Goal: Task Accomplishment & Management: Manage account settings

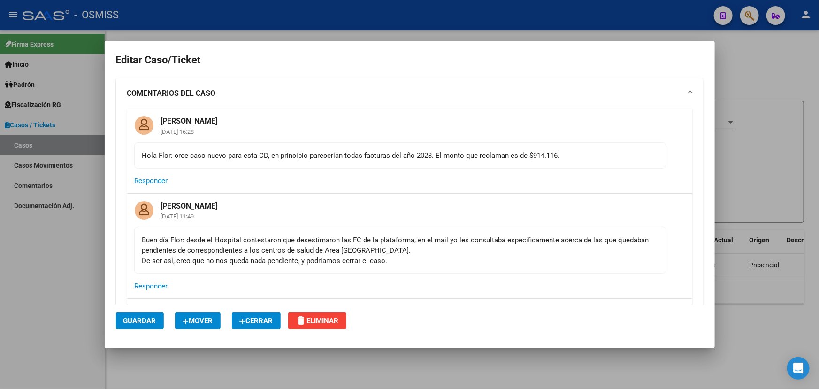
drag, startPoint x: 304, startPoint y: 156, endPoint x: 454, endPoint y: 158, distance: 150.2
click at [445, 158] on div "Hola Flor: cree caso nuevo para esta CD, en principio parecerían todas facturas…" at bounding box center [400, 155] width 516 height 10
click at [498, 160] on mat-card-content "Hola Flor: cree caso nuevo para esta CD, en principio parecerían todas facturas…" at bounding box center [400, 155] width 532 height 26
drag, startPoint x: 182, startPoint y: 159, endPoint x: 459, endPoint y: 160, distance: 277.0
click at [459, 160] on div "Hola Flor: cree caso nuevo para esta CD, en principio parecerían todas facturas…" at bounding box center [400, 155] width 516 height 10
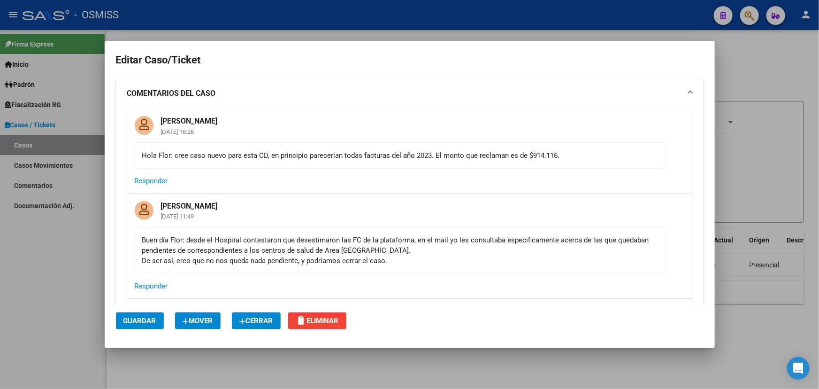
click at [514, 160] on div "Hola Flor: cree caso nuevo para esta CD, en principio parecerían todas facturas…" at bounding box center [400, 155] width 516 height 10
drag, startPoint x: 580, startPoint y: 159, endPoint x: 140, endPoint y: 167, distance: 440.5
click at [140, 167] on mat-card-content "Hola Flor: cree caso nuevo para esta CD, en principio parecerían todas facturas…" at bounding box center [400, 155] width 532 height 26
click at [200, 154] on div "Hola Flor: cree caso nuevo para esta CD, en principio parecerían todas facturas…" at bounding box center [400, 155] width 516 height 10
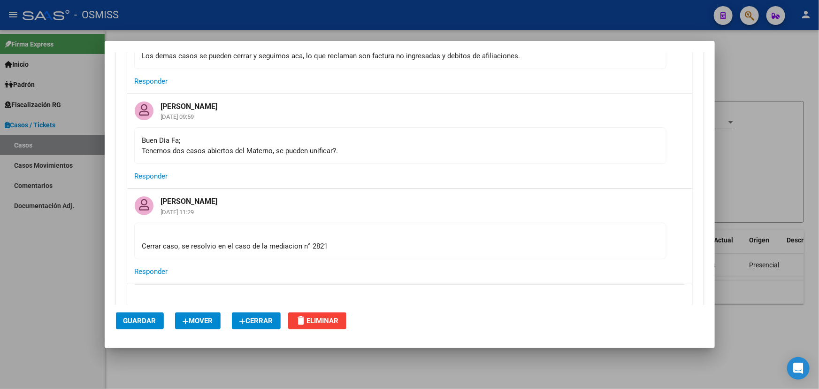
scroll to position [554, 0]
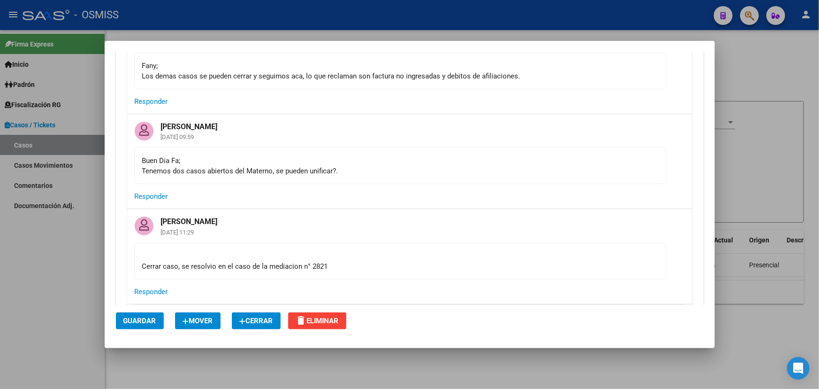
drag, startPoint x: 184, startPoint y: 274, endPoint x: 408, endPoint y: 269, distance: 224.5
click at [323, 271] on div "Cerrar caso, se resolvio en el caso de la mediacion n° 2821" at bounding box center [400, 261] width 516 height 21
click at [408, 269] on div "Cerrar caso, se resolvio en el caso de la mediacion n° 2821" at bounding box center [400, 261] width 516 height 21
drag, startPoint x: 355, startPoint y: 277, endPoint x: 138, endPoint y: 277, distance: 216.9
click at [138, 277] on mat-card-content "Cerrar caso, se resolvio en el caso de la mediacion n° 2821" at bounding box center [400, 261] width 532 height 37
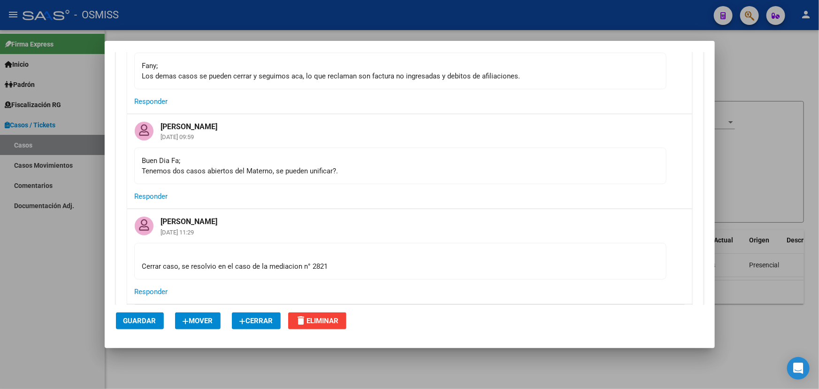
drag, startPoint x: 140, startPoint y: 168, endPoint x: 361, endPoint y: 184, distance: 220.7
click at [361, 184] on mat-card-content "Buen Dia Fa; Tenemos dos casos abiertos del Materno, se pueden unificar?." at bounding box center [400, 165] width 532 height 37
click at [366, 176] on div "Buen Dia Fa; Tenemos dos casos abiertos del Materno, se pueden unificar?." at bounding box center [400, 165] width 516 height 21
drag, startPoint x: 141, startPoint y: 178, endPoint x: 281, endPoint y: 173, distance: 139.5
click at [267, 173] on div "Buen Dia Fa; Tenemos dos casos abiertos del Materno, se pueden unificar?." at bounding box center [400, 165] width 516 height 21
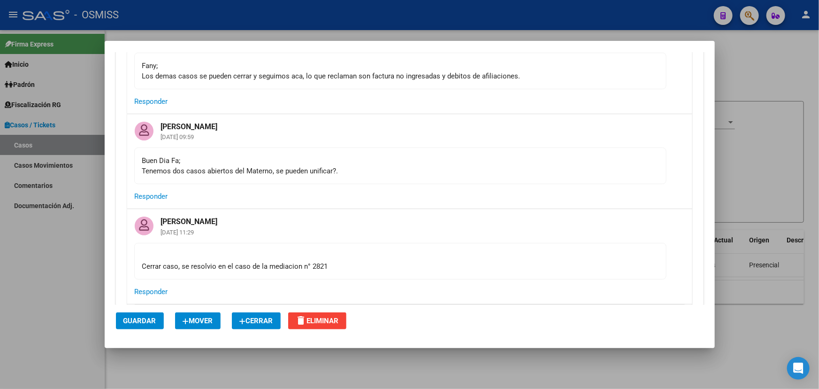
click at [296, 176] on div "Buen Dia Fa; Tenemos dos casos abiertos del Materno, se pueden unificar?." at bounding box center [400, 165] width 516 height 21
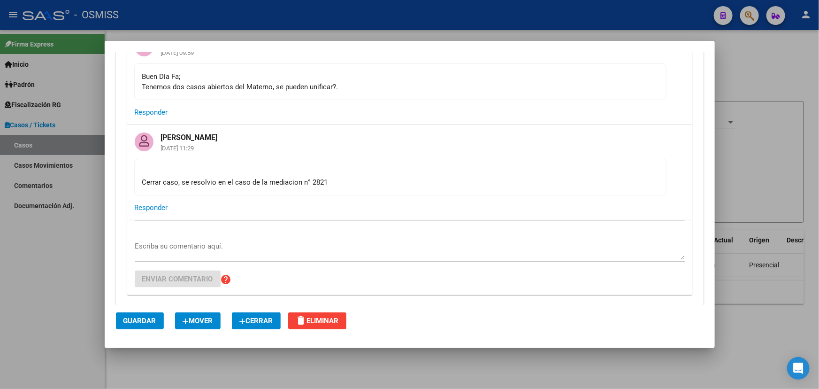
scroll to position [640, 0]
drag, startPoint x: 190, startPoint y: 188, endPoint x: 345, endPoint y: 193, distance: 155.0
click at [345, 186] on div "Cerrar caso, se resolvio en el caso de la mediacion n° 2821" at bounding box center [400, 175] width 516 height 21
drag, startPoint x: 317, startPoint y: 183, endPoint x: 250, endPoint y: 188, distance: 66.9
click at [250, 186] on div "Cerrar caso, se resolvio en el caso de la mediacion n° 2821" at bounding box center [400, 175] width 516 height 21
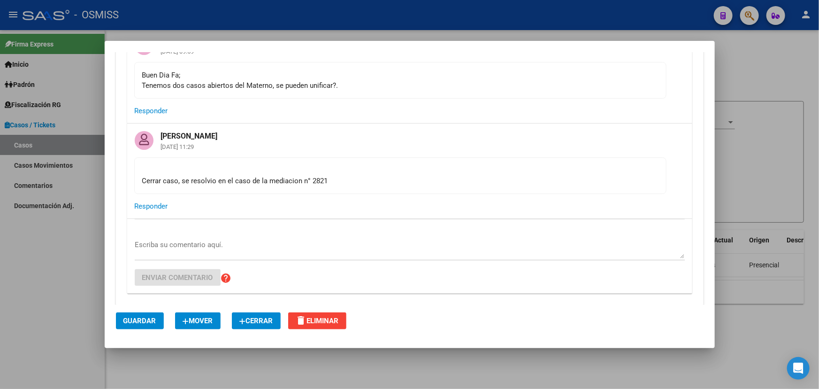
drag, startPoint x: 206, startPoint y: 192, endPoint x: 368, endPoint y: 191, distance: 162.0
click at [368, 186] on div "Cerrar caso, se resolvio en el caso de la mediacion n° 2821" at bounding box center [400, 175] width 516 height 21
click at [189, 186] on div "Cerrar caso, se resolvio en el caso de la mediacion n° 2821" at bounding box center [400, 175] width 516 height 21
drag, startPoint x: 182, startPoint y: 190, endPoint x: 327, endPoint y: 184, distance: 145.7
click at [327, 184] on div "Cerrar caso, se resolvio en el caso de la mediacion n° 2821" at bounding box center [400, 175] width 516 height 21
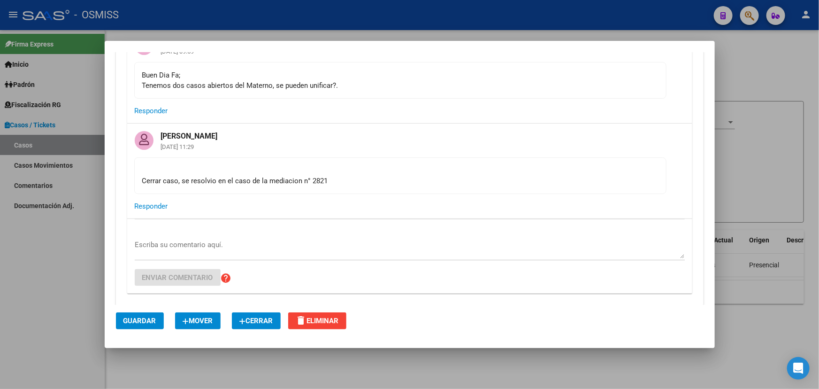
copy div "se resolvio en el caso de la mediacion n° 2821"
click at [254, 323] on span "Cerrar" at bounding box center [256, 320] width 34 height 8
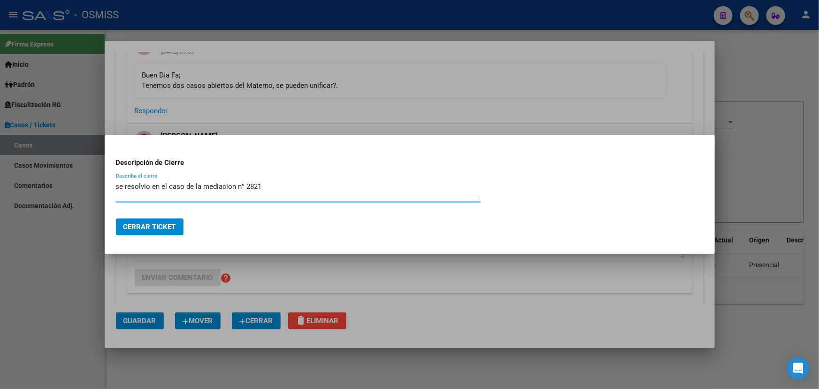
click at [119, 189] on textarea "se resolvio en el caso de la mediacion n° 2821" at bounding box center [298, 190] width 365 height 19
drag, startPoint x: 185, startPoint y: 190, endPoint x: 218, endPoint y: 192, distance: 32.9
click at [188, 190] on textarea "Se resolvio en el caso de la mediacion n° 2821" at bounding box center [298, 190] width 365 height 19
click at [271, 187] on textarea "Se resolvio en el caso de la mediacion n° 2821" at bounding box center [298, 190] width 365 height 19
click at [304, 189] on textarea "Se resolvio en el caso de la mediacion n° 2821" at bounding box center [298, 190] width 365 height 19
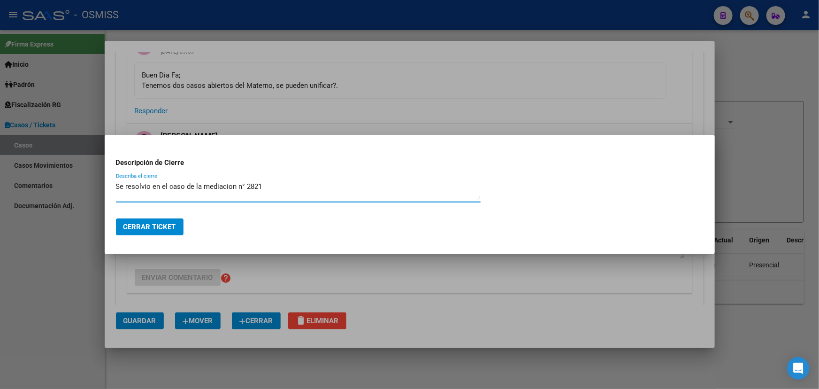
type textarea "Se resolvio en el caso de la mediacion n° 2821"
click at [154, 231] on button "Cerrar Ticket" at bounding box center [150, 226] width 68 height 17
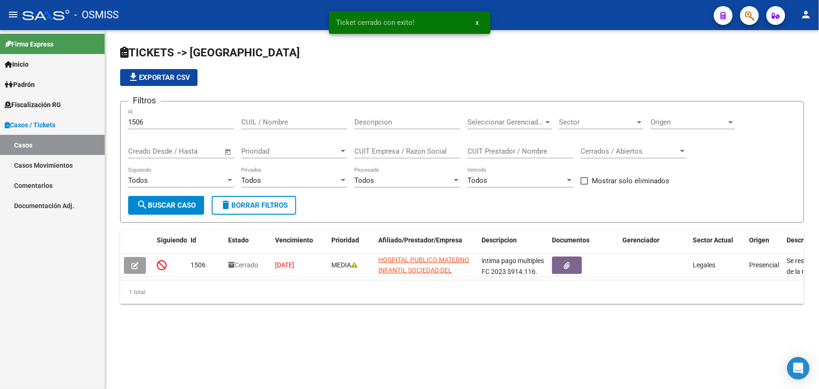
scroll to position [23, 0]
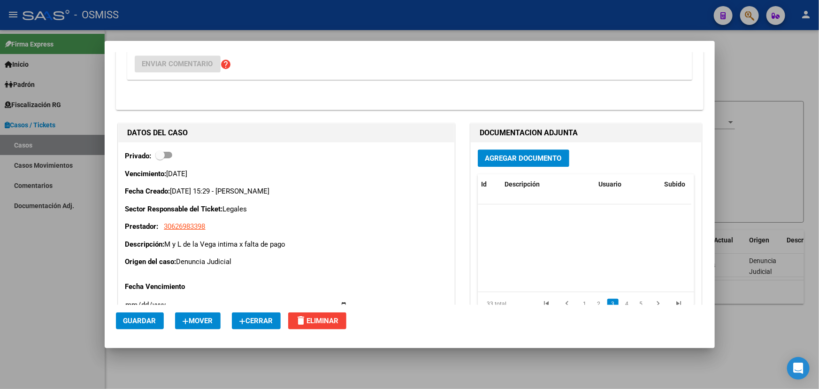
scroll to position [386, 0]
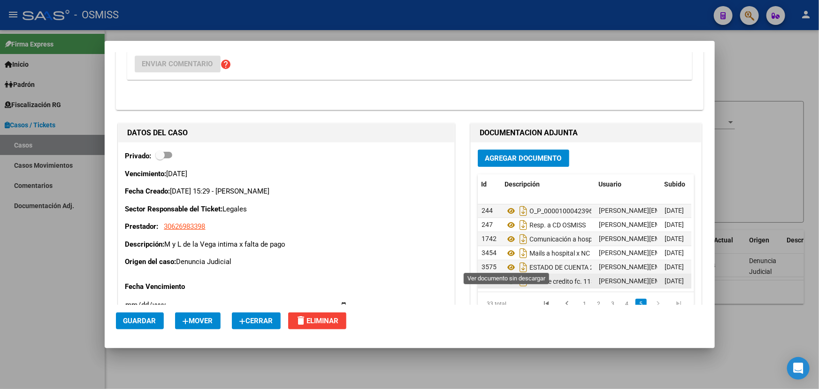
click at [508, 276] on icon at bounding box center [511, 281] width 12 height 11
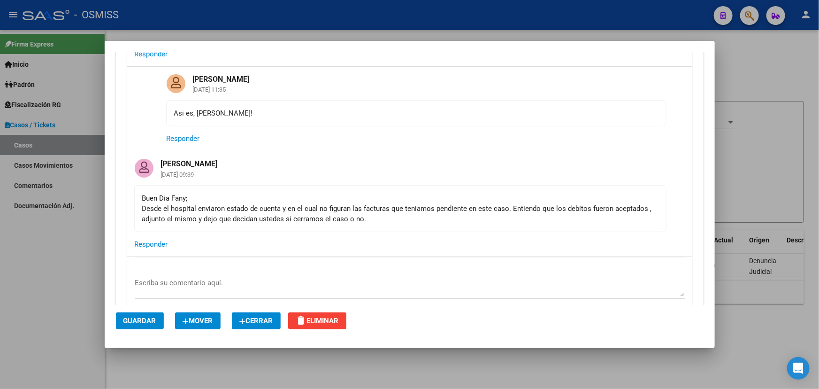
scroll to position [1109, 0]
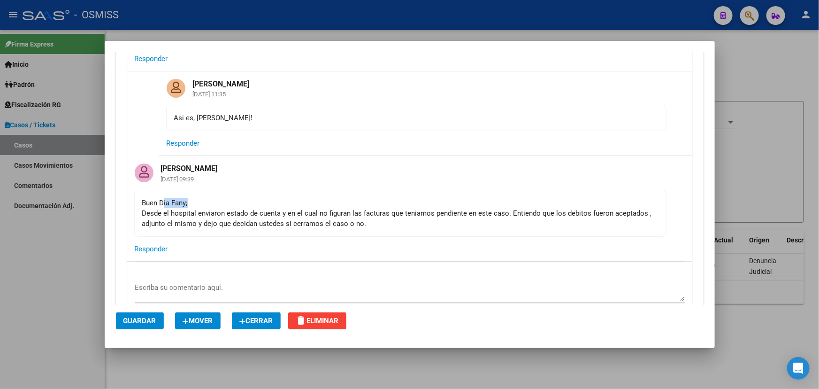
drag, startPoint x: 166, startPoint y: 192, endPoint x: 587, endPoint y: 219, distance: 422.5
click at [590, 198] on div "Buen Dia Fany; Desde el hospital enviaron estado de cuenta y en el cual no figu…" at bounding box center [400, 213] width 516 height 31
click at [587, 220] on mat-card-content "Buen Dia Fany; Desde el hospital enviaron estado de cuenta y en el cual no figu…" at bounding box center [400, 213] width 532 height 47
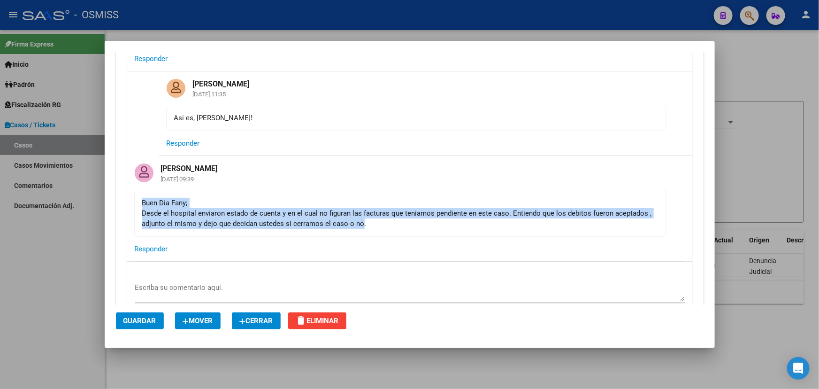
drag, startPoint x: 137, startPoint y: 194, endPoint x: 360, endPoint y: 216, distance: 224.1
click at [360, 216] on mat-card-content "Buen Dia Fany; Desde el hospital enviaron estado de cuenta y en el cual no figu…" at bounding box center [400, 213] width 532 height 47
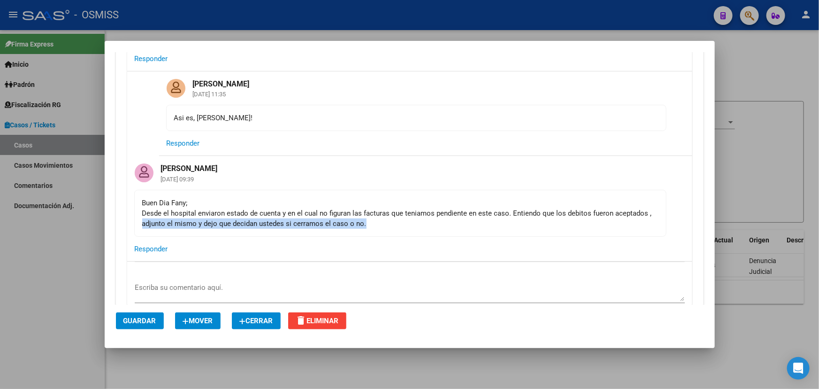
drag, startPoint x: 403, startPoint y: 217, endPoint x: 137, endPoint y: 207, distance: 266.4
click at [137, 207] on mat-card-content "Buen Dia Fany; Desde el hospital enviaron estado de cuenta y en el cual no figu…" at bounding box center [400, 213] width 532 height 47
click at [328, 209] on div "Buen Dia Fany; Desde el hospital enviaron estado de cuenta y en el cual no figu…" at bounding box center [400, 213] width 516 height 31
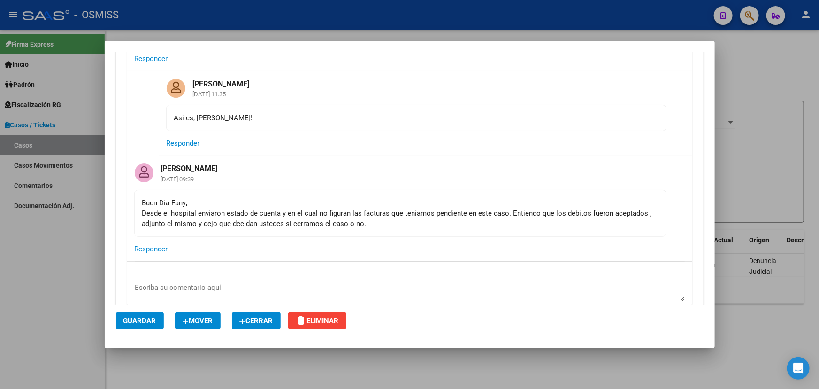
drag, startPoint x: 458, startPoint y: 219, endPoint x: 425, endPoint y: 219, distance: 33.3
click at [425, 219] on mat-card-content "Buen Dia Fany; Desde el hospital enviaron estado de cuenta y en el cual no figu…" at bounding box center [400, 213] width 532 height 47
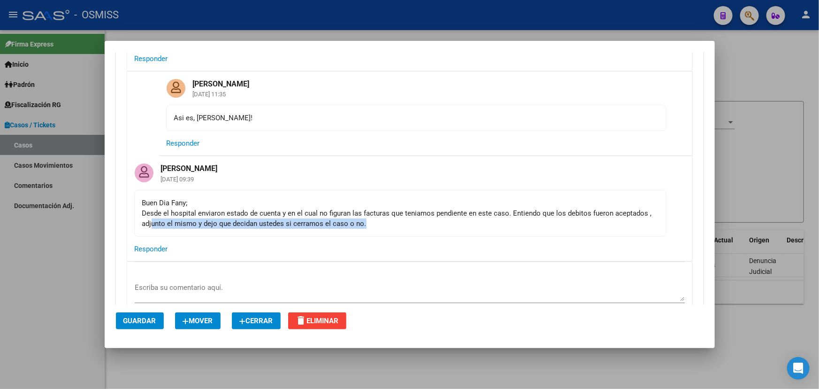
drag, startPoint x: 453, startPoint y: 221, endPoint x: 151, endPoint y: 205, distance: 302.8
click at [151, 206] on mat-card-content "Buen Dia Fany; Desde el hospital enviaron estado de cuenta y en el cual no figu…" at bounding box center [400, 213] width 532 height 47
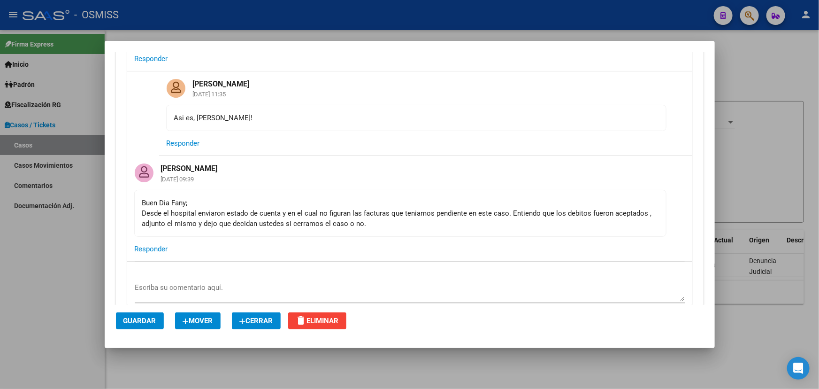
click at [153, 198] on div "Buen Dia Fany; Desde el hospital enviaron estado de cuenta y en el cual no figu…" at bounding box center [400, 213] width 516 height 31
drag, startPoint x: 132, startPoint y: 188, endPoint x: 343, endPoint y: 211, distance: 212.1
click at [321, 206] on div "Florencia Vicens 27/03/2025 09:39 Buen Dia Fany; Desde el hospital enviaron est…" at bounding box center [409, 208] width 565 height 105
click at [431, 223] on mat-card-content "Buen Dia Fany; Desde el hospital enviaron estado de cuenta y en el cual no figu…" at bounding box center [400, 213] width 532 height 47
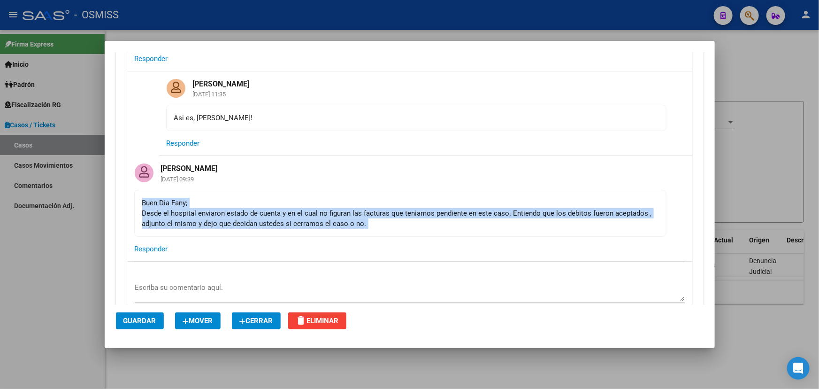
drag, startPoint x: 432, startPoint y: 226, endPoint x: 113, endPoint y: 186, distance: 321.2
click at [105, 185] on mat-dialog-content "Editar Caso/Ticket COMENTARIOS DEL CASO Fany Bracho 01/11/2023 15:52 Buenas tar…" at bounding box center [410, 178] width 610 height 253
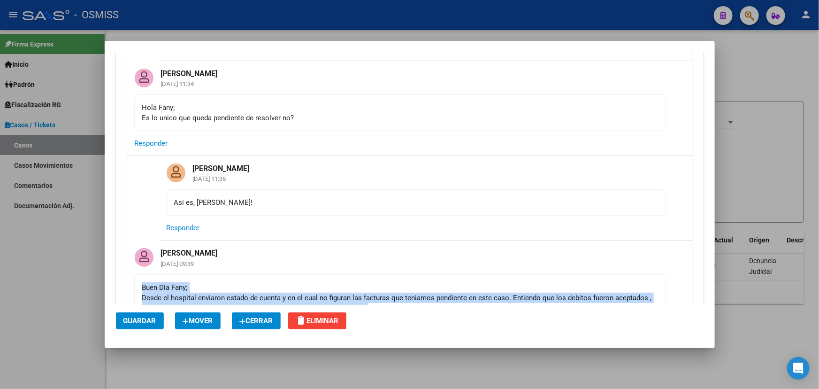
scroll to position [939, 0]
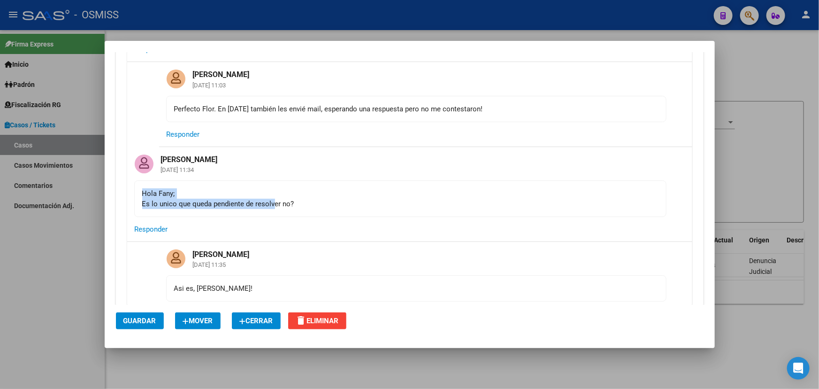
drag, startPoint x: 139, startPoint y: 182, endPoint x: 341, endPoint y: 205, distance: 203.2
click at [292, 200] on mat-card-content "Hola Fany; Es lo unico que queda pendiente de resolver no?" at bounding box center [400, 198] width 532 height 37
click at [341, 217] on mat-card-actions "Responder" at bounding box center [409, 229] width 565 height 24
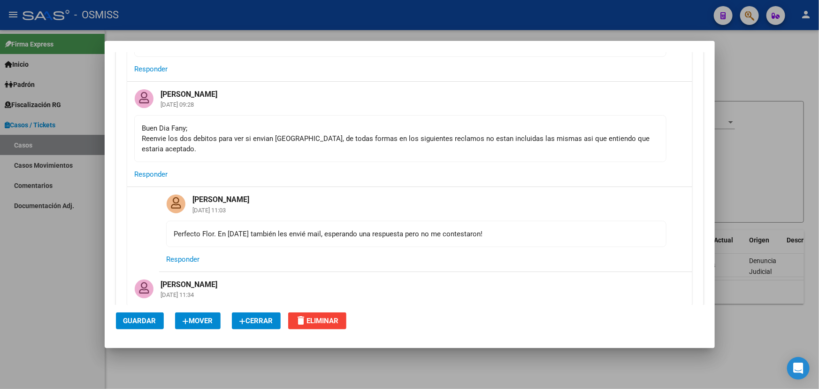
scroll to position [811, 0]
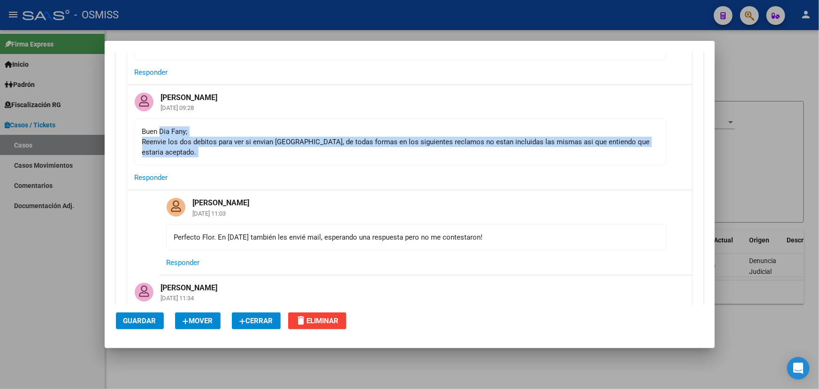
drag, startPoint x: 246, startPoint y: 138, endPoint x: 660, endPoint y: 163, distance: 414.8
click at [629, 161] on div "Florencia Vicens 10/03/2025 09:28 Buen Dia Fany; Reenvie los dos debitos para v…" at bounding box center [409, 137] width 565 height 105
click at [662, 165] on mat-card-actions "Responder" at bounding box center [409, 177] width 565 height 24
drag, startPoint x: 637, startPoint y: 149, endPoint x: 238, endPoint y: 137, distance: 399.3
click at [178, 130] on mat-card-content "Buen Dia Fany; Reenvie los dos debitos para ver si envian NC, de todas formas e…" at bounding box center [400, 141] width 532 height 47
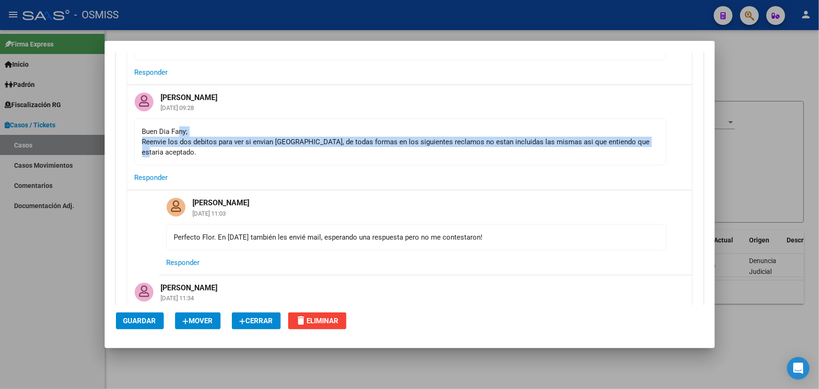
click at [308, 146] on div "Buen Dia Fany; Reenvie los dos debitos para ver si envian NC, de todas formas e…" at bounding box center [400, 141] width 516 height 31
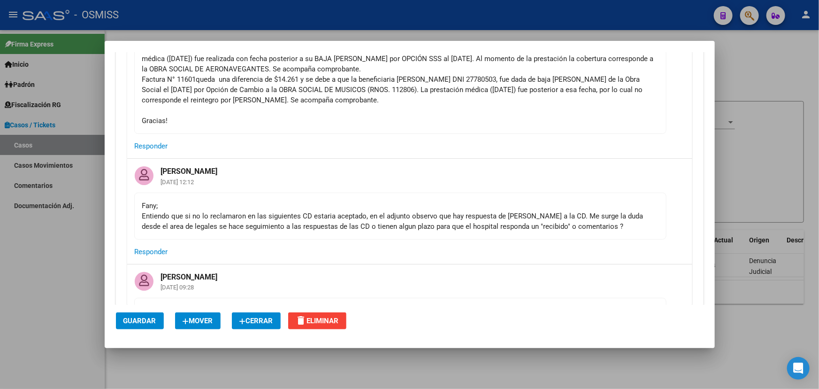
scroll to position [768, 0]
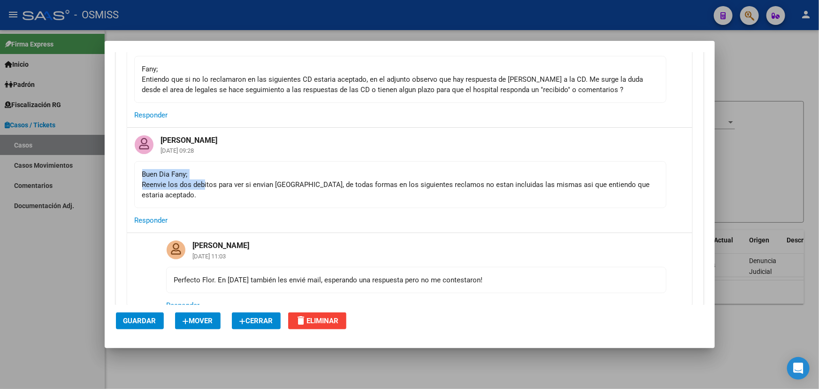
drag, startPoint x: 161, startPoint y: 178, endPoint x: 242, endPoint y: 180, distance: 81.2
click at [242, 180] on div "Buen Dia Fany; Reenvie los dos debitos para ver si envian NC, de todas formas e…" at bounding box center [400, 184] width 516 height 31
click at [272, 185] on div "Buen Dia Fany; Reenvie los dos debitos para ver si envian NC, de todas formas e…" at bounding box center [400, 184] width 516 height 31
drag, startPoint x: 198, startPoint y: 177, endPoint x: 460, endPoint y: 177, distance: 261.5
click at [434, 178] on div "Buen Dia Fany; Reenvie los dos debitos para ver si envian NC, de todas formas e…" at bounding box center [400, 184] width 516 height 31
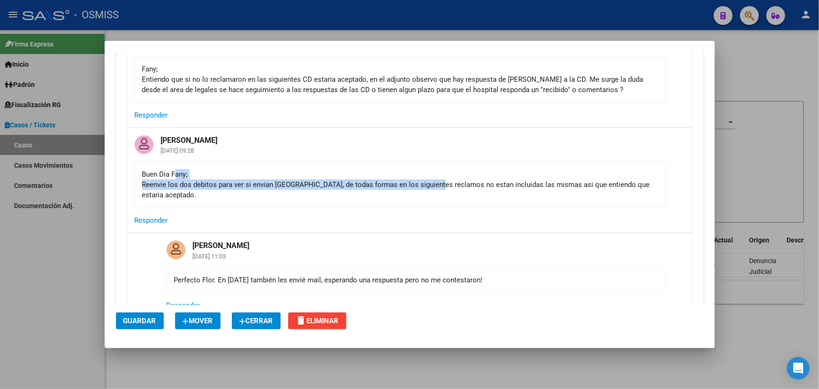
click at [465, 177] on div "Buen Dia Fany; Reenvie los dos debitos para ver si envian NC, de todas formas e…" at bounding box center [400, 184] width 516 height 31
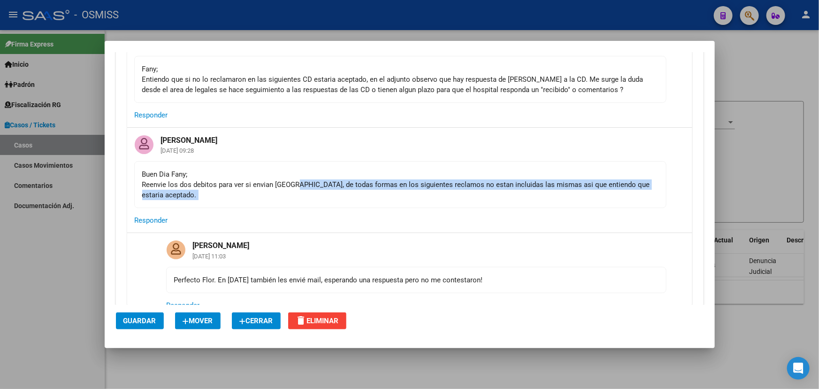
drag, startPoint x: 291, startPoint y: 185, endPoint x: 643, endPoint y: 201, distance: 352.5
click at [643, 201] on div "Florencia Vicens 10/03/2025 09:28 Buen Dia Fany; Reenvie los dos debitos para v…" at bounding box center [409, 180] width 565 height 105
drag, startPoint x: 347, startPoint y: 192, endPoint x: 339, endPoint y: 191, distance: 8.0
click at [346, 192] on mat-card-content "Buen Dia Fany; Reenvie los dos debitos para ver si envian NC, de todas formas e…" at bounding box center [400, 184] width 532 height 47
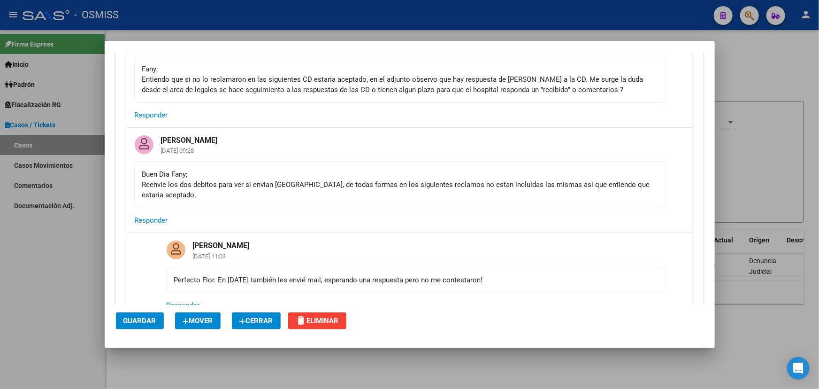
click at [255, 183] on div "Buen Dia Fany; Reenvie los dos debitos para ver si envian NC, de todas formas e…" at bounding box center [400, 184] width 516 height 31
drag, startPoint x: 325, startPoint y: 266, endPoint x: 463, endPoint y: 254, distance: 138.6
click at [436, 267] on mat-card-content "Perfecto Flor. En diciembre 2024 también les envié mail, esperando una respuest…" at bounding box center [416, 280] width 500 height 26
click at [466, 254] on mat-card-header "Fany Bracho 11/03/2025 11:03" at bounding box center [425, 249] width 533 height 33
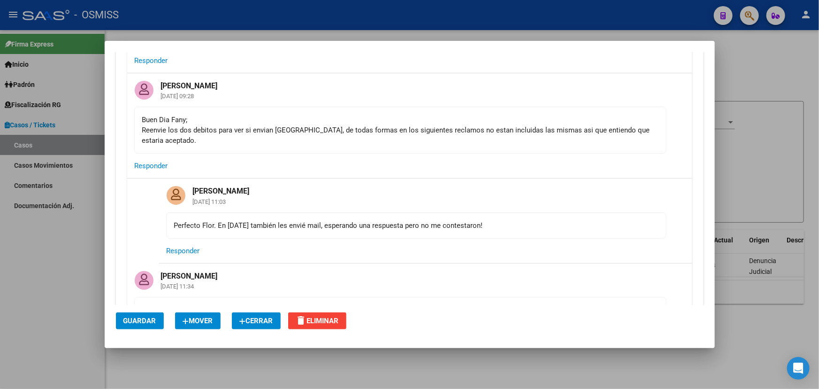
scroll to position [981, 0]
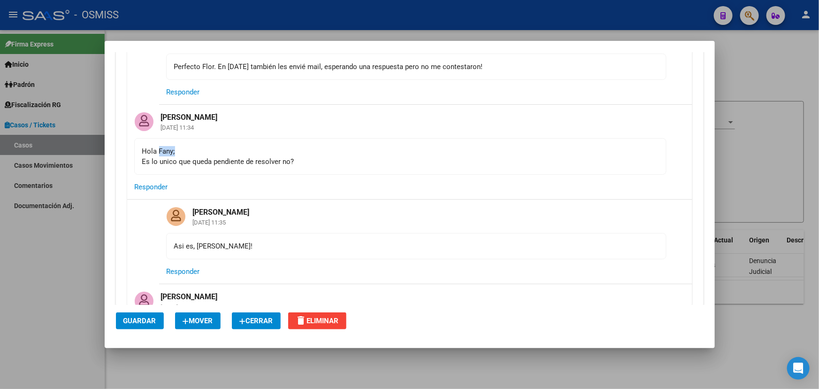
drag, startPoint x: 159, startPoint y: 132, endPoint x: 339, endPoint y: 147, distance: 180.0
click at [324, 146] on mat-card-content "Hola Fany; Es lo unico que queda pendiente de resolver no?" at bounding box center [400, 156] width 532 height 37
click at [341, 148] on div "Hola Fany; Es lo unico que queda pendiente de resolver no?" at bounding box center [400, 156] width 516 height 21
drag, startPoint x: 160, startPoint y: 152, endPoint x: 315, endPoint y: 147, distance: 155.9
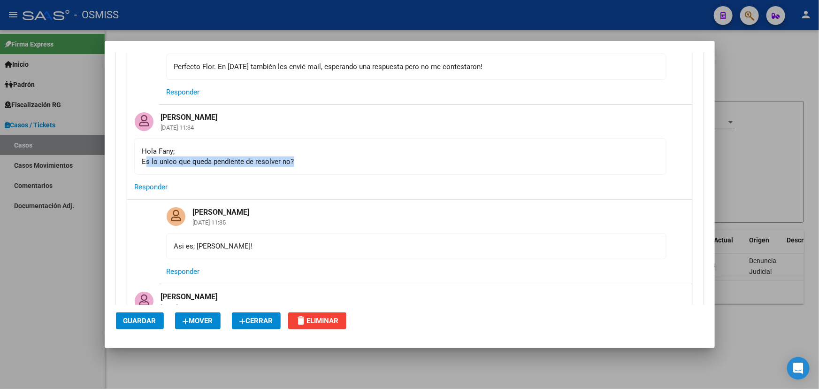
click at [312, 147] on div "Hola Fany; Es lo unico que queda pendiente de resolver no?" at bounding box center [400, 156] width 516 height 21
click at [325, 147] on div "Hola Fany; Es lo unico que queda pendiente de resolver no?" at bounding box center [400, 156] width 516 height 21
drag, startPoint x: 137, startPoint y: 148, endPoint x: 266, endPoint y: 158, distance: 129.9
click at [231, 151] on mat-card-content "Hola Fany; Es lo unico que queda pendiente de resolver no?" at bounding box center [400, 156] width 532 height 37
click at [300, 162] on mat-card-content "Hola Fany; Es lo unico que queda pendiente de resolver no?" at bounding box center [400, 156] width 532 height 37
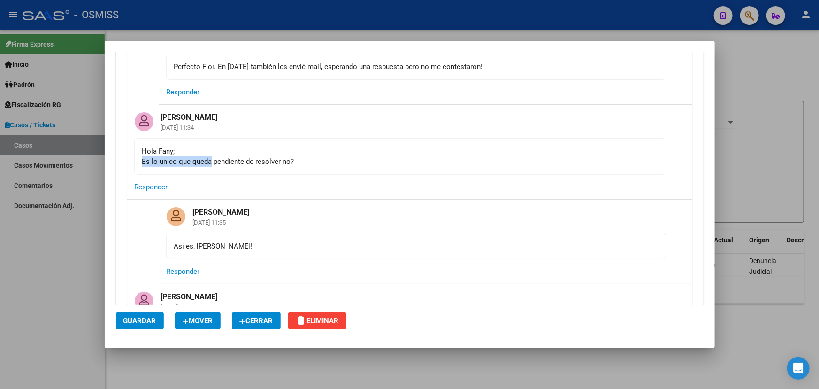
drag, startPoint x: 139, startPoint y: 151, endPoint x: 240, endPoint y: 150, distance: 101.4
click at [221, 151] on mat-card-content "Hola Fany; Es lo unico que queda pendiente de resolver no?" at bounding box center [400, 156] width 532 height 37
click at [241, 150] on div "Hola Fany; Es lo unico que queda pendiente de resolver no?" at bounding box center [400, 156] width 516 height 21
click at [293, 151] on div "Hola Fany; Es lo unico que queda pendiente de resolver no?" at bounding box center [400, 156] width 516 height 21
drag, startPoint x: 162, startPoint y: 142, endPoint x: 333, endPoint y: 148, distance: 171.0
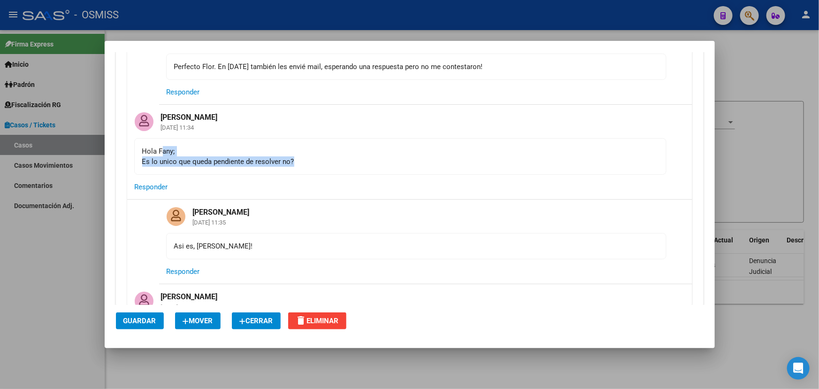
click at [333, 148] on div "Hola Fany; Es lo unico que queda pendiente de resolver no?" at bounding box center [400, 156] width 516 height 21
drag, startPoint x: 161, startPoint y: 154, endPoint x: 347, endPoint y: 151, distance: 186.4
click at [300, 148] on div "Hola Fany; Es lo unico que queda pendiente de resolver no?" at bounding box center [400, 156] width 516 height 21
click at [366, 151] on div "Hola Fany; Es lo unico que queda pendiente de resolver no?" at bounding box center [400, 156] width 516 height 21
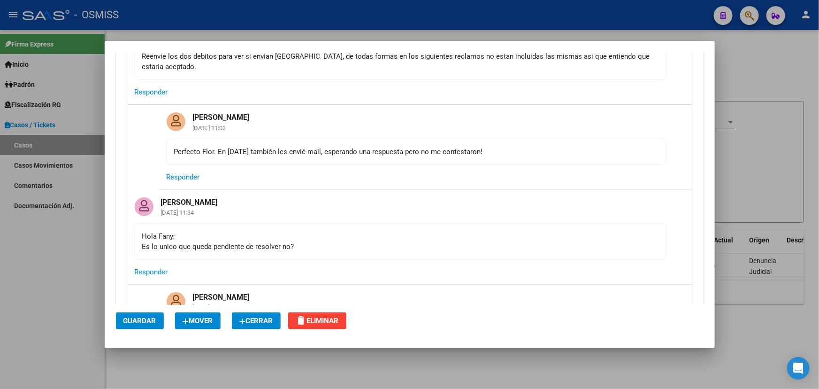
scroll to position [811, 0]
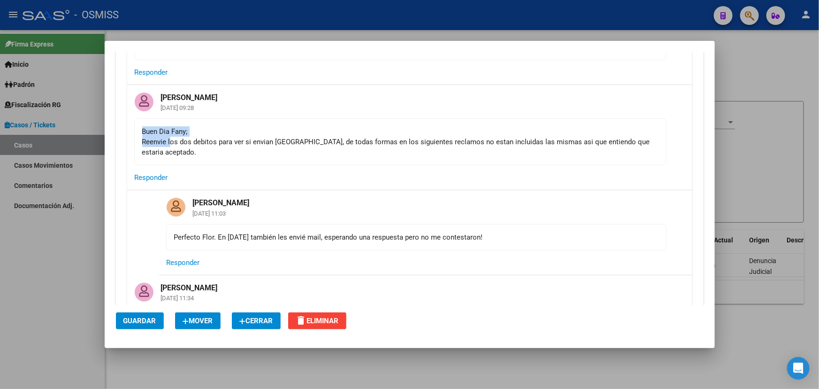
drag, startPoint x: 170, startPoint y: 141, endPoint x: 430, endPoint y: 135, distance: 259.7
click at [400, 135] on div "Buen Dia Fany; Reenvie los dos debitos para ver si envian NC, de todas formas e…" at bounding box center [400, 141] width 516 height 31
click at [436, 134] on div "Buen Dia Fany; Reenvie los dos debitos para ver si envian NC, de todas formas e…" at bounding box center [400, 141] width 516 height 31
click at [248, 145] on div "Buen Dia Fany; Reenvie los dos debitos para ver si envian NC, de todas formas e…" at bounding box center [400, 141] width 516 height 31
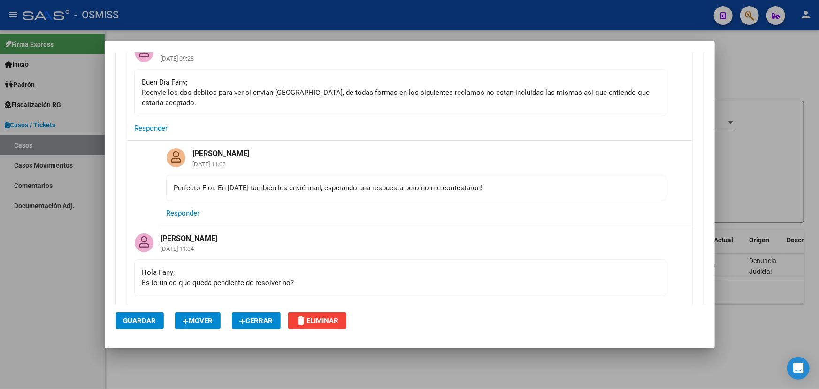
scroll to position [939, 0]
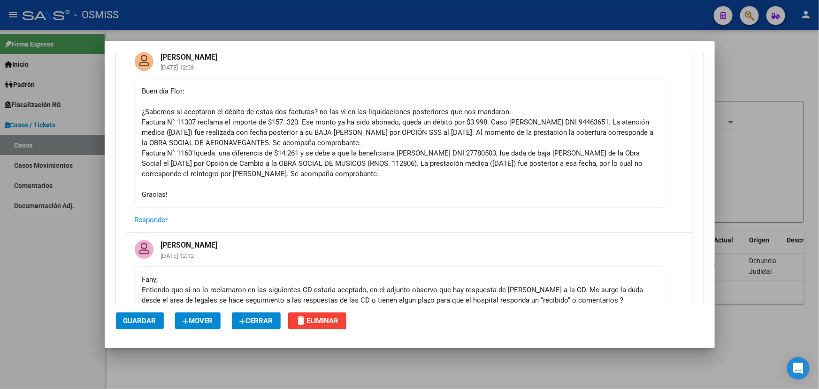
scroll to position [469, 0]
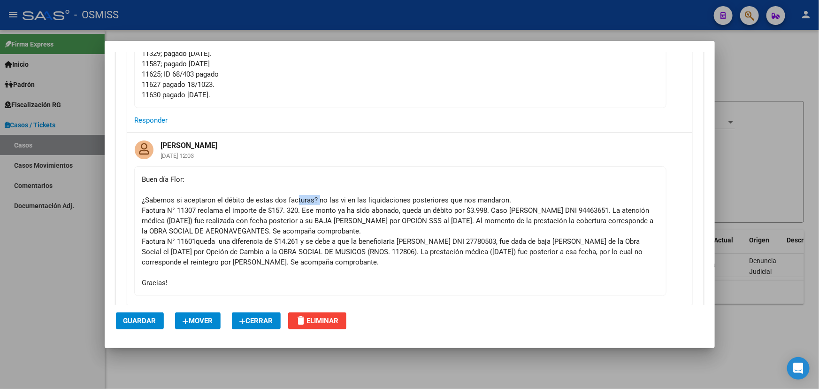
drag, startPoint x: 298, startPoint y: 202, endPoint x: 319, endPoint y: 199, distance: 21.4
click at [319, 199] on div "Buen día Flor: ¿Sabemos si aceptaron el débito de estas dos facturas? no las vi…" at bounding box center [400, 231] width 516 height 114
click at [380, 224] on div "Buen día Flor: ¿Sabemos si aceptaron el débito de estas dos facturas? no las vi…" at bounding box center [400, 231] width 516 height 114
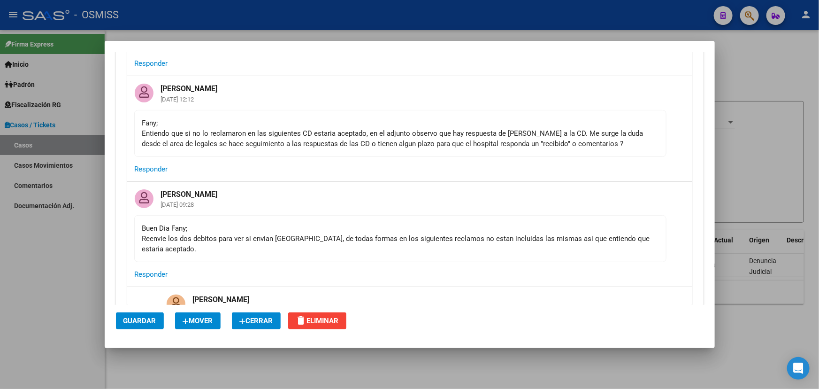
scroll to position [768, 0]
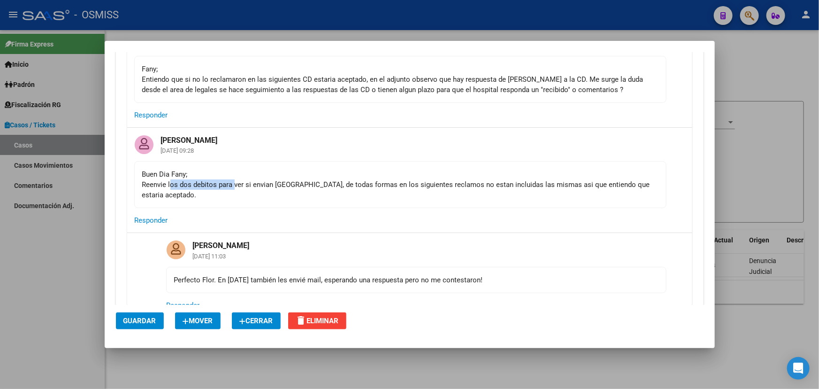
drag, startPoint x: 170, startPoint y: 181, endPoint x: 258, endPoint y: 184, distance: 87.8
click at [242, 184] on div "Buen Dia Fany; Reenvie los dos debitos para ver si envian NC, de todas formas e…" at bounding box center [400, 184] width 516 height 31
click at [278, 182] on div "Buen Dia Fany; Reenvie los dos debitos para ver si envian NC, de todas formas e…" at bounding box center [400, 184] width 516 height 31
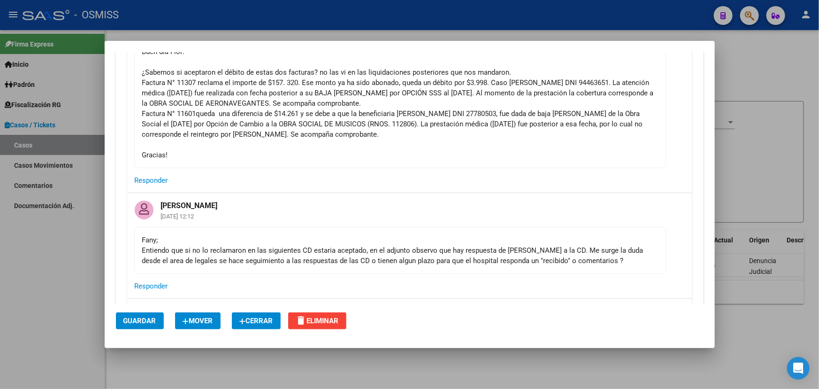
scroll to position [512, 0]
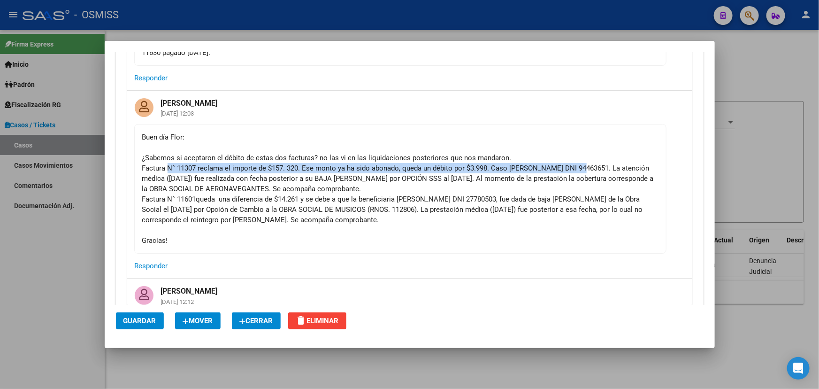
drag, startPoint x: 168, startPoint y: 169, endPoint x: 589, endPoint y: 164, distance: 421.2
click at [589, 164] on div "Buen día Flor: ¿Sabemos si aceptaron el débito de estas dos facturas? no las vi…" at bounding box center [400, 189] width 516 height 114
drag, startPoint x: 589, startPoint y: 164, endPoint x: 568, endPoint y: 183, distance: 28.6
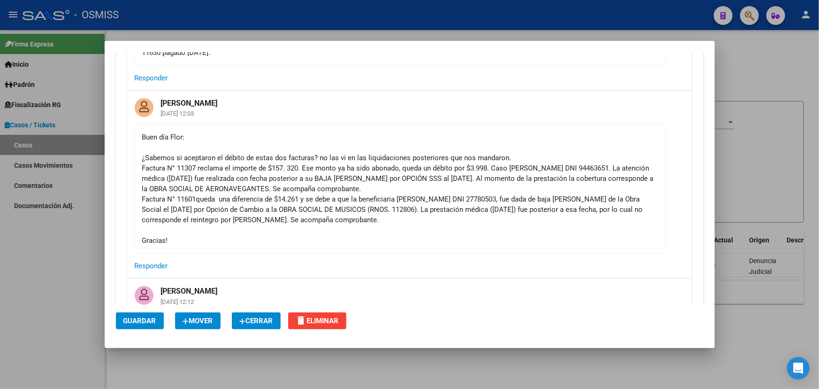
drag, startPoint x: 568, startPoint y: 183, endPoint x: 366, endPoint y: 201, distance: 202.2
click at [366, 201] on div "Buen día Flor: ¿Sabemos si aceptaron el débito de estas dos facturas? no las vi…" at bounding box center [400, 189] width 516 height 114
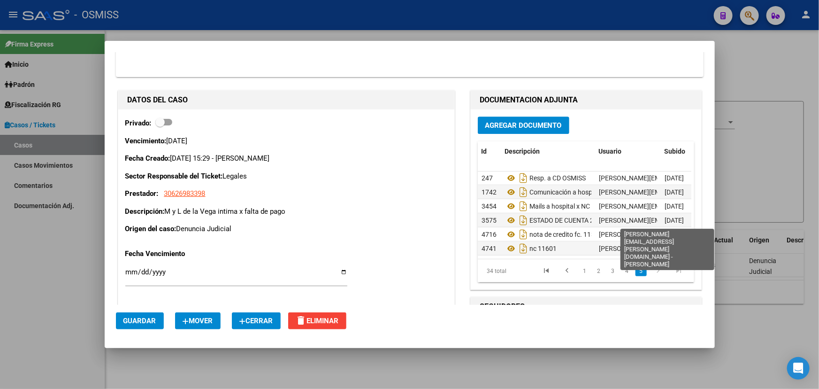
scroll to position [400, 0]
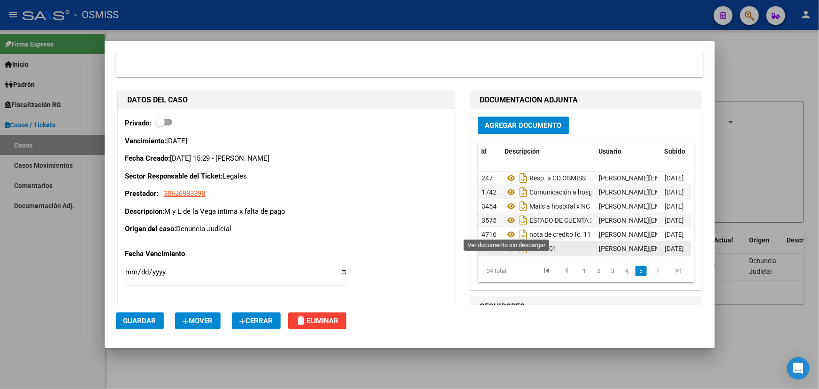
click at [508, 243] on icon at bounding box center [511, 248] width 12 height 11
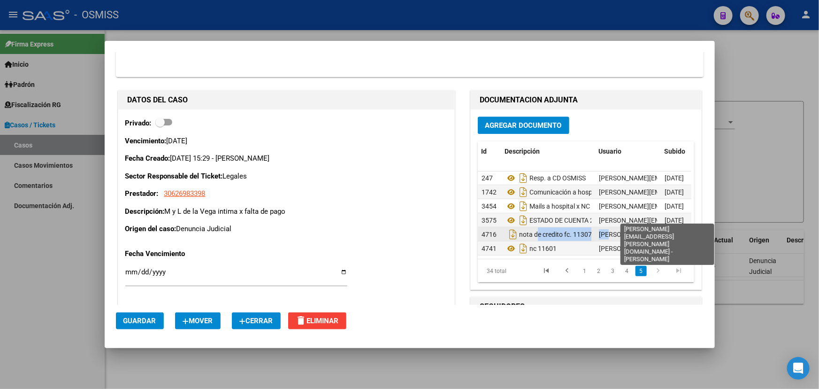
drag, startPoint x: 543, startPoint y: 216, endPoint x: 599, endPoint y: 215, distance: 55.9
click at [599, 227] on div "4716 nota de credito fc. 11307 florencia.vicens@osmiss.org.ar - Florencia Vicen…" at bounding box center [616, 234] width 277 height 14
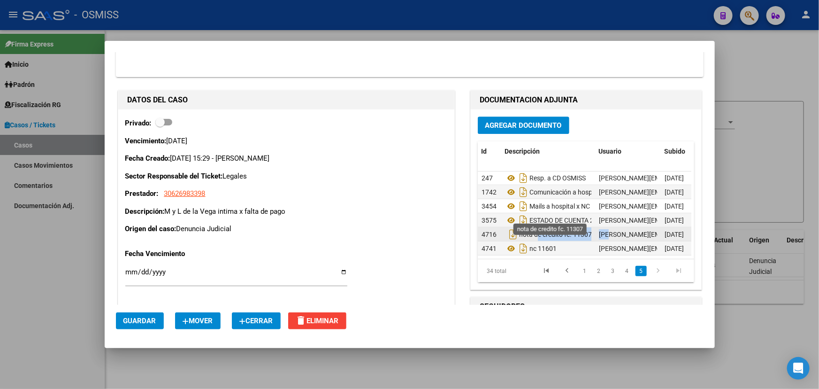
click at [573, 231] on span "nota de credito fc. 11307" at bounding box center [555, 235] width 73 height 8
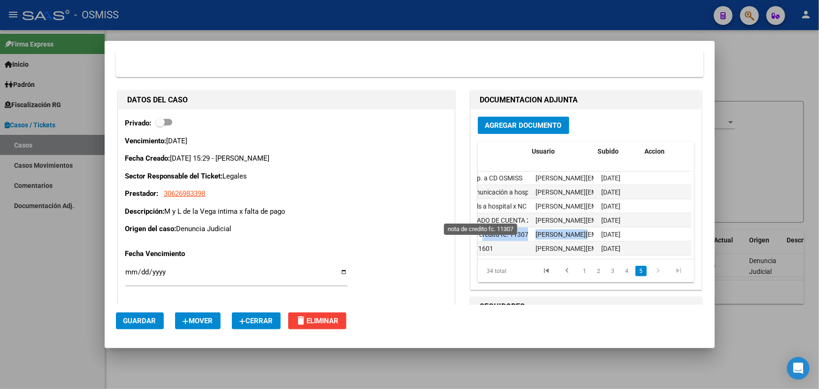
scroll to position [400, 0]
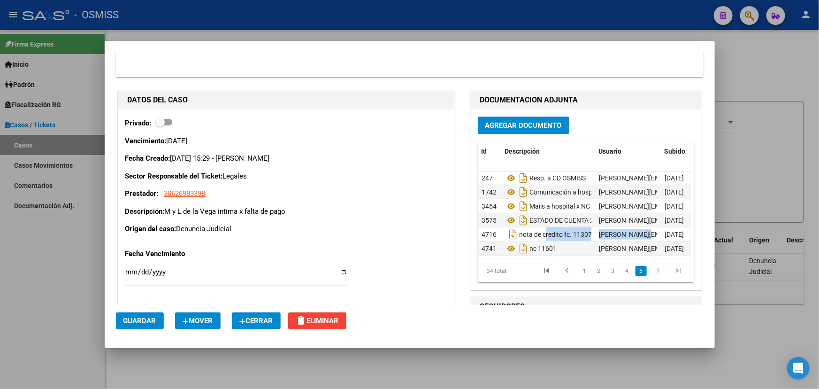
drag, startPoint x: 632, startPoint y: 212, endPoint x: 482, endPoint y: 223, distance: 150.2
click at [450, 217] on div "DATOS DEL CASO Privado: Vencimiento: 15/11/2023 Fecha Creado: 01/11/2023 15:29 …" at bounding box center [410, 366] width 588 height 556
click at [570, 231] on span "nota de credito fc. 11307" at bounding box center [555, 235] width 73 height 8
click at [528, 231] on span "nota de credito fc. 11307" at bounding box center [555, 235] width 73 height 8
click at [509, 227] on icon "Descargar documento" at bounding box center [513, 234] width 12 height 15
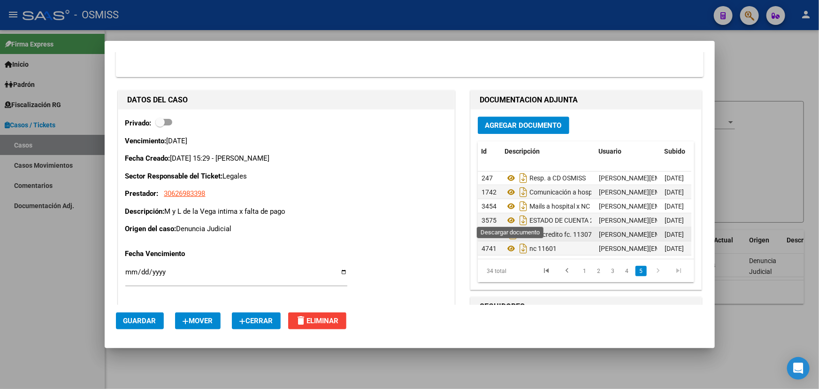
scroll to position [0, 8]
click at [502, 229] on icon at bounding box center [503, 234] width 12 height 11
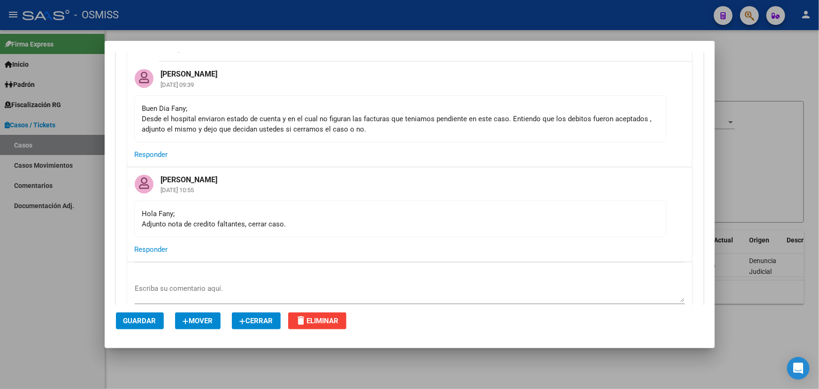
scroll to position [1067, 0]
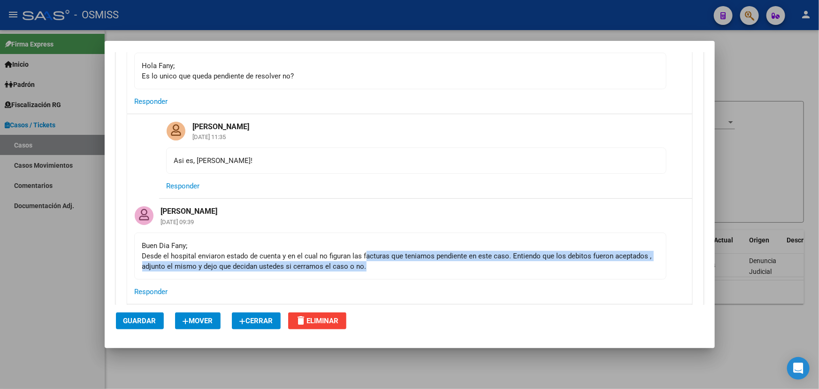
drag, startPoint x: 386, startPoint y: 248, endPoint x: 545, endPoint y: 251, distance: 158.7
click at [545, 251] on div "Buen Dia Fany; Desde el hospital enviaron estado de cuenta y en el cual no figu…" at bounding box center [400, 255] width 516 height 31
click at [576, 257] on div "Buen Dia Fany; Desde el hospital enviaron estado de cuenta y en el cual no figu…" at bounding box center [400, 255] width 516 height 31
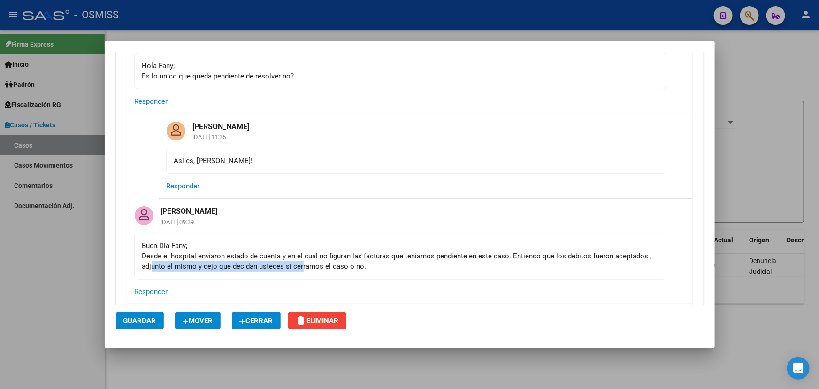
drag, startPoint x: 152, startPoint y: 249, endPoint x: 312, endPoint y: 256, distance: 160.7
click at [311, 256] on div "Buen Dia Fany; Desde el hospital enviaron estado de cuenta y en el cual no figu…" at bounding box center [400, 255] width 516 height 31
drag, startPoint x: 338, startPoint y: 258, endPoint x: 437, endPoint y: 256, distance: 98.6
click at [339, 258] on div "Buen Dia Fany; Desde el hospital enviaron estado de cuenta y en el cual no figu…" at bounding box center [400, 255] width 516 height 31
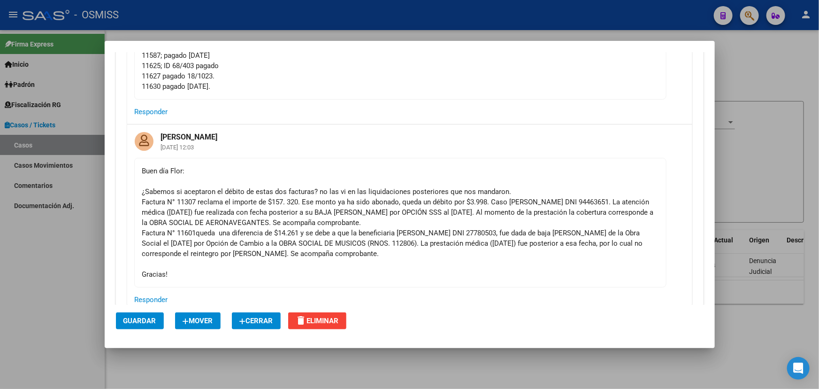
scroll to position [469, 0]
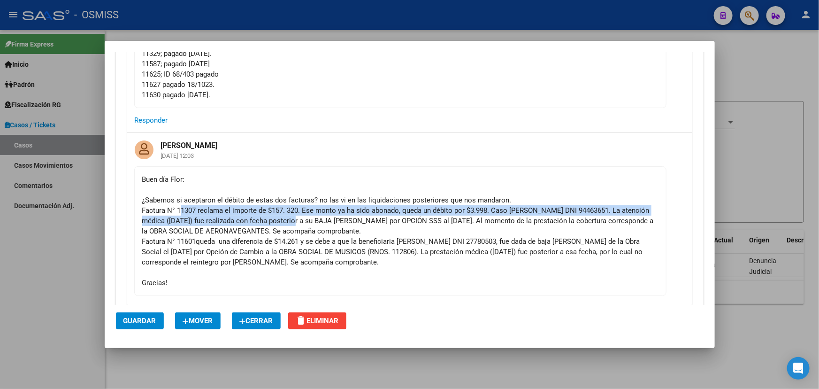
drag, startPoint x: 182, startPoint y: 213, endPoint x: 437, endPoint y: 239, distance: 255.8
click at [343, 220] on div "Buen día Flor: ¿Sabemos si aceptaron el débito de estas dos facturas? no las vi…" at bounding box center [400, 231] width 516 height 114
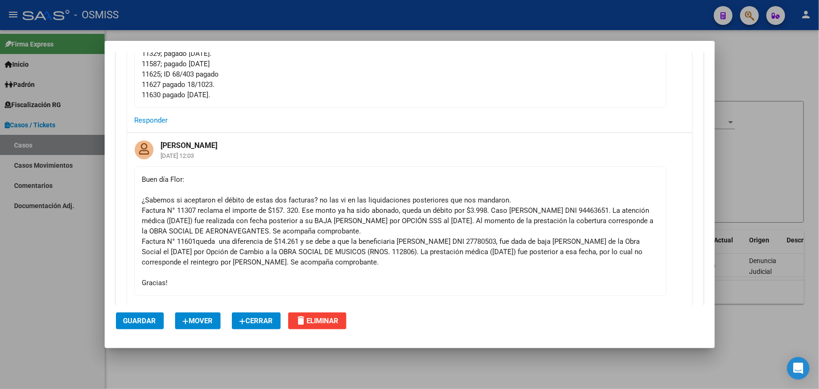
click at [437, 239] on div "Buen día Flor: ¿Sabemos si aceptaron el débito de estas dos facturas? no las vi…" at bounding box center [400, 231] width 516 height 114
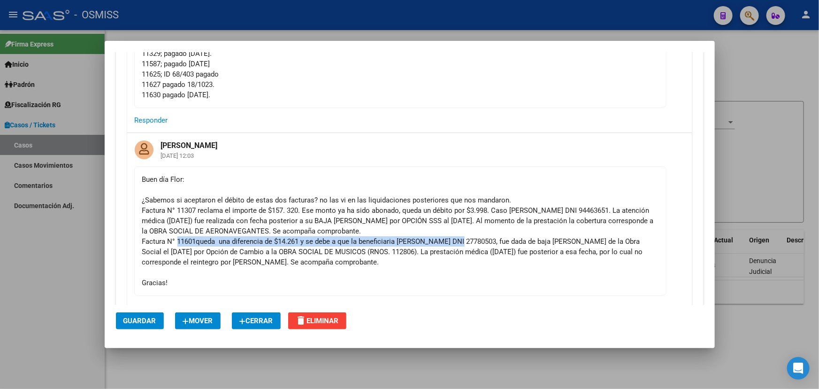
drag, startPoint x: 178, startPoint y: 240, endPoint x: 469, endPoint y: 238, distance: 291.1
click at [469, 238] on div "Buen día Flor: ¿Sabemos si aceptaron el débito de estas dos facturas? no las vi…" at bounding box center [400, 231] width 516 height 114
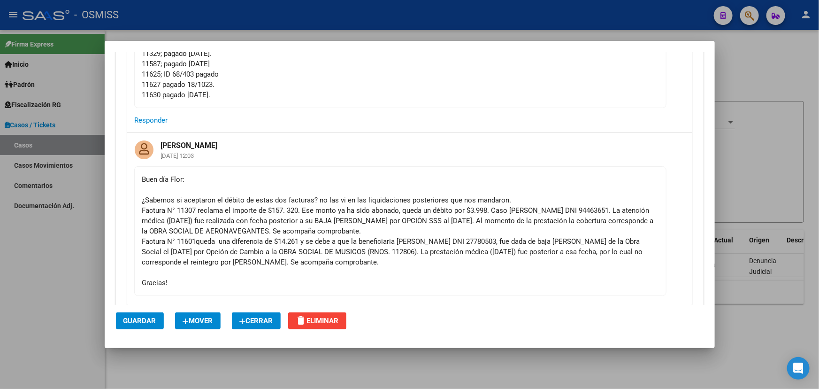
drag, startPoint x: 716, startPoint y: 122, endPoint x: 718, endPoint y: 159, distance: 36.7
click at [731, 202] on div at bounding box center [409, 194] width 819 height 389
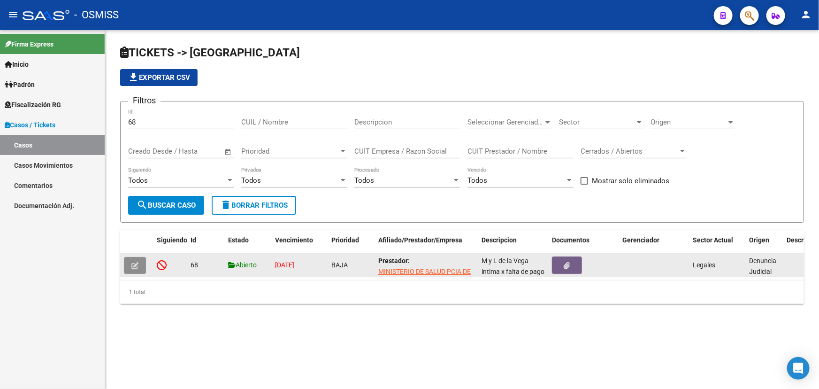
click at [131, 263] on icon "button" at bounding box center [134, 265] width 7 height 7
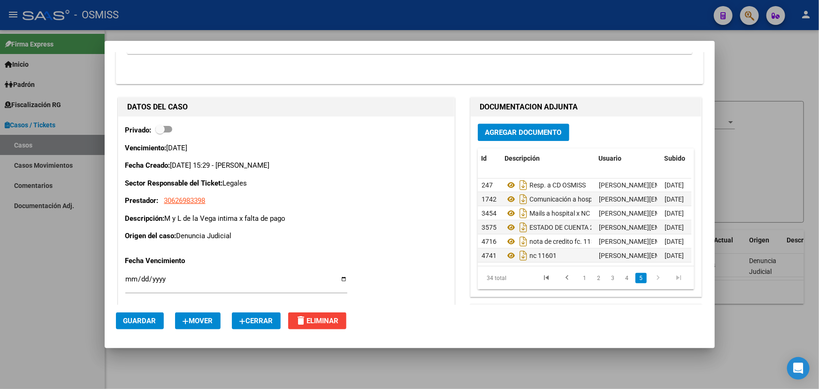
scroll to position [1479, 0]
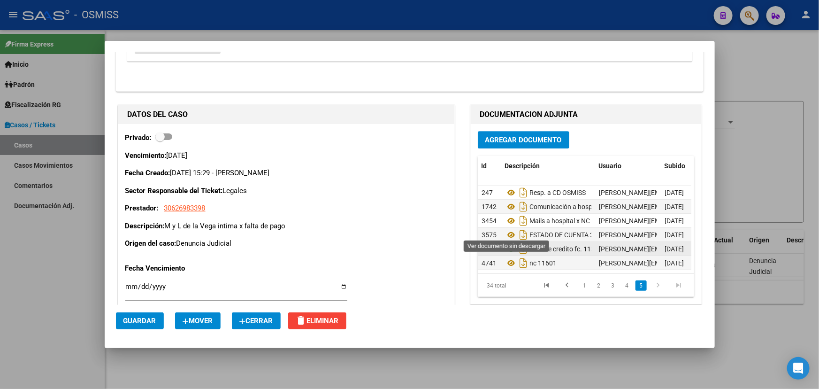
click at [506, 243] on icon at bounding box center [511, 248] width 12 height 11
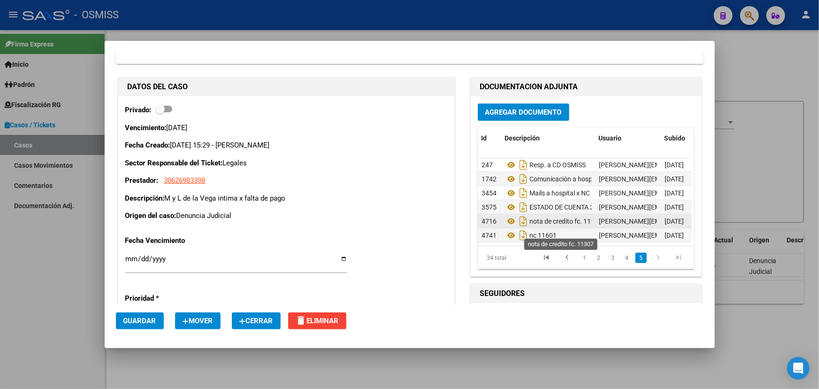
scroll to position [1521, 0]
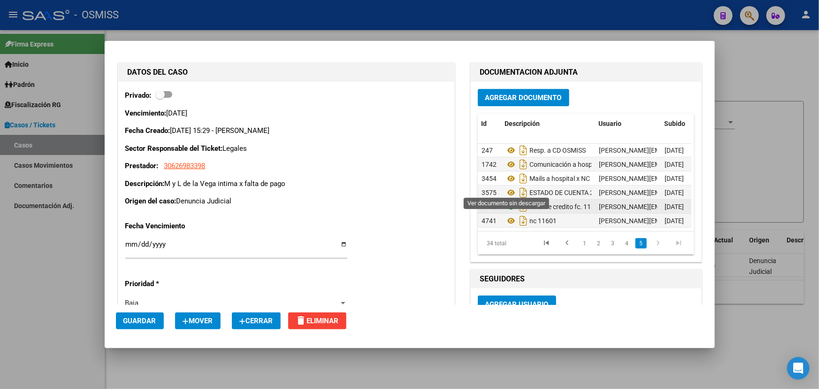
click at [508, 201] on icon at bounding box center [511, 206] width 12 height 11
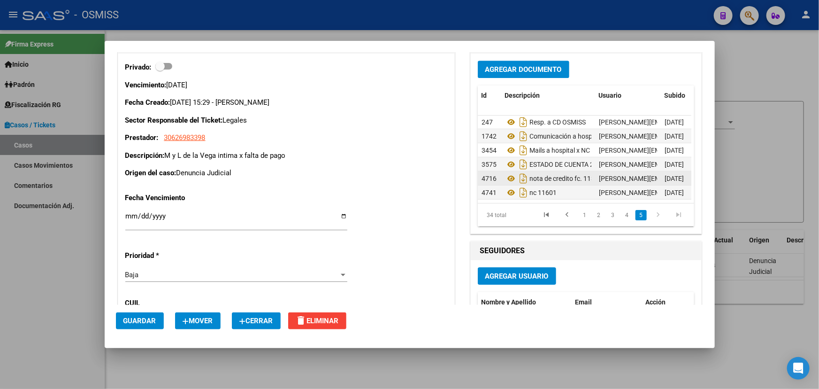
scroll to position [1564, 0]
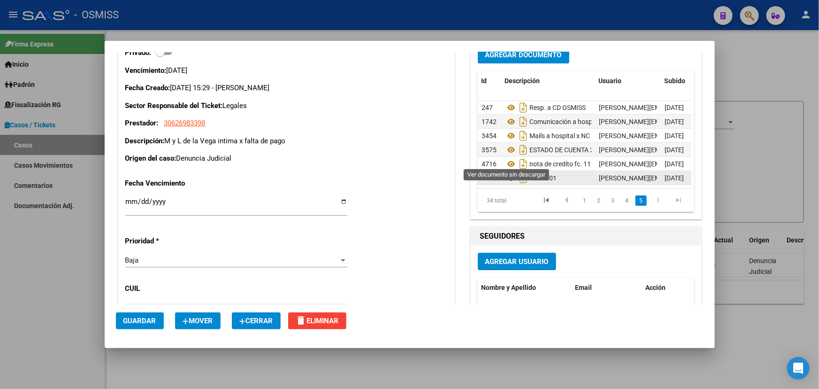
click at [507, 172] on icon at bounding box center [511, 177] width 12 height 11
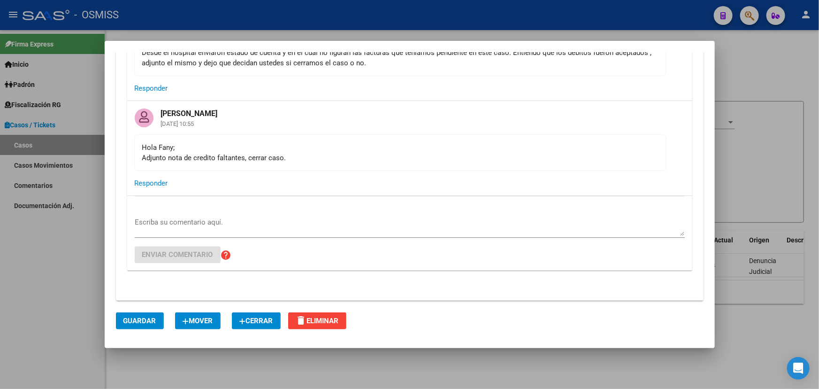
scroll to position [1137, 0]
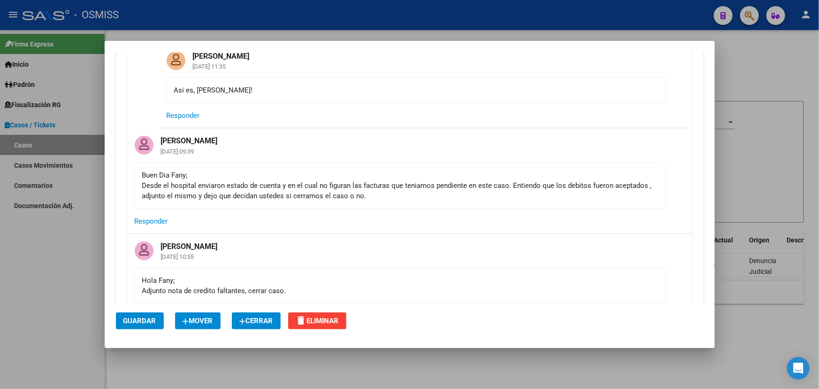
drag, startPoint x: 168, startPoint y: 274, endPoint x: 242, endPoint y: 281, distance: 74.1
click at [234, 281] on div "Hola Fany; Adjunto nota de credito faltantes, cerrar caso." at bounding box center [400, 285] width 516 height 21
click at [279, 281] on div "Hola Fany; Adjunto nota de credito faltantes, cerrar caso." at bounding box center [400, 285] width 516 height 21
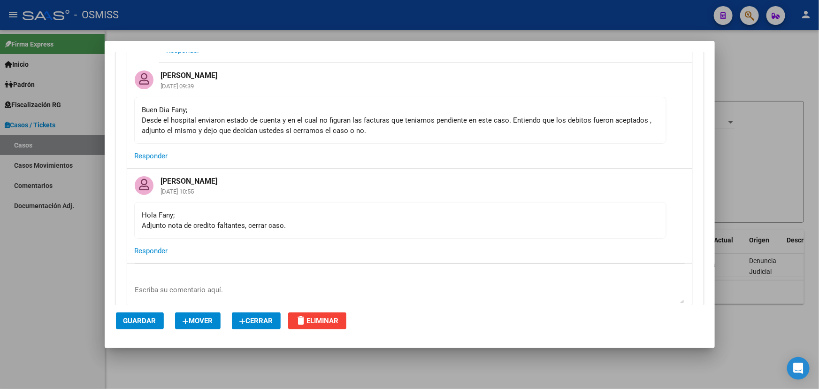
scroll to position [1223, 0]
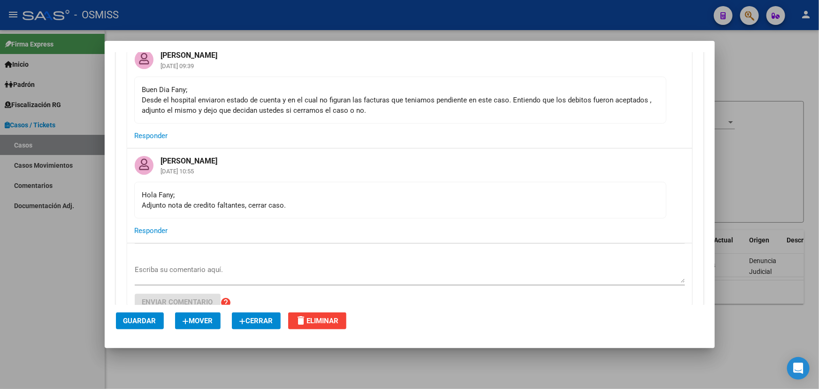
click at [261, 321] on span "Cerrar" at bounding box center [256, 320] width 34 height 8
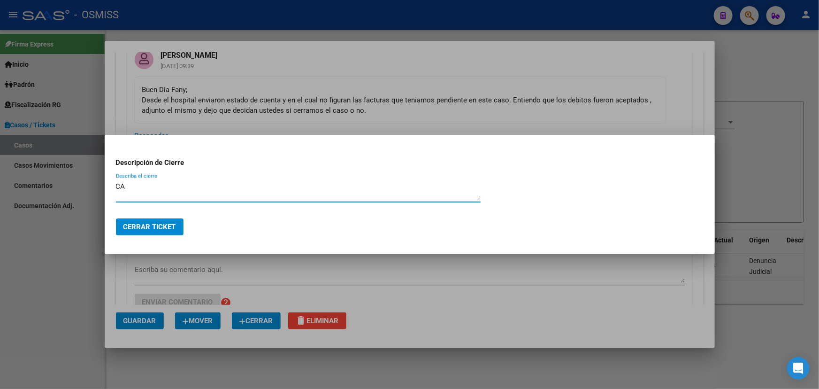
type textarea "C"
type textarea "caso resuelto."
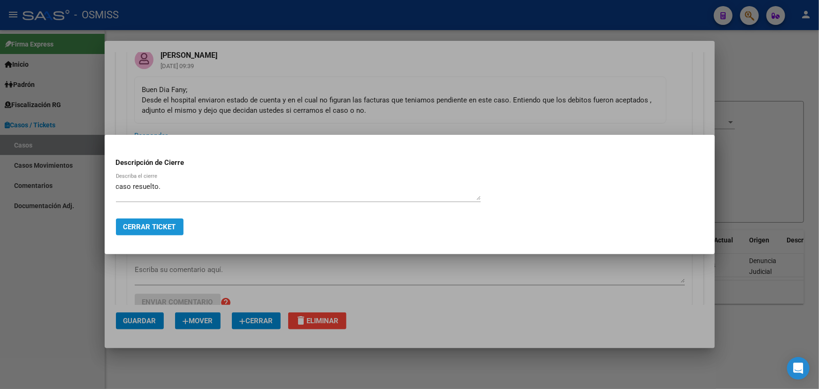
click at [157, 228] on span "Cerrar Ticket" at bounding box center [149, 227] width 53 height 8
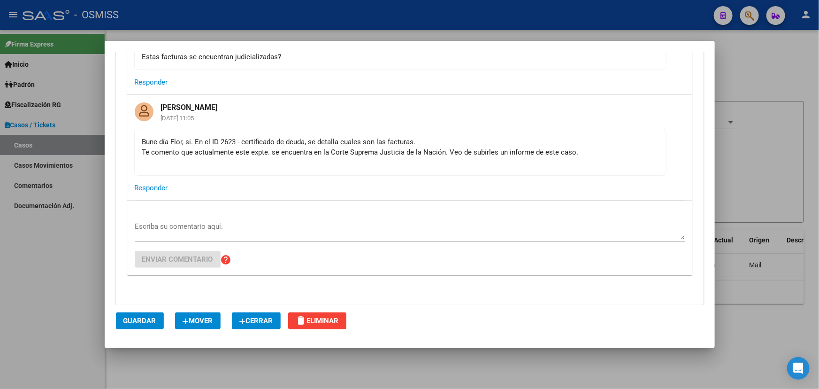
scroll to position [1920, 0]
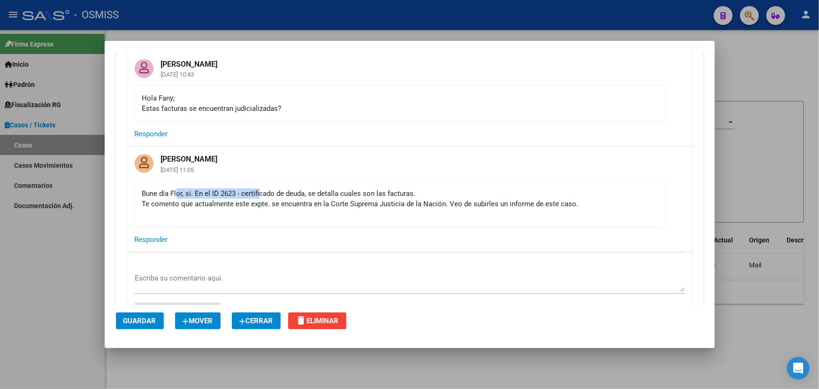
drag, startPoint x: 178, startPoint y: 188, endPoint x: 329, endPoint y: 203, distance: 151.0
click at [264, 192] on div "Bune día Flor, si. En el ID 2623 - certificado de deuda, se detalla cuales son …" at bounding box center [400, 203] width 516 height 31
click at [337, 206] on div "Bune día Flor, si. En el ID 2623 - certificado de deuda, se detalla cuales son …" at bounding box center [400, 203] width 516 height 31
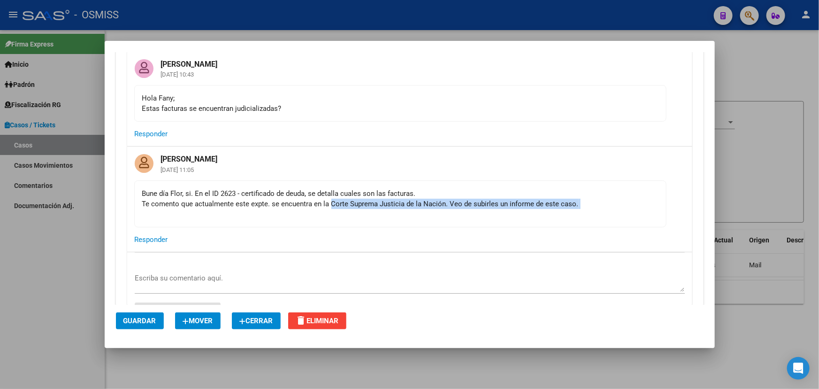
click at [415, 205] on div "Bune día Flor, si. En el ID 2623 - certificado de deuda, se detalla cuales son …" at bounding box center [400, 203] width 516 height 31
click at [320, 201] on div "Bune día Flor, si. En el ID 2623 - certificado de deuda, se detalla cuales son …" at bounding box center [400, 203] width 516 height 31
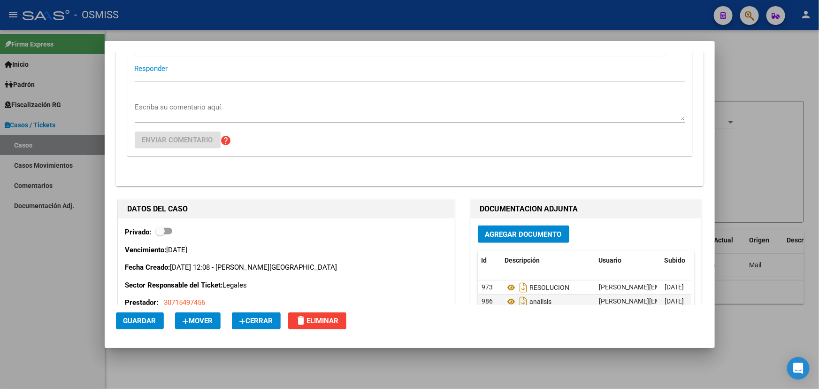
scroll to position [2390, 0]
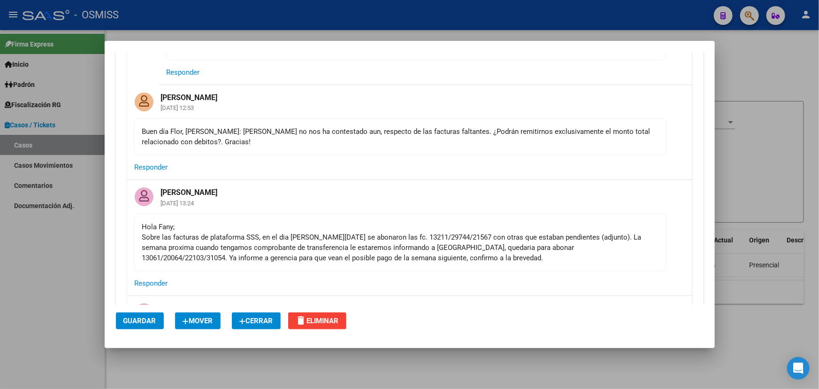
scroll to position [1408, 0]
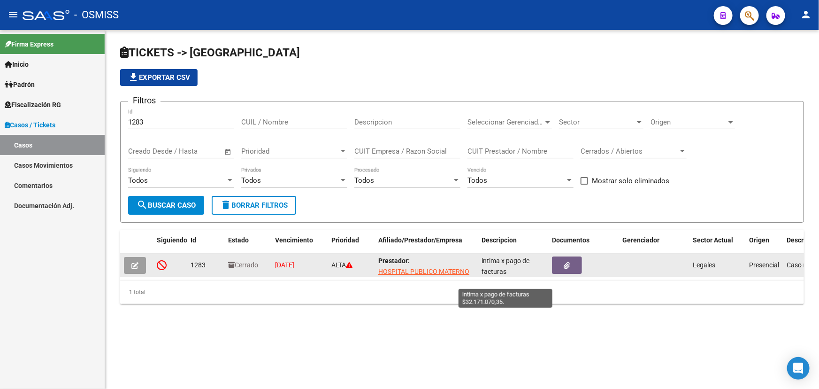
scroll to position [12, 0]
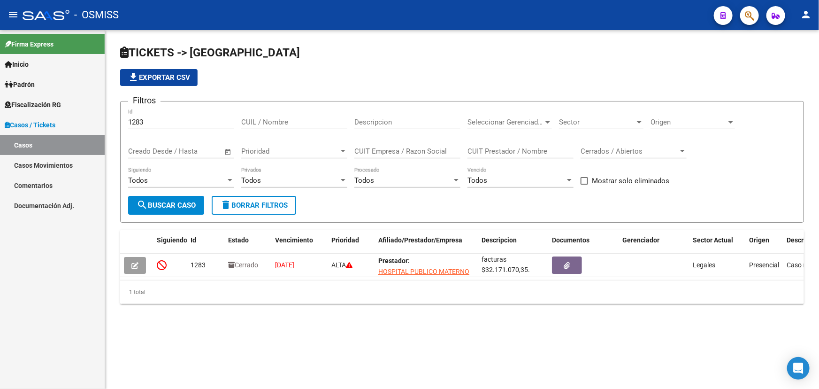
drag, startPoint x: 488, startPoint y: 261, endPoint x: 516, endPoint y: 277, distance: 32.4
click at [516, 277] on datatable-selection "1283 Cerrado [DATE] [GEOGRAPHIC_DATA]: HOSPITAL PUBLICO MATERNO INFANTIL SOCIED…" at bounding box center [462, 274] width 684 height 8
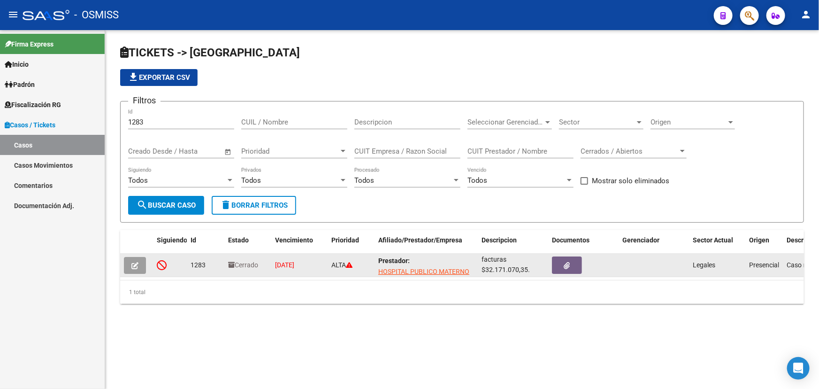
click at [513, 272] on span "intima x pago de facturas $32.171.070,35." at bounding box center [506, 259] width 48 height 29
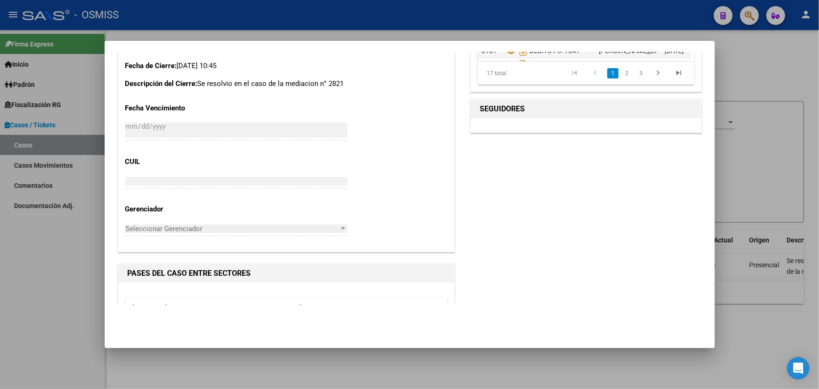
scroll to position [1217, 0]
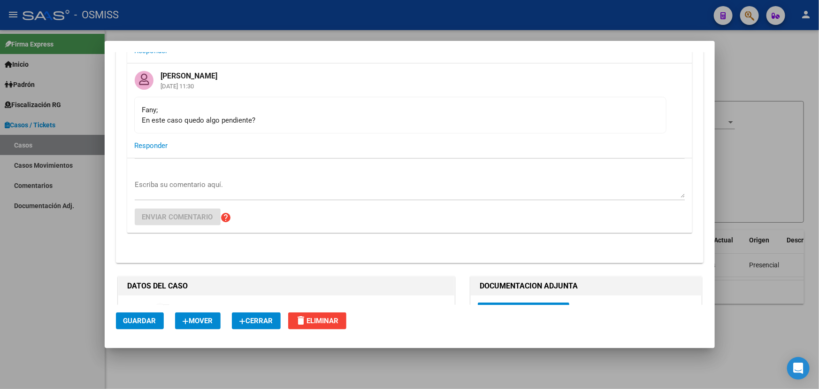
scroll to position [4141, 0]
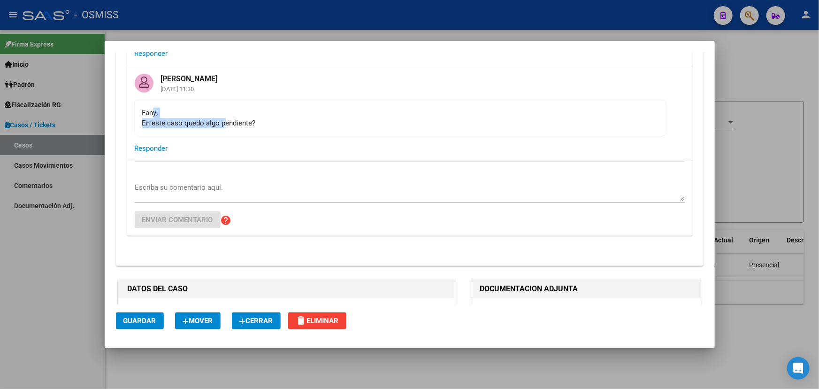
drag, startPoint x: 154, startPoint y: 100, endPoint x: 231, endPoint y: 115, distance: 78.5
click at [231, 115] on mat-card-content "[PERSON_NAME]; En este caso quedo algo pendiente?" at bounding box center [400, 118] width 532 height 37
click at [251, 117] on mat-card-content "Fany; En este caso quedo algo pendiente?" at bounding box center [400, 118] width 532 height 37
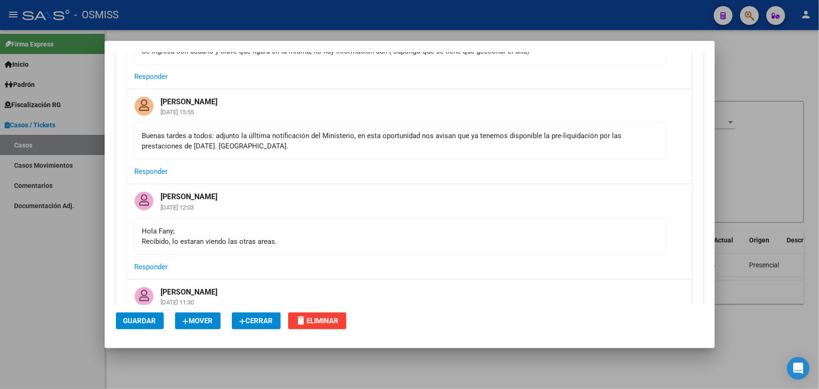
scroll to position [3885, 0]
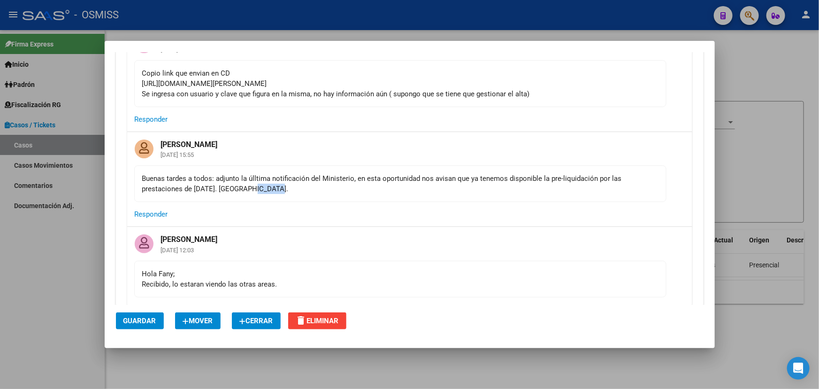
drag, startPoint x: 325, startPoint y: 170, endPoint x: 368, endPoint y: 170, distance: 42.7
click at [367, 173] on div "Buenas tardes a todos: adjunto la úlltima notificación del Ministerio, en esta …" at bounding box center [400, 183] width 516 height 21
click at [416, 185] on mat-card-content "Buenas tardes a todos: adjunto la úlltima notificación del Ministerio, en esta …" at bounding box center [400, 183] width 532 height 37
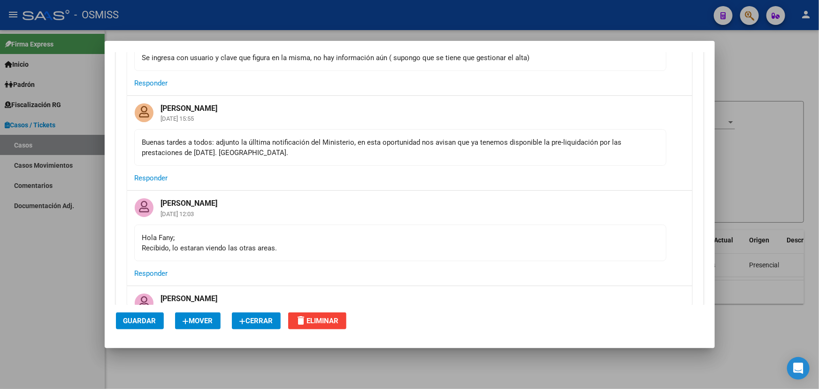
scroll to position [3842, 0]
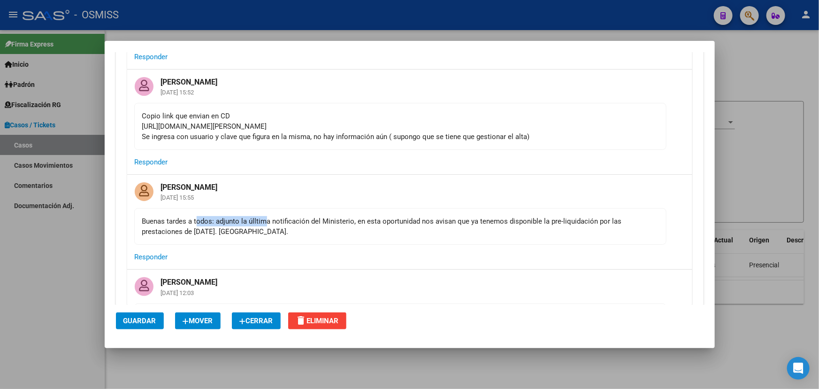
drag, startPoint x: 196, startPoint y: 200, endPoint x: 275, endPoint y: 211, distance: 80.1
click at [275, 211] on mat-card-content "Buenas tardes a todos: adjunto la úlltima notificación del Ministerio, en esta …" at bounding box center [400, 226] width 532 height 37
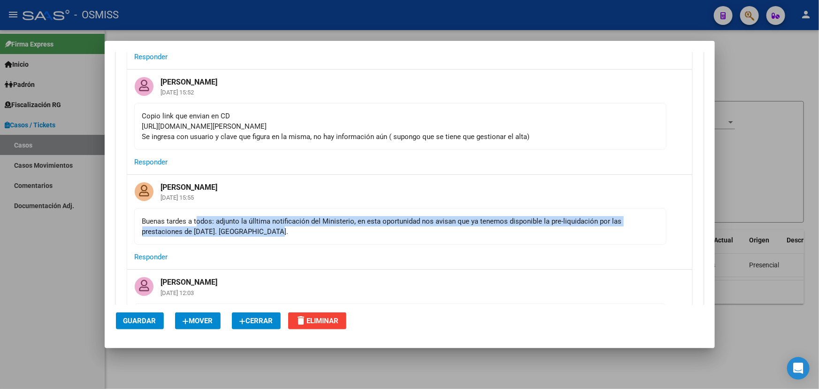
click at [312, 216] on div "Buenas tardes a todos: adjunto la úlltima notificación del Ministerio, en esta …" at bounding box center [400, 226] width 516 height 21
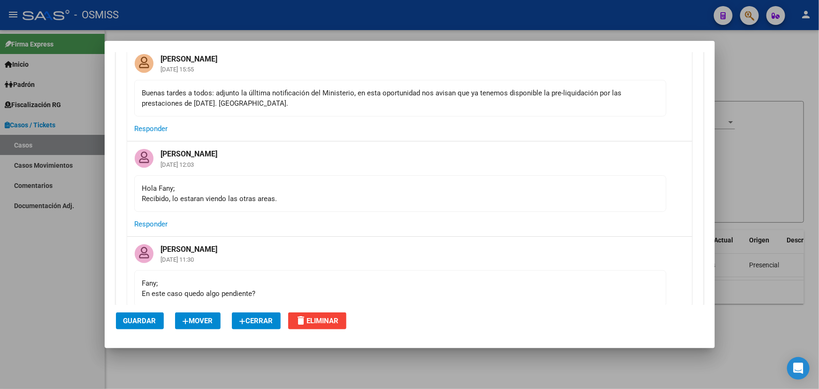
scroll to position [4013, 0]
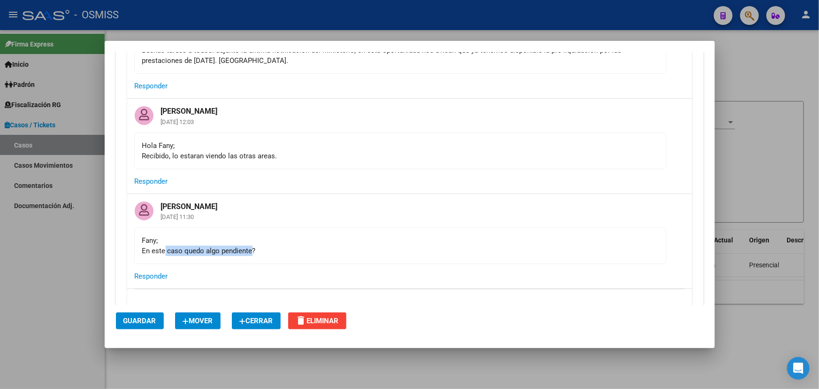
drag, startPoint x: 165, startPoint y: 231, endPoint x: 292, endPoint y: 241, distance: 126.7
click at [263, 242] on mat-card-content "Fany; En este caso quedo algo pendiente?" at bounding box center [400, 245] width 532 height 37
click at [292, 241] on mat-card-content "Fany; En este caso quedo algo pendiente?" at bounding box center [400, 245] width 532 height 37
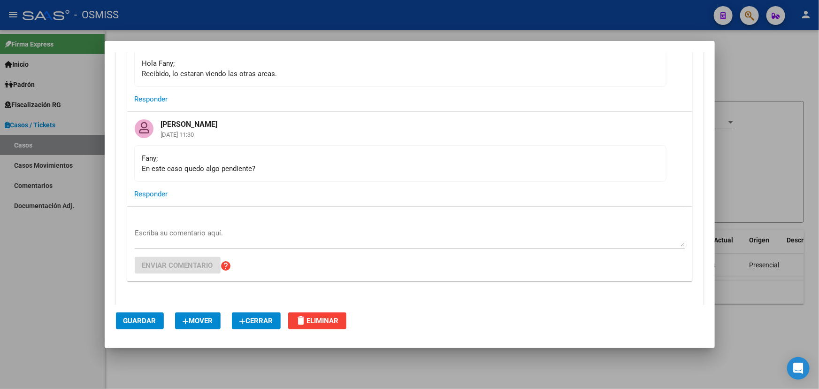
scroll to position [4099, 0]
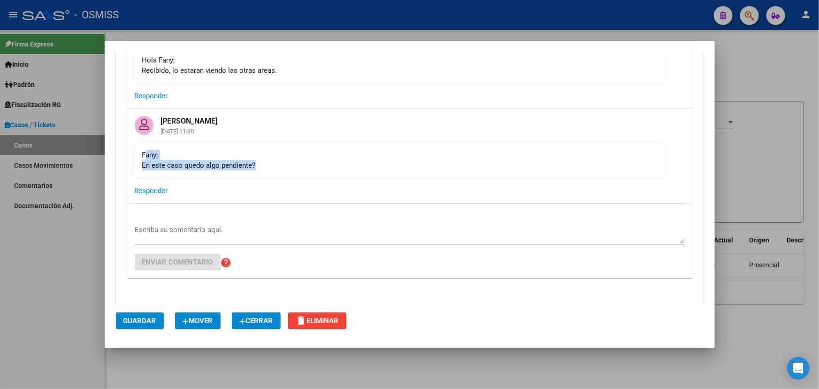
drag, startPoint x: 145, startPoint y: 141, endPoint x: 289, endPoint y: 152, distance: 144.5
click at [261, 152] on div "Fany; En este caso quedo algo pendiente?" at bounding box center [400, 160] width 516 height 21
click at [289, 152] on div "Fany; En este caso quedo algo pendiente?" at bounding box center [400, 160] width 516 height 21
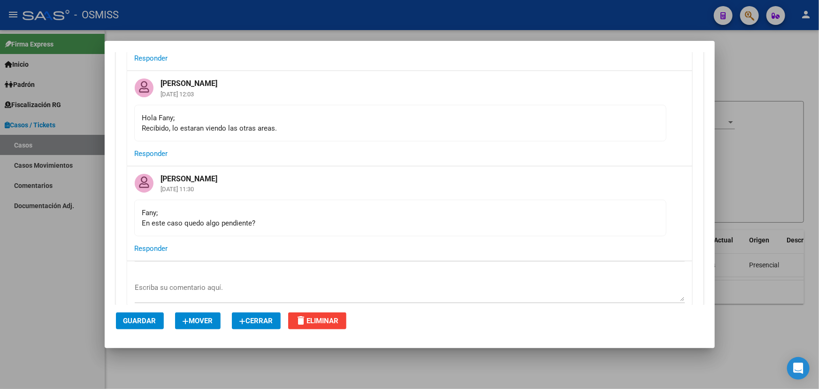
scroll to position [4056, 0]
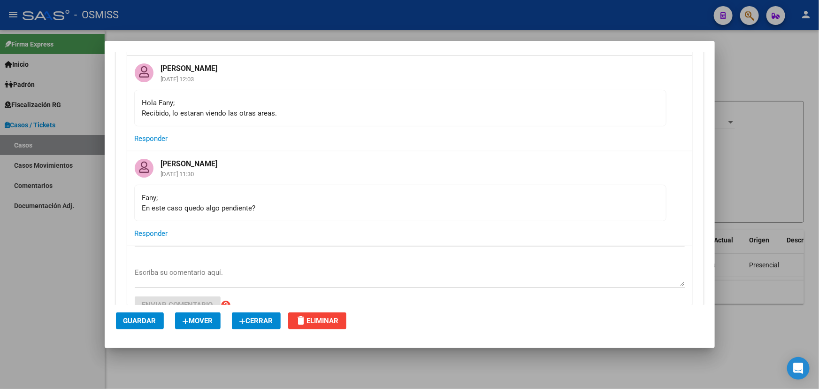
click at [188, 267] on textarea "Escriba su comentario aquí." at bounding box center [410, 276] width 550 height 19
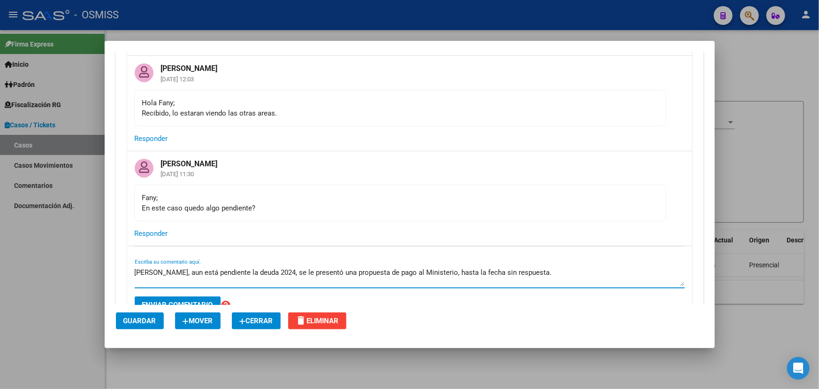
drag, startPoint x: 167, startPoint y: 254, endPoint x: 371, endPoint y: 260, distance: 204.3
click at [324, 267] on textarea "Hola Flor, aun está pendiente la deuda 2024, se le presentó una propuesta de pa…" at bounding box center [410, 276] width 550 height 19
click at [372, 267] on textarea "Hola Flor, aun está pendiente la deuda 2024, se le presentó una propuesta de pa…" at bounding box center [410, 276] width 550 height 19
click at [274, 267] on textarea "Hola Flor, aun está pendiente la deuda 2024, se le presentó una propuesta de pa…" at bounding box center [410, 276] width 550 height 19
click at [372, 267] on textarea "Hola Flor, aun está pendiente la deuda 2024. Se le presentó una propuesta de pa…" at bounding box center [410, 276] width 550 height 19
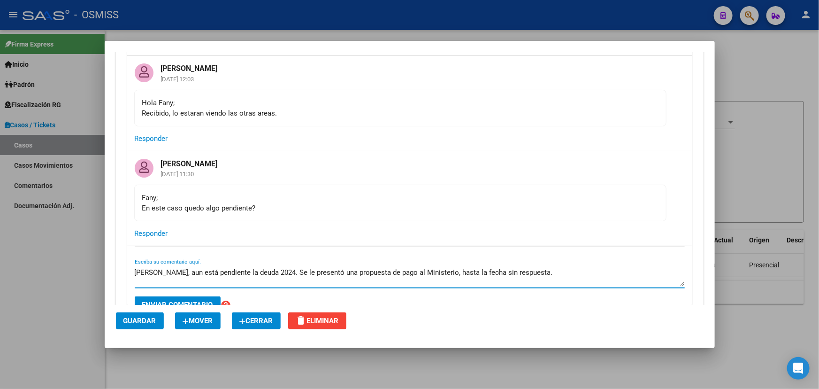
click at [425, 267] on textarea "Hola Flor, aun está pendiente la deuda 2024. Se le presentó una propuesta de pa…" at bounding box center [410, 276] width 550 height 19
drag, startPoint x: 499, startPoint y: 264, endPoint x: 546, endPoint y: 263, distance: 47.4
click at [500, 267] on textarea "Hola Flor, aun está pendiente la deuda 2024. Se le presentó una propuesta de pa…" at bounding box center [410, 276] width 550 height 19
click at [535, 267] on textarea "Hola Flor, aun está pendiente la deuda 2024. Se le presentó una propuesta de pa…" at bounding box center [410, 276] width 550 height 19
click at [503, 267] on textarea "Hola Flor, aun está pendiente la deuda 2024. Se le presentó una propuesta de pa…" at bounding box center [410, 276] width 550 height 19
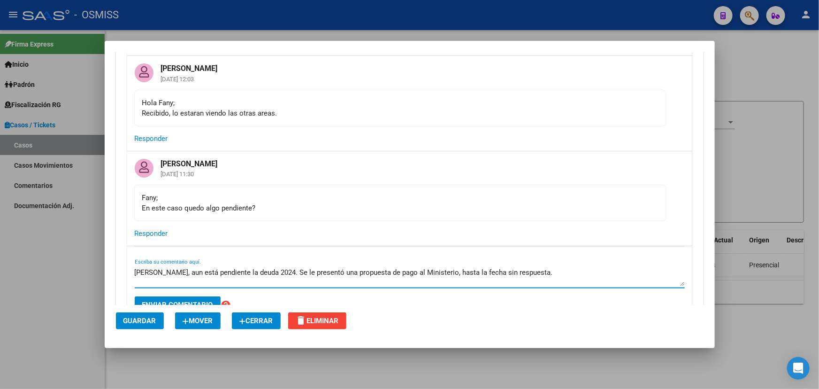
click at [554, 267] on textarea "Hola Flor, aun está pendiente la deuda 2024. Se le presentó una propuesta de pa…" at bounding box center [410, 276] width 550 height 19
click at [567, 267] on textarea "Hola Flor, aun está pendiente la deuda 2024. Se le presentó una propuesta de pa…" at bounding box center [410, 276] width 550 height 19
drag, startPoint x: 403, startPoint y: 256, endPoint x: 589, endPoint y: 254, distance: 185.9
click at [589, 267] on textarea "Hola Flor, aun está pendiente la deuda 2024. Se le presentó una propuesta de pa…" at bounding box center [410, 276] width 550 height 19
click at [592, 267] on textarea "Hola Flor, aun está pendiente la deuda 2024. Se le presentó una propuesta de pa…" at bounding box center [410, 276] width 550 height 19
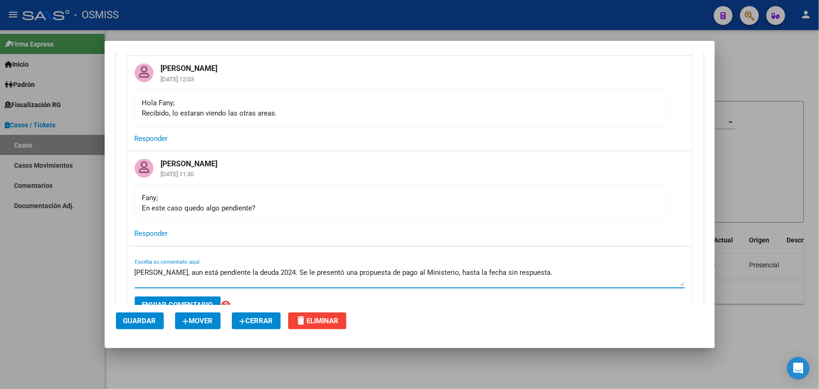
click at [592, 267] on textarea "Hola Flor, aun está pendiente la deuda 2024. Se le presentó una propuesta de pa…" at bounding box center [410, 276] width 550 height 19
drag, startPoint x: 170, startPoint y: 257, endPoint x: 233, endPoint y: 259, distance: 63.4
click at [209, 267] on textarea "Hola Flor, aun está pendiente la deuda 2024. Se le presentó una propuesta de pa…" at bounding box center [410, 276] width 550 height 19
click at [253, 267] on textarea "Hola Flor, aun está pendiente la deuda 2024. Se le presentó una propuesta de pa…" at bounding box center [410, 276] width 550 height 19
click at [279, 267] on textarea "Hola Flor, aun está pendiente la deuda 2024. Se le presentó una propuesta de pa…" at bounding box center [410, 276] width 550 height 19
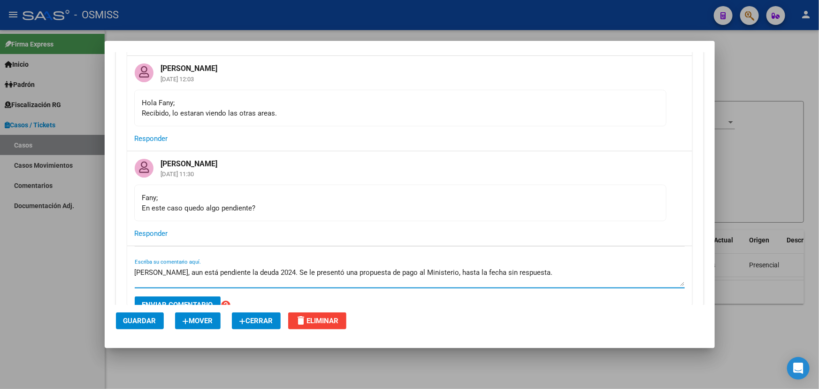
drag, startPoint x: 277, startPoint y: 256, endPoint x: 424, endPoint y: 254, distance: 147.9
click at [424, 267] on textarea "Hola Flor, aun está pendiente la deuda 2024. Se le presentó una propuesta de pa…" at bounding box center [410, 276] width 550 height 19
click at [412, 267] on textarea "Hola Flor, aun está pendiente la deuda 2024. Se le presentó una propuesta de pa…" at bounding box center [410, 276] width 550 height 19
drag, startPoint x: 365, startPoint y: 256, endPoint x: 527, endPoint y: 258, distance: 162.0
click at [527, 267] on textarea "Hola Flor, aun está pendiente la deuda 2024. Se le presentó una propuesta de pa…" at bounding box center [410, 276] width 550 height 19
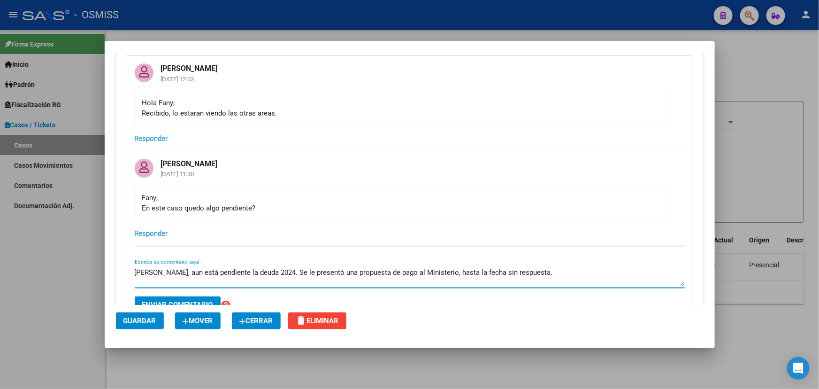
click at [555, 267] on textarea "Hola Flor, aun está pendiente la deuda 2024. Se le presentó una propuesta de pa…" at bounding box center [410, 276] width 550 height 19
click at [537, 267] on textarea "Hola Flor, aun está pendiente la deuda 2024. Se le presentó una propuesta de pa…" at bounding box center [410, 276] width 550 height 19
drag, startPoint x: 164, startPoint y: 255, endPoint x: 230, endPoint y: 255, distance: 65.3
click at [166, 267] on textarea "Hola Flor, aun está pendiente la deuda 2024. Se le presentó una propuesta de pa…" at bounding box center [410, 276] width 550 height 19
click at [616, 267] on textarea "Hola Flor, aun está pendiente la deuda 2024. Se le presentó una propuesta de pa…" at bounding box center [410, 276] width 550 height 19
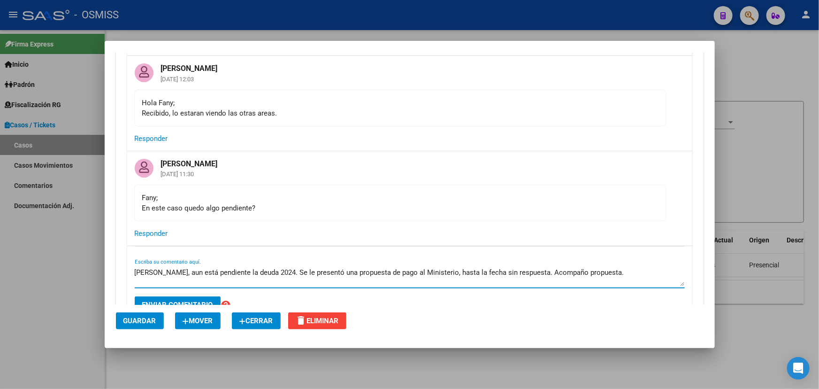
click at [612, 267] on textarea "Hola Flor, aun está pendiente la deuda 2024. Se le presentó una propuesta de pa…" at bounding box center [410, 276] width 550 height 19
drag, startPoint x: 167, startPoint y: 264, endPoint x: 219, endPoint y: 265, distance: 52.1
click at [219, 267] on textarea "Hola Flor, aun está pendiente la deuda 2024. Se le presentó una propuesta de pa…" at bounding box center [410, 276] width 550 height 19
click at [236, 267] on textarea "Hola Flor, aun está pendiente la deuda 2024. Se le presentó una propuesta de pa…" at bounding box center [410, 276] width 550 height 19
drag, startPoint x: 137, startPoint y: 263, endPoint x: 189, endPoint y: 266, distance: 52.2
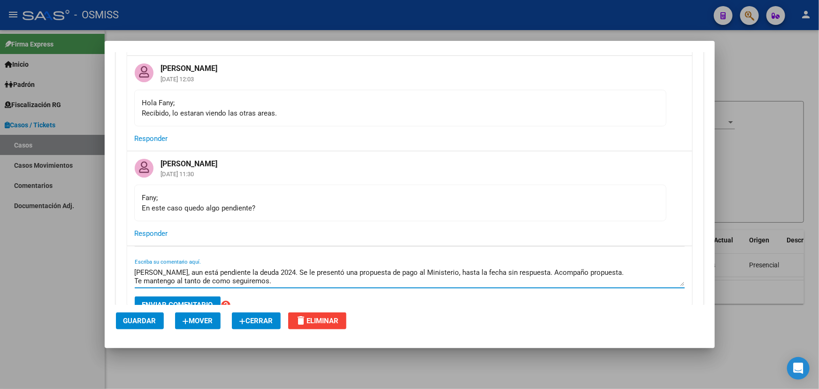
click at [189, 267] on textarea "Hola Flor, aun está pendiente la deuda 2024. Se le presentó una propuesta de pa…" at bounding box center [410, 276] width 550 height 19
click at [197, 267] on textarea "Hola Flor, aun está pendiente la deuda 2024. Se le presentó una propuesta de pa…" at bounding box center [410, 276] width 550 height 19
click at [315, 267] on textarea "Hola Flor, aun está pendiente la deuda 2024. Se le presentó una propuesta de pa…" at bounding box center [410, 276] width 550 height 19
click at [285, 267] on textarea "Hola Flor, aun está pendiente la deuda 2024. Se le presentó una propuesta de pa…" at bounding box center [410, 276] width 550 height 19
click at [269, 267] on textarea "Hola Flor, aun está pendiente la deuda 2024. Se le presentó una propuesta de pa…" at bounding box center [410, 276] width 550 height 19
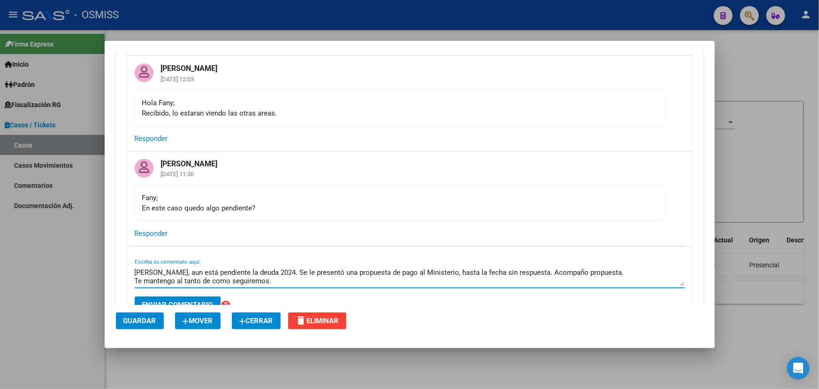
type textarea "Hola Flor, aun está pendiente la deuda 2024. Se le presentó una propuesta de pa…"
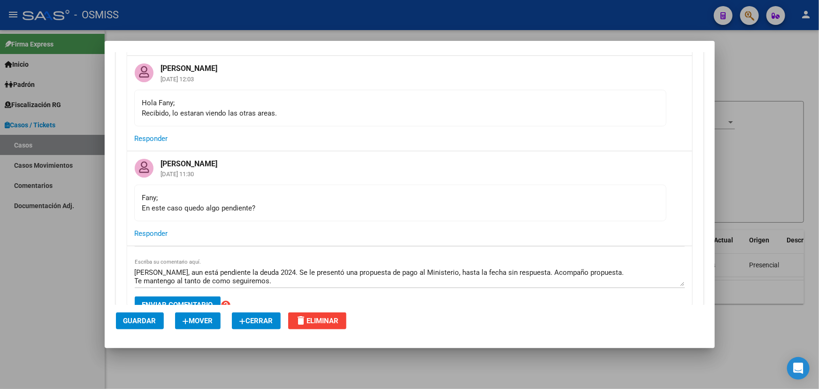
drag, startPoint x: 134, startPoint y: 257, endPoint x: 214, endPoint y: 262, distance: 80.4
click at [214, 262] on div "Hola Flor, aun está pendiente la deuda 2024. Se le presentó una propuesta de pa…" at bounding box center [409, 283] width 565 height 75
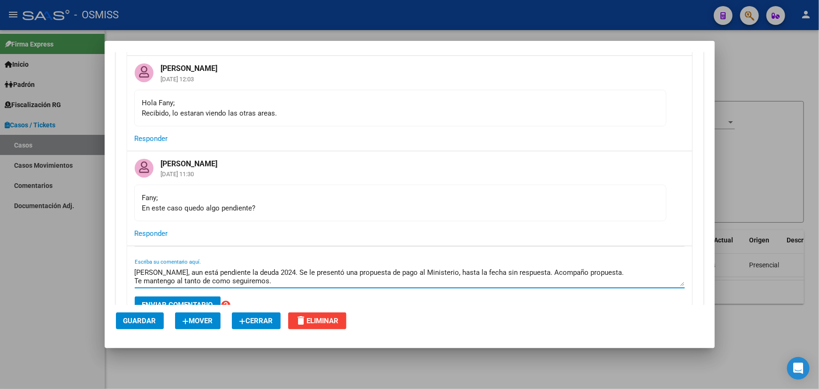
drag, startPoint x: 146, startPoint y: 258, endPoint x: 236, endPoint y: 256, distance: 90.2
click at [224, 267] on textarea "Hola Flor, aun está pendiente la deuda 2024. Se le presentó una propuesta de pa…" at bounding box center [410, 276] width 550 height 19
click at [254, 267] on textarea "Hola Flor, aun está pendiente la deuda 2024. Se le presentó una propuesta de pa…" at bounding box center [410, 276] width 550 height 19
click at [285, 268] on textarea "Hola Flor, aun está pendiente la deuda 2024. Se le presentó una propuesta de pa…" at bounding box center [410, 276] width 550 height 19
click at [288, 267] on textarea "Hola Flor, aun está pendiente la deuda 2024. Se le presentó una propuesta de pa…" at bounding box center [410, 276] width 550 height 19
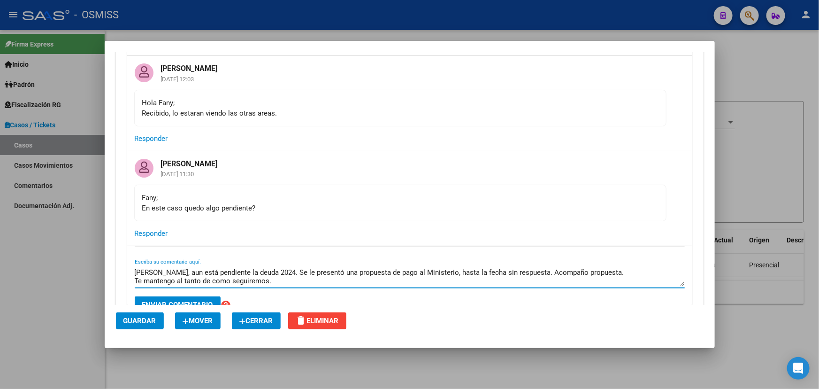
drag, startPoint x: 139, startPoint y: 260, endPoint x: 239, endPoint y: 259, distance: 99.5
click at [230, 267] on textarea "Hola Flor, aun está pendiente la deuda 2024. Se le presentó una propuesta de pa…" at bounding box center [410, 276] width 550 height 19
click at [260, 267] on textarea "Hola Flor, aun está pendiente la deuda 2024. Se le presentó una propuesta de pa…" at bounding box center [410, 276] width 550 height 19
drag, startPoint x: 176, startPoint y: 255, endPoint x: 334, endPoint y: 248, distance: 157.9
click at [322, 248] on div "Hola Flor, aun está pendiente la deuda 2024. Se le presentó una propuesta de pa…" at bounding box center [410, 283] width 550 height 75
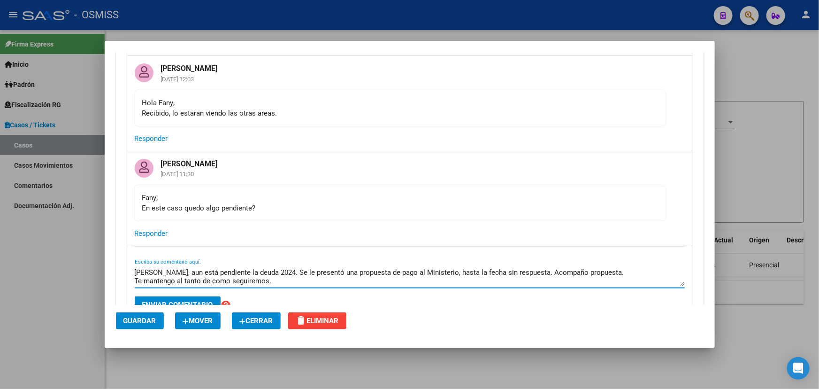
click at [342, 248] on div "Hola Flor, aun está pendiente la deuda 2024. Se le presentó una propuesta de pa…" at bounding box center [410, 283] width 550 height 75
drag, startPoint x: 260, startPoint y: 256, endPoint x: 353, endPoint y: 256, distance: 93.4
click at [351, 267] on textarea "Hola Flor, aun está pendiente la deuda 2024. Se le presentó una propuesta de pa…" at bounding box center [410, 276] width 550 height 19
click at [386, 267] on textarea "Hola Flor, aun está pendiente la deuda 2024. Se le presentó una propuesta de pa…" at bounding box center [410, 276] width 550 height 19
click at [328, 267] on textarea "Hola Flor, aun está pendiente la deuda 2024. Se le presentó una propuesta de pa…" at bounding box center [410, 276] width 550 height 19
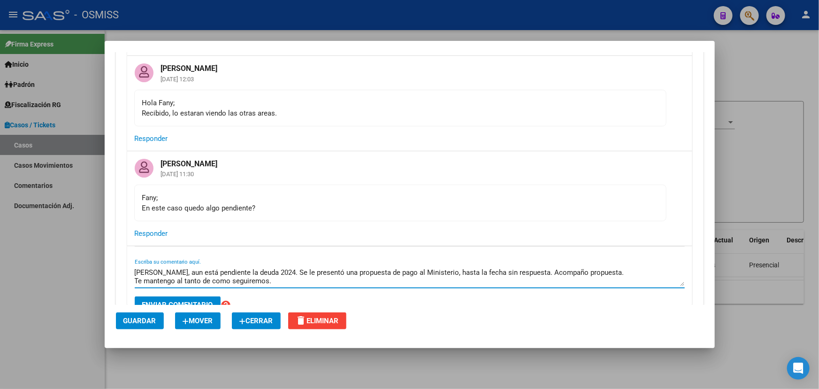
click at [278, 267] on textarea "Hola Flor, aun está pendiente la deuda 2024. Se le presentó una propuesta de pa…" at bounding box center [410, 276] width 550 height 19
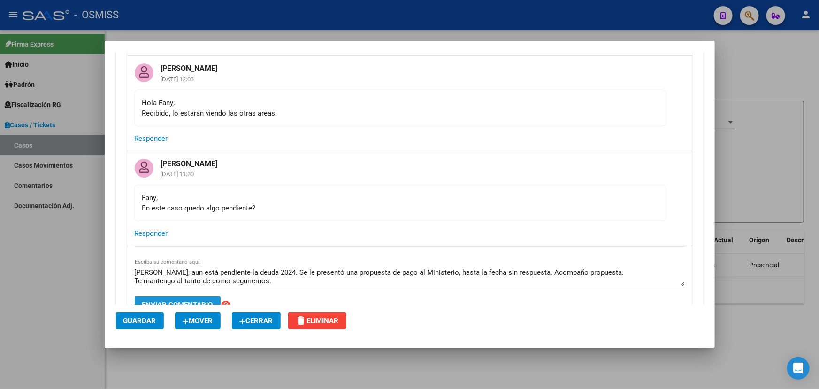
click at [186, 300] on span "Enviar comentario" at bounding box center [177, 304] width 71 height 8
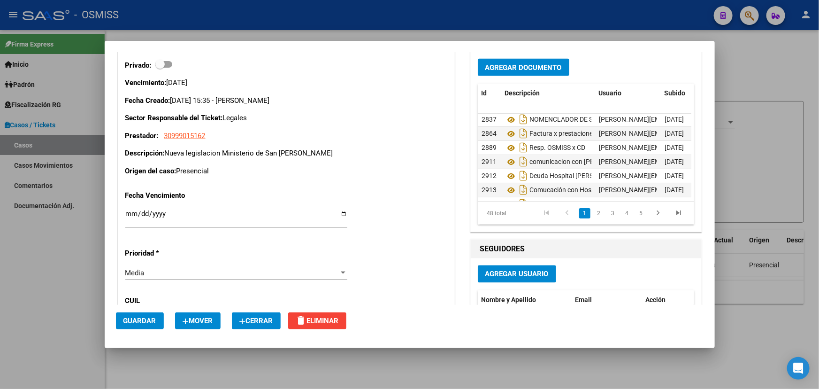
scroll to position [0, 0]
click at [508, 115] on icon at bounding box center [511, 120] width 12 height 11
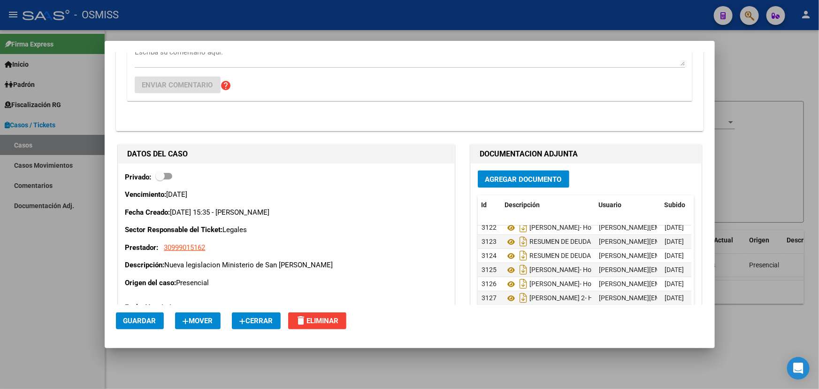
scroll to position [4355, 0]
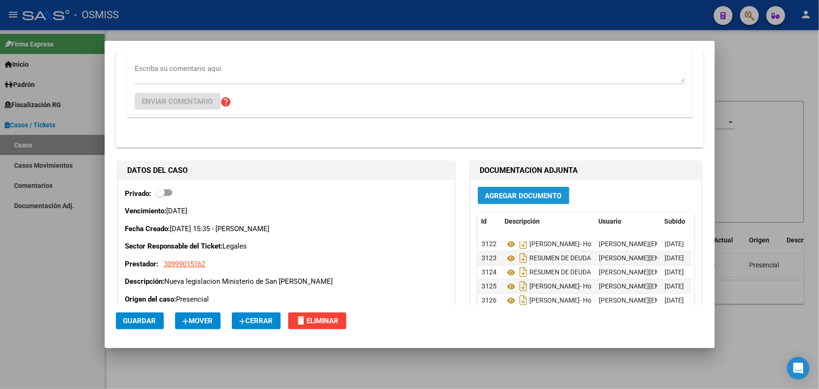
click at [516, 192] on span "Agregar Documento" at bounding box center [523, 196] width 77 height 8
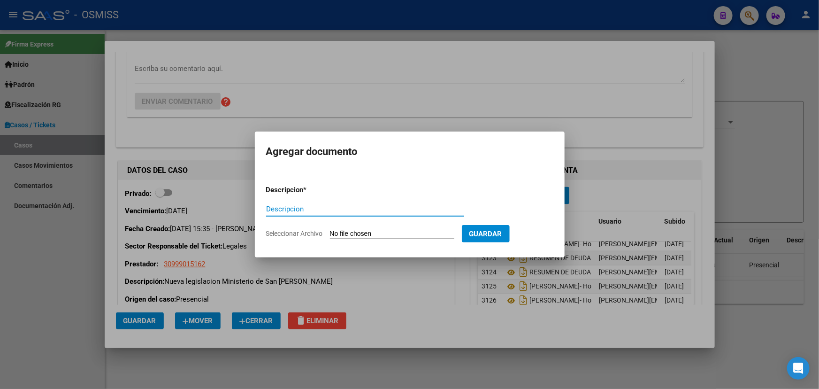
click at [347, 233] on input "Seleccionar Archivo" at bounding box center [392, 234] width 124 height 9
type input "C:\fakepath\Porpuesta pago de OSMiSS sin respuesta.pdf"
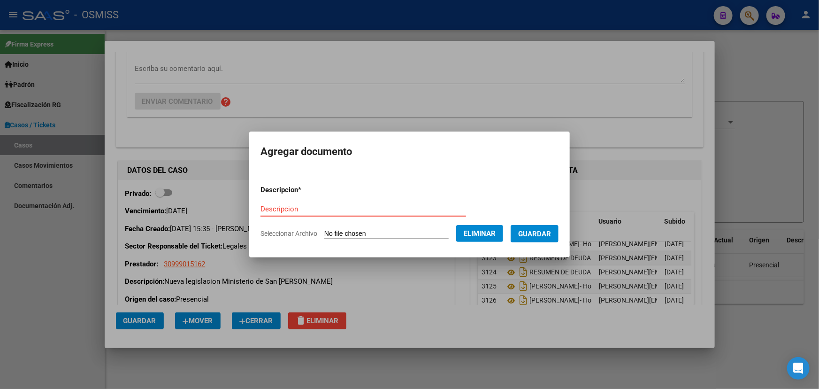
click at [272, 206] on input "Descripcion" at bounding box center [364, 209] width 206 height 8
type input "P"
type input "propuesta pago OSMiSS"
click at [539, 234] on span "Guardar" at bounding box center [534, 234] width 33 height 8
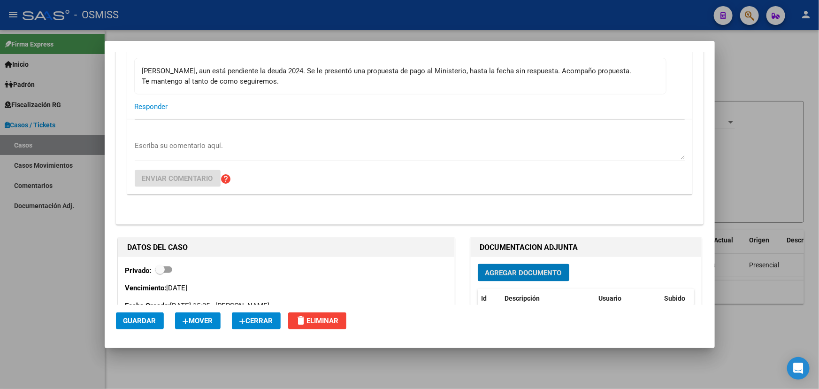
scroll to position [4184, 0]
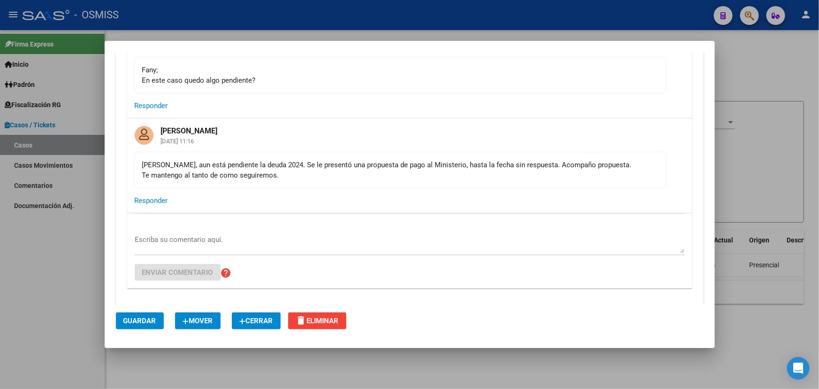
drag, startPoint x: 189, startPoint y: 157, endPoint x: 317, endPoint y: 162, distance: 127.8
click at [282, 165] on mat-card-content "Hola Flor, aun está pendiente la deuda 2024. Se le presentó una propuesta de pa…" at bounding box center [400, 170] width 532 height 37
drag, startPoint x: 325, startPoint y: 162, endPoint x: 333, endPoint y: 163, distance: 8.5
click at [325, 162] on div "Hola Flor, aun está pendiente la deuda 2024. Se le presentó una propuesta de pa…" at bounding box center [400, 170] width 516 height 21
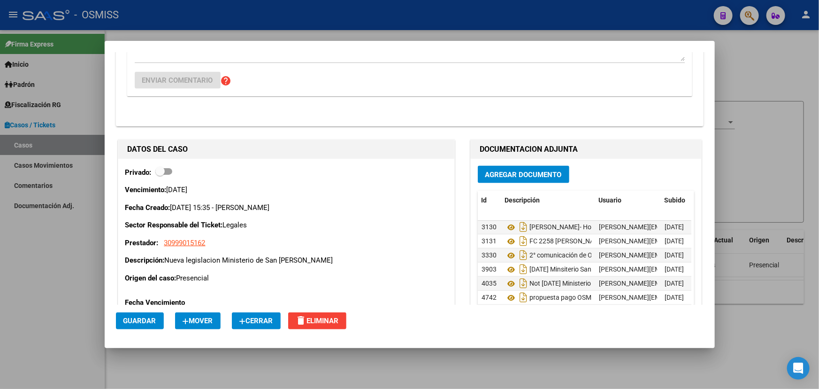
scroll to position [4269, 0]
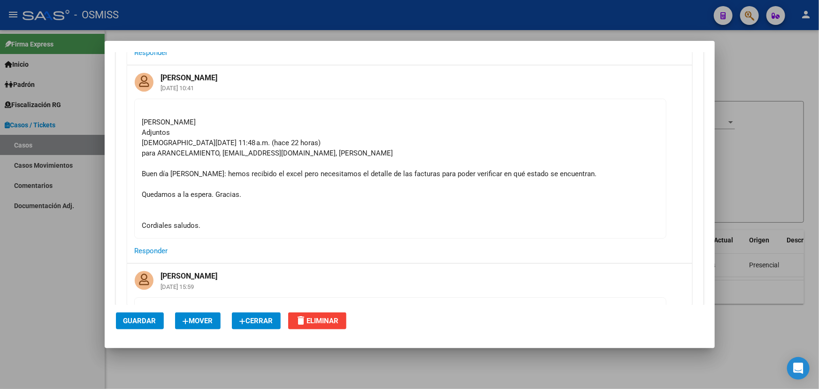
scroll to position [811, 0]
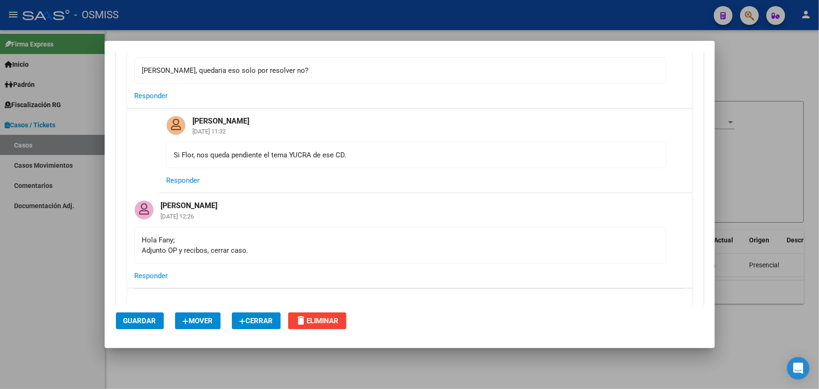
scroll to position [1878, 0]
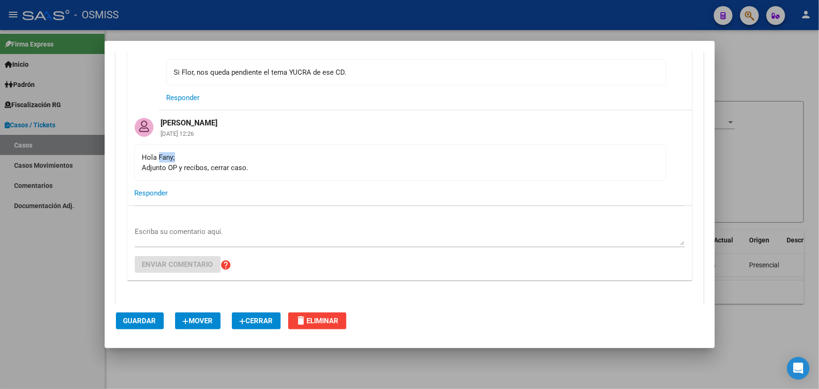
drag, startPoint x: 158, startPoint y: 158, endPoint x: 292, endPoint y: 150, distance: 134.5
click at [276, 144] on mat-card-content "Hola [PERSON_NAME]; Adjunto OP y recibos, cerrar caso." at bounding box center [400, 162] width 532 height 37
click at [337, 169] on div "Hola [PERSON_NAME]; Adjunto OP y recibos, cerrar caso." at bounding box center [400, 162] width 516 height 21
click at [258, 322] on span "Cerrar" at bounding box center [256, 320] width 34 height 8
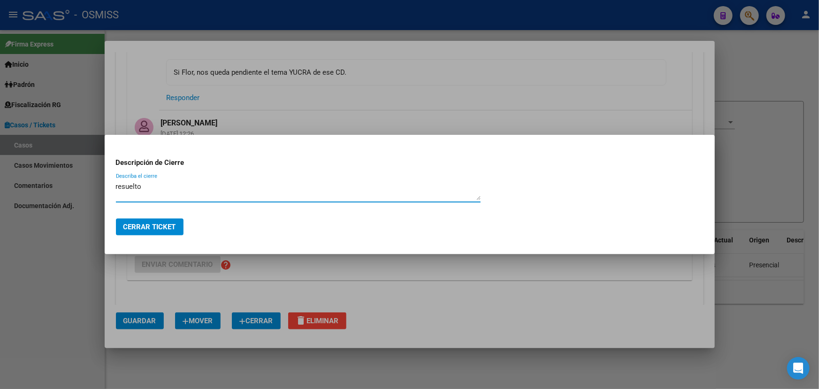
type textarea "resuelto"
click at [146, 231] on button "Cerrar Ticket" at bounding box center [150, 226] width 68 height 17
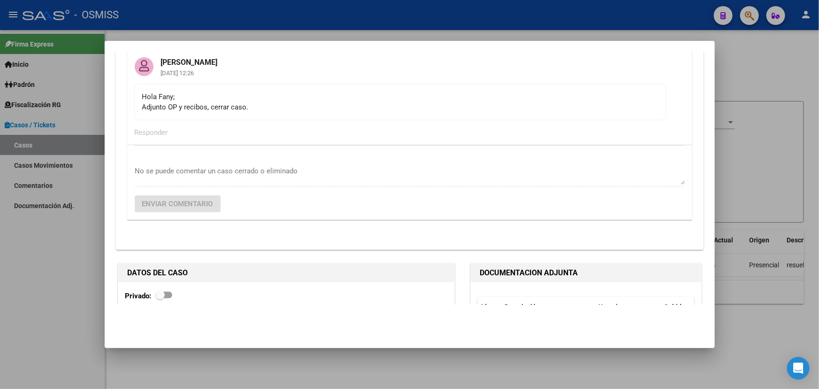
scroll to position [1929, 0]
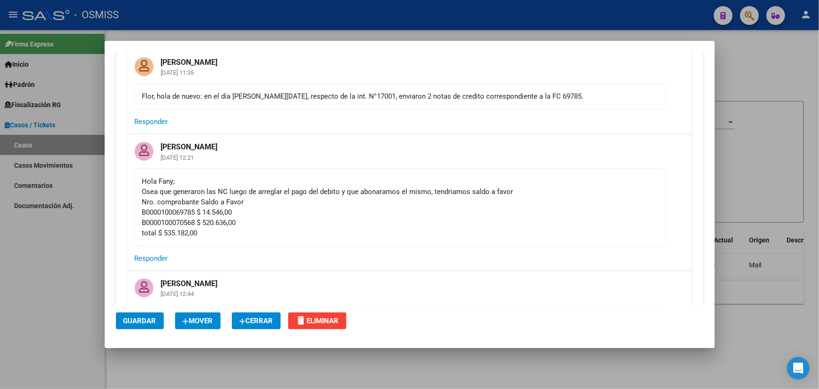
scroll to position [5946, 0]
drag, startPoint x: 207, startPoint y: 141, endPoint x: 362, endPoint y: 146, distance: 155.9
click at [348, 177] on div "Hola Fany; Osea que generaron las NC luego de arreglar el pago del debito y que…" at bounding box center [400, 208] width 516 height 62
click at [436, 177] on div "Hola Fany; Osea que generaron las NC luego de arreglar el pago del debito y que…" at bounding box center [400, 208] width 516 height 62
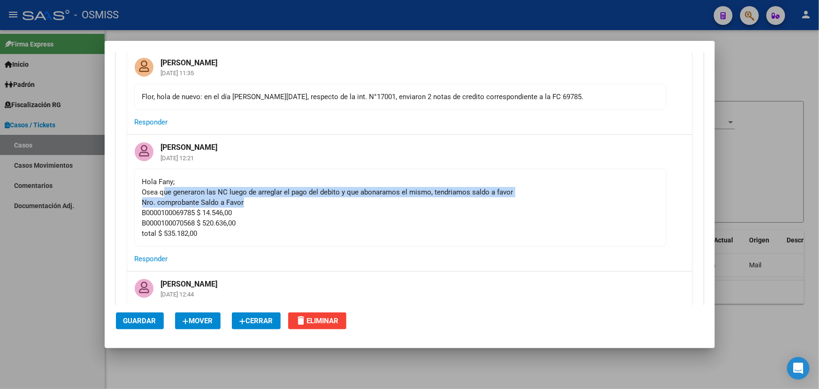
drag, startPoint x: 192, startPoint y: 148, endPoint x: 352, endPoint y: 147, distance: 159.6
click at [304, 177] on div "Hola Fany; Osea que generaron las NC luego de arreglar el pago del debito y que…" at bounding box center [400, 208] width 516 height 62
click at [369, 177] on div "Hola Fany; Osea que generaron las NC luego de arreglar el pago del debito y que…" at bounding box center [400, 208] width 516 height 62
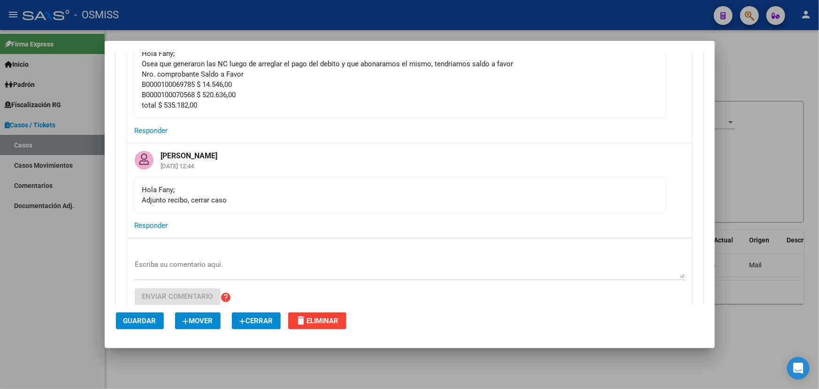
scroll to position [6117, 0]
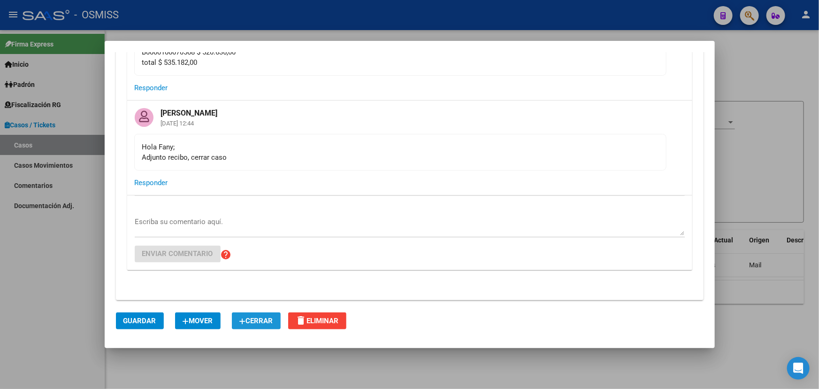
click at [262, 322] on span "Cerrar" at bounding box center [256, 320] width 34 height 8
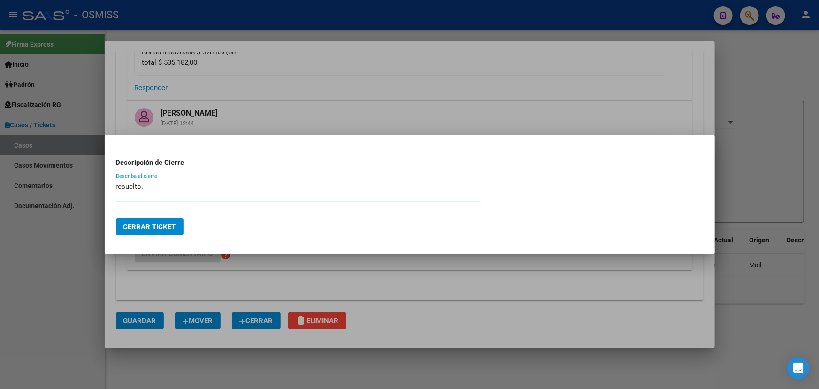
type textarea "resuelto."
click at [147, 233] on button "Cerrar Ticket" at bounding box center [150, 226] width 68 height 17
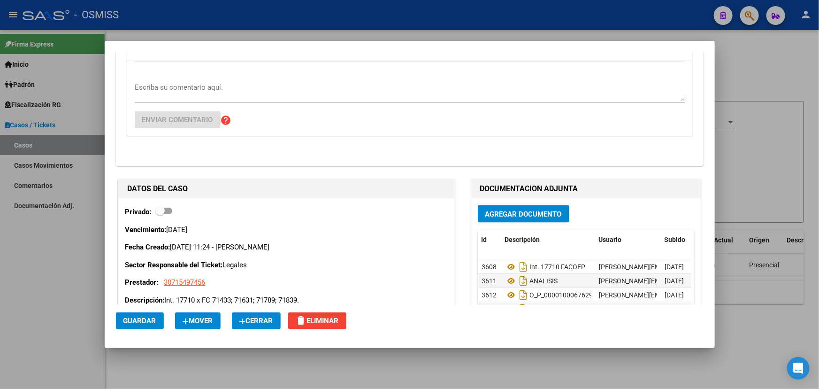
scroll to position [585, 0]
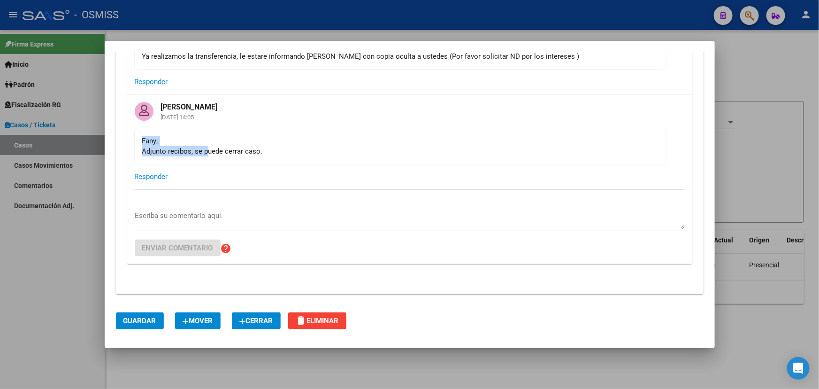
drag, startPoint x: 206, startPoint y: 157, endPoint x: 254, endPoint y: 153, distance: 48.1
click at [249, 154] on div "Fany; Adjunto recibos, se puede cerrar caso." at bounding box center [400, 146] width 516 height 21
drag, startPoint x: 254, startPoint y: 153, endPoint x: 458, endPoint y: 109, distance: 208.3
click at [272, 154] on div "Fany; Adjunto recibos, se puede cerrar caso." at bounding box center [400, 146] width 516 height 21
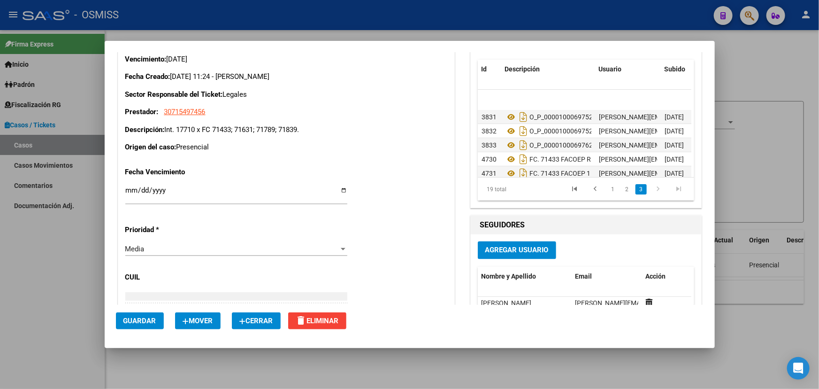
scroll to position [189, 0]
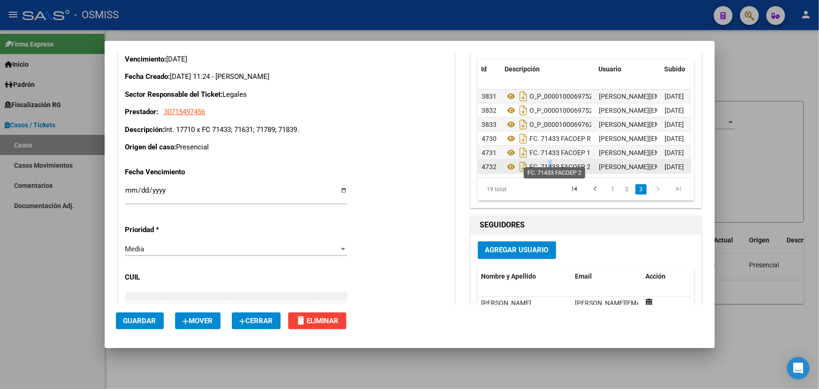
click at [548, 163] on span "FC. 71433 FACOEP 2" at bounding box center [560, 167] width 61 height 8
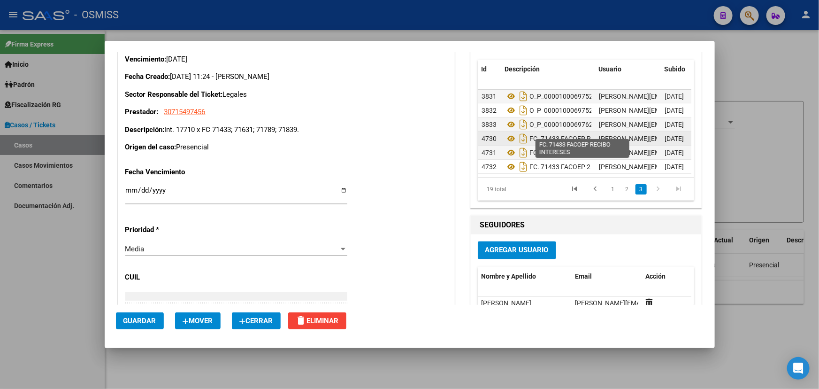
click at [555, 135] on span "FC. 71433 FACOEP RECIBO INTERESES" at bounding box center [587, 139] width 115 height 8
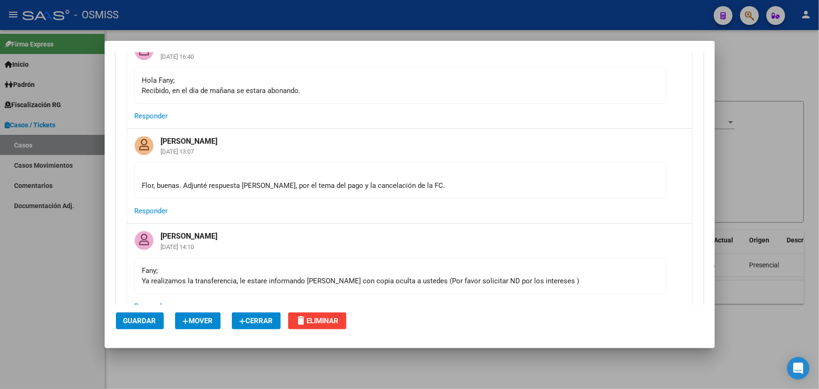
scroll to position [414, 0]
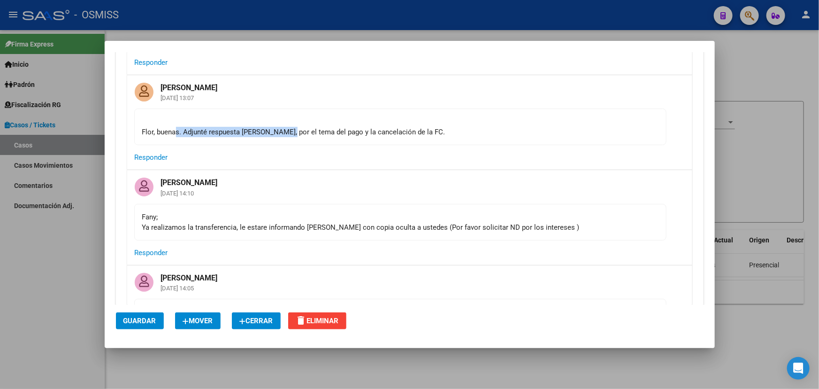
drag, startPoint x: 177, startPoint y: 132, endPoint x: 292, endPoint y: 130, distance: 115.5
click at [292, 130] on div "Flor, buenas. Adjunté respuesta de Martin FACOEP, por el tema del pago y la can…" at bounding box center [400, 126] width 516 height 21
drag, startPoint x: 319, startPoint y: 131, endPoint x: 332, endPoint y: 133, distance: 13.4
click at [324, 131] on div "Flor, buenas. Adjunté respuesta de Martin FACOEP, por el tema del pago y la can…" at bounding box center [400, 126] width 516 height 21
click at [434, 133] on div "Flor, buenas. Adjunté respuesta de Martin FACOEP, por el tema del pago y la can…" at bounding box center [400, 126] width 516 height 21
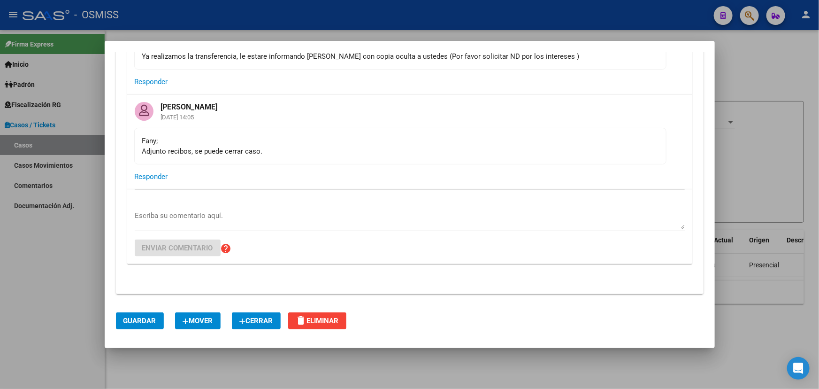
scroll to position [627, 0]
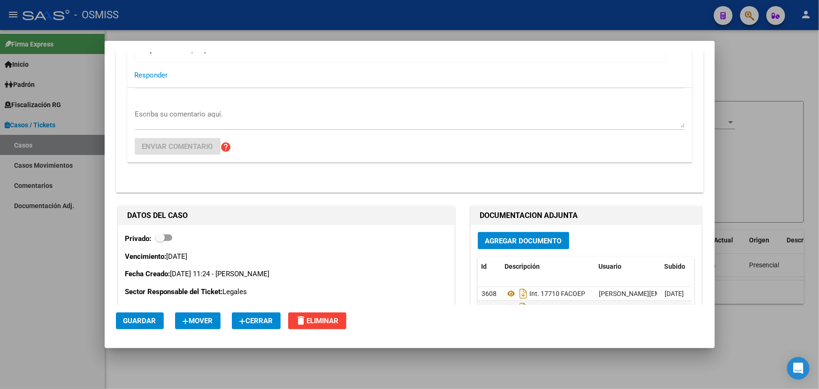
scroll to position [585, 0]
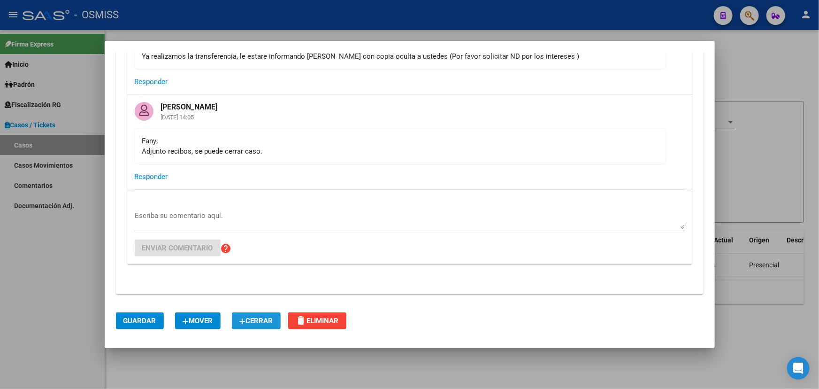
click at [268, 316] on span "Cerrar" at bounding box center [256, 320] width 34 height 8
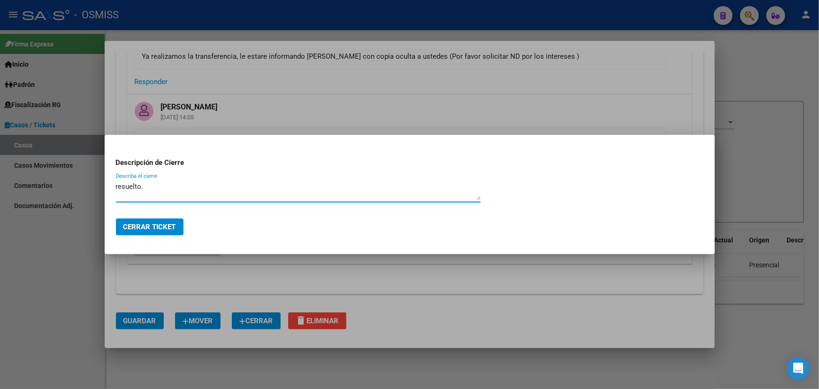
type textarea "resuelto."
click at [150, 223] on span "Cerrar Ticket" at bounding box center [149, 227] width 53 height 8
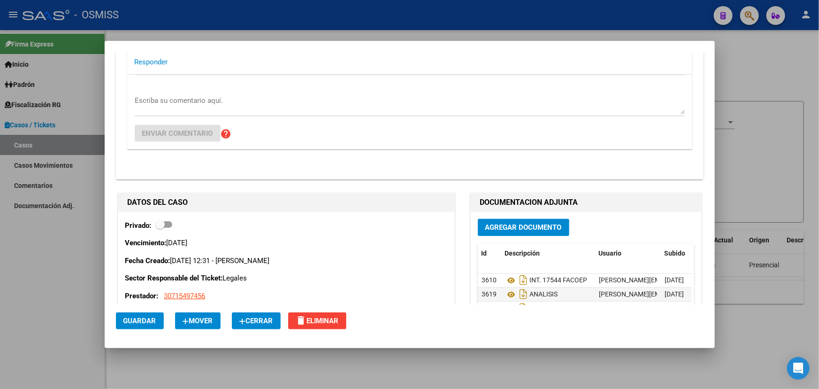
scroll to position [722, 0]
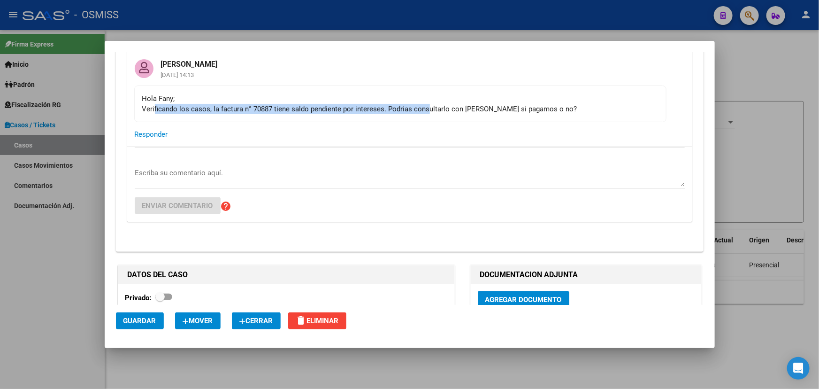
drag, startPoint x: 154, startPoint y: 108, endPoint x: 462, endPoint y: 113, distance: 308.5
click at [435, 113] on mat-card-content "Hola [PERSON_NAME]; Verificando los casos, la factura n° 70887 tiene saldo pend…" at bounding box center [400, 103] width 532 height 37
drag, startPoint x: 462, startPoint y: 113, endPoint x: 475, endPoint y: 114, distance: 12.7
click at [462, 114] on mat-card-content "Hola Fany; Verificando los casos, la factura n° 70887 tiene saldo pendiente por…" at bounding box center [400, 103] width 532 height 37
drag, startPoint x: 552, startPoint y: 110, endPoint x: 147, endPoint y: 111, distance: 404.2
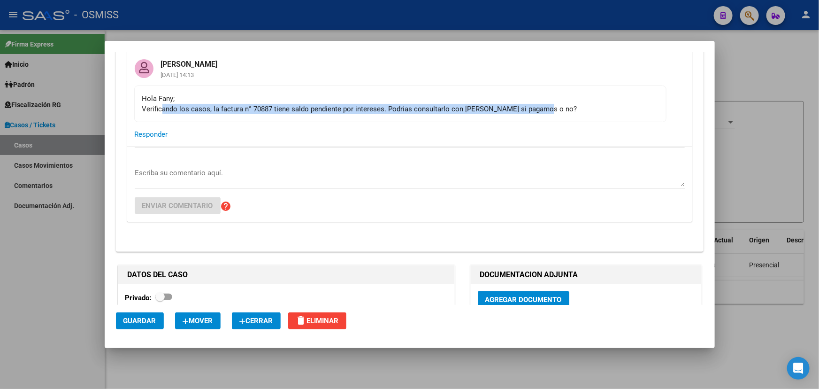
click at [156, 111] on div "Hola Fany; Verificando los casos, la factura n° 70887 tiene saldo pendiente por…" at bounding box center [400, 103] width 516 height 21
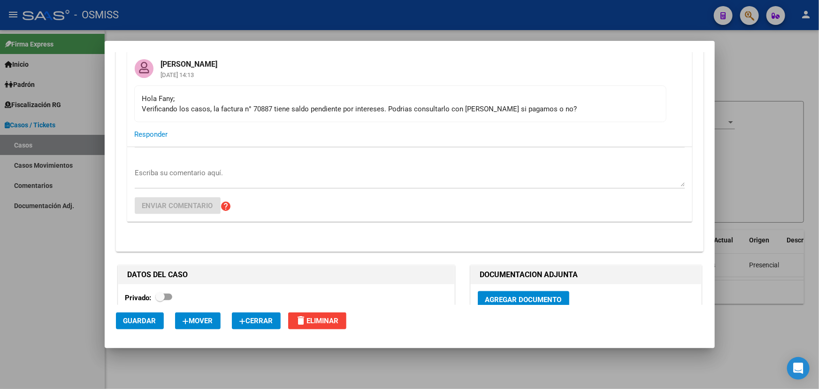
click at [146, 111] on div "Hola Fany; Verificando los casos, la factura n° 70887 tiene saldo pendiente por…" at bounding box center [400, 103] width 516 height 21
drag, startPoint x: 177, startPoint y: 105, endPoint x: 434, endPoint y: 108, distance: 257.3
click at [418, 108] on div "Hola Fany; Verificando los casos, la factura n° 70887 tiene saldo pendiente por…" at bounding box center [400, 103] width 516 height 21
click at [583, 102] on div "Hola Fany; Verificando los casos, la factura n° 70887 tiene saldo pendiente por…" at bounding box center [400, 103] width 516 height 21
drag, startPoint x: 221, startPoint y: 110, endPoint x: 270, endPoint y: 109, distance: 48.8
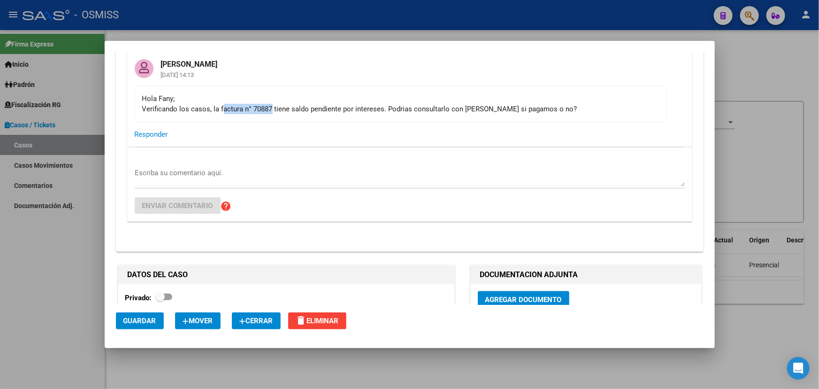
click at [270, 109] on div "Hola Fany; Verificando los casos, la factura n° 70887 tiene saldo pendiente por…" at bounding box center [400, 103] width 516 height 21
click at [292, 109] on div "Hola Fany; Verificando los casos, la factura n° 70887 tiene saldo pendiente por…" at bounding box center [400, 103] width 516 height 21
drag, startPoint x: 274, startPoint y: 108, endPoint x: 212, endPoint y: 106, distance: 62.5
click at [212, 106] on div "Hola Fany; Verificando los casos, la factura n° 70887 tiene saldo pendiente por…" at bounding box center [400, 103] width 516 height 21
click at [285, 103] on div "Hola Fany; Verificando los casos, la factura n° 70887 tiene saldo pendiente por…" at bounding box center [400, 103] width 516 height 21
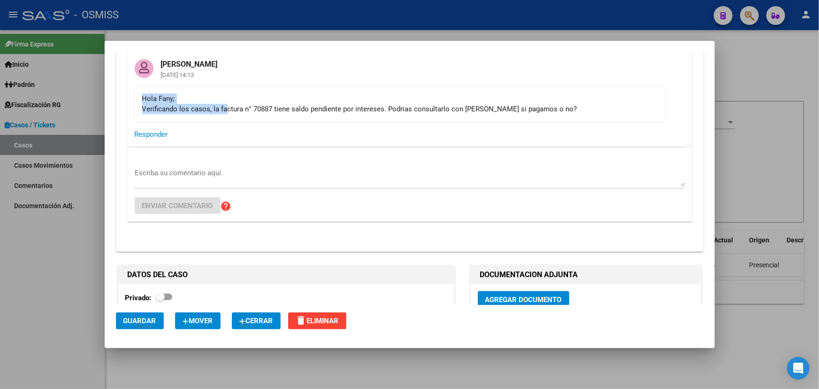
drag, startPoint x: 361, startPoint y: 96, endPoint x: 226, endPoint y: 103, distance: 134.5
click at [227, 103] on div "Hola Fany; Verificando los casos, la factura n° 70887 tiene saldo pendiente por…" at bounding box center [400, 103] width 516 height 21
click at [282, 101] on div "Hola Fany; Verificando los casos, la factura n° 70887 tiene saldo pendiente por…" at bounding box center [400, 103] width 516 height 21
drag, startPoint x: 313, startPoint y: 102, endPoint x: 252, endPoint y: 108, distance: 60.8
click at [252, 108] on div "Hola Fany; Verificando los casos, la factura n° 70887 tiene saldo pendiente por…" at bounding box center [400, 103] width 516 height 21
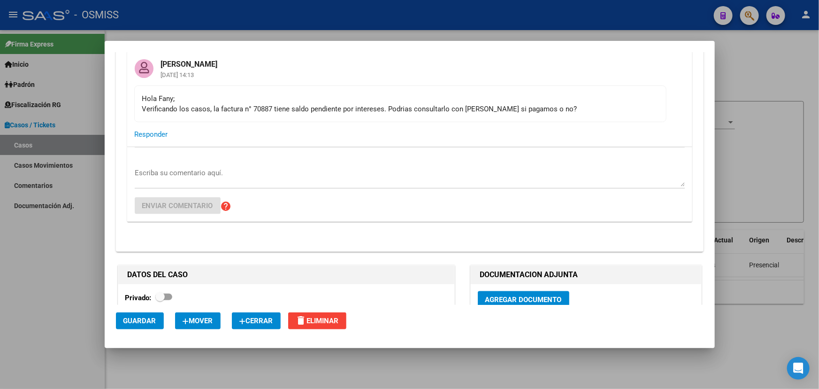
click at [291, 108] on div "Hola Fany; Verificando los casos, la factura n° 70887 tiene saldo pendiente por…" at bounding box center [400, 103] width 516 height 21
drag, startPoint x: 271, startPoint y: 112, endPoint x: 235, endPoint y: 107, distance: 37.0
click at [235, 107] on div "Hola Fany; Verificando los casos, la factura n° 70887 tiene saldo pendiente por…" at bounding box center [400, 103] width 516 height 21
click at [323, 109] on div "Hola Fany; Verificando los casos, la factura n° 70887 tiene saldo pendiente por…" at bounding box center [400, 103] width 516 height 21
drag, startPoint x: 270, startPoint y: 108, endPoint x: 215, endPoint y: 106, distance: 54.9
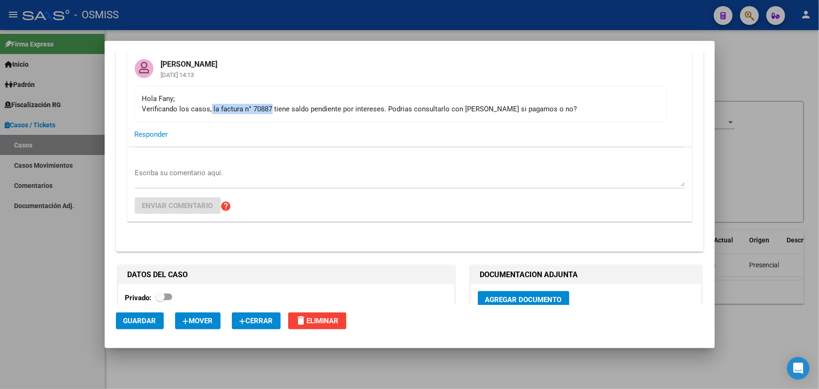
click at [210, 106] on div "Hola Fany; Verificando los casos, la factura n° 70887 tiene saldo pendiente por…" at bounding box center [400, 103] width 516 height 21
copy div "la factura n° 70887"
click at [276, 128] on mat-card-actions "Responder" at bounding box center [409, 134] width 565 height 24
drag, startPoint x: 239, startPoint y: 105, endPoint x: 334, endPoint y: 107, distance: 94.8
click at [304, 105] on div "Hola Fany; Verificando los casos, la factura n° 70887 tiene saldo pendiente por…" at bounding box center [400, 103] width 516 height 21
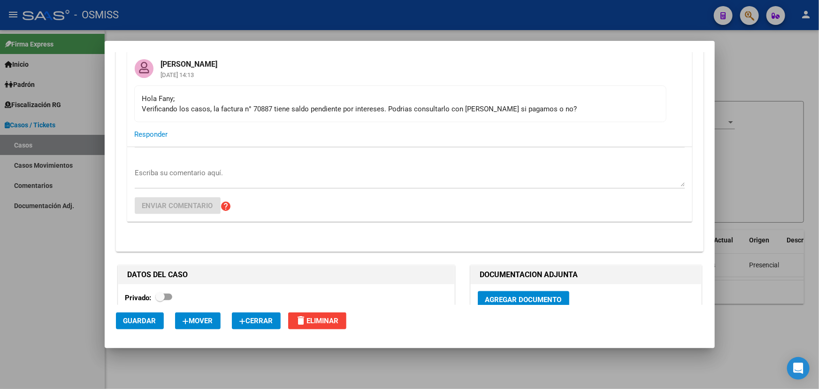
click at [420, 107] on div "Hola Fany; Verificando los casos, la factura n° 70887 tiene saldo pendiente por…" at bounding box center [400, 103] width 516 height 21
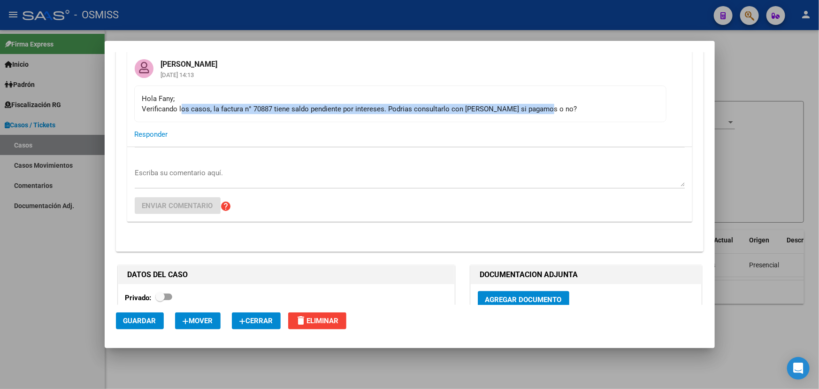
drag, startPoint x: 545, startPoint y: 106, endPoint x: 181, endPoint y: 103, distance: 363.9
click at [181, 103] on div "Hola Fany; Verificando los casos, la factura n° 70887 tiene saldo pendiente por…" at bounding box center [400, 103] width 516 height 21
click at [232, 110] on div "Hola Fany; Verificando los casos, la factura n° 70887 tiene saldo pendiente por…" at bounding box center [400, 103] width 516 height 21
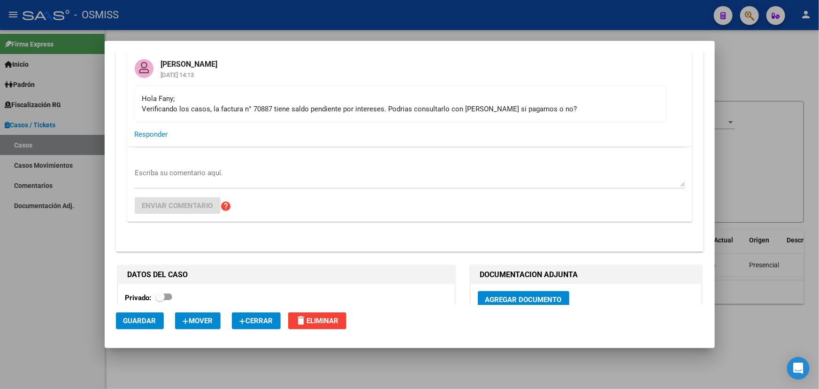
click at [213, 183] on textarea "Escriba su comentario aquí." at bounding box center [410, 177] width 550 height 19
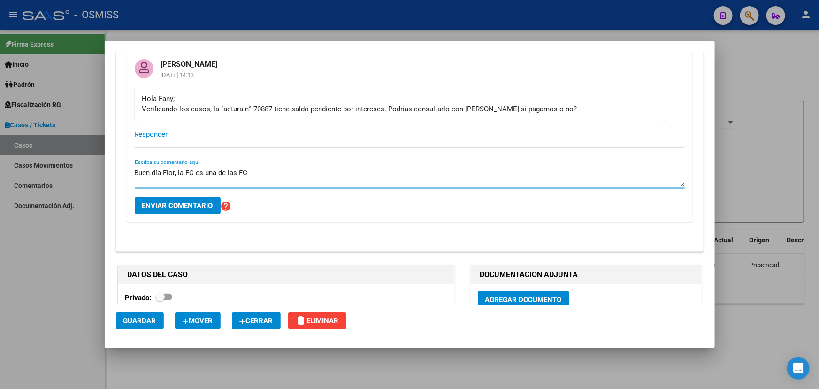
click at [199, 171] on textarea "Buen día Flor, la FC es una de las FC" at bounding box center [410, 177] width 550 height 19
click at [195, 171] on textarea "Buen día Flor, la FC es una de las FC" at bounding box center [410, 177] width 550 height 19
click at [282, 173] on textarea "Buen día Flor, la FC 70887 es una de las FC" at bounding box center [410, 177] width 550 height 19
drag, startPoint x: 182, startPoint y: 177, endPoint x: 262, endPoint y: 182, distance: 80.9
click at [261, 182] on textarea "Buen día Flor, la FC 70887 es una de las FC que estarían judicializadas. Martin…" at bounding box center [410, 177] width 550 height 19
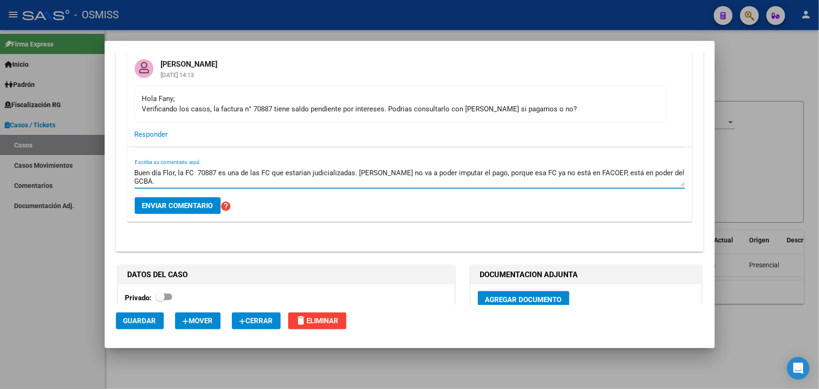
click at [286, 180] on textarea "Buen día Flor, la FC 70887 es una de las FC que estarían judicializadas. Martin…" at bounding box center [410, 177] width 550 height 19
drag, startPoint x: 233, startPoint y: 173, endPoint x: 358, endPoint y: 178, distance: 125.4
click at [337, 177] on textarea "Buen día Flor, la FC 70887 es una de las FC que estarían judicializadas. Martin…" at bounding box center [410, 177] width 550 height 19
click at [360, 178] on textarea "Buen día Flor, la FC 70887 es una de las FC que estarían judicializadas. Martin…" at bounding box center [410, 177] width 550 height 19
drag, startPoint x: 379, startPoint y: 177, endPoint x: 452, endPoint y: 179, distance: 72.8
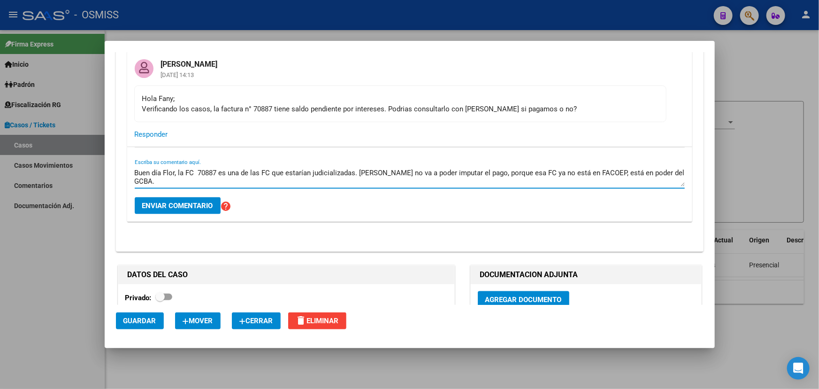
click at [447, 178] on textarea "Buen día Flor, la FC 70887 es una de las FC que estarían judicializadas. Martin…" at bounding box center [410, 177] width 550 height 19
click at [466, 178] on textarea "Buen día Flor, la FC 70887 es una de las FC que estarían judicializadas. Martin…" at bounding box center [410, 177] width 550 height 19
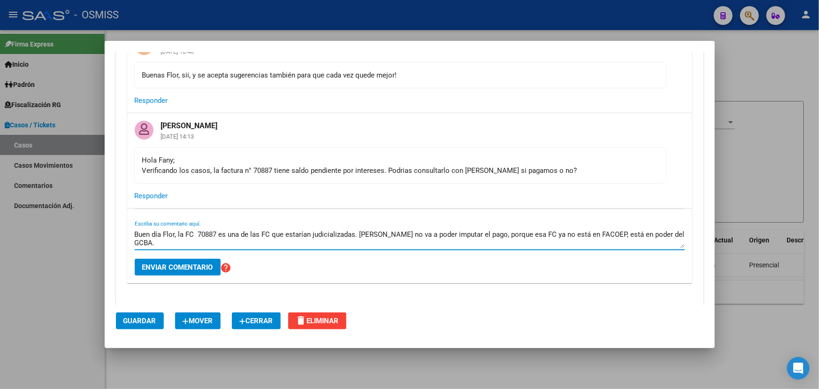
scroll to position [679, 0]
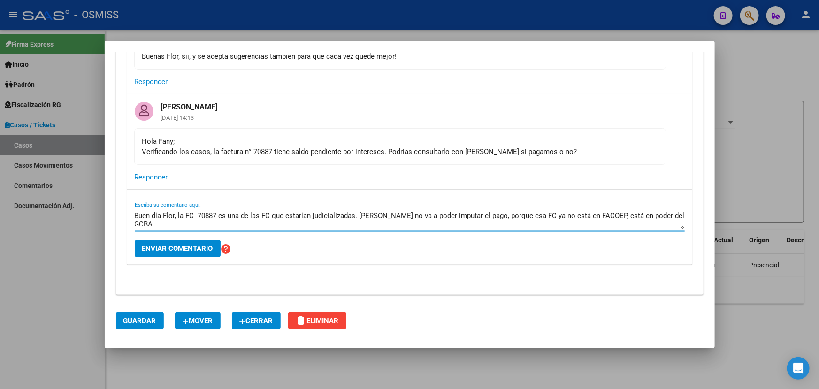
drag, startPoint x: 225, startPoint y: 216, endPoint x: 309, endPoint y: 218, distance: 83.6
click at [307, 218] on textarea "Buen día Flor, la FC 70887 es una de las FC que estarían judicializadas. Martin…" at bounding box center [410, 219] width 550 height 19
drag, startPoint x: 343, startPoint y: 220, endPoint x: 384, endPoint y: 219, distance: 40.4
click at [344, 220] on textarea "Buen día Flor, la FC 70887 es una de las FC que estarían judicializadas. Martin…" at bounding box center [410, 219] width 550 height 19
drag, startPoint x: 358, startPoint y: 215, endPoint x: 406, endPoint y: 221, distance: 48.2
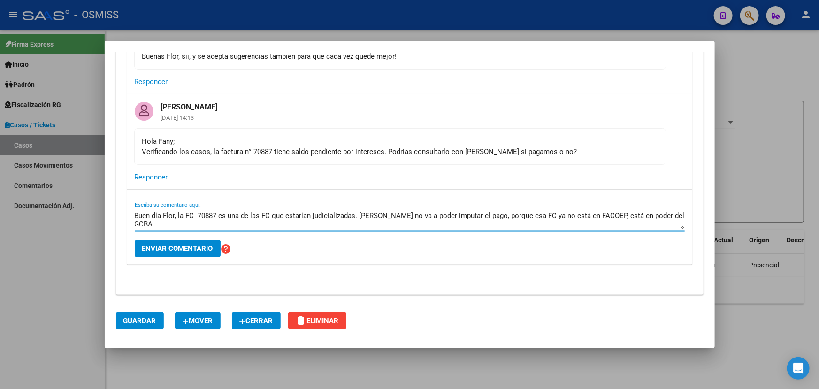
click at [381, 218] on textarea "Buen día Flor, la FC 70887 es una de las FC que estarían judicializadas. Martin…" at bounding box center [410, 219] width 550 height 19
click at [407, 221] on textarea "Buen día Flor, la FC 70887 es una de las FC que estarían judicializadas. Martin…" at bounding box center [410, 219] width 550 height 19
drag, startPoint x: 357, startPoint y: 215, endPoint x: 449, endPoint y: 215, distance: 92.0
click at [439, 215] on textarea "Buen día Flor, la FC 70887 es una de las FC que estarían judicializadas. Martin…" at bounding box center [410, 219] width 550 height 19
click at [473, 214] on textarea "Buen día Flor, la FC 70887 es una de las FC que estarían judicializadas. Martin…" at bounding box center [410, 219] width 550 height 19
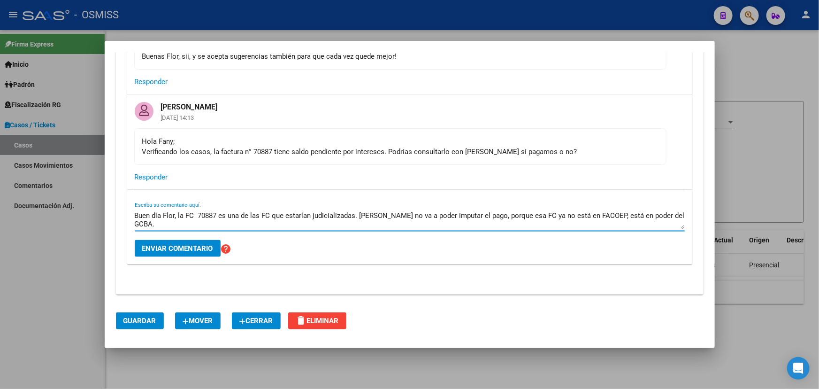
drag, startPoint x: 514, startPoint y: 218, endPoint x: 576, endPoint y: 213, distance: 62.7
click at [576, 213] on textarea "Buen día Flor, la FC 70887 es una de las FC que estarían judicializadas. Martin…" at bounding box center [410, 219] width 550 height 19
click at [587, 212] on textarea "Buen día Flor, la FC 70887 es una de las FC que estarían judicializadas. Martin…" at bounding box center [410, 219] width 550 height 19
type textarea "Buen día Flor, la FC 70887 es una de las FC que estarían judicializadas. Martin…"
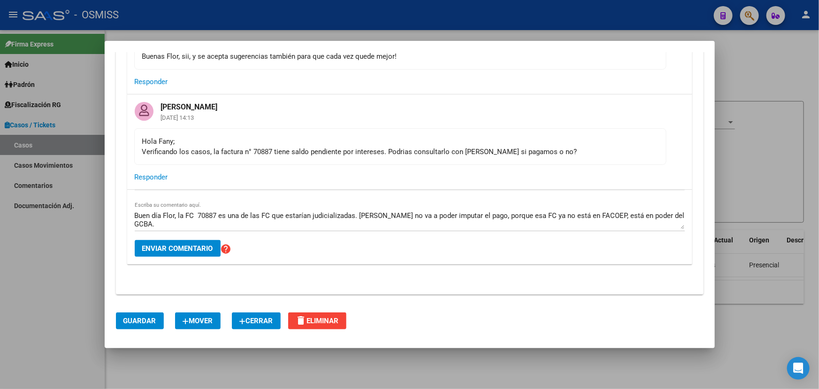
click at [680, 215] on div "Buen día Flor, la FC 70887 es una de las FC que estarían judicializadas. Martin…" at bounding box center [409, 227] width 565 height 75
click at [673, 213] on textarea "Buen día Flor, la FC 70887 es una de las FC que estarían judicializadas. Martin…" at bounding box center [410, 219] width 550 height 19
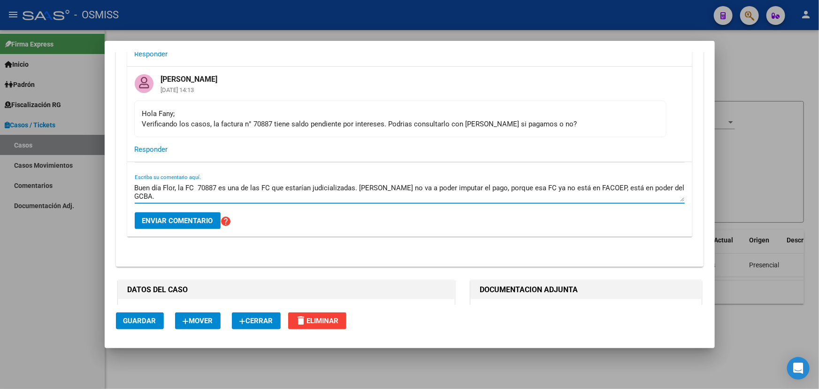
scroll to position [722, 0]
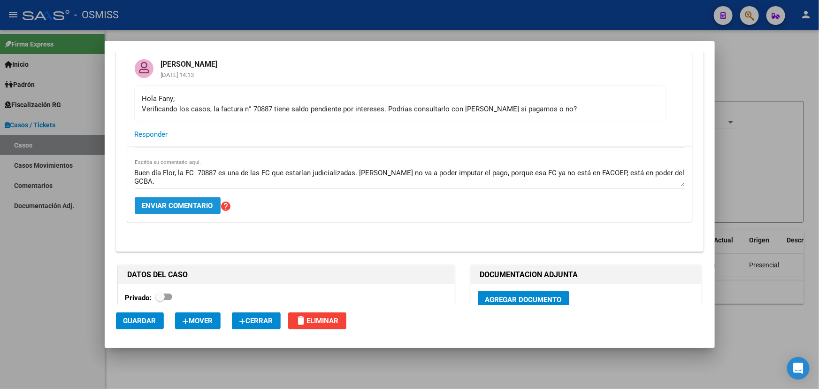
click at [181, 206] on span "Enviar comentario" at bounding box center [177, 205] width 71 height 8
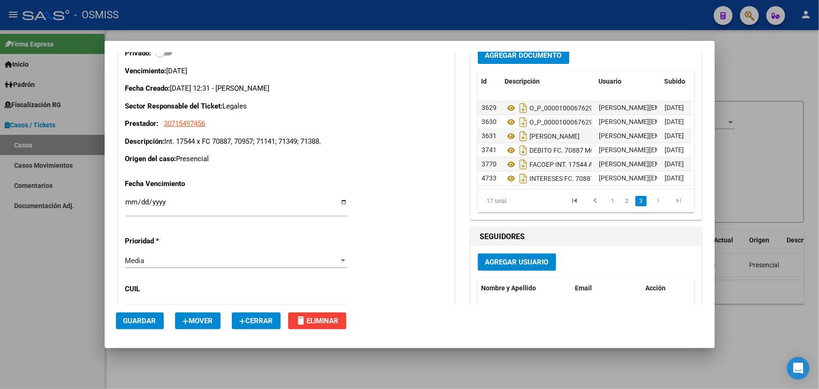
scroll to position [808, 0]
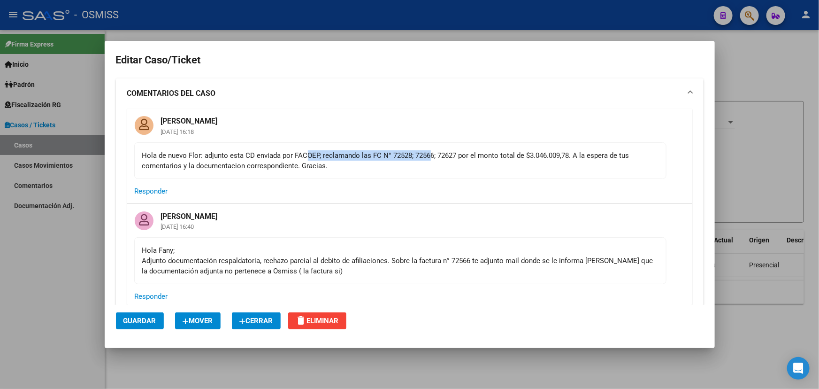
drag, startPoint x: 307, startPoint y: 147, endPoint x: 446, endPoint y: 151, distance: 139.5
click at [435, 148] on mat-card-content "Hola de nuevo Flor: adjunto esta CD enviada por FACOEP, reclamando las FC N° 72…" at bounding box center [400, 160] width 532 height 37
click at [448, 152] on div "Hola de nuevo Flor: adjunto esta CD enviada por FACOEP, reclamando las FC N° 72…" at bounding box center [400, 160] width 516 height 21
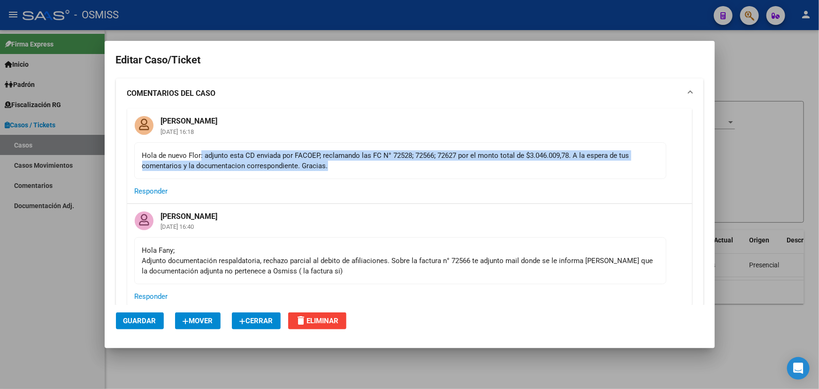
drag, startPoint x: 239, startPoint y: 161, endPoint x: 582, endPoint y: 152, distance: 342.8
click at [467, 167] on div "Hola de nuevo Flor: adjunto esta CD enviada por FACOEP, reclamando las FC N° 72…" at bounding box center [400, 160] width 516 height 21
click at [583, 152] on div "Hola de nuevo Flor: adjunto esta CD enviada por FACOEP, reclamando las FC N° 72…" at bounding box center [400, 160] width 516 height 21
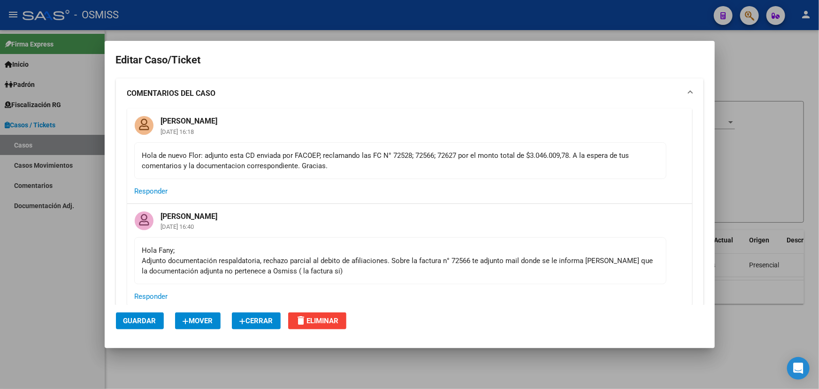
click at [434, 164] on div "Hola de nuevo Flor: adjunto esta CD enviada por FACOEP, reclamando las FC N° 72…" at bounding box center [400, 160] width 516 height 21
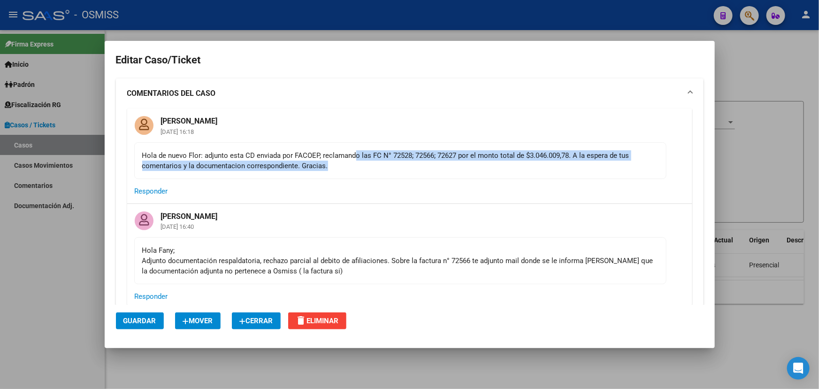
drag, startPoint x: 360, startPoint y: 159, endPoint x: 533, endPoint y: 163, distance: 173.3
click at [533, 163] on div "Hola de nuevo Flor: adjunto esta CD enviada por FACOEP, reclamando las FC N° 72…" at bounding box center [400, 160] width 516 height 21
click at [537, 164] on div "Hola de nuevo Flor: adjunto esta CD enviada por FACOEP, reclamando las FC N° 72…" at bounding box center [400, 160] width 516 height 21
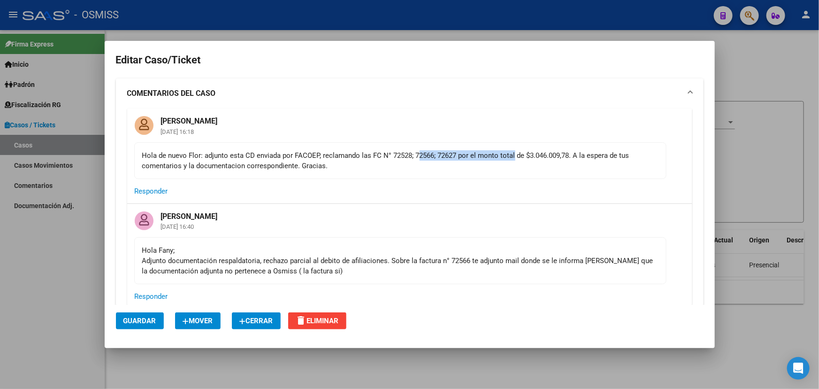
drag, startPoint x: 417, startPoint y: 154, endPoint x: 516, endPoint y: 157, distance: 99.1
click at [516, 157] on div "Hola de nuevo Flor: adjunto esta CD enviada por FACOEP, reclamando las FC N° 72…" at bounding box center [400, 160] width 516 height 21
drag, startPoint x: 449, startPoint y: 163, endPoint x: 537, endPoint y: 164, distance: 88.3
click at [531, 164] on div "Hola de nuevo Flor: adjunto esta CD enviada por FACOEP, reclamando las FC N° 72…" at bounding box center [400, 160] width 516 height 21
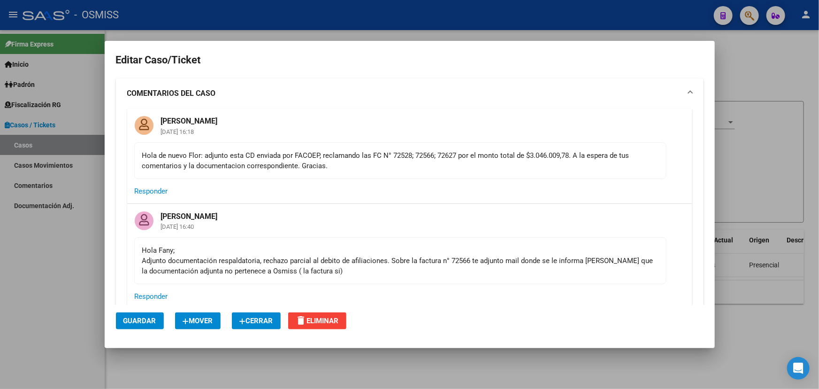
click at [568, 161] on div "Hola de nuevo Flor: adjunto esta CD enviada por FACOEP, reclamando las FC N° 72…" at bounding box center [400, 160] width 516 height 21
drag, startPoint x: 446, startPoint y: 151, endPoint x: 610, endPoint y: 158, distance: 164.0
click at [610, 158] on div "Hola de nuevo Flor: adjunto esta CD enviada por FACOEP, reclamando las FC N° 72…" at bounding box center [400, 160] width 516 height 21
click at [577, 171] on mat-card-content "Hola de nuevo Flor: adjunto esta CD enviada por FACOEP, reclamando las FC N° 72…" at bounding box center [400, 160] width 532 height 37
drag, startPoint x: 487, startPoint y: 174, endPoint x: 640, endPoint y: 171, distance: 153.1
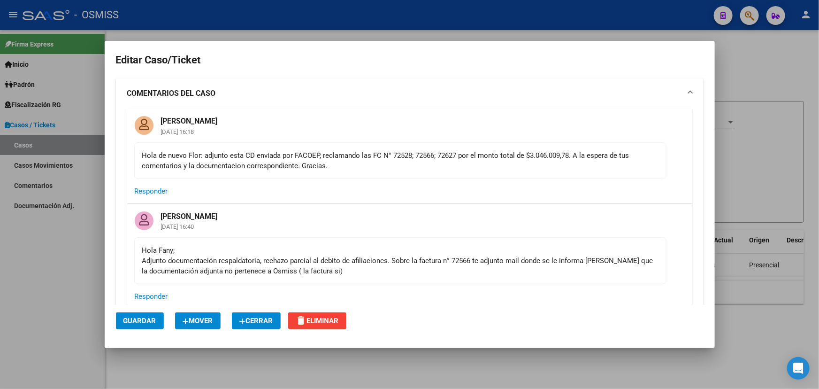
click at [641, 172] on mat-card-content "Hola de nuevo Flor: adjunto esta CD enviada por FACOEP, reclamando las FC N° 72…" at bounding box center [400, 160] width 532 height 37
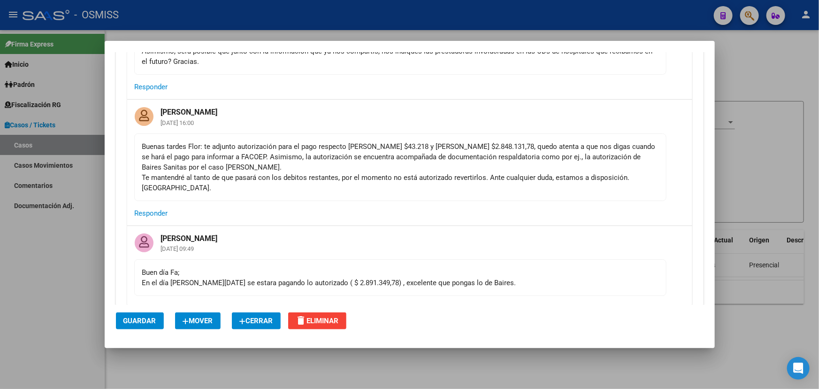
scroll to position [554, 0]
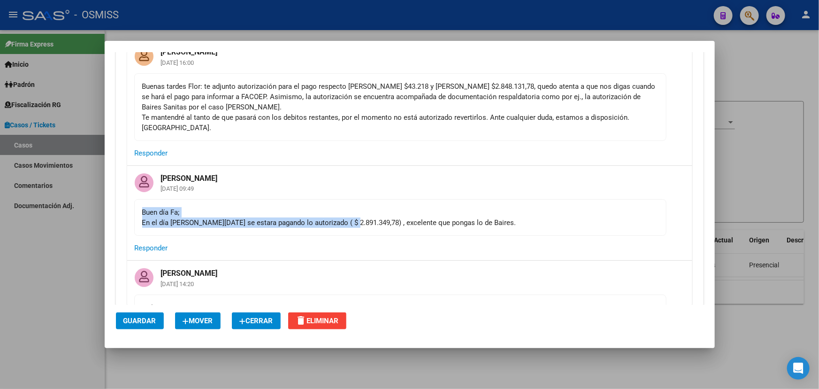
drag, startPoint x: 196, startPoint y: 216, endPoint x: 357, endPoint y: 221, distance: 161.1
click at [357, 221] on div "Buen día Fa; En el día de hoy se estara pagando lo autorizado ( $ 2.891.349,78)…" at bounding box center [400, 217] width 516 height 21
click at [376, 221] on div "Buen día Fa; En el día de hoy se estara pagando lo autorizado ( $ 2.891.349,78)…" at bounding box center [400, 217] width 516 height 21
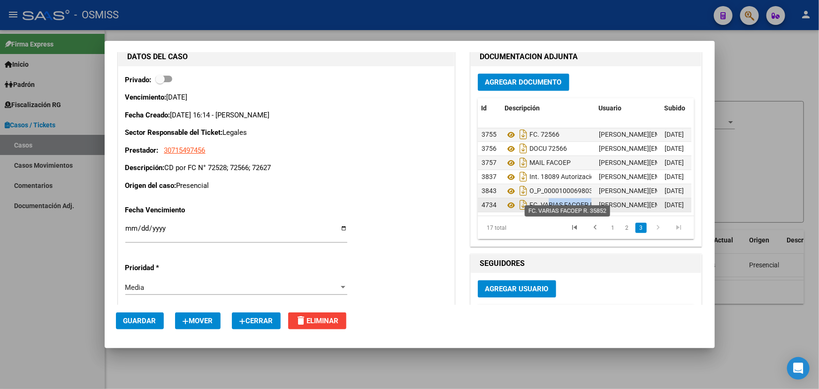
scroll to position [0, 24]
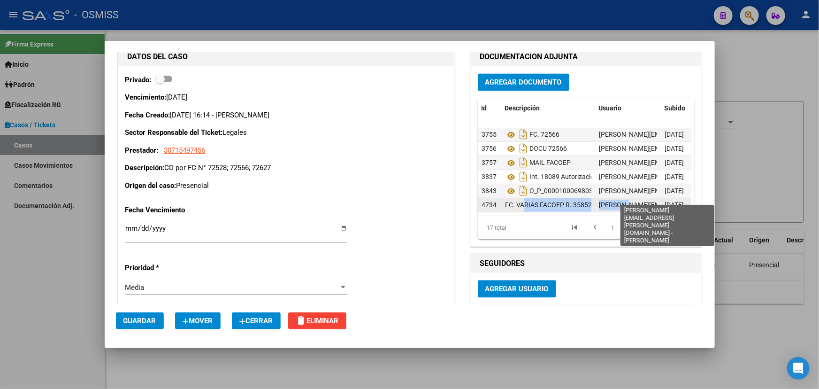
drag, startPoint x: 543, startPoint y: 197, endPoint x: 616, endPoint y: 199, distance: 72.8
click at [616, 199] on div "4734 FC. VARIAS FACOEP R. 35852 florencia.vicens@osmiss.org.ar - Florencia Vice…" at bounding box center [616, 205] width 277 height 14
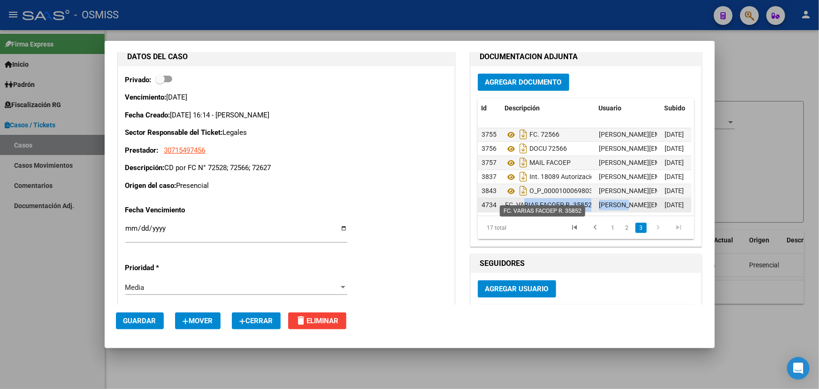
click at [526, 201] on span "FC. VARIAS FACOEP R. 35852" at bounding box center [548, 205] width 87 height 8
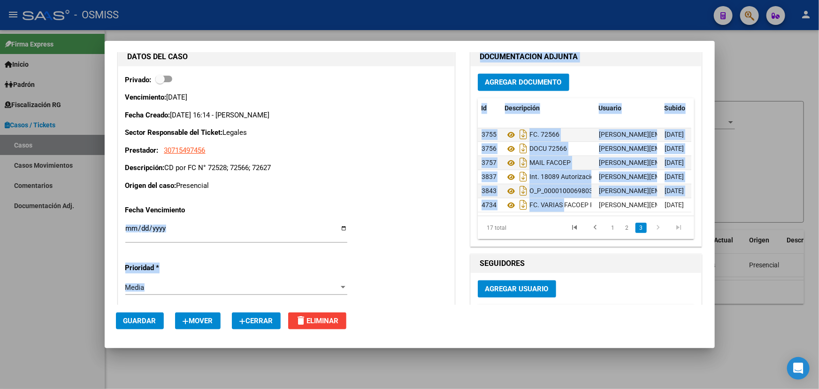
drag, startPoint x: 537, startPoint y: 199, endPoint x: 453, endPoint y: 204, distance: 84.2
click at [446, 204] on div "DATOS DEL CASO Privado: Vencimiento: 28/04/2025 Fecha Creado: 21/04/2025 16:14 …" at bounding box center [410, 323] width 588 height 556
click at [507, 200] on icon at bounding box center [511, 205] width 12 height 11
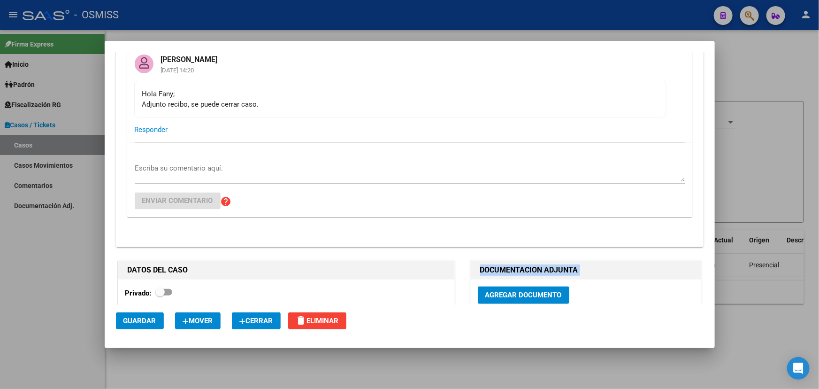
scroll to position [939, 0]
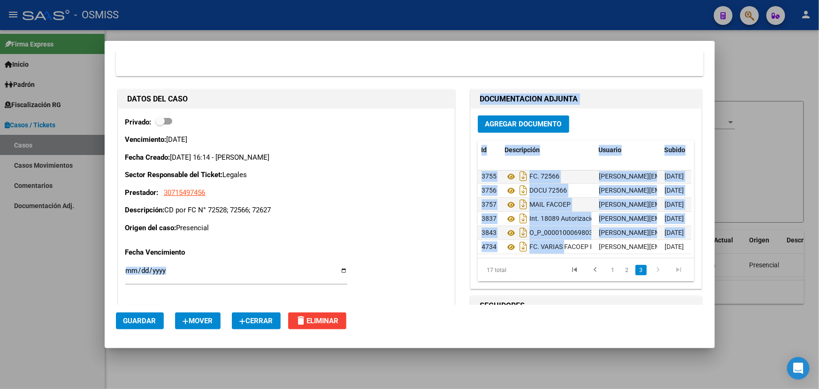
click at [261, 320] on span "Cerrar" at bounding box center [256, 320] width 34 height 8
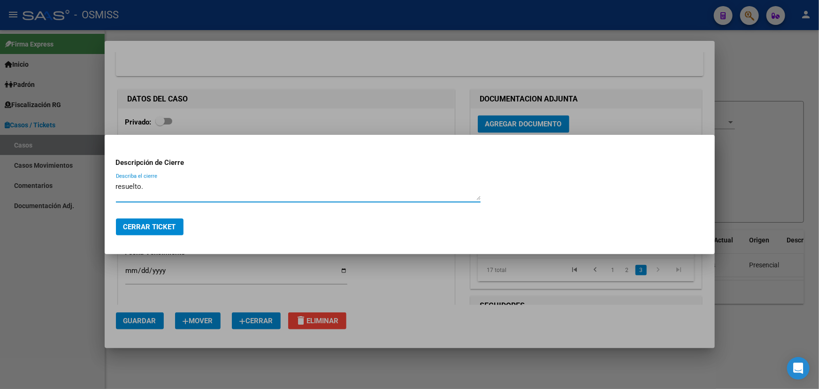
type textarea "resuelto."
click at [162, 234] on button "Cerrar Ticket" at bounding box center [150, 226] width 68 height 17
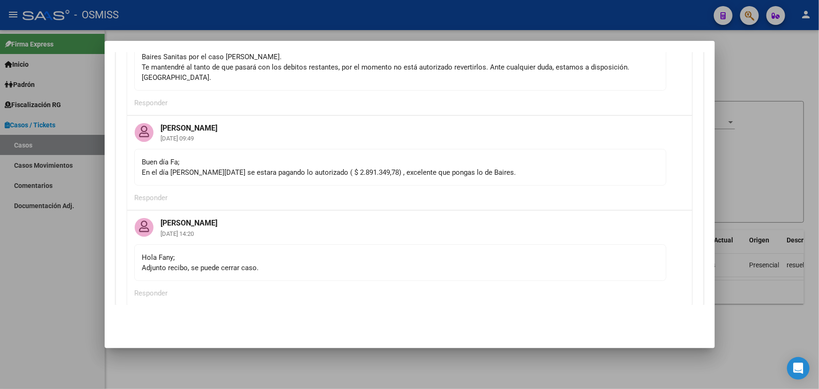
scroll to position [683, 0]
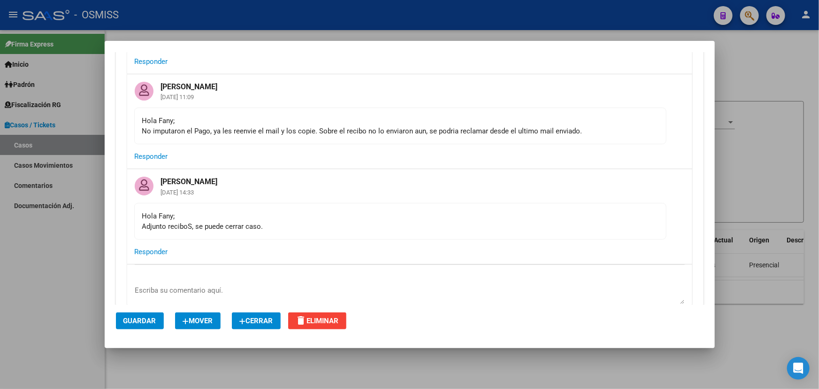
scroll to position [2987, 0]
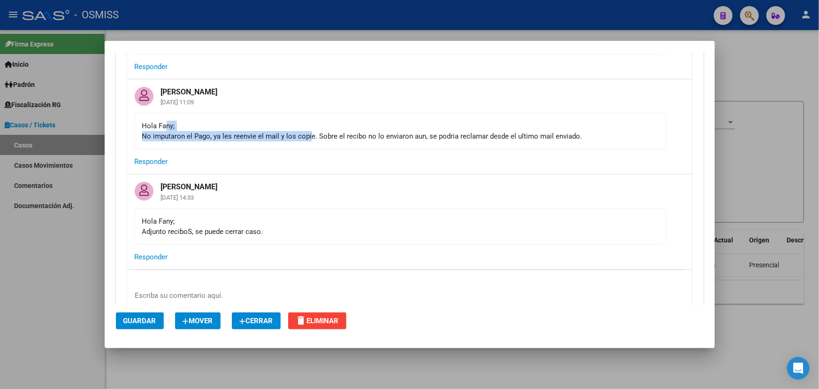
drag, startPoint x: 174, startPoint y: 117, endPoint x: 347, endPoint y: 122, distance: 172.8
click at [334, 122] on div "Hola Fany; No imputaron el Pago, ya les reenvie el mail y los copie. Sobre el r…" at bounding box center [400, 131] width 516 height 21
click at [350, 122] on div "Hola Fany; No imputaron el Pago, ya les reenvie el mail y los copie. Sobre el r…" at bounding box center [400, 131] width 516 height 21
drag, startPoint x: 172, startPoint y: 223, endPoint x: 299, endPoint y: 227, distance: 126.8
click at [299, 227] on mat-card-content "Hola Fany; Adjunto reciboS, se puede cerrar caso." at bounding box center [400, 226] width 532 height 37
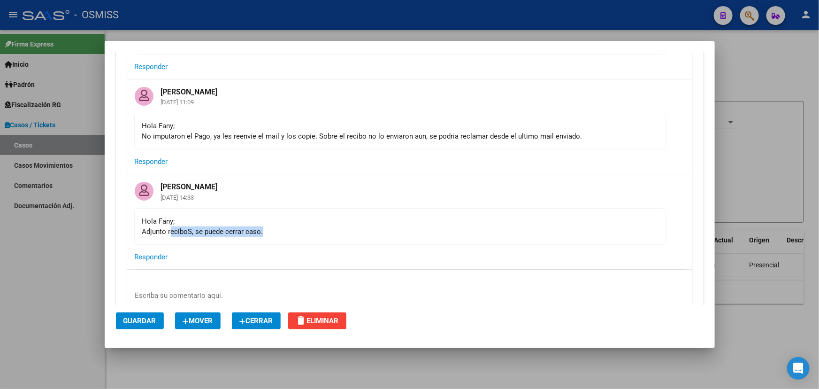
click at [299, 227] on mat-card-content "Hola Fany; Adjunto reciboS, se puede cerrar caso." at bounding box center [400, 226] width 532 height 37
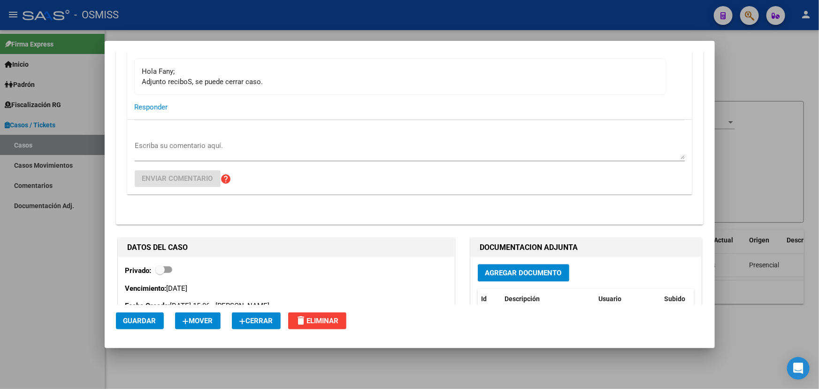
scroll to position [3055, 0]
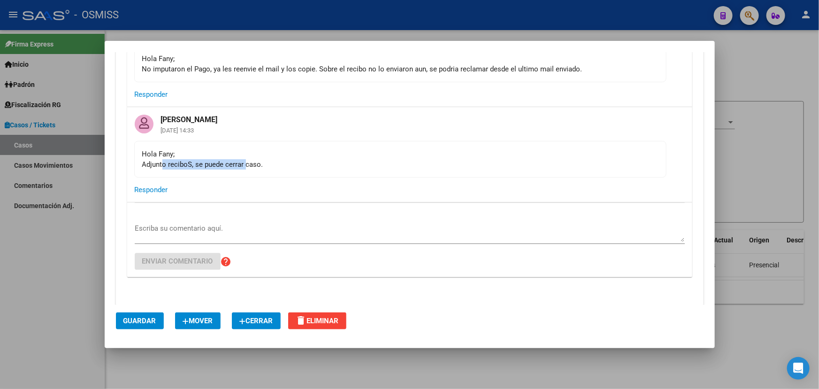
drag, startPoint x: 204, startPoint y: 148, endPoint x: 268, endPoint y: 157, distance: 64.1
click at [262, 155] on mat-card-content "Hola Fany; Adjunto reciboS, se puede cerrar caso." at bounding box center [400, 159] width 532 height 37
click at [283, 161] on mat-card-content "Hola Fany; Adjunto reciboS, se puede cerrar caso." at bounding box center [400, 159] width 532 height 37
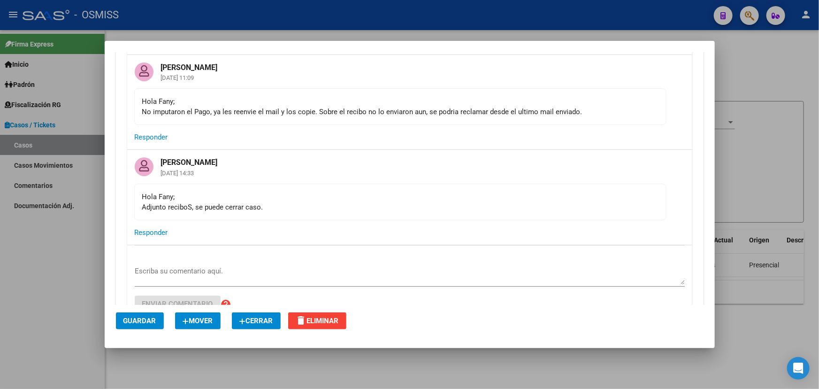
scroll to position [2969, 0]
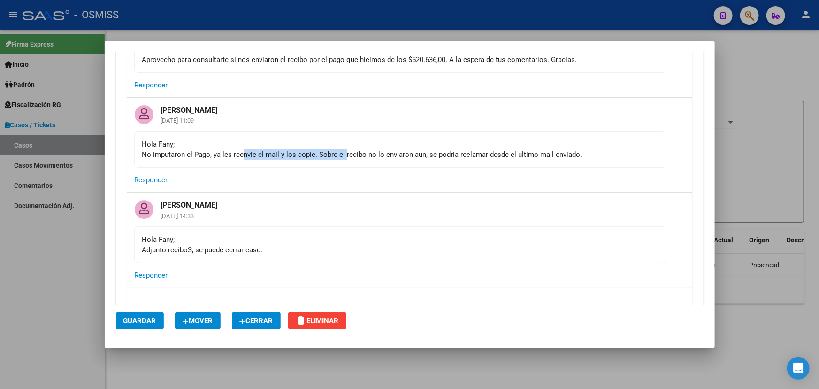
drag, startPoint x: 261, startPoint y: 144, endPoint x: 377, endPoint y: 152, distance: 116.7
click at [368, 151] on mat-card-content "Hola Fany; No imputaron el Pago, ya les reenvie el mail y los copie. Sobre el r…" at bounding box center [400, 149] width 532 height 37
click at [403, 153] on mat-card-content "Hola Fany; No imputaron el Pago, ya les reenvie el mail y los copie. Sobre el r…" at bounding box center [400, 149] width 532 height 37
drag, startPoint x: 237, startPoint y: 146, endPoint x: 380, endPoint y: 146, distance: 143.2
click at [373, 146] on mat-card-content "Hola Fany; No imputaron el Pago, ya les reenvie el mail y los copie. Sobre el r…" at bounding box center [400, 149] width 532 height 37
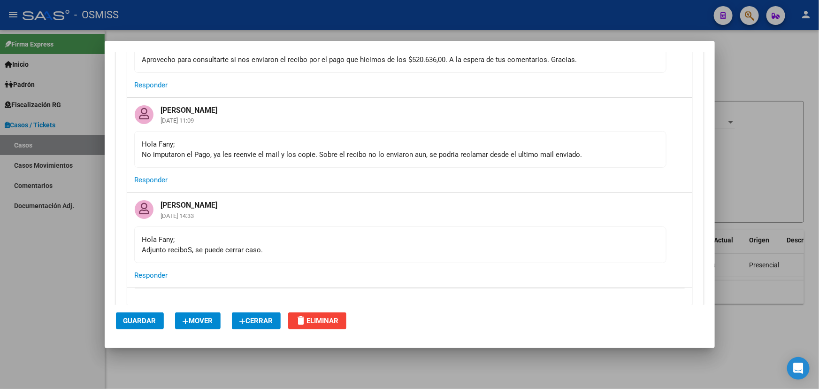
drag, startPoint x: 389, startPoint y: 147, endPoint x: 413, endPoint y: 148, distance: 23.5
click at [390, 147] on mat-card-content "Hola Fany; No imputaron el Pago, ya les reenvie el mail y los copie. Sobre el r…" at bounding box center [400, 149] width 532 height 37
drag, startPoint x: 345, startPoint y: 137, endPoint x: 529, endPoint y: 148, distance: 183.9
click at [523, 146] on mat-card-content "Hola Fany; No imputaron el Pago, ya les reenvie el mail y los copie. Sobre el r…" at bounding box center [400, 149] width 532 height 37
click at [529, 148] on mat-card-content "Hola Fany; No imputaron el Pago, ya les reenvie el mail y los copie. Sobre el r…" at bounding box center [400, 149] width 532 height 37
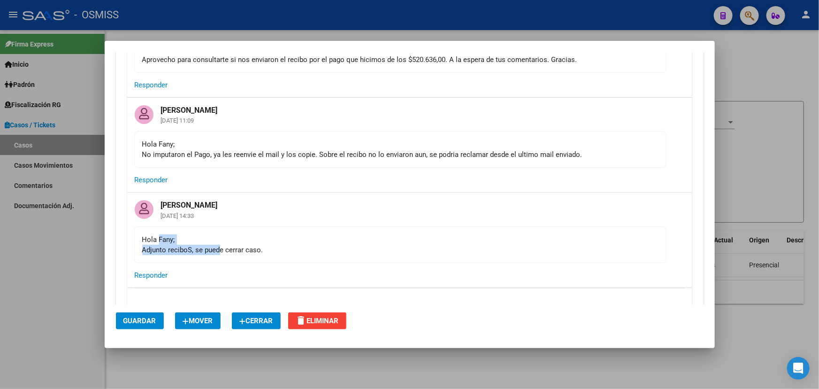
drag, startPoint x: 158, startPoint y: 227, endPoint x: 221, endPoint y: 238, distance: 63.4
click at [221, 238] on div "Hola Fany; Adjunto reciboS, se puede cerrar caso." at bounding box center [400, 244] width 516 height 21
drag, startPoint x: 227, startPoint y: 242, endPoint x: 246, endPoint y: 241, distance: 18.8
click at [230, 243] on mat-card-content "Hola Fany; Adjunto reciboS, se puede cerrar caso." at bounding box center [400, 244] width 532 height 37
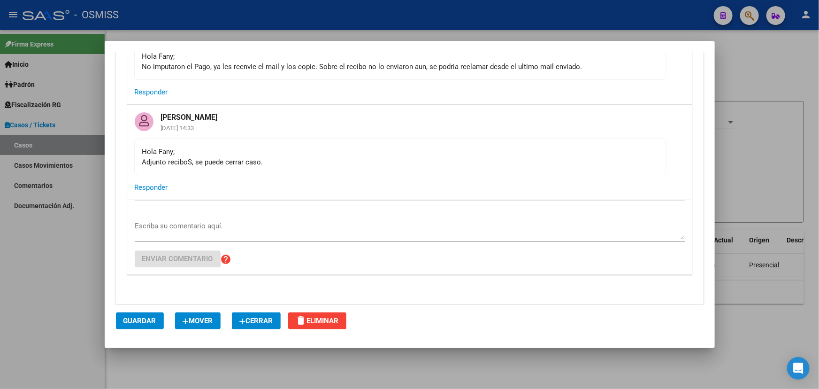
scroll to position [3140, 0]
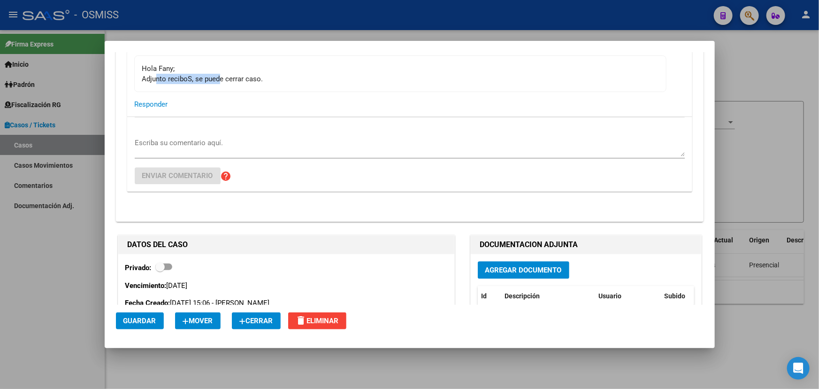
drag, startPoint x: 157, startPoint y: 61, endPoint x: 258, endPoint y: 72, distance: 102.0
click at [258, 72] on mat-card-content "Hola Fany; Adjunto reciboS, se puede cerrar caso." at bounding box center [400, 73] width 532 height 37
drag, startPoint x: 264, startPoint y: 75, endPoint x: 328, endPoint y: 100, distance: 68.9
click at [272, 79] on div "Florencia Vicens 17/09/2025 14:33 Hola Fany; Adjunto reciboS, se puede cerrar c…" at bounding box center [409, 69] width 565 height 94
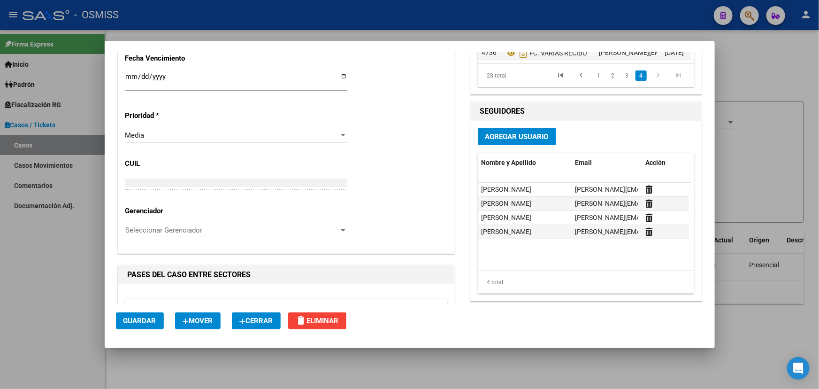
scroll to position [3396, 0]
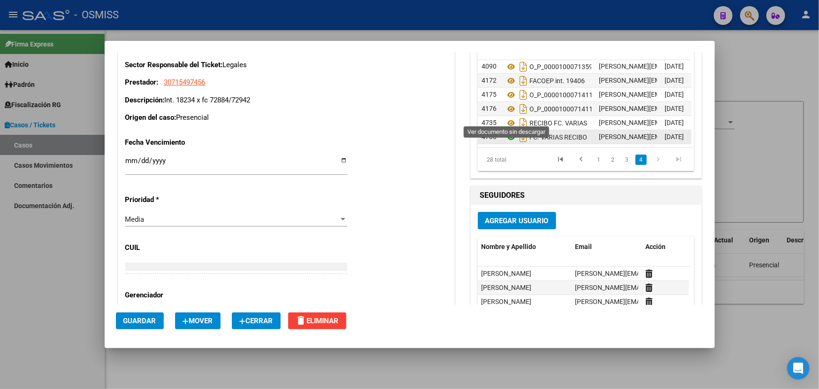
click at [508, 131] on icon at bounding box center [511, 136] width 12 height 11
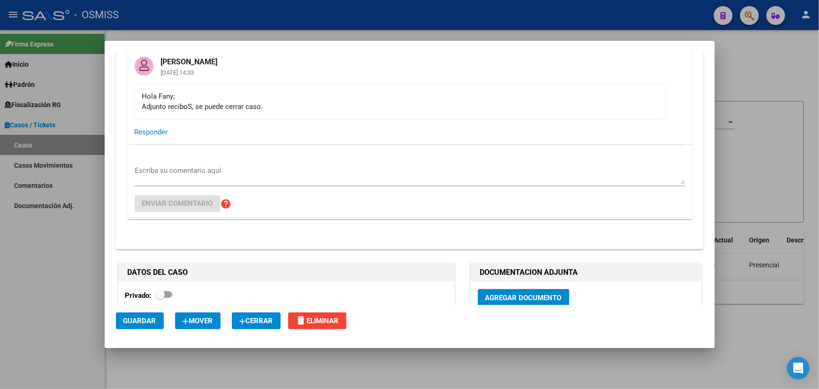
scroll to position [3097, 0]
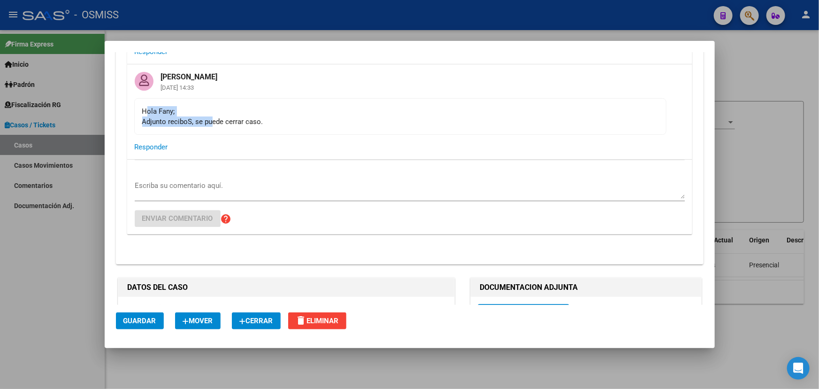
drag, startPoint x: 149, startPoint y: 101, endPoint x: 259, endPoint y: 112, distance: 110.4
click at [217, 109] on div "Hola Fany; Adjunto reciboS, se puede cerrar caso." at bounding box center [400, 116] width 516 height 21
click at [277, 112] on div "Hola Fany; Adjunto reciboS, se puede cerrar caso." at bounding box center [400, 116] width 516 height 21
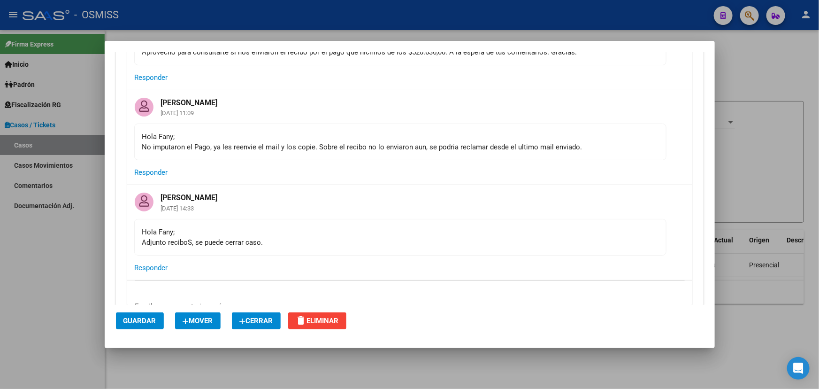
scroll to position [2970, 0]
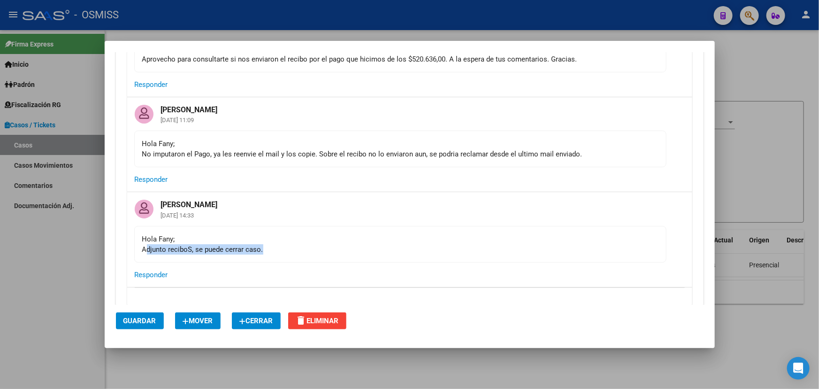
drag, startPoint x: 154, startPoint y: 234, endPoint x: 268, endPoint y: 231, distance: 114.6
click at [268, 234] on div "Hola Fany; Adjunto reciboS, se puede cerrar caso." at bounding box center [400, 244] width 516 height 21
click at [323, 234] on div "Hola Fany; Adjunto reciboS, se puede cerrar caso." at bounding box center [400, 244] width 516 height 21
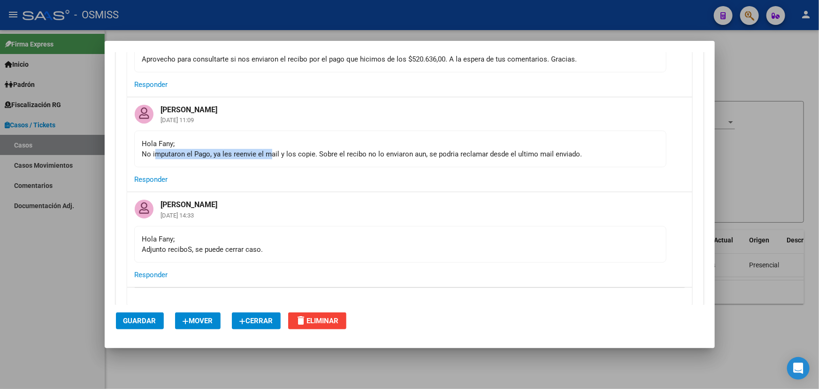
drag, startPoint x: 182, startPoint y: 142, endPoint x: 298, endPoint y: 140, distance: 116.0
click at [270, 143] on div "Hola Fany; No imputaron el Pago, ya les reenvie el mail y los copie. Sobre el r…" at bounding box center [400, 149] width 516 height 21
click at [298, 140] on div "Hola Fany; No imputaron el Pago, ya les reenvie el mail y los copie. Sobre el r…" at bounding box center [400, 149] width 516 height 21
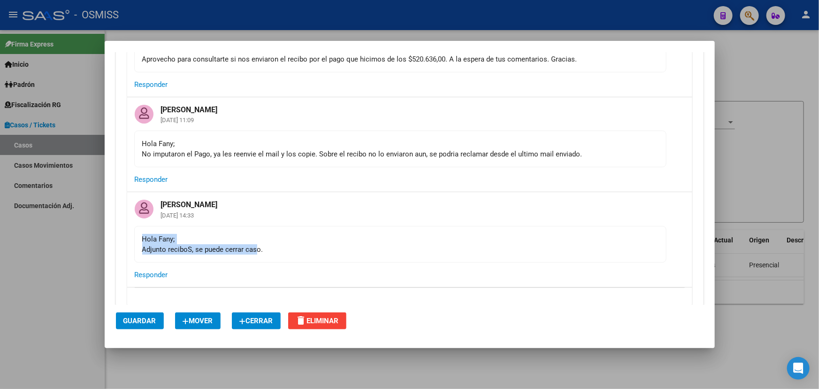
drag, startPoint x: 142, startPoint y: 230, endPoint x: 272, endPoint y: 239, distance: 130.4
click at [269, 239] on div "Hola Fany; Adjunto reciboS, se puede cerrar caso." at bounding box center [400, 244] width 516 height 21
click at [284, 244] on mat-card-content "Hola Fany; Adjunto reciboS, se puede cerrar caso." at bounding box center [400, 244] width 532 height 37
drag, startPoint x: 267, startPoint y: 235, endPoint x: 120, endPoint y: 237, distance: 147.0
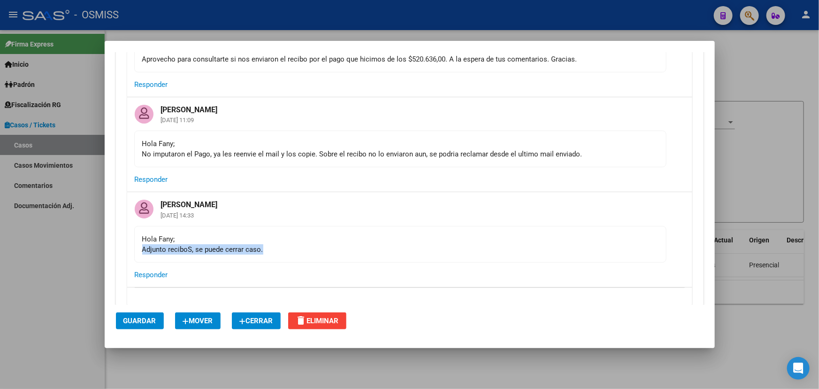
click at [141, 232] on mat-card-content "Hola Fany; Adjunto reciboS, se puede cerrar caso." at bounding box center [400, 244] width 532 height 37
drag, startPoint x: 147, startPoint y: 215, endPoint x: 269, endPoint y: 242, distance: 125.0
click at [265, 241] on mat-card-content "Hola Fany; Adjunto reciboS, se puede cerrar caso." at bounding box center [400, 244] width 532 height 37
click at [272, 242] on mat-card-content "Hola Fany; Adjunto reciboS, se puede cerrar caso." at bounding box center [400, 244] width 532 height 37
drag, startPoint x: 193, startPoint y: 239, endPoint x: 222, endPoint y: 239, distance: 28.2
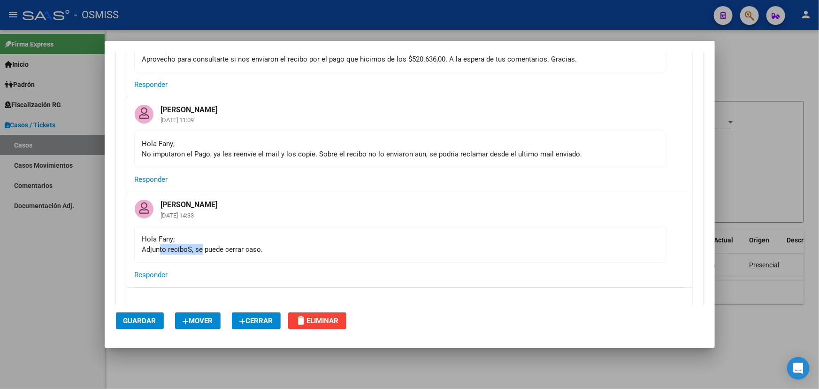
click at [221, 239] on div "Hola Fany; Adjunto reciboS, se puede cerrar caso." at bounding box center [400, 244] width 516 height 21
drag, startPoint x: 277, startPoint y: 237, endPoint x: 191, endPoint y: 230, distance: 85.7
click at [110, 228] on mat-dialog-content "Editar Caso/Ticket COMENTARIOS DEL CASO Fany Bracho 25/04/2025 15:13 Buenas tar…" at bounding box center [410, 178] width 610 height 253
click at [200, 234] on div "Hola Fany; Adjunto reciboS, se puede cerrar caso." at bounding box center [400, 244] width 516 height 21
drag, startPoint x: 257, startPoint y: 236, endPoint x: 287, endPoint y: 233, distance: 30.6
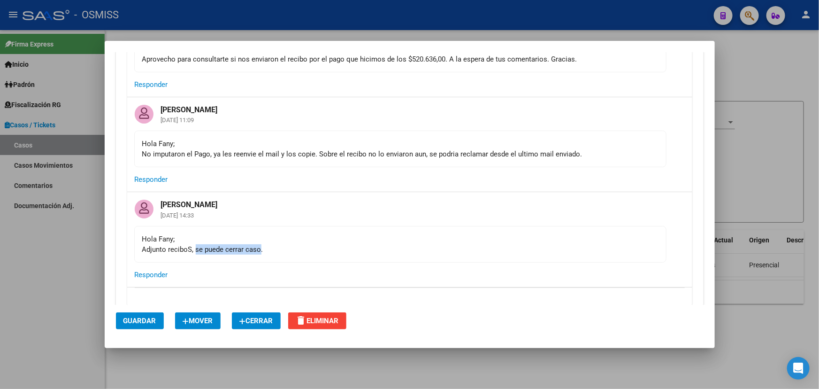
click at [264, 236] on div "Hola Fany; Adjunto reciboS, se puede cerrar caso." at bounding box center [400, 244] width 516 height 21
click at [287, 234] on div "Hola Fany; Adjunto reciboS, se puede cerrar caso." at bounding box center [400, 244] width 516 height 21
drag, startPoint x: 178, startPoint y: 236, endPoint x: 209, endPoint y: 226, distance: 32.1
click at [140, 226] on mat-card-content "Hola Fany; Adjunto reciboS, se puede cerrar caso." at bounding box center [400, 244] width 532 height 37
click at [209, 234] on div "Hola Fany; Adjunto reciboS, se puede cerrar caso." at bounding box center [400, 244] width 516 height 21
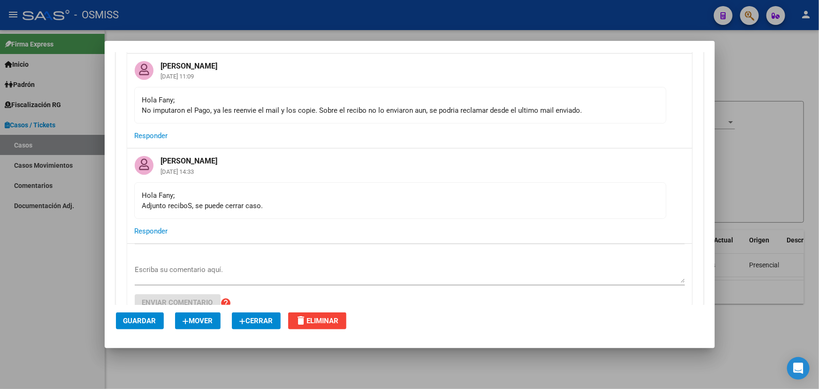
scroll to position [3055, 0]
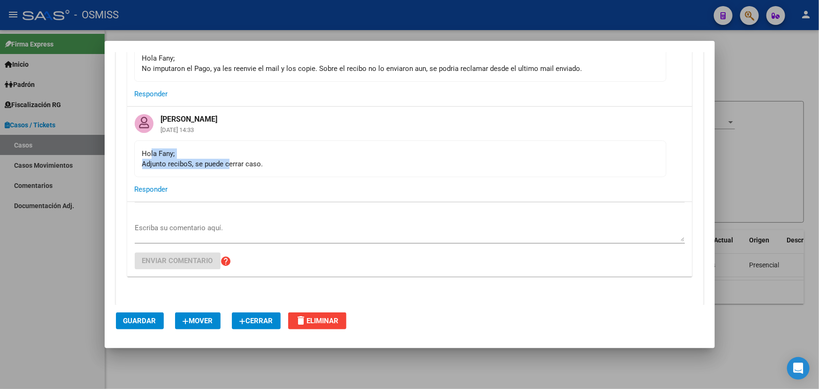
drag, startPoint x: 152, startPoint y: 143, endPoint x: 229, endPoint y: 154, distance: 77.8
click at [229, 154] on div "Hola Fany; Adjunto reciboS, se puede cerrar caso." at bounding box center [400, 158] width 516 height 21
click at [269, 151] on div "Hola Fany; Adjunto reciboS, se puede cerrar caso." at bounding box center [400, 158] width 516 height 21
click at [266, 318] on span "Cerrar" at bounding box center [256, 320] width 34 height 8
click at [254, 323] on span "Cerrar" at bounding box center [256, 320] width 34 height 8
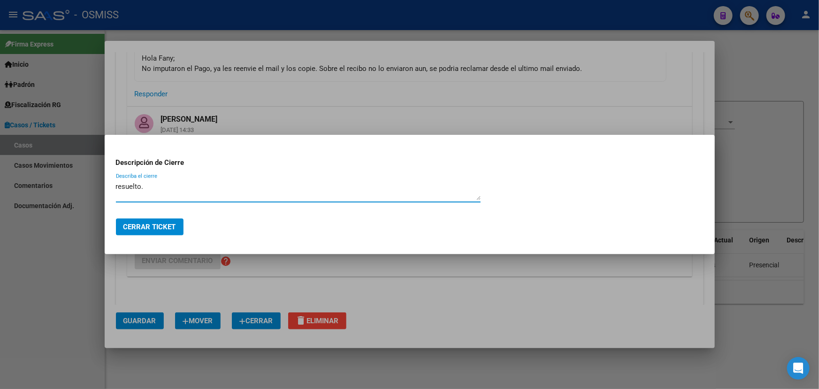
type textarea "resuelto."
click at [155, 223] on span "Cerrar Ticket" at bounding box center [149, 227] width 53 height 8
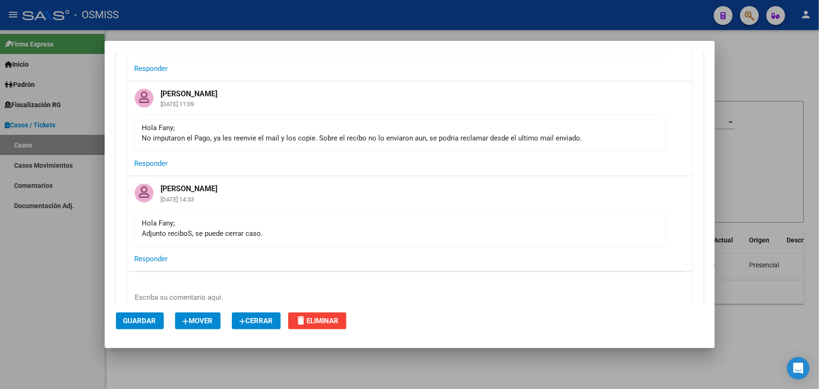
scroll to position [3030, 0]
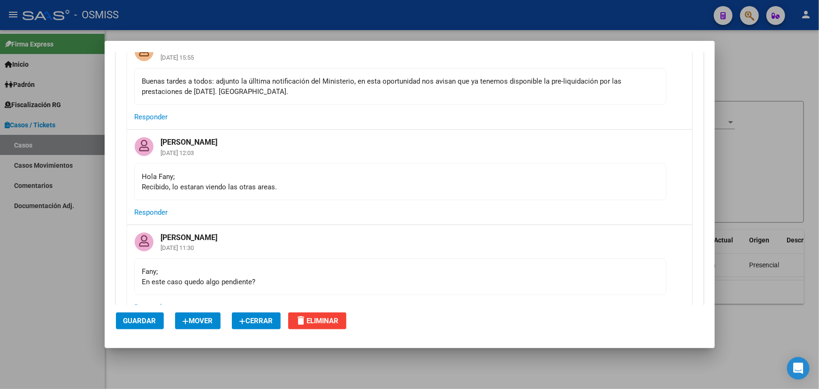
scroll to position [4097, 0]
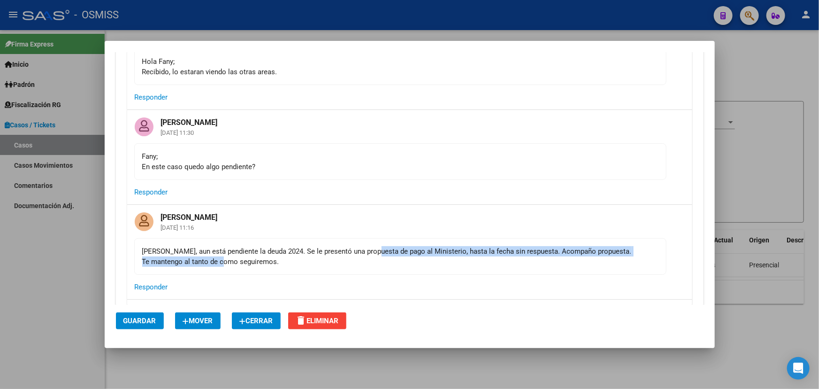
drag, startPoint x: 274, startPoint y: 243, endPoint x: 394, endPoint y: 239, distance: 120.2
click at [392, 246] on div "[PERSON_NAME], aun está pendiente la deuda 2024. Se le presentó una propuesta d…" at bounding box center [400, 256] width 516 height 21
click at [403, 246] on div "[PERSON_NAME], aun está pendiente la deuda 2024. Se le presentó una propuesta d…" at bounding box center [400, 256] width 516 height 21
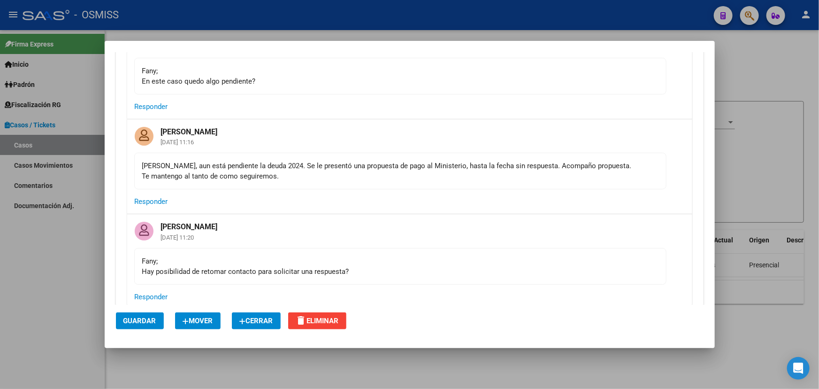
scroll to position [4268, 0]
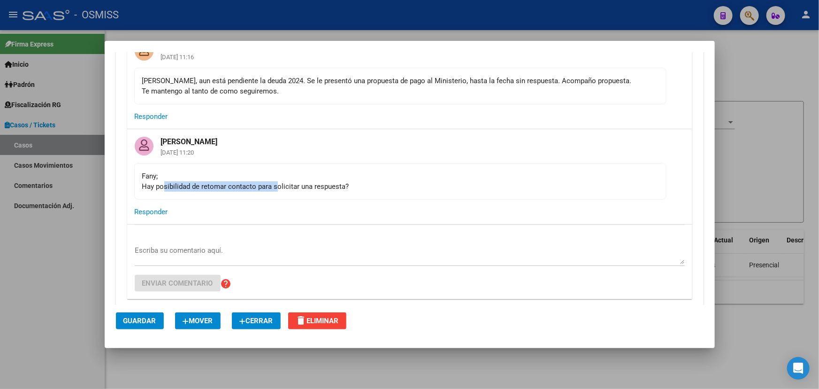
drag, startPoint x: 163, startPoint y: 169, endPoint x: 300, endPoint y: 177, distance: 137.8
click at [298, 177] on mat-card-content "[PERSON_NAME]; Hay posibilidad de retomar contacto para solicitar una respuesta?" at bounding box center [400, 181] width 532 height 37
click at [332, 178] on mat-card-content "[PERSON_NAME]; Hay posibilidad de retomar contacto para solicitar una respuesta?" at bounding box center [400, 181] width 532 height 37
drag, startPoint x: 150, startPoint y: 165, endPoint x: 303, endPoint y: 169, distance: 153.6
click at [303, 171] on div "[PERSON_NAME]; Hay posibilidad de retomar contacto para solicitar una respuesta?" at bounding box center [400, 181] width 516 height 21
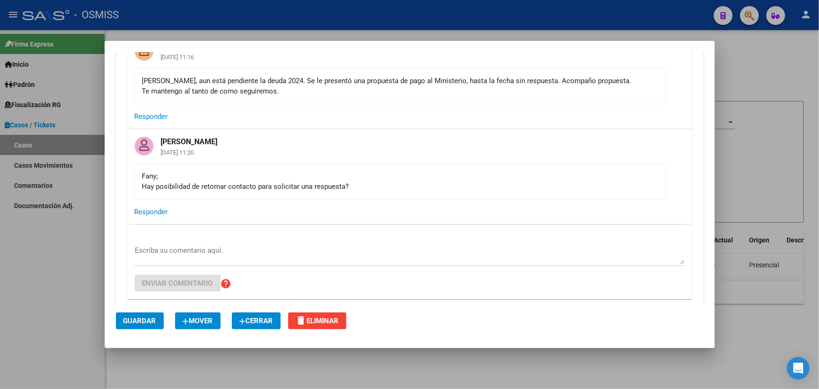
drag, startPoint x: 341, startPoint y: 169, endPoint x: 349, endPoint y: 171, distance: 8.7
click at [341, 171] on div "[PERSON_NAME]; Hay posibilidad de retomar contacto para solicitar una respuesta?" at bounding box center [400, 181] width 516 height 21
drag, startPoint x: 393, startPoint y: 173, endPoint x: 137, endPoint y: 165, distance: 256.5
click at [112, 160] on mat-dialog-content "Editar Caso/Ticket COMENTARIOS DEL CASO [PERSON_NAME] [DATE] 15:46 Muy estimado…" at bounding box center [410, 178] width 610 height 253
click at [137, 165] on mat-card-content "[PERSON_NAME]; Hay posibilidad de retomar contacto para solicitar una respuesta?" at bounding box center [400, 181] width 532 height 37
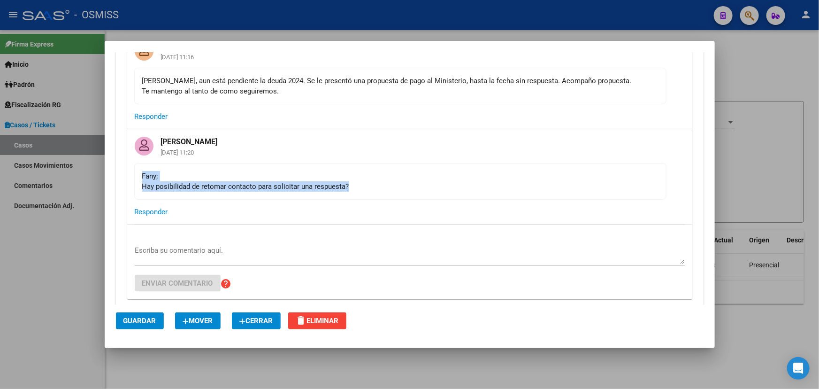
drag, startPoint x: 138, startPoint y: 163, endPoint x: 412, endPoint y: 175, distance: 274.9
click at [391, 175] on mat-card-content "[PERSON_NAME]; Hay posibilidad de retomar contacto para solicitar una respuesta?" at bounding box center [400, 181] width 532 height 37
click at [428, 174] on div "[PERSON_NAME]; Hay posibilidad de retomar contacto para solicitar una respuesta?" at bounding box center [400, 181] width 516 height 21
drag, startPoint x: 372, startPoint y: 167, endPoint x: 137, endPoint y: 159, distance: 234.9
click at [137, 163] on mat-card-content "Fany; Hay posibilidad de retomar contacto para solicitar una respuesta?" at bounding box center [400, 181] width 532 height 37
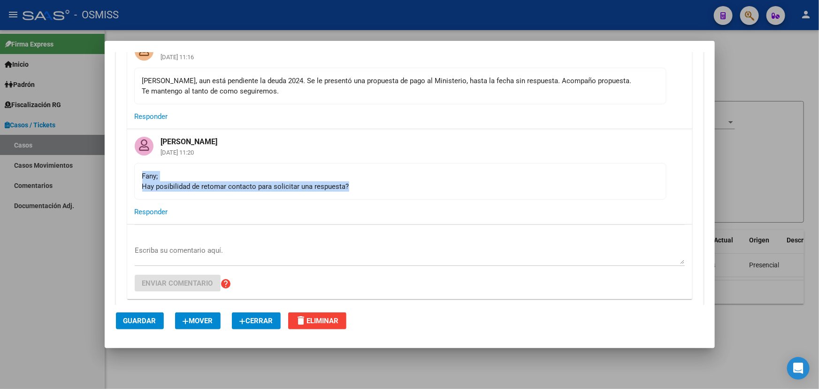
click at [173, 171] on div "Fany; Hay posibilidad de retomar contacto para solicitar una respuesta?" at bounding box center [400, 181] width 516 height 21
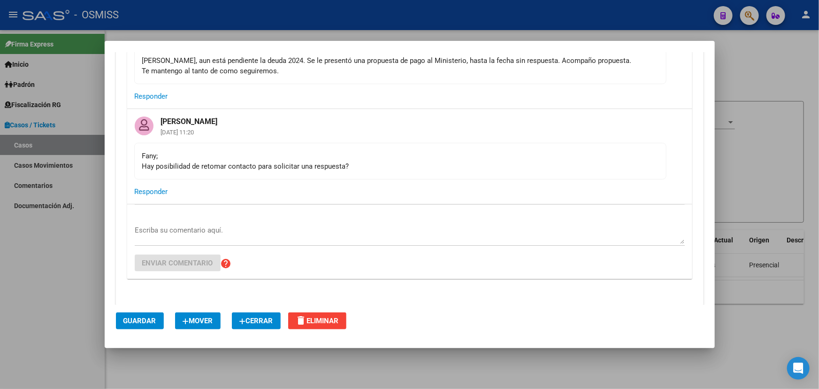
scroll to position [4245, 0]
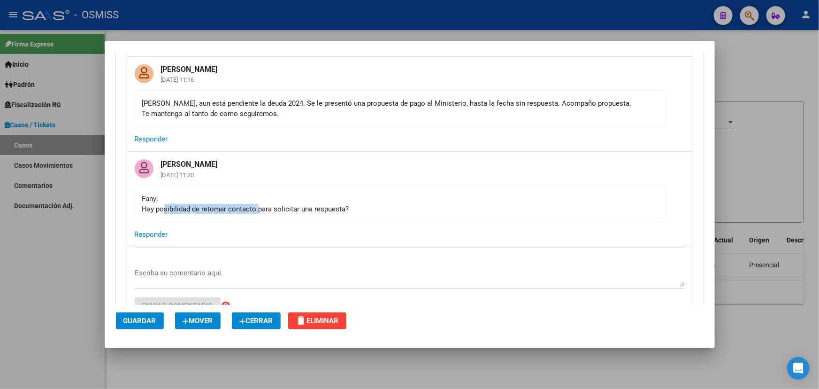
drag, startPoint x: 164, startPoint y: 189, endPoint x: 310, endPoint y: 194, distance: 145.6
click at [310, 194] on div "Fany; Hay posibilidad de retomar contacto para solicitar una respuesta?" at bounding box center [400, 203] width 516 height 21
drag, startPoint x: 341, startPoint y: 193, endPoint x: 371, endPoint y: 194, distance: 30.1
click at [341, 193] on div "Fany; Hay posibilidad de retomar contacto para solicitar una respuesta?" at bounding box center [400, 203] width 516 height 21
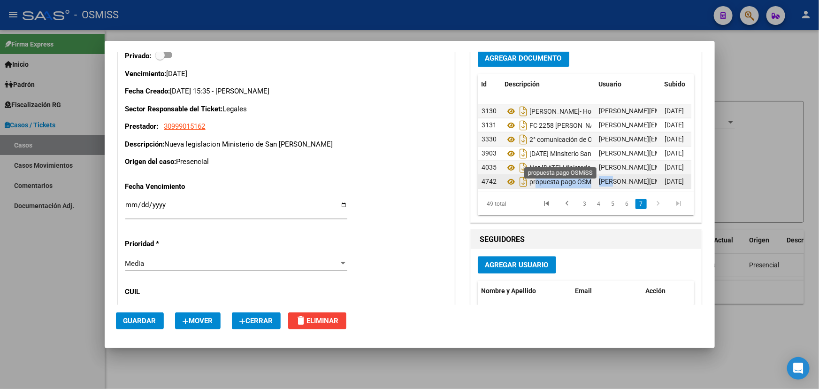
scroll to position [0, 9]
drag, startPoint x: 531, startPoint y: 157, endPoint x: 565, endPoint y: 165, distance: 35.2
click at [568, 174] on div "propuesta pago OSMiSS" at bounding box center [548, 181] width 86 height 15
click at [565, 174] on div "propuesta pago OSMiSS" at bounding box center [548, 181] width 86 height 15
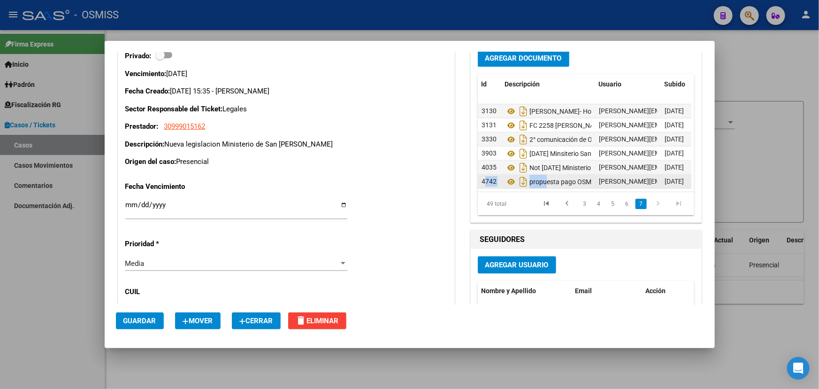
drag, startPoint x: 528, startPoint y: 161, endPoint x: 486, endPoint y: 163, distance: 41.9
click at [478, 174] on div "4742 propuesta pago OSMiSS fany.bracho@osmiss.org.ar - Fany Bracho 18/09/2025" at bounding box center [616, 181] width 277 height 14
click at [263, 174] on div "Fecha Vencimiento 2024-12-04 Ingresar fecha Prioridad * Media CUIL Gerenciador …" at bounding box center [286, 274] width 322 height 200
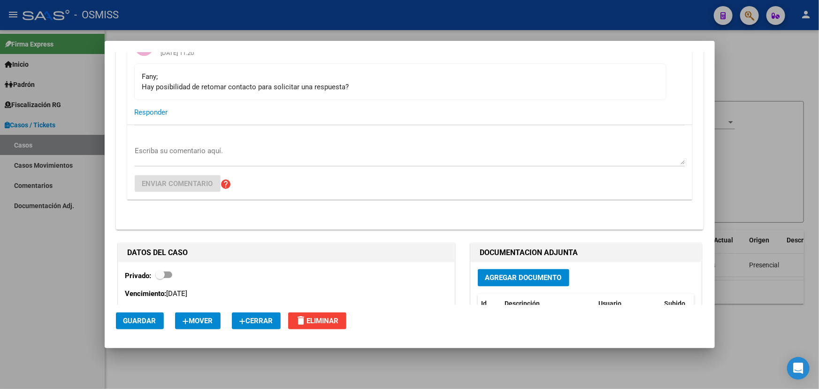
scroll to position [4245, 0]
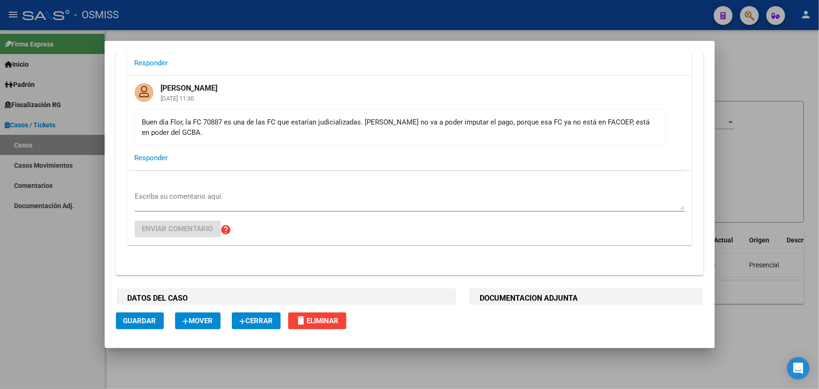
scroll to position [725, 0]
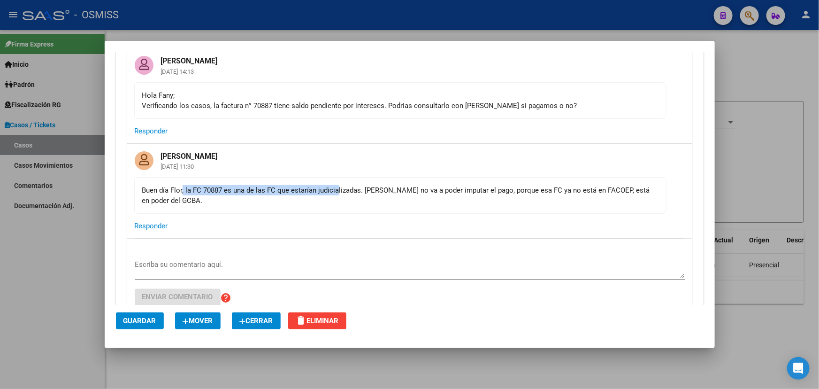
drag, startPoint x: 215, startPoint y: 194, endPoint x: 399, endPoint y: 190, distance: 183.1
click at [393, 190] on div "Buen día Flor, la FC 70887 es una de las FC que estarían judicializadas. [PERSO…" at bounding box center [400, 195] width 516 height 21
click at [407, 190] on div "Buen día Flor, la FC 70887 es una de las FC que estarían judicializadas. [PERSO…" at bounding box center [400, 195] width 516 height 21
drag, startPoint x: 246, startPoint y: 187, endPoint x: 486, endPoint y: 195, distance: 241.0
click at [445, 192] on div "Buen día Flor, la FC 70887 es una de las FC que estarían judicializadas. [PERSO…" at bounding box center [400, 195] width 516 height 21
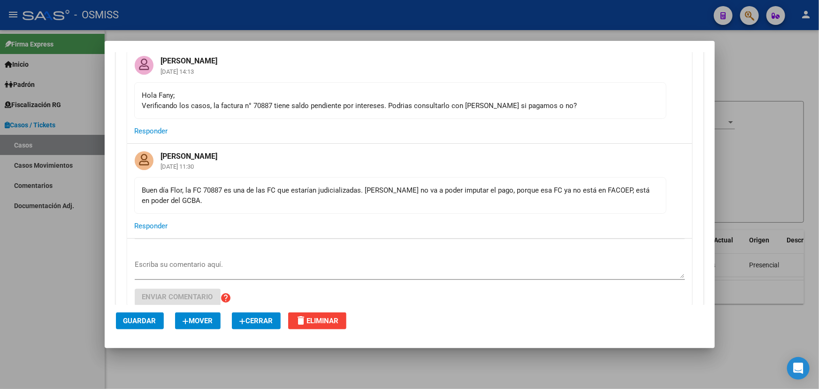
click at [490, 195] on div "Buen día Flor, la FC 70887 es una de las FC que estarían judicializadas. [PERSO…" at bounding box center [400, 195] width 516 height 21
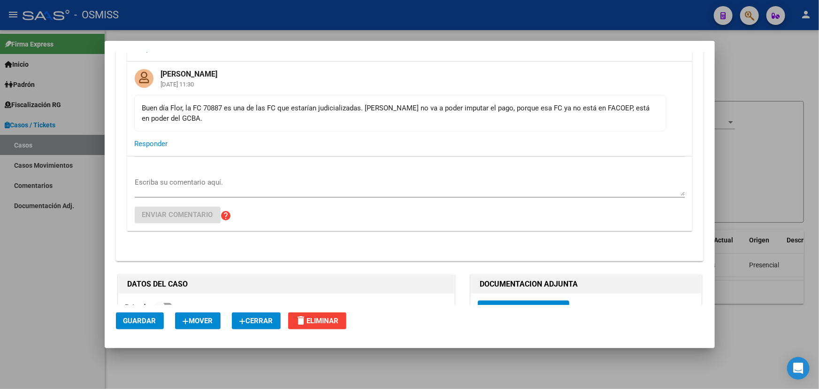
scroll to position [811, 0]
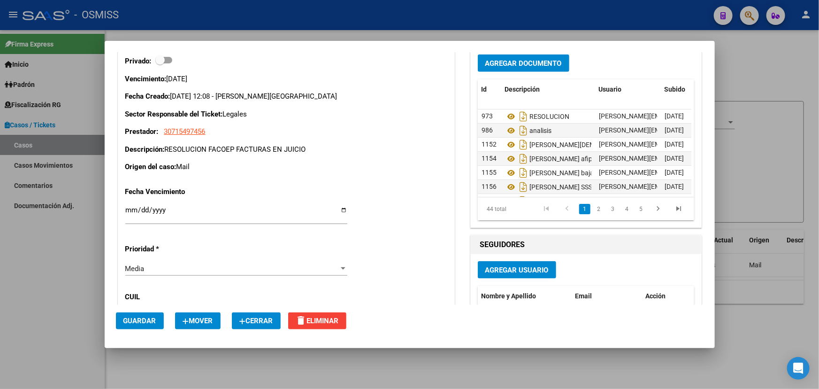
scroll to position [1963, 0]
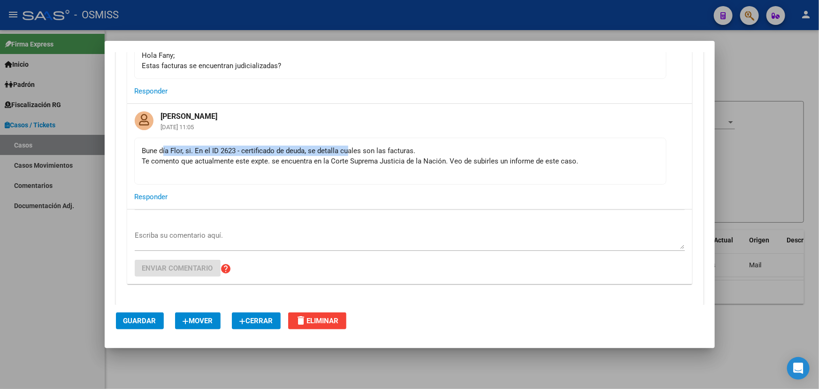
drag, startPoint x: 190, startPoint y: 153, endPoint x: 366, endPoint y: 154, distance: 176.5
click at [356, 153] on div "Bune día Flor, si. En el ID 2623 - certificado de deuda, se detalla cuales son …" at bounding box center [400, 161] width 516 height 31
drag, startPoint x: 391, startPoint y: 157, endPoint x: 440, endPoint y: 175, distance: 51.8
click at [393, 159] on div "Bune día Flor, si. En el ID 2623 - certificado de deuda, se detalla cuales son …" at bounding box center [400, 161] width 516 height 31
click at [580, 158] on div "Bune día Flor, si. En el ID 2623 - certificado de deuda, se detalla cuales son …" at bounding box center [400, 161] width 516 height 31
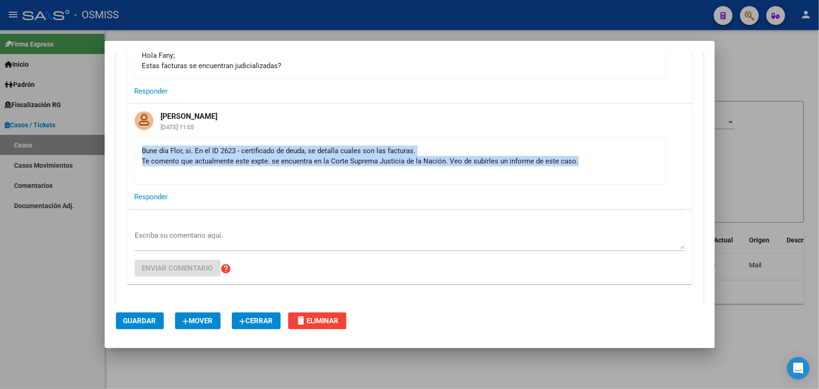
drag, startPoint x: 587, startPoint y: 160, endPoint x: 135, endPoint y: 152, distance: 451.7
click at [135, 152] on mat-card-content "Bune día Flor, si. En el ID 2623 - certificado de deuda, se detalla cuales son …" at bounding box center [400, 161] width 532 height 47
click at [146, 150] on div "Bune día Flor, si. En el ID 2623 - certificado de deuda, se detalla cuales son …" at bounding box center [400, 161] width 516 height 31
drag, startPoint x: 140, startPoint y: 150, endPoint x: 361, endPoint y: 157, distance: 220.3
click at [333, 157] on mat-card-content "Bune día Flor, si. En el ID 2623 - certificado de deuda, se detalla cuales son …" at bounding box center [400, 161] width 532 height 47
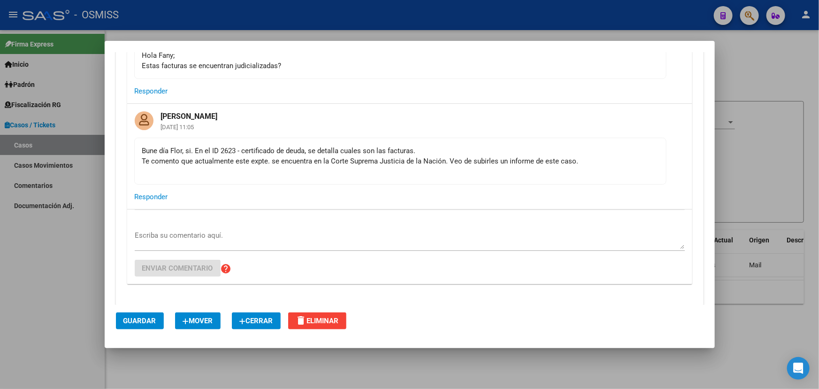
click at [363, 158] on div "Bune día Flor, si. En el ID 2623 - certificado de deuda, se detalla cuales son …" at bounding box center [400, 161] width 516 height 31
drag, startPoint x: 211, startPoint y: 151, endPoint x: 296, endPoint y: 146, distance: 84.7
click at [296, 146] on div "Bune día Flor, si. En el ID 2623 - certificado de deuda, se detalla cuales son …" at bounding box center [400, 161] width 516 height 31
click at [328, 151] on div "Bune día Flor, si. En el ID 2623 - certificado de deuda, se detalla cuales son …" at bounding box center [400, 161] width 516 height 31
drag, startPoint x: 195, startPoint y: 145, endPoint x: 435, endPoint y: 151, distance: 239.5
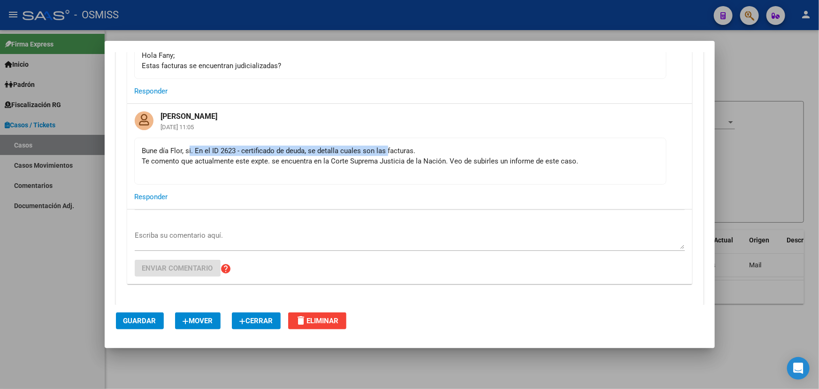
click at [386, 149] on div "Bune día Flor, si. En el ID 2623 - certificado de deuda, se detalla cuales son …" at bounding box center [400, 161] width 516 height 31
click at [435, 151] on div "Bune día Flor, si. En el ID 2623 - certificado de deuda, se detalla cuales son …" at bounding box center [400, 161] width 516 height 31
drag, startPoint x: 233, startPoint y: 145, endPoint x: 492, endPoint y: 149, distance: 259.2
click at [492, 149] on div "Bune día Flor, si. En el ID 2623 - certificado de deuda, se detalla cuales son …" at bounding box center [400, 161] width 516 height 31
click at [487, 149] on div "Bune día Flor, si. En el ID 2623 - certificado de deuda, se detalla cuales son …" at bounding box center [400, 161] width 516 height 31
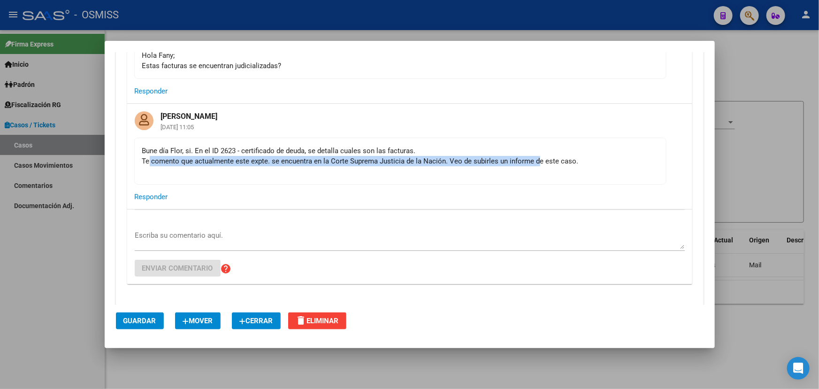
drag, startPoint x: 150, startPoint y: 156, endPoint x: 583, endPoint y: 160, distance: 432.9
click at [570, 161] on div "Bune día Flor, si. En el ID 2623 - certificado de deuda, se detalla cuales son …" at bounding box center [400, 161] width 516 height 31
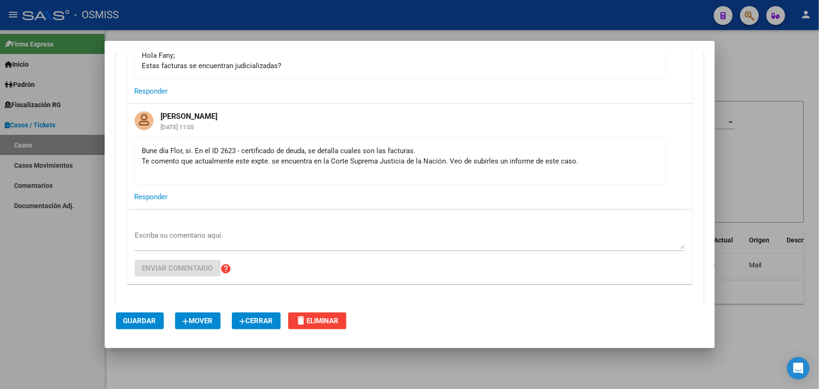
click at [590, 159] on div "Bune día Flor, si. En el ID 2623 - certificado de deuda, se detalla cuales son …" at bounding box center [400, 161] width 516 height 31
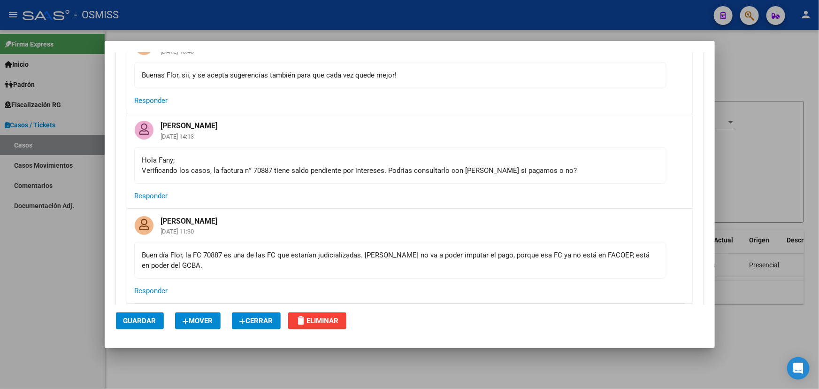
scroll to position [811, 0]
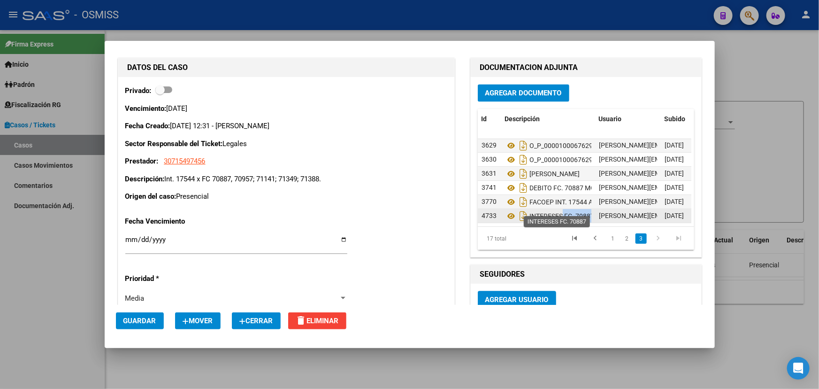
scroll to position [0, 2]
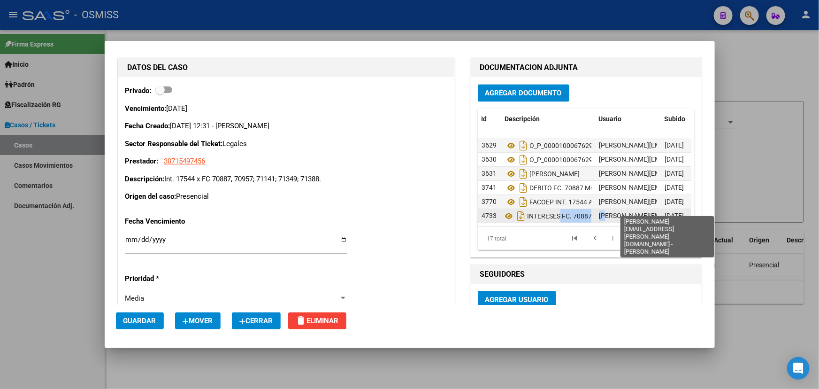
drag, startPoint x: 584, startPoint y: 204, endPoint x: 599, endPoint y: 204, distance: 14.6
click at [598, 209] on div "4733 INTERESES FC. 70887 [PERSON_NAME][EMAIL_ADDRESS][PERSON_NAME][DOMAIN_NAME]…" at bounding box center [616, 216] width 277 height 14
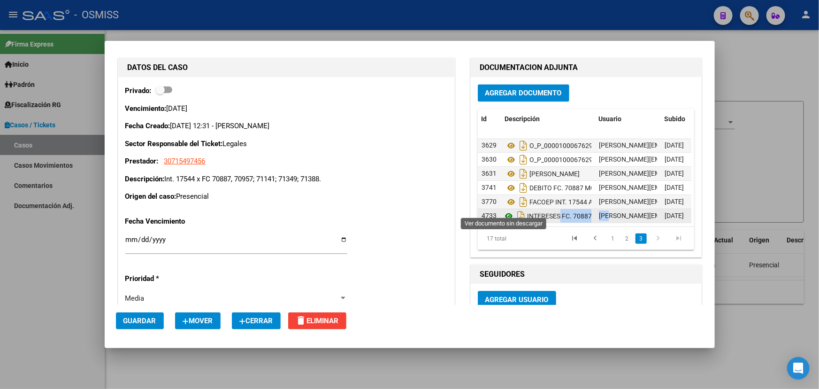
click at [507, 210] on icon at bounding box center [509, 215] width 12 height 11
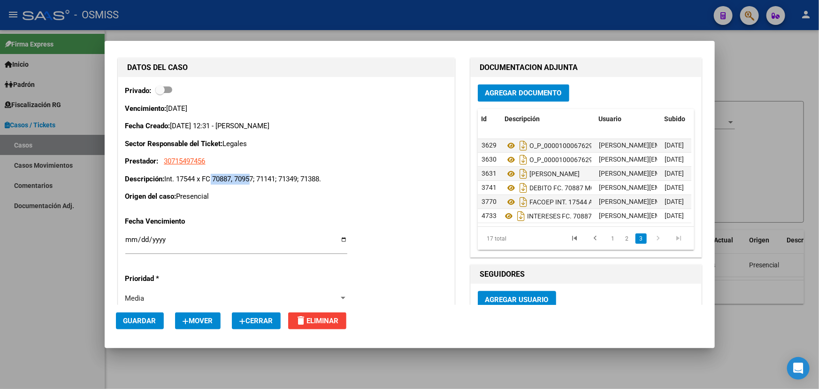
drag, startPoint x: 246, startPoint y: 178, endPoint x: 252, endPoint y: 178, distance: 6.1
click at [252, 178] on p "Descripción: Int. 17544 x FC 70887, 70957; 71141; 71349; 71388." at bounding box center [286, 179] width 322 height 11
click at [278, 179] on p "Descripción: Int. 17544 x FC 70887, 70957; 71141; 71349; 71388." at bounding box center [286, 179] width 322 height 11
drag, startPoint x: 269, startPoint y: 174, endPoint x: 303, endPoint y: 174, distance: 33.3
click at [283, 174] on p "Descripción: Int. 17544 x FC 70887, 70957; 71141; 71349; 71388." at bounding box center [286, 179] width 322 height 11
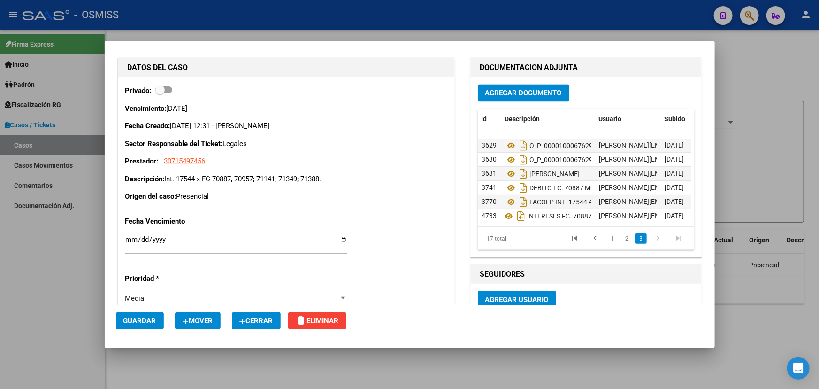
click at [303, 174] on p "Descripción: Int. 17544 x FC 70887, 70957; 71141; 71349; 71388." at bounding box center [286, 179] width 322 height 11
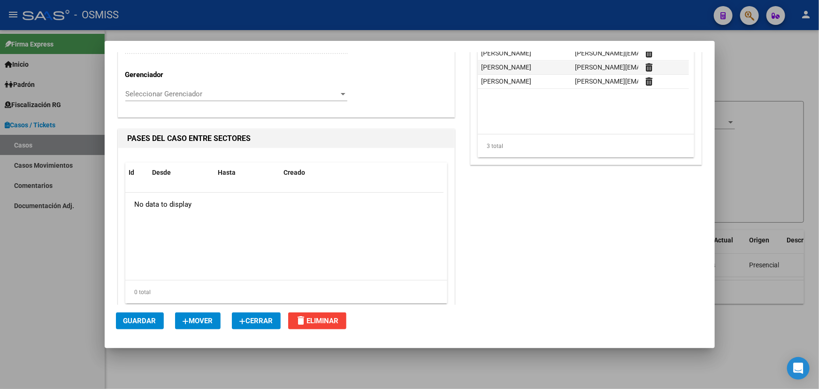
scroll to position [1024, 0]
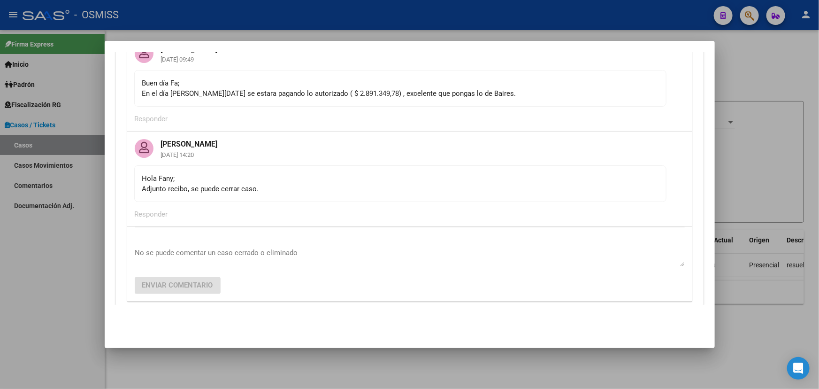
scroll to position [683, 0]
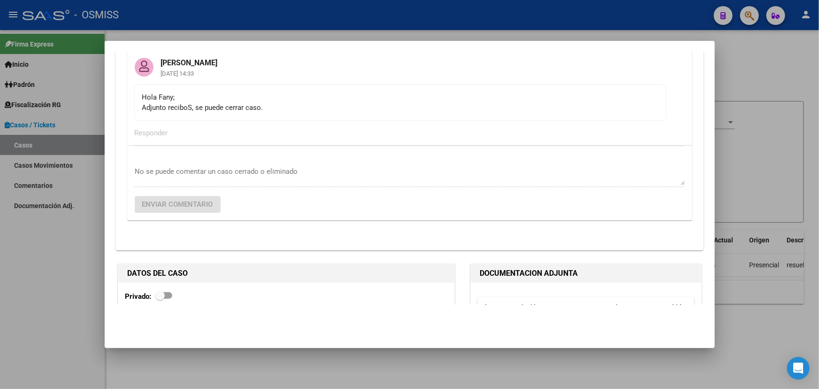
scroll to position [2987, 0]
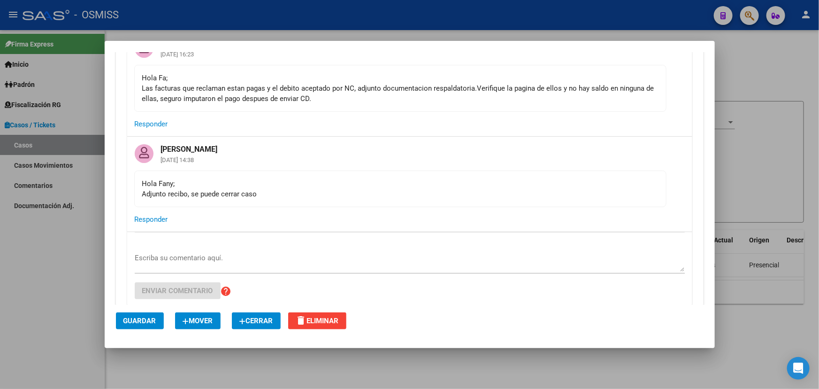
scroll to position [171, 0]
drag, startPoint x: 122, startPoint y: 187, endPoint x: 272, endPoint y: 192, distance: 149.9
click at [272, 192] on div "[PERSON_NAME] [DATE] 11:41 Buen día Flor: te adjunto la última intimación de FA…" at bounding box center [410, 138] width 588 height 400
click at [277, 195] on div "[PERSON_NAME]; Adjunto recibo, se puede cerrar caso" at bounding box center [400, 190] width 516 height 21
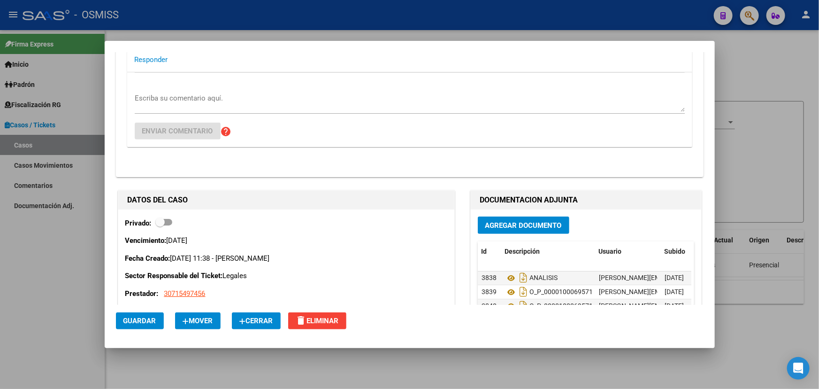
scroll to position [427, 0]
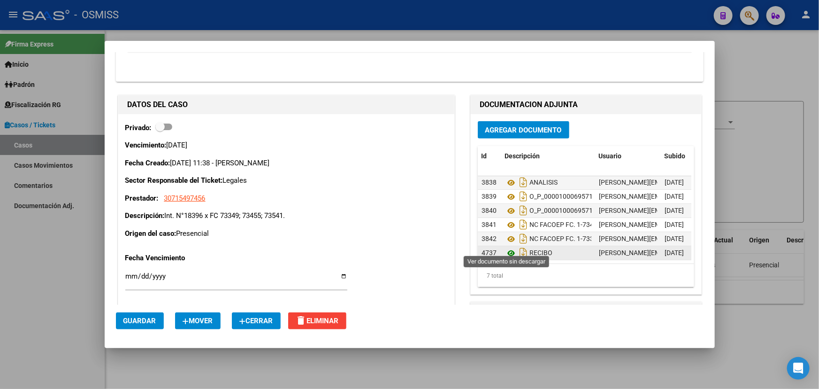
click at [509, 248] on icon at bounding box center [511, 252] width 12 height 11
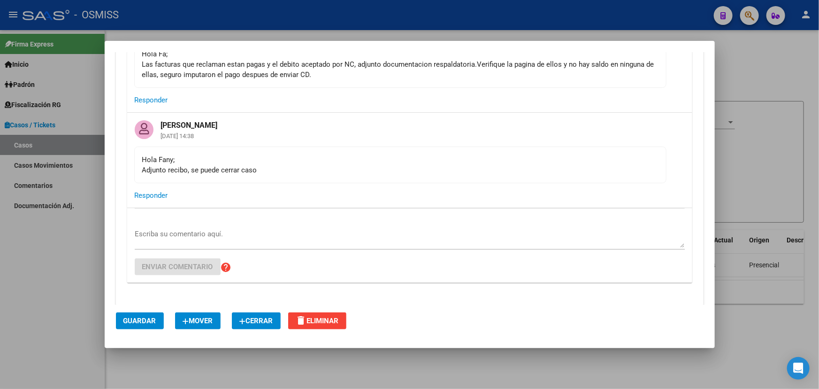
scroll to position [171, 0]
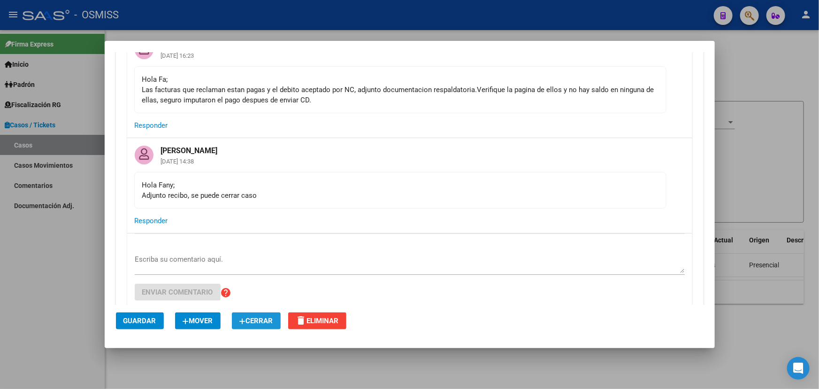
click at [253, 319] on span "Cerrar" at bounding box center [256, 320] width 34 height 8
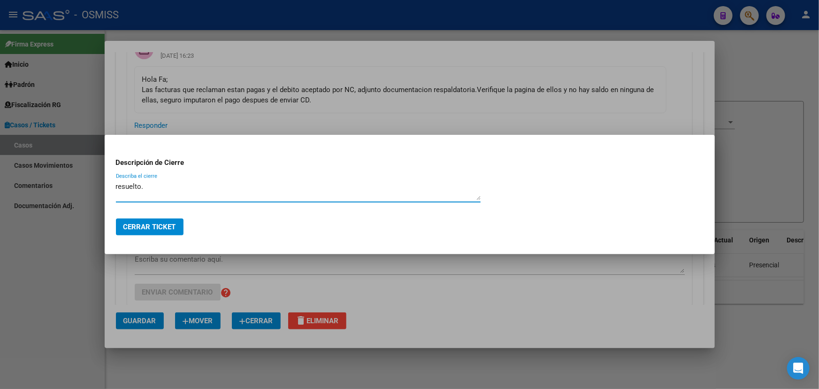
type textarea "resuelto."
click at [150, 230] on span "Cerrar Ticket" at bounding box center [149, 227] width 53 height 8
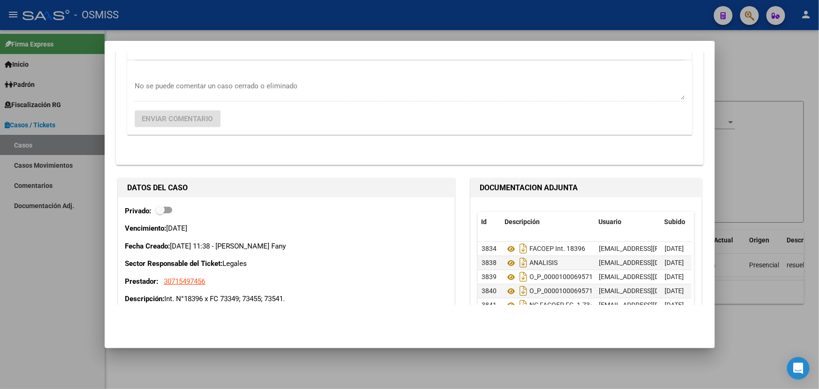
scroll to position [339, 0]
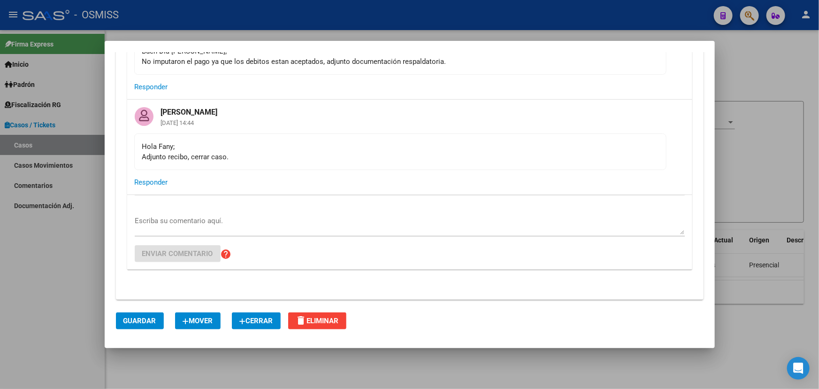
scroll to position [128, 0]
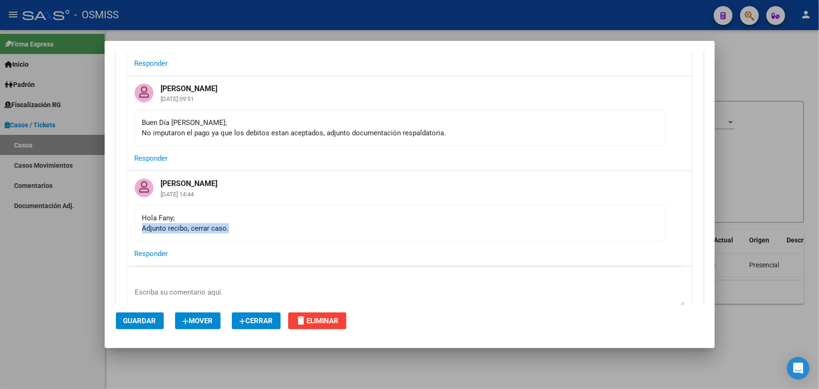
drag, startPoint x: 160, startPoint y: 228, endPoint x: 259, endPoint y: 233, distance: 98.7
click at [258, 233] on mat-card-content "[PERSON_NAME]; Adjunto recibo, cerrar caso." at bounding box center [400, 223] width 532 height 37
click at [259, 233] on mat-card-content "[PERSON_NAME]; Adjunto recibo, cerrar caso." at bounding box center [400, 223] width 532 height 37
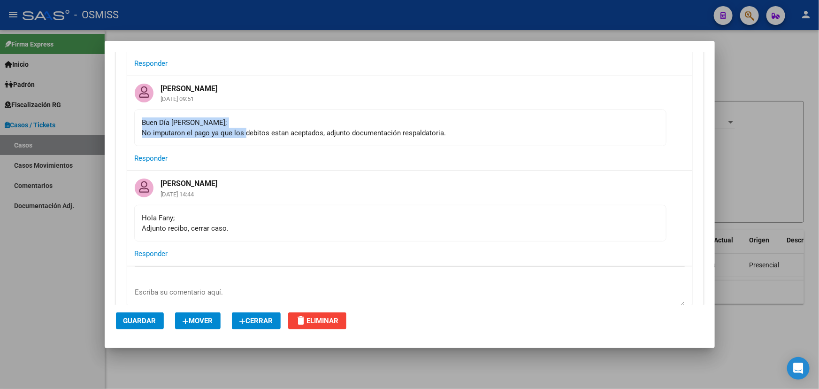
drag, startPoint x: 338, startPoint y: 114, endPoint x: 427, endPoint y: 116, distance: 89.2
click at [427, 116] on mat-card-content "Buen Día [PERSON_NAME]; No imputaron el pago ya que los debitos estan aceptados…" at bounding box center [400, 127] width 532 height 37
click at [444, 119] on div "Buen Día [PERSON_NAME]; No imputaron el pago ya que los debitos estan aceptados…" at bounding box center [400, 127] width 516 height 21
drag, startPoint x: 459, startPoint y: 127, endPoint x: 138, endPoint y: 125, distance: 320.7
click at [138, 125] on mat-card-content "Buen Día [PERSON_NAME]; No imputaron el pago ya que los debitos estan aceptados…" at bounding box center [400, 127] width 532 height 37
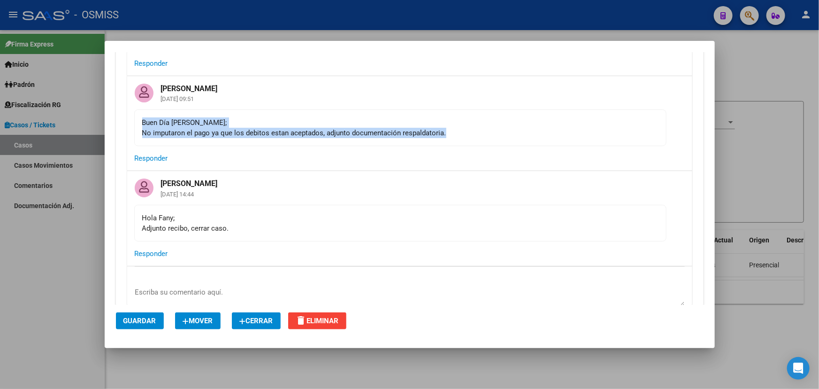
click at [232, 130] on div "Buen Día [PERSON_NAME]; No imputaron el pago ya que los debitos estan aceptados…" at bounding box center [400, 127] width 516 height 21
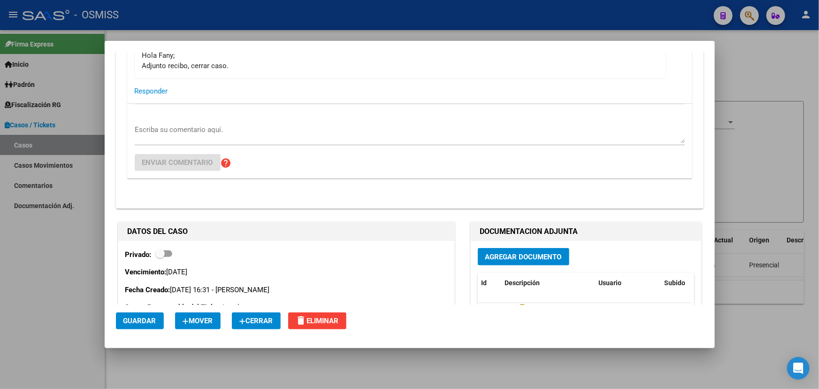
scroll to position [213, 0]
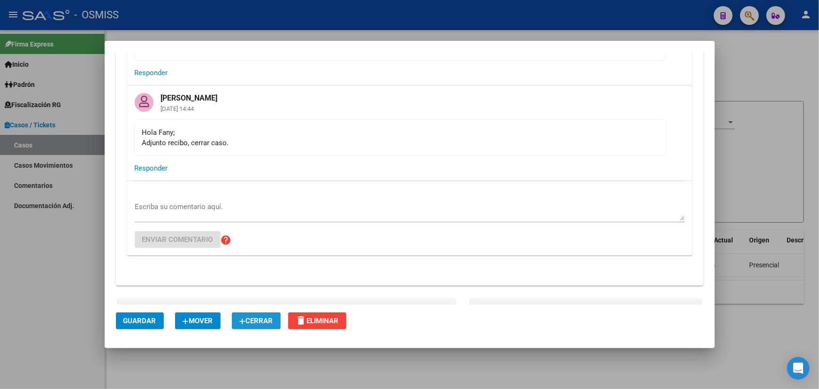
click at [256, 316] on span "Cerrar" at bounding box center [256, 320] width 34 height 8
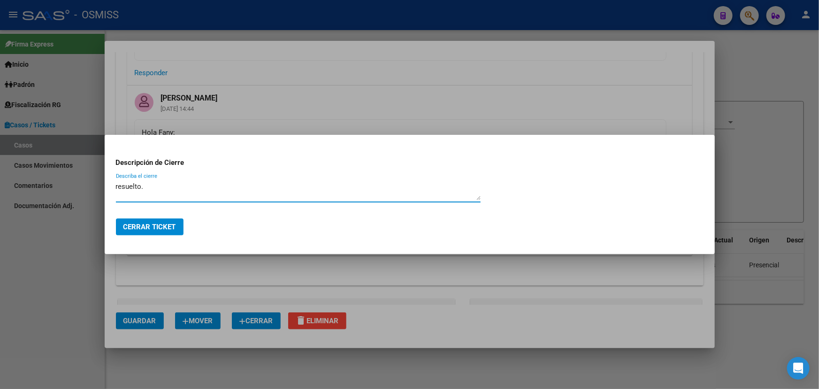
type textarea "resuelto."
click at [154, 228] on span "Cerrar Ticket" at bounding box center [149, 227] width 53 height 8
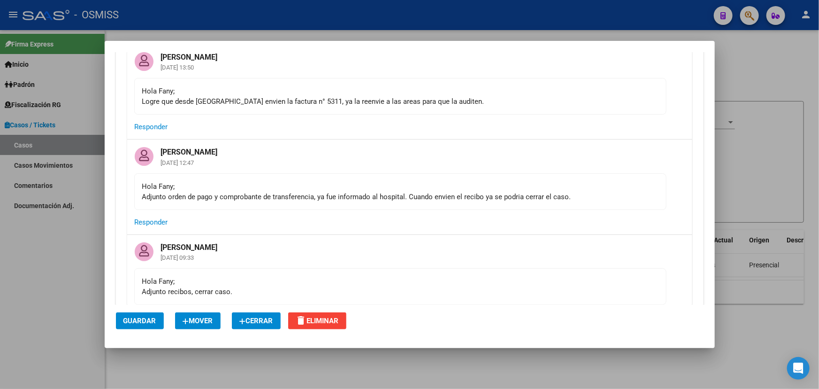
scroll to position [1579, 0]
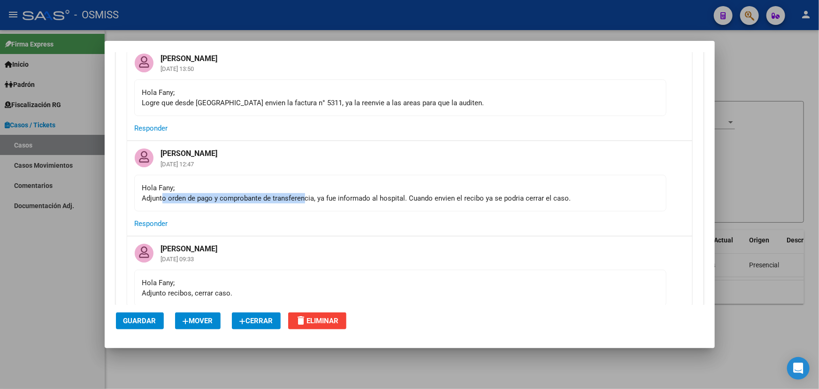
drag, startPoint x: 164, startPoint y: 199, endPoint x: 347, endPoint y: 207, distance: 182.8
click at [339, 205] on mat-card-content "Hola [PERSON_NAME]; Adjunto orden de pago y comprobante de transferencia, ya fu…" at bounding box center [400, 193] width 532 height 37
click at [354, 211] on mat-card-actions "Responder" at bounding box center [409, 223] width 565 height 24
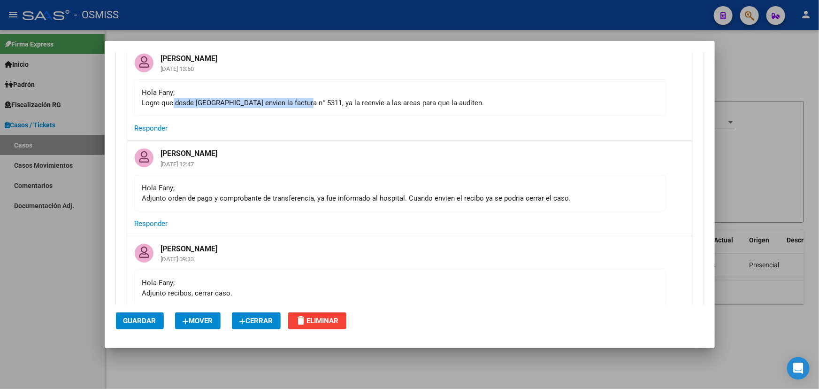
drag, startPoint x: 181, startPoint y: 99, endPoint x: 300, endPoint y: 100, distance: 119.7
click at [300, 100] on div "Hola Fany; Logre que desde el Hospital envien la factura n° 5311, ya la reenvie…" at bounding box center [400, 97] width 516 height 21
click at [346, 108] on mat-card-content "Hola Fany; Logre que desde el Hospital envien la factura n° 5311, ya la reenvie…" at bounding box center [400, 97] width 532 height 37
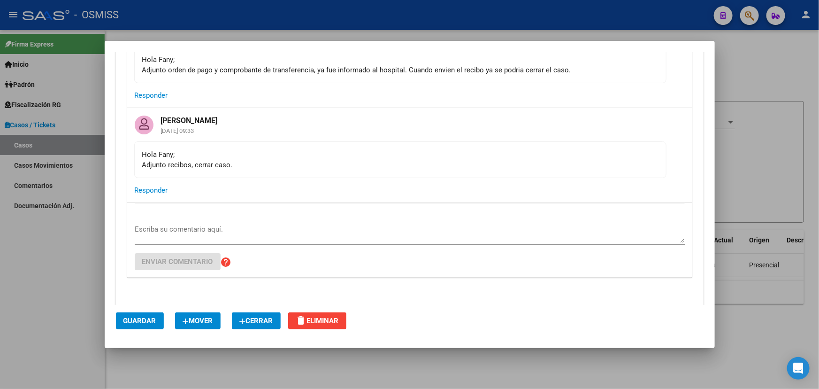
scroll to position [1664, 0]
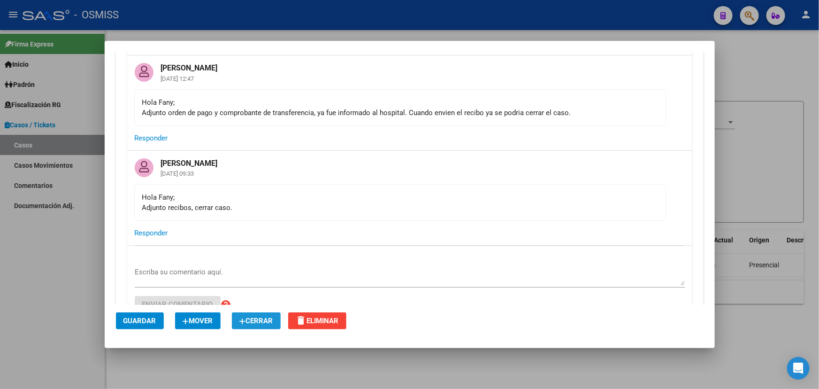
click at [258, 321] on span "Cerrar" at bounding box center [256, 320] width 34 height 8
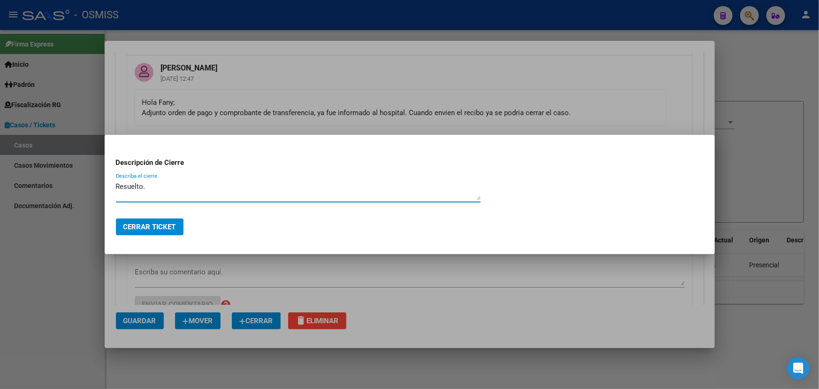
type textarea "Resuelto."
click at [150, 230] on span "Cerrar Ticket" at bounding box center [149, 227] width 53 height 8
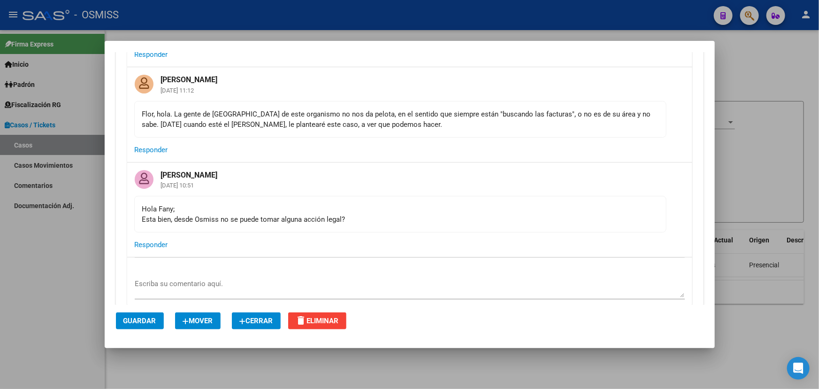
scroll to position [3457, 0]
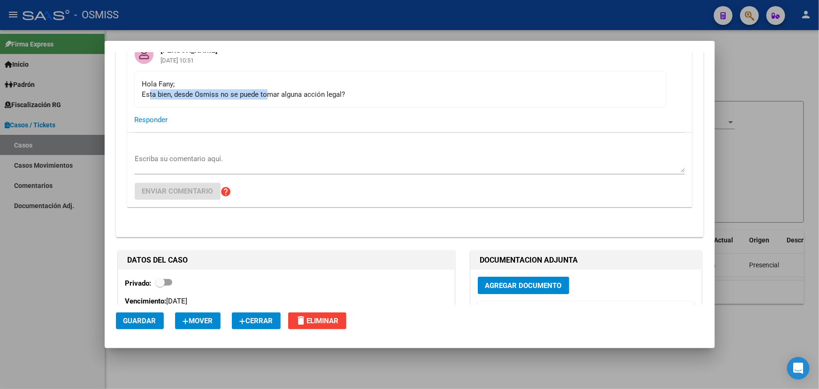
drag, startPoint x: 148, startPoint y: 100, endPoint x: 291, endPoint y: 106, distance: 142.8
click at [276, 106] on mat-card-content "Hola Fany; Esta bien, desde Osmiss no se puede tomar alguna acción legal?" at bounding box center [400, 89] width 532 height 37
click at [301, 106] on mat-card-content "Hola Fany; Esta bien, desde Osmiss no se puede tomar alguna acción legal?" at bounding box center [400, 89] width 532 height 37
click at [405, 89] on div "Hola Fany; Esta bien, desde Osmiss no se puede tomar alguna acción legal?" at bounding box center [400, 89] width 516 height 21
click at [403, 95] on div "Hola Fany; Esta bien, desde Osmiss no se puede tomar alguna acción legal?" at bounding box center [400, 89] width 516 height 21
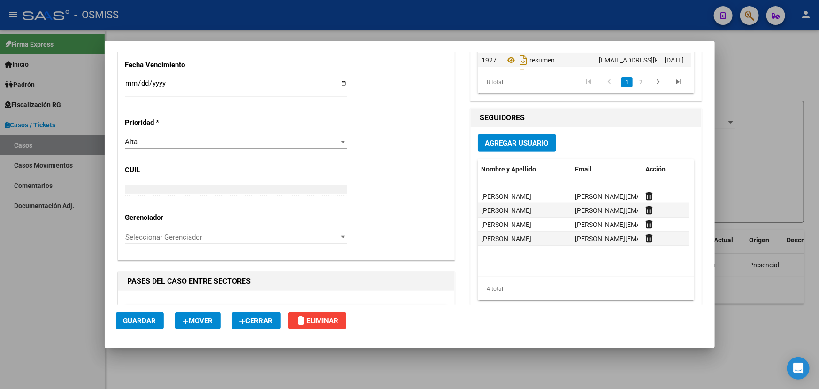
scroll to position [3670, 0]
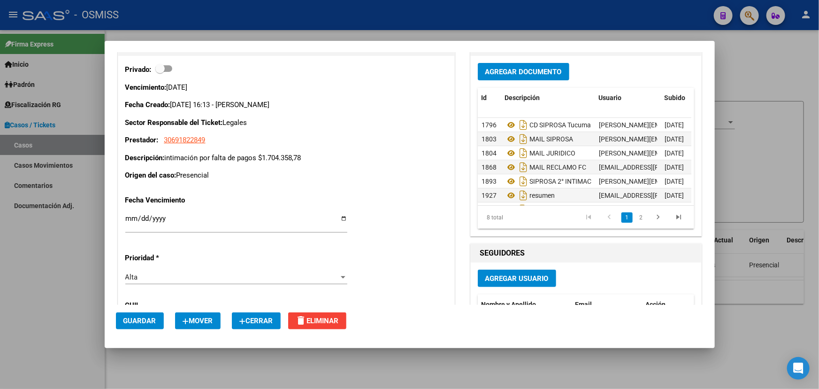
drag, startPoint x: 368, startPoint y: 163, endPoint x: 379, endPoint y: 163, distance: 11.3
click at [377, 163] on p "Descripción: intimación por falta de pagos $1.704.358,78" at bounding box center [286, 158] width 322 height 11
click at [379, 163] on p "Descripción: intimación por falta de pagos $1.704.358,78" at bounding box center [286, 158] width 322 height 11
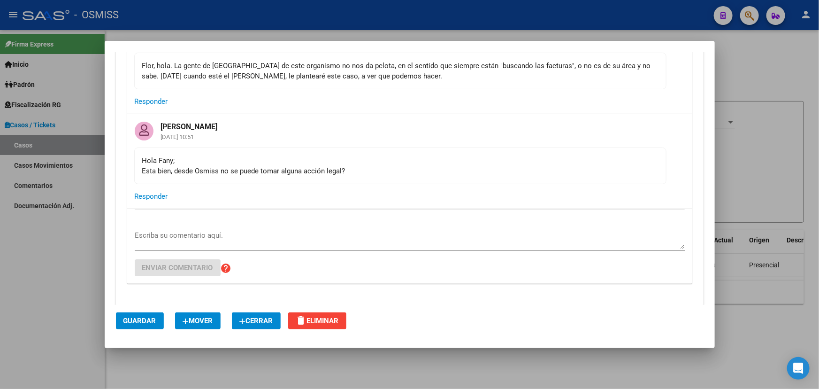
scroll to position [3371, 0]
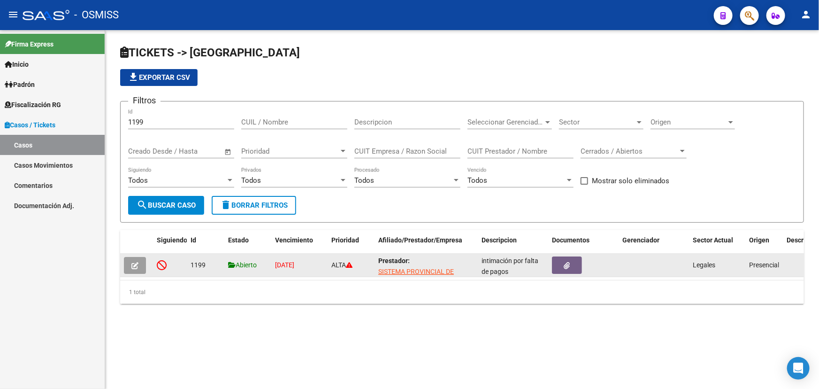
drag, startPoint x: 196, startPoint y: 263, endPoint x: 210, endPoint y: 264, distance: 14.1
click at [210, 264] on datatable-body-cell "1199" at bounding box center [206, 265] width 38 height 23
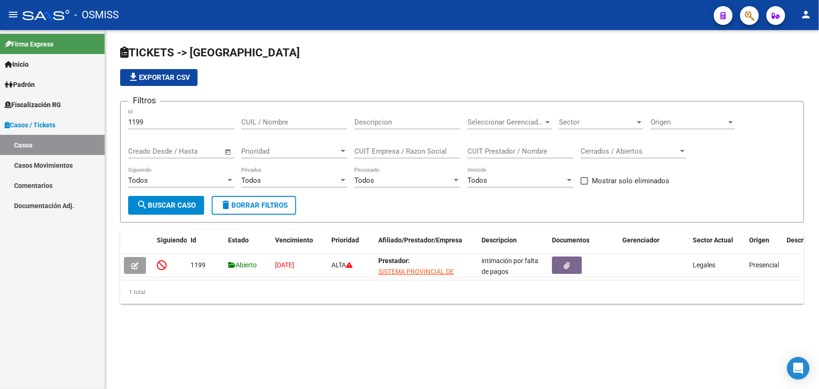
click at [244, 318] on div "TICKETS -> Casos file_download Exportar CSV Filtros 1199 Id CUIL / Nombre Descr…" at bounding box center [462, 182] width 714 height 304
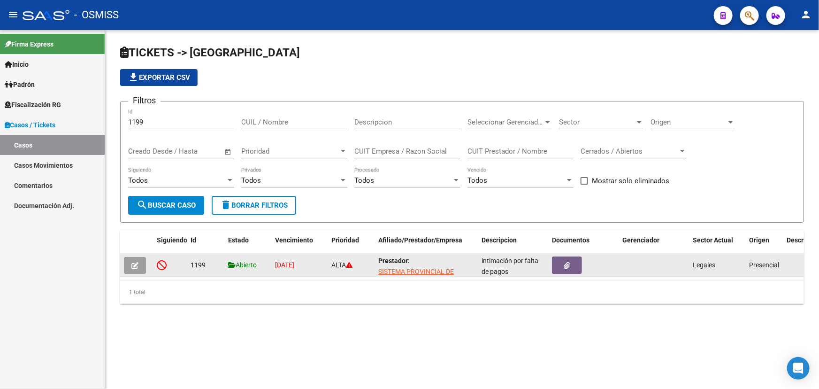
drag, startPoint x: 184, startPoint y: 266, endPoint x: 204, endPoint y: 266, distance: 20.2
click at [204, 266] on div "1199 Abierto 29/08/2024 ALTA Prestador: SISTEMA PROVINCIAL DE SALUD intimación …" at bounding box center [547, 265] width 855 height 23
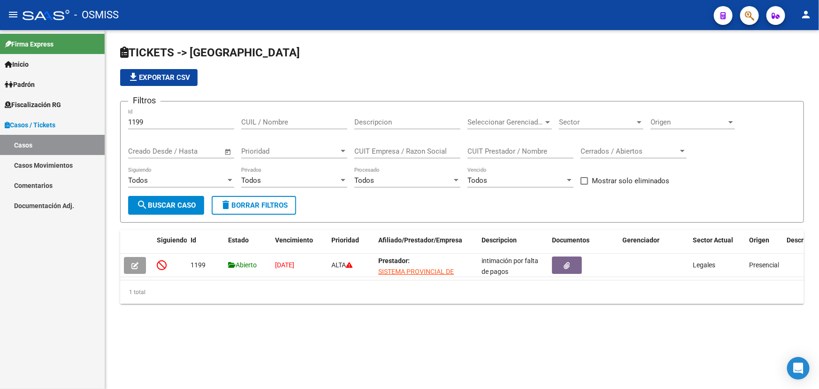
click at [407, 339] on mat-sidenav-content "TICKETS -> Casos file_download Exportar CSV Filtros 1199 Id CUIL / Nombre Descr…" at bounding box center [462, 209] width 714 height 359
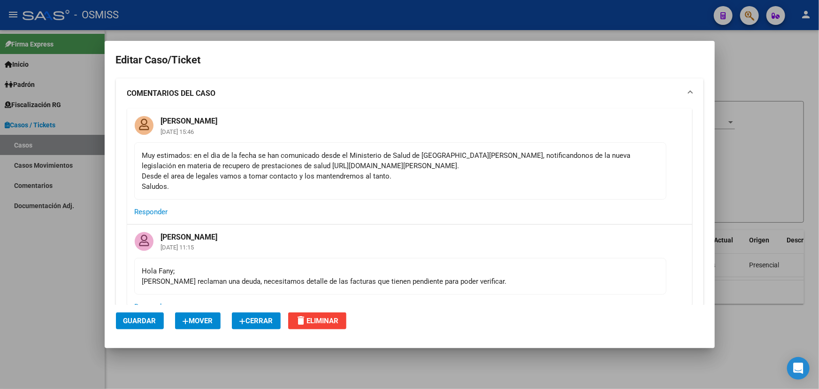
drag, startPoint x: 715, startPoint y: 66, endPoint x: 715, endPoint y: 73, distance: 7.0
click at [715, 73] on div at bounding box center [409, 194] width 819 height 389
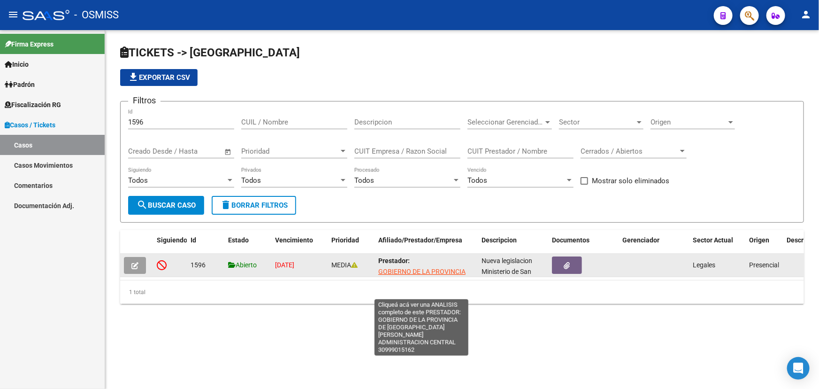
click at [402, 268] on span "GOBIERNO DE LA PROVINCIA DE SAN JUAN ADMINISTRACION CENTRAL" at bounding box center [421, 287] width 87 height 39
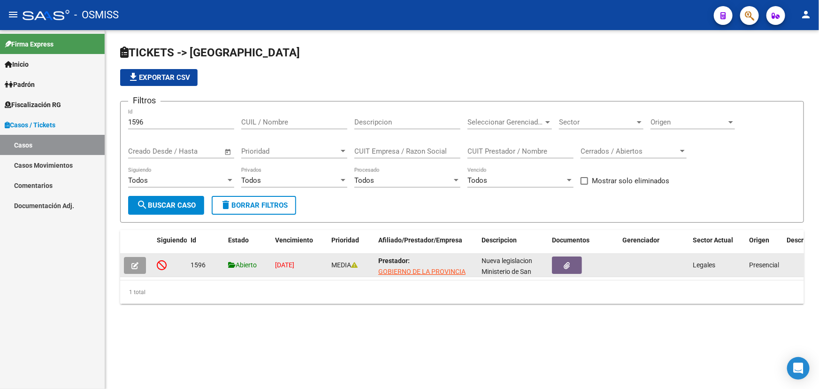
click at [132, 262] on icon "button" at bounding box center [134, 265] width 7 height 7
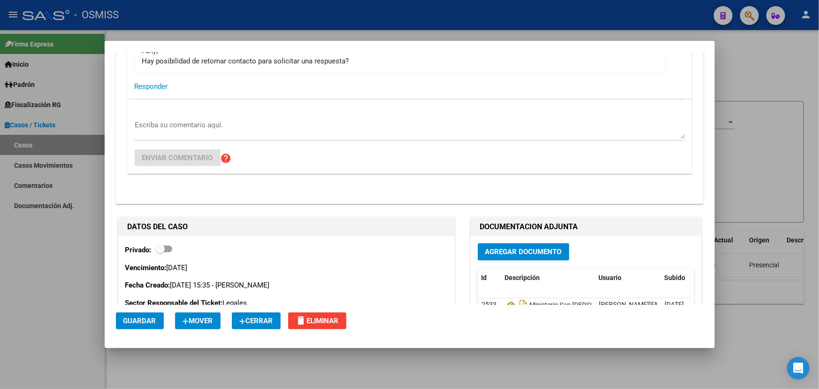
scroll to position [4245, 0]
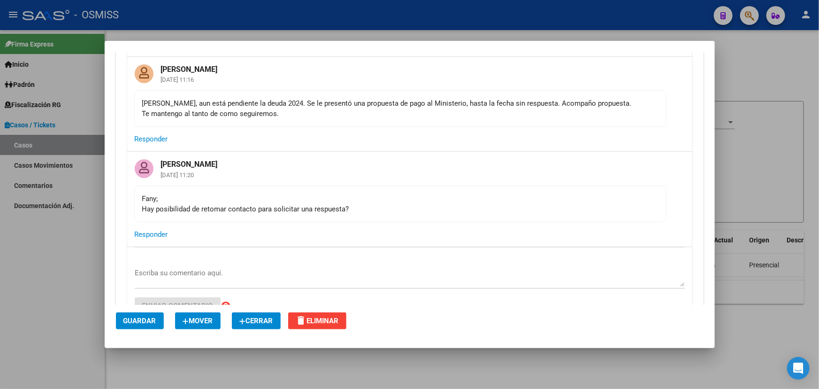
drag, startPoint x: 180, startPoint y: 191, endPoint x: 369, endPoint y: 197, distance: 188.8
click at [368, 197] on div "Fany; Hay posibilidad de retomar contacto para solicitar una respuesta?" at bounding box center [400, 203] width 516 height 21
click at [420, 193] on div "Fany; Hay posibilidad de retomar contacto para solicitar una respuesta?" at bounding box center [400, 203] width 516 height 21
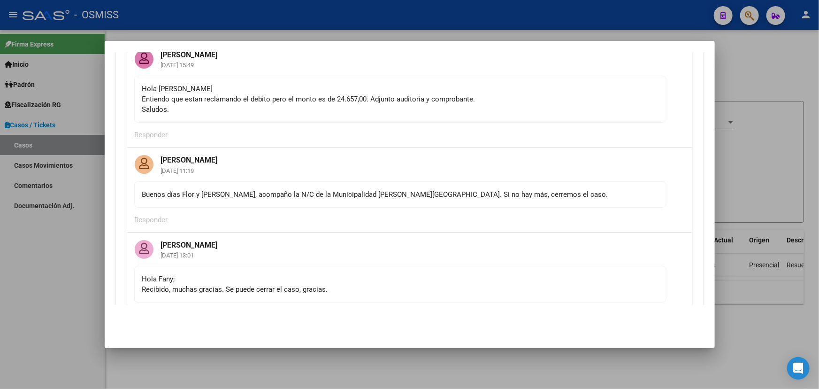
scroll to position [213, 0]
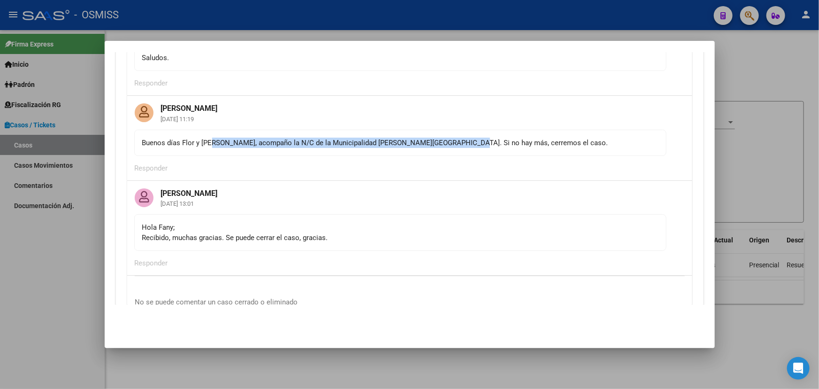
drag, startPoint x: 235, startPoint y: 152, endPoint x: 491, endPoint y: 164, distance: 255.7
click at [461, 152] on mat-card-content "Buenos días Flor y [PERSON_NAME], acompaño la N/C de la Municipalidad [PERSON_N…" at bounding box center [400, 143] width 532 height 26
click at [507, 172] on mat-card-actions "Responder" at bounding box center [409, 168] width 565 height 24
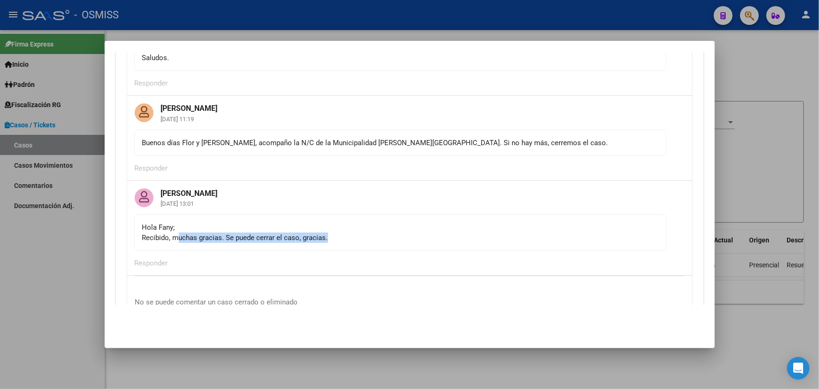
drag, startPoint x: 177, startPoint y: 243, endPoint x: 430, endPoint y: 240, distance: 252.1
click at [399, 243] on mat-card-content "[PERSON_NAME]; Recibido, muchas gracias. Se puede cerrar el caso, gracias." at bounding box center [400, 232] width 532 height 37
click at [430, 240] on div "[PERSON_NAME]; Recibido, muchas gracias. Se puede cerrar el caso, gracias." at bounding box center [400, 232] width 516 height 21
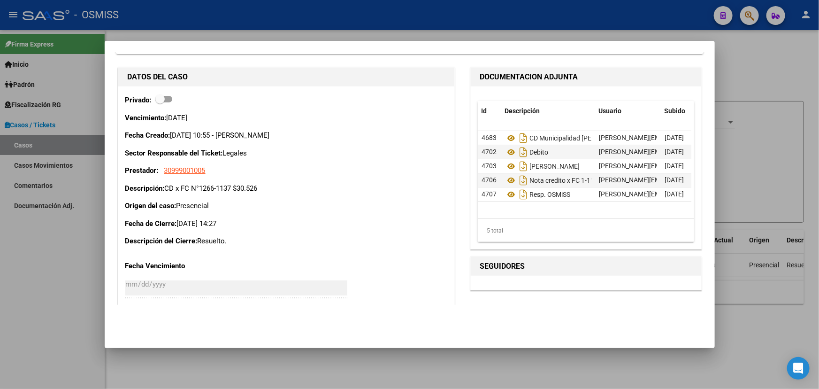
scroll to position [369, 0]
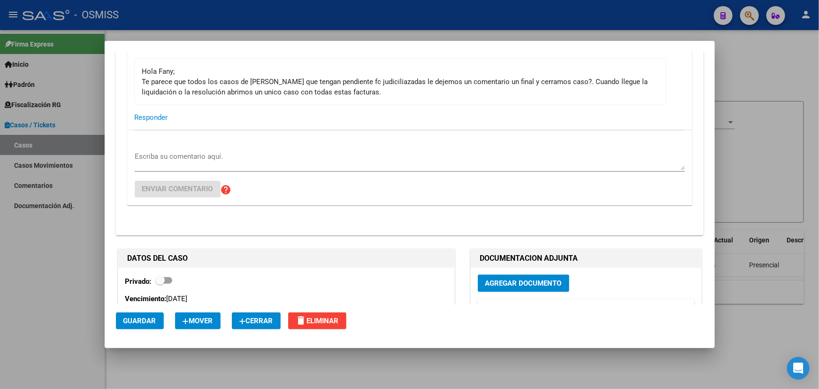
scroll to position [811, 0]
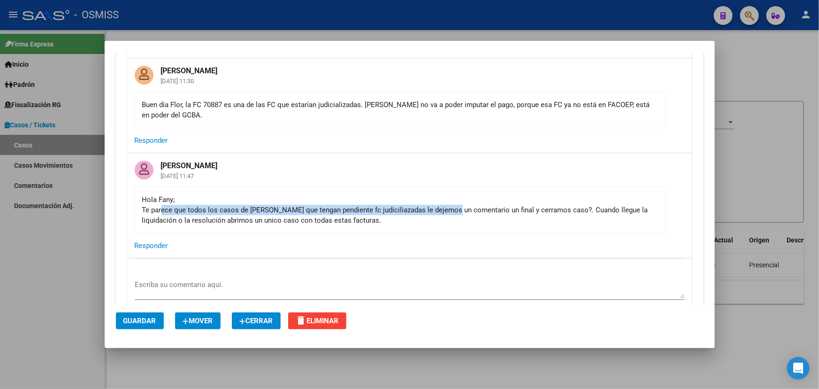
drag, startPoint x: 162, startPoint y: 208, endPoint x: 477, endPoint y: 207, distance: 316.0
click at [455, 210] on div "Hola Fany; Te parece que todos los casos de Facoep que tengan pendiente fc judi…" at bounding box center [400, 209] width 516 height 31
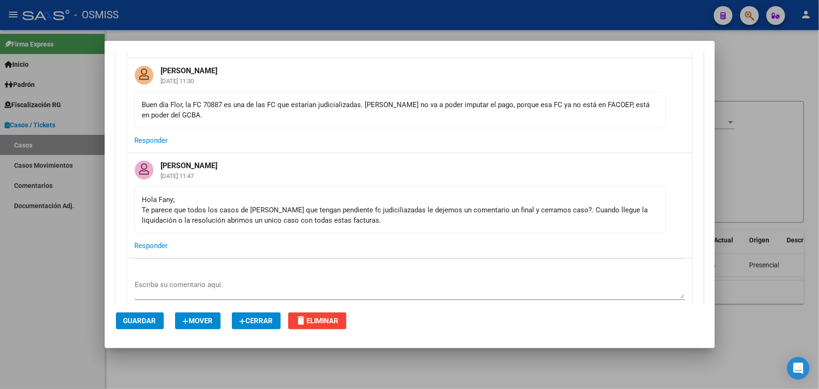
click at [477, 207] on div "Hola Fany; Te parece que todos los casos de Facoep que tengan pendiente fc judi…" at bounding box center [400, 209] width 516 height 31
drag, startPoint x: 390, startPoint y: 216, endPoint x: 559, endPoint y: 206, distance: 169.8
click at [518, 213] on div "Hola Fany; Te parece que todos los casos de Facoep que tengan pendiente fc judi…" at bounding box center [400, 209] width 516 height 31
click at [563, 205] on div "Hola Fany; Te parece que todos los casos de Facoep que tengan pendiente fc judi…" at bounding box center [400, 209] width 516 height 31
drag, startPoint x: 401, startPoint y: 208, endPoint x: 611, endPoint y: 213, distance: 209.4
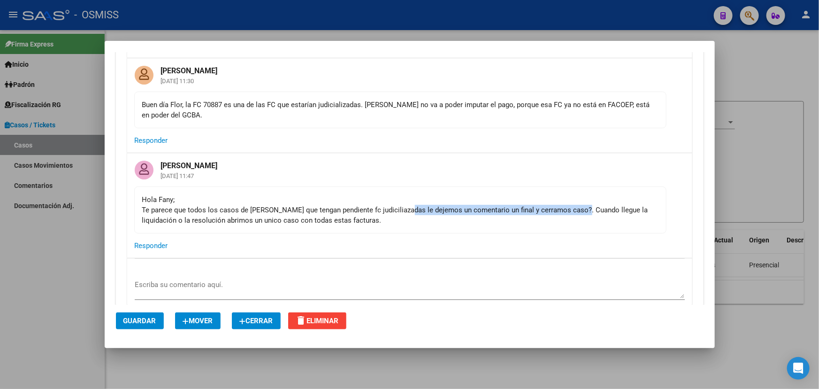
click at [592, 212] on div "Hola Fany; Te parece que todos los casos de Facoep que tengan pendiente fc judi…" at bounding box center [400, 209] width 516 height 31
click at [622, 213] on div "Hola Fany; Te parece que todos los casos de Facoep que tengan pendiente fc judi…" at bounding box center [400, 209] width 516 height 31
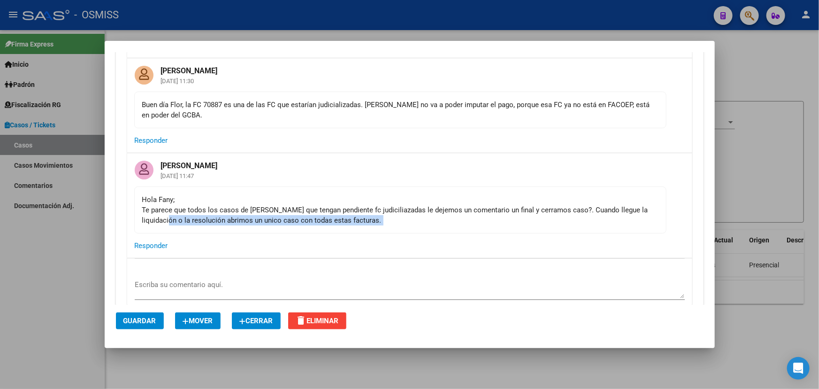
drag, startPoint x: 165, startPoint y: 224, endPoint x: 343, endPoint y: 232, distance: 178.1
click at [326, 234] on div "Florencia Vicens 18/09/2025 11:47 Hola Fany; Te parece que todos los casos de F…" at bounding box center [409, 205] width 565 height 105
click at [377, 226] on mat-card-content "Hola Fany; Te parece que todos los casos de Facoep que tengan pendiente fc judi…" at bounding box center [400, 209] width 532 height 47
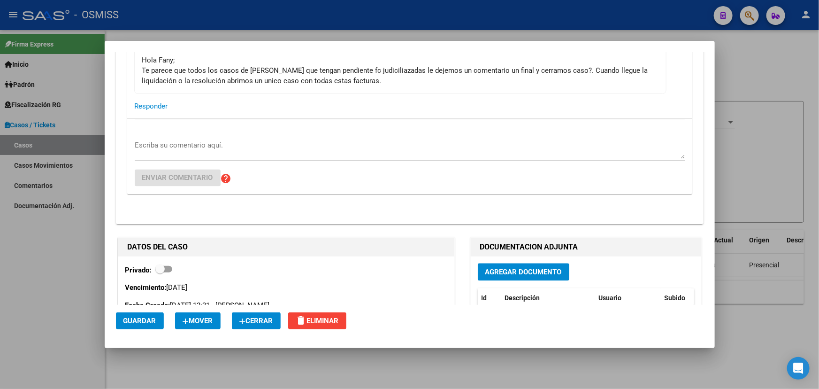
scroll to position [939, 0]
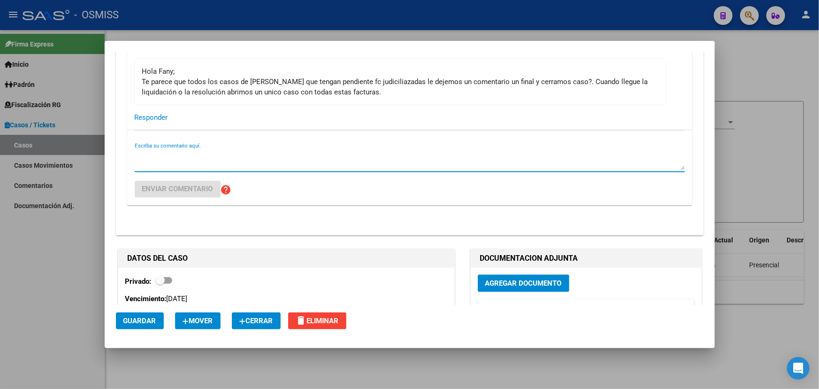
click at [194, 156] on textarea "Escriba su comentario aquí." at bounding box center [410, 160] width 550 height 19
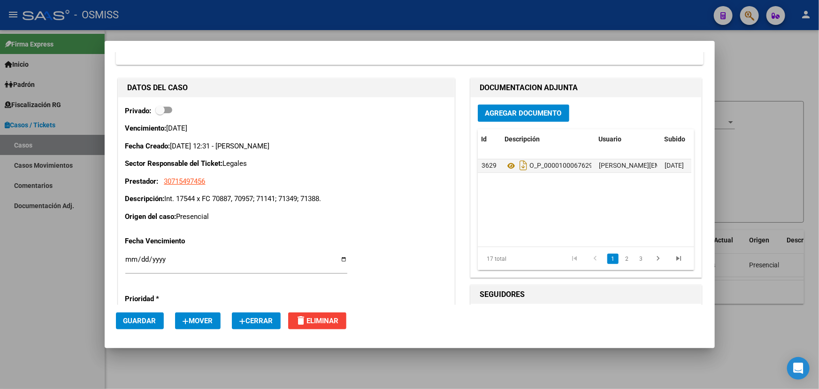
scroll to position [0, 0]
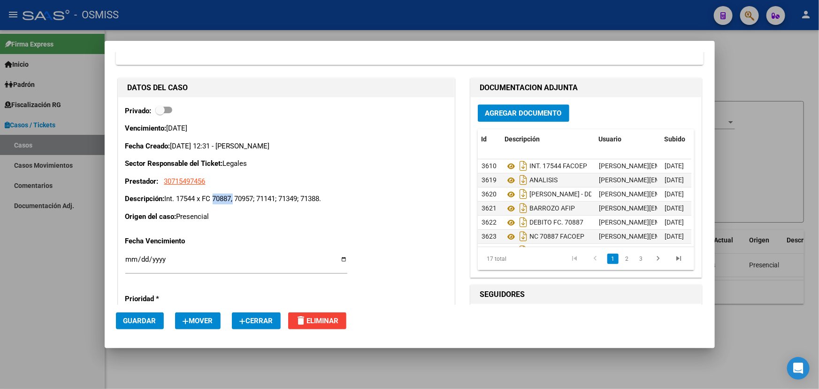
drag, startPoint x: 217, startPoint y: 196, endPoint x: 234, endPoint y: 196, distance: 16.9
click at [234, 196] on p "Descripción: Int. 17544 x FC 70887, 70957; 71141; 71349; 71388." at bounding box center [286, 198] width 322 height 11
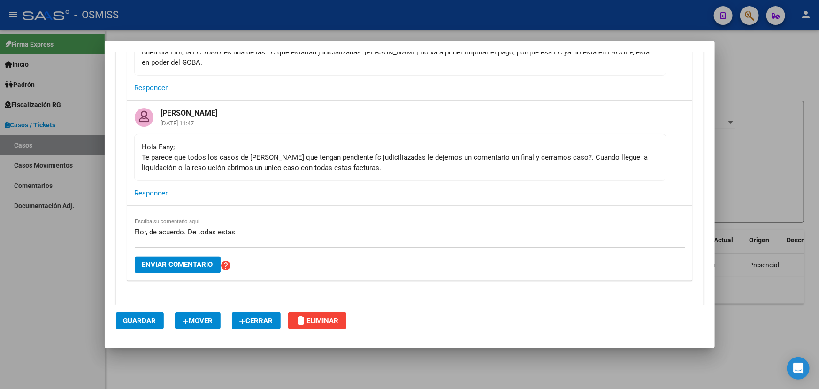
scroll to position [939, 0]
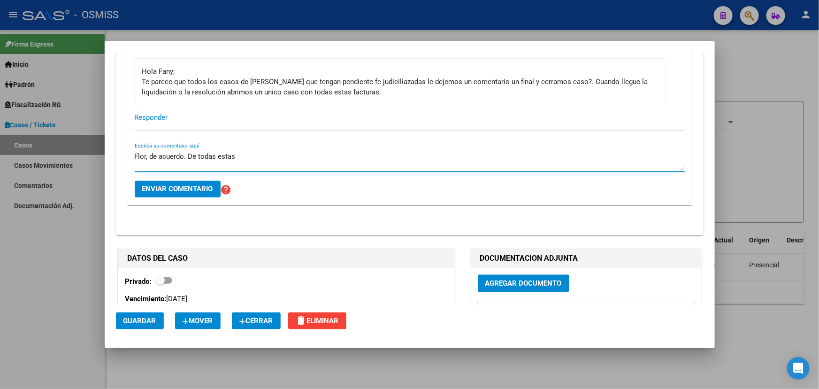
click at [250, 155] on textarea "Flor, de acuerdo. De todas estas" at bounding box center [410, 160] width 550 height 19
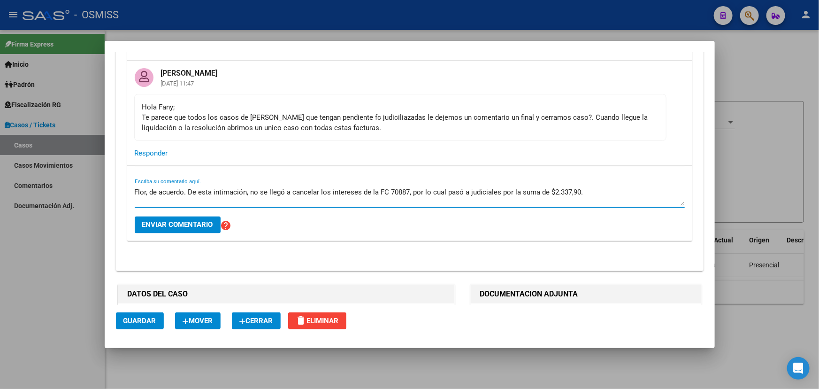
scroll to position [904, 0]
drag, startPoint x: 226, startPoint y: 194, endPoint x: 249, endPoint y: 194, distance: 23.0
click at [248, 194] on textarea "Flor, de acuerdo. De esta intimación, no se llegó a cancelar los intereses de l…" at bounding box center [410, 195] width 550 height 19
click at [272, 194] on textarea "Flor, de acuerdo. De esta intimación, no se llegó a cancelar los intereses de l…" at bounding box center [410, 195] width 550 height 19
drag, startPoint x: 213, startPoint y: 190, endPoint x: 301, endPoint y: 190, distance: 88.7
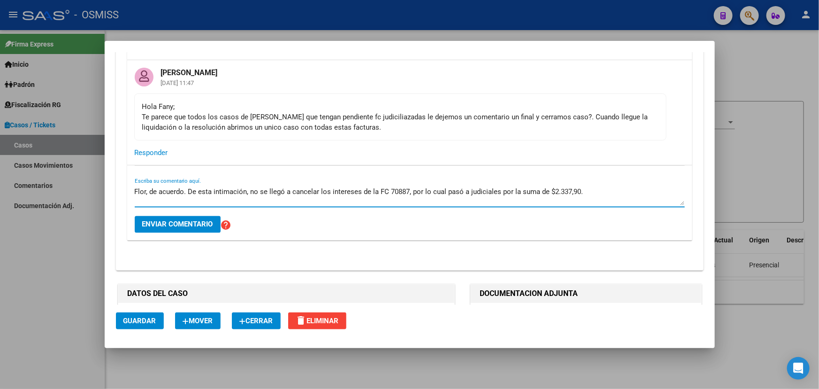
click at [301, 190] on textarea "Flor, de acuerdo. De esta intimación, no se llegó a cancelar los intereses de l…" at bounding box center [410, 195] width 550 height 19
click at [309, 191] on textarea "Flor, de acuerdo. De esta intimación, no se llegó a cancelar los intereses de l…" at bounding box center [410, 195] width 550 height 19
drag, startPoint x: 272, startPoint y: 186, endPoint x: 457, endPoint y: 198, distance: 185.8
click at [424, 198] on textarea "Flor, de acuerdo. De esta intimación, no se llegó a cancelar los intereses de l…" at bounding box center [410, 195] width 550 height 19
click at [481, 198] on textarea "Flor, de acuerdo. De esta intimación, no se llegó a cancelar los intereses de l…" at bounding box center [410, 195] width 550 height 19
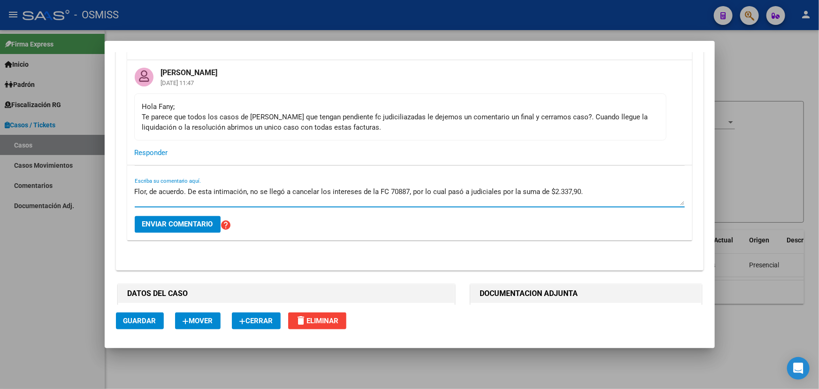
drag, startPoint x: 421, startPoint y: 191, endPoint x: 549, endPoint y: 193, distance: 128.2
click at [549, 193] on textarea "Flor, de acuerdo. De esta intimación, no se llegó a cancelar los intereses de l…" at bounding box center [410, 195] width 550 height 19
click at [580, 192] on textarea "Flor, de acuerdo. De esta intimación, no se llegó a cancelar los intereses de l…" at bounding box center [410, 195] width 550 height 19
drag, startPoint x: 456, startPoint y: 188, endPoint x: 569, endPoint y: 192, distance: 112.7
click at [568, 192] on textarea "Flor, de acuerdo. De esta intimación, no se llegó a cancelar los intereses de l…" at bounding box center [410, 195] width 550 height 19
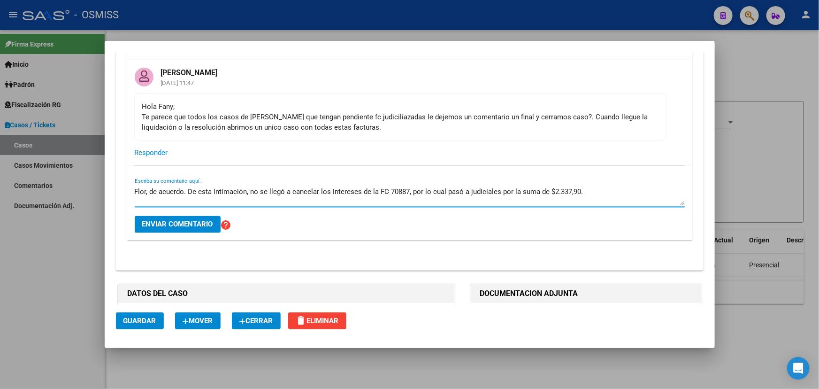
click at [593, 192] on textarea "Flor, de acuerdo. De esta intimación, no se llegó a cancelar los intereses de l…" at bounding box center [410, 195] width 550 height 19
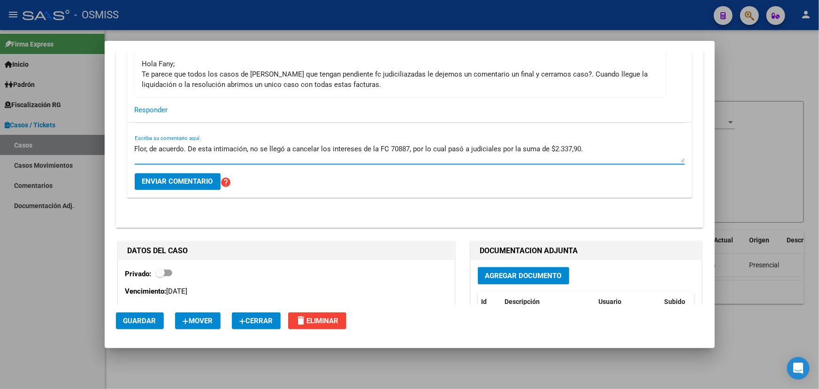
scroll to position [861, 0]
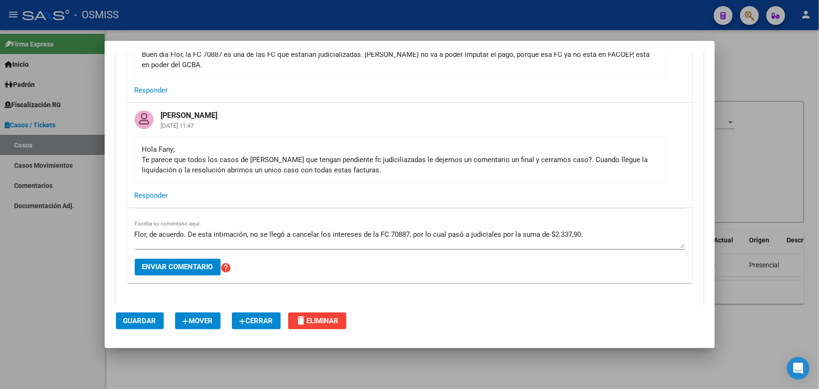
click at [591, 222] on div "Flor, de acuerdo. De esta intimación, no se llegó a cancelar los intereses de l…" at bounding box center [410, 245] width 550 height 75
click at [594, 235] on textarea "Flor, de acuerdo. De esta intimación, no se llegó a cancelar los intereses de l…" at bounding box center [410, 238] width 550 height 19
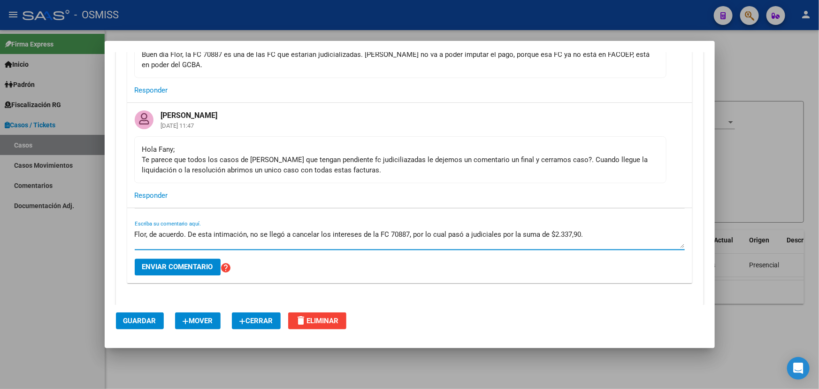
click at [582, 234] on textarea "Flor, de acuerdo. De esta intimación, no se llegó a cancelar los intereses de l…" at bounding box center [410, 238] width 550 height 19
click at [624, 230] on textarea "Flor, de acuerdo. De esta intimación, no se llegó a cancelar los intereses de l…" at bounding box center [410, 238] width 550 height 19
click at [268, 242] on textarea "Flor, de acuerdo. De esta intimación, no se llegó a cancelar los intereses de l…" at bounding box center [410, 238] width 550 height 19
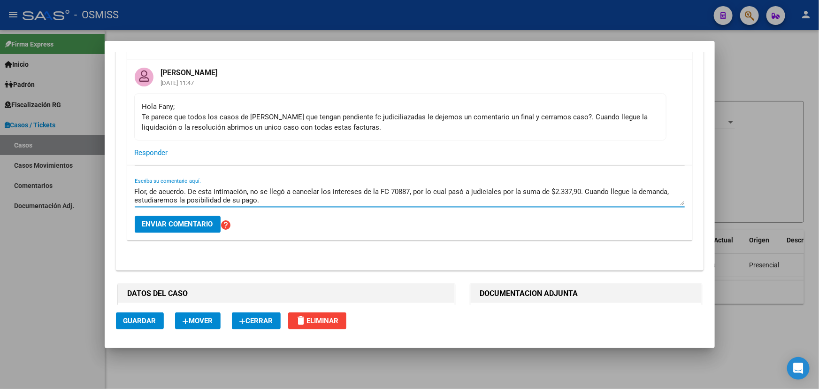
drag, startPoint x: 186, startPoint y: 188, endPoint x: 361, endPoint y: 187, distance: 174.7
click at [322, 187] on textarea "Flor, de acuerdo. De esta intimación, no se llegó a cancelar los intereses de l…" at bounding box center [410, 195] width 550 height 19
click at [362, 187] on textarea "Flor, de acuerdo. De esta intimación, no se llegó a cancelar los intereses de l…" at bounding box center [410, 195] width 550 height 19
click at [290, 200] on textarea "Flor, de acuerdo. De esta intimación, no se llegó a cancelar los intereses de l…" at bounding box center [410, 195] width 550 height 19
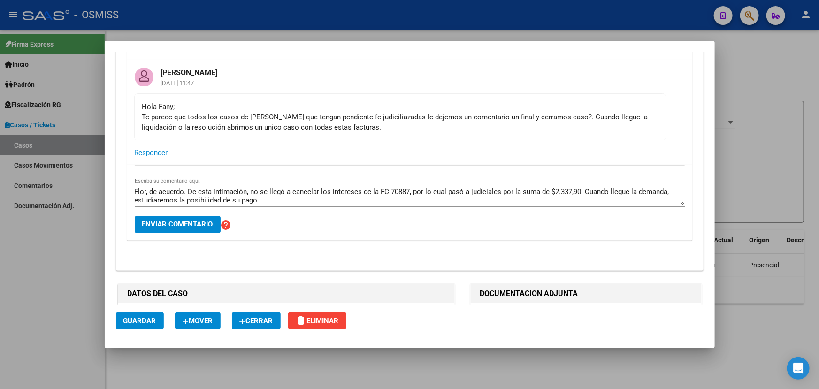
drag, startPoint x: 598, startPoint y: 183, endPoint x: 640, endPoint y: 186, distance: 42.9
click at [640, 186] on div "Flor, de acuerdo. De esta intimación, no se llegó a cancelar los intereses de l…" at bounding box center [410, 196] width 550 height 23
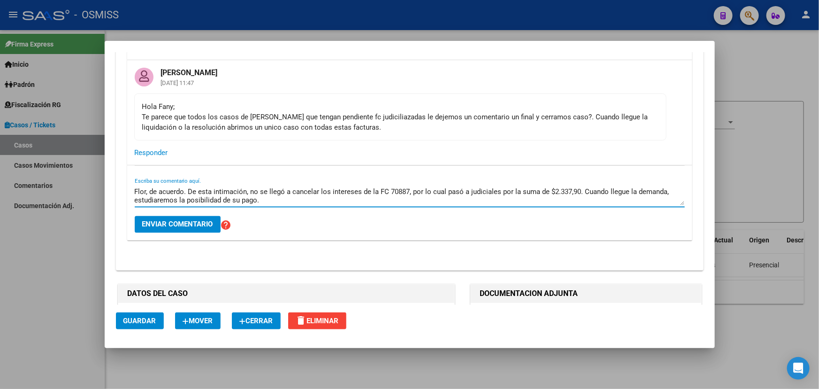
click at [622, 192] on textarea "Flor, de acuerdo. De esta intimación, no se llegó a cancelar los intereses de l…" at bounding box center [410, 195] width 550 height 19
drag, startPoint x: 582, startPoint y: 192, endPoint x: 653, endPoint y: 190, distance: 70.5
click at [653, 190] on textarea "Flor, de acuerdo. De esta intimación, no se llegó a cancelar los intereses de l…" at bounding box center [410, 195] width 550 height 19
click at [574, 189] on textarea "Flor, de acuerdo. De esta intimación, no se llegó a cancelar los intereses de l…" at bounding box center [410, 195] width 550 height 19
click at [273, 194] on textarea "Flor, de acuerdo. De esta intimación, no se llegó a cancelar los intereses de l…" at bounding box center [410, 195] width 550 height 19
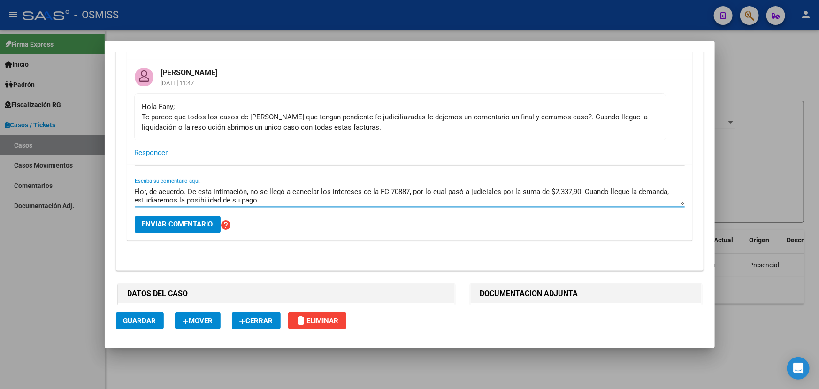
drag, startPoint x: 272, startPoint y: 201, endPoint x: 582, endPoint y: 185, distance: 309.8
click at [582, 186] on textarea "Flor, de acuerdo. De esta intimación, no se llegó a cancelar los intereses de l…" at bounding box center [410, 195] width 550 height 19
click at [295, 197] on textarea "Flor, de acuerdo. De esta intimación, no se llegó a cancelar los intereses de l…" at bounding box center [410, 195] width 550 height 19
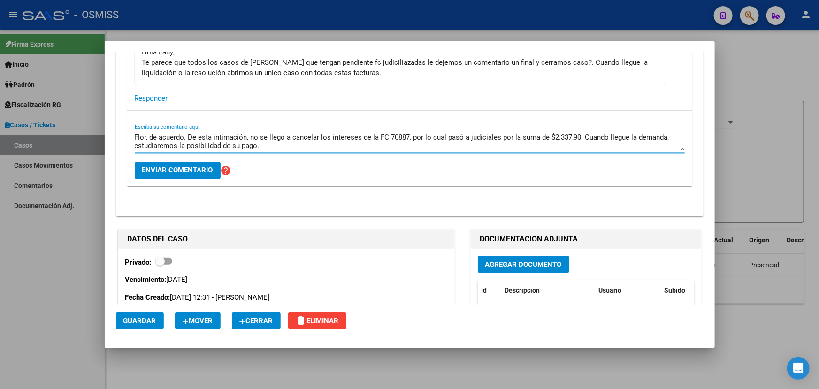
scroll to position [861, 0]
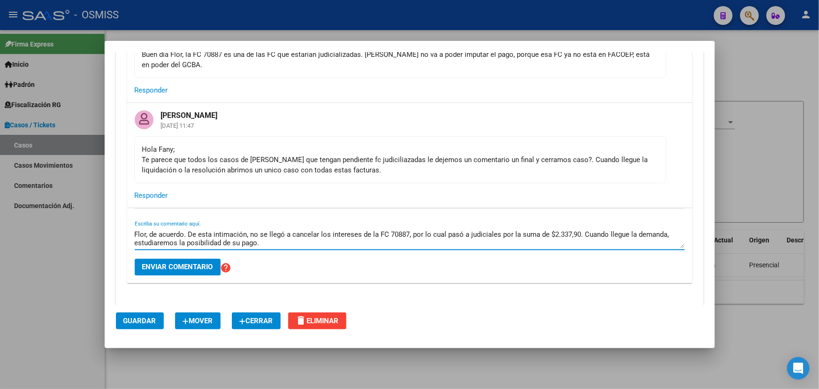
click at [288, 239] on textarea "Flor, de acuerdo. De esta intimación, no se llegó a cancelar los intereses de l…" at bounding box center [410, 238] width 550 height 19
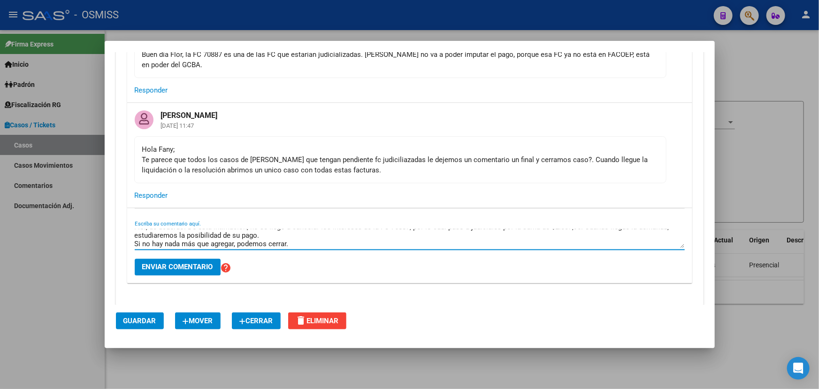
type textarea "Flor, de acuerdo. De esta intimación, no se llegó a cancelar los intereses de l…"
click at [170, 259] on button "Enviar comentario" at bounding box center [178, 267] width 86 height 17
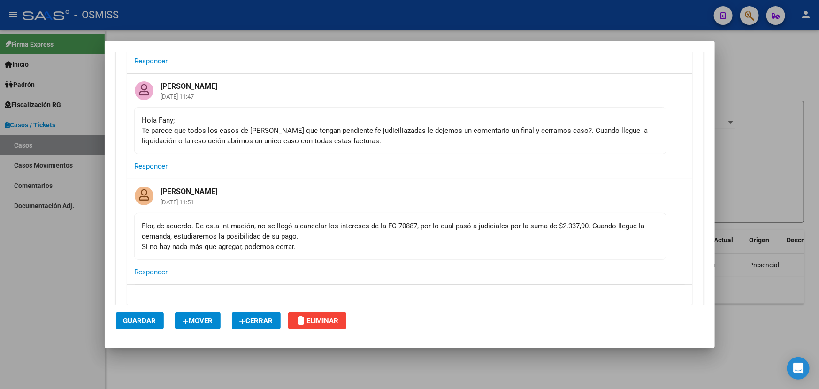
scroll to position [989, 0]
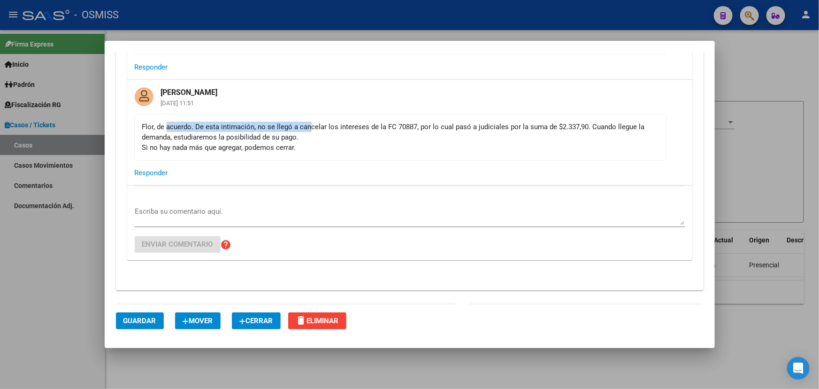
drag, startPoint x: 170, startPoint y: 122, endPoint x: 330, endPoint y: 127, distance: 159.7
click at [322, 125] on div "Flor, de acuerdo. De esta intimación, no se llegó a cancelar los intereses de l…" at bounding box center [400, 137] width 516 height 31
click at [268, 133] on div "Flor, de acuerdo. De esta intimación, no se llegó a cancelar los intereses de l…" at bounding box center [400, 137] width 516 height 31
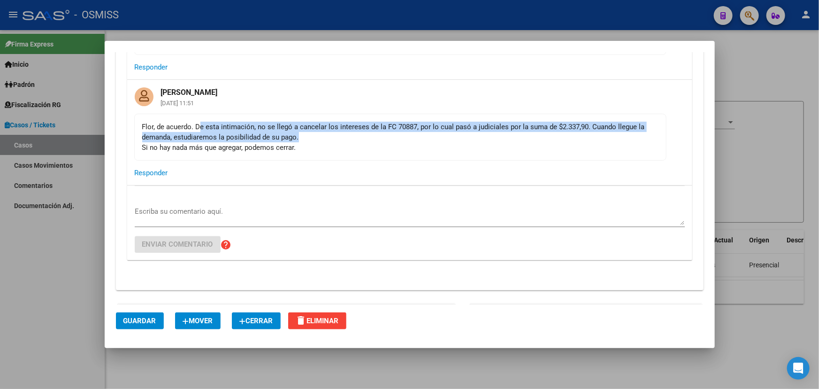
drag, startPoint x: 208, startPoint y: 127, endPoint x: 381, endPoint y: 137, distance: 172.6
click at [353, 132] on div "Flor, de acuerdo. De esta intimación, no se llegó a cancelar los intereses de l…" at bounding box center [400, 137] width 516 height 31
click at [381, 137] on div "Flor, de acuerdo. De esta intimación, no se llegó a cancelar los intereses de l…" at bounding box center [400, 137] width 516 height 31
drag, startPoint x: 304, startPoint y: 130, endPoint x: 477, endPoint y: 134, distance: 172.8
click at [459, 132] on div "Flor, de acuerdo. De esta intimación, no se llegó a cancelar los intereses de l…" at bounding box center [400, 137] width 516 height 31
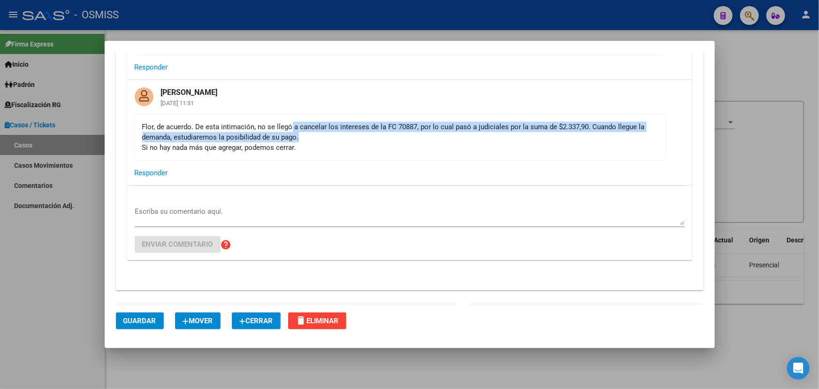
click at [484, 135] on div "Flor, de acuerdo. De esta intimación, no se llegó a cancelar los intereses de l…" at bounding box center [400, 137] width 516 height 31
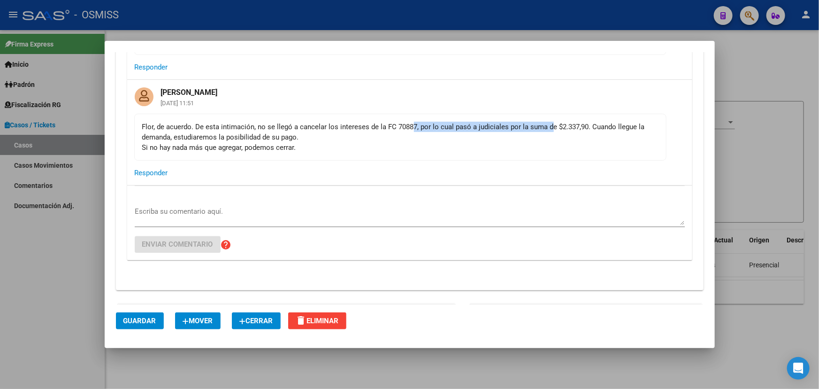
drag, startPoint x: 411, startPoint y: 126, endPoint x: 580, endPoint y: 134, distance: 168.7
click at [553, 129] on div "Flor, de acuerdo. De esta intimación, no se llegó a cancelar los intereses de l…" at bounding box center [400, 137] width 516 height 31
click at [590, 136] on div "Flor, de acuerdo. De esta intimación, no se llegó a cancelar los intereses de l…" at bounding box center [400, 137] width 516 height 31
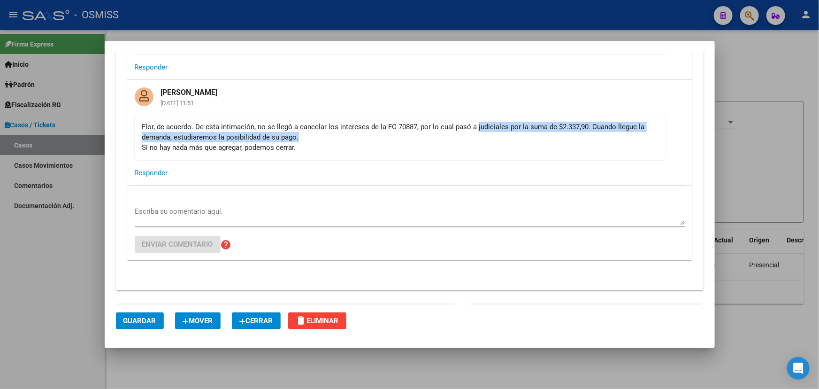
drag, startPoint x: 474, startPoint y: 122, endPoint x: 622, endPoint y: 131, distance: 147.7
click at [610, 131] on div "Flor, de acuerdo. De esta intimación, no se llegó a cancelar los intereses de l…" at bounding box center [400, 137] width 516 height 31
click at [626, 131] on div "Flor, de acuerdo. De esta intimación, no se llegó a cancelar los intereses de l…" at bounding box center [400, 137] width 516 height 31
drag, startPoint x: 202, startPoint y: 137, endPoint x: 263, endPoint y: 138, distance: 60.6
click at [257, 137] on div "Flor, de acuerdo. De esta intimación, no se llegó a cancelar los intereses de l…" at bounding box center [400, 137] width 516 height 31
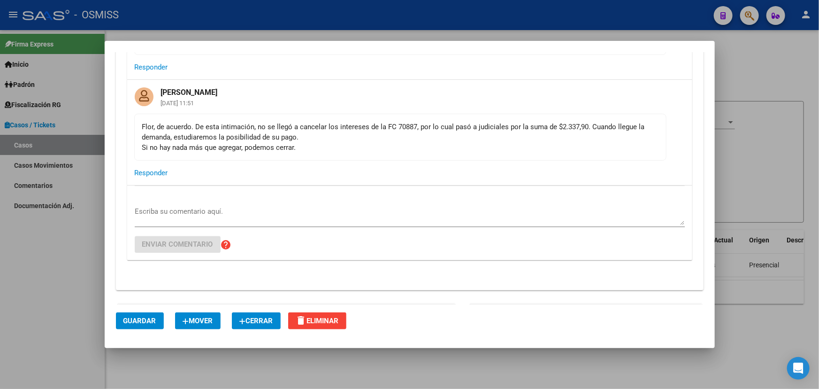
click at [317, 139] on div "Flor, de acuerdo. De esta intimación, no se llegó a cancelar los intereses de l…" at bounding box center [400, 137] width 516 height 31
drag, startPoint x: 149, startPoint y: 146, endPoint x: 274, endPoint y: 152, distance: 124.6
click at [249, 153] on mat-card-content "Flor, de acuerdo. De esta intimación, no se llegó a cancelar los intereses de l…" at bounding box center [400, 137] width 532 height 47
click at [274, 152] on mat-card-content "Flor, de acuerdo. De esta intimación, no se llegó a cancelar los intereses de l…" at bounding box center [400, 137] width 532 height 47
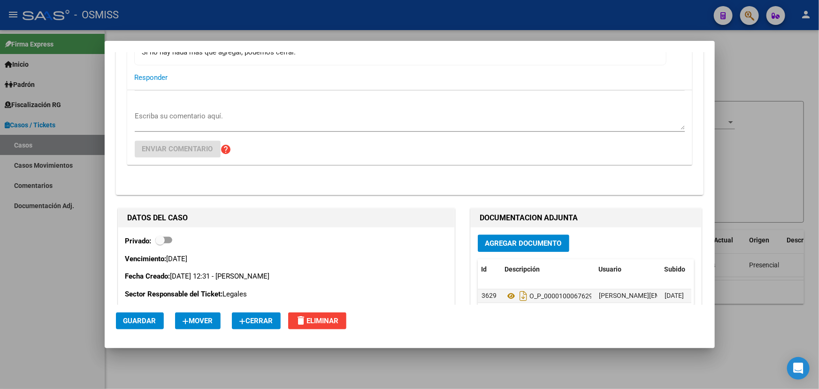
scroll to position [1070, 0]
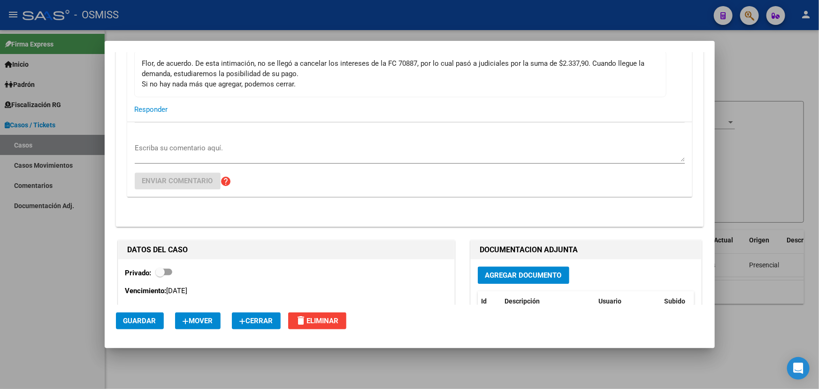
scroll to position [942, 0]
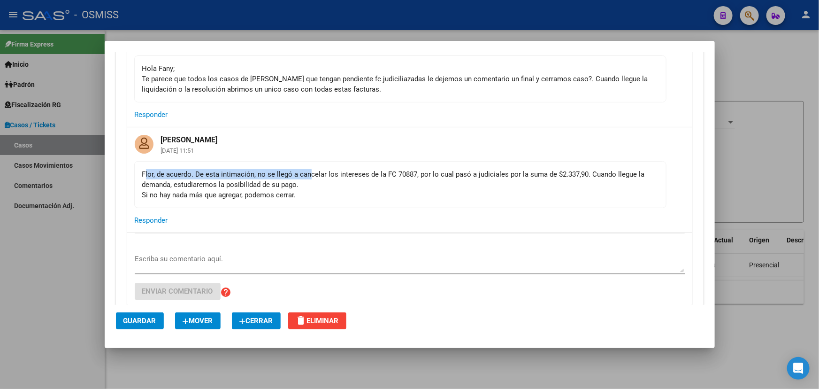
drag, startPoint x: 223, startPoint y: 167, endPoint x: 321, endPoint y: 176, distance: 99.0
click at [315, 170] on mat-card-content "Flor, de acuerdo. De esta intimación, no se llegó a cancelar los intereses de l…" at bounding box center [400, 184] width 532 height 47
click at [321, 176] on div "Flor, de acuerdo. De esta intimación, no se llegó a cancelar los intereses de l…" at bounding box center [400, 184] width 516 height 31
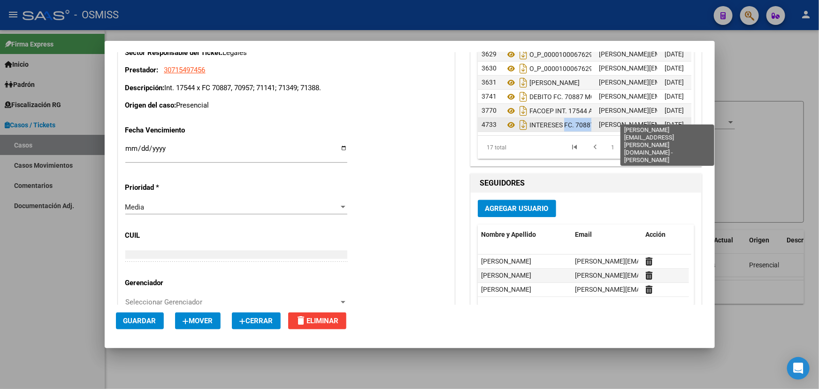
scroll to position [0, 2]
drag, startPoint x: 571, startPoint y: 117, endPoint x: 616, endPoint y: 117, distance: 45.1
click at [616, 118] on div "4733 INTERESES FC. 70887 florencia.vicens@osmiss.org.ar - Florencia Vicens 17/0…" at bounding box center [616, 125] width 277 height 14
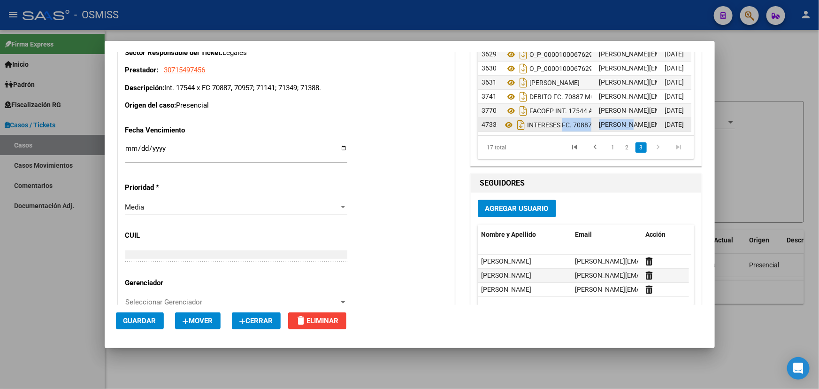
click at [562, 121] on span "INTERESES FC. 70887" at bounding box center [559, 125] width 65 height 8
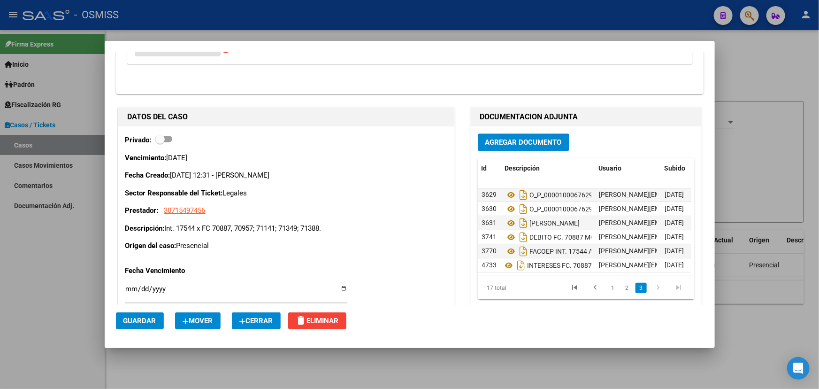
scroll to position [1198, 0]
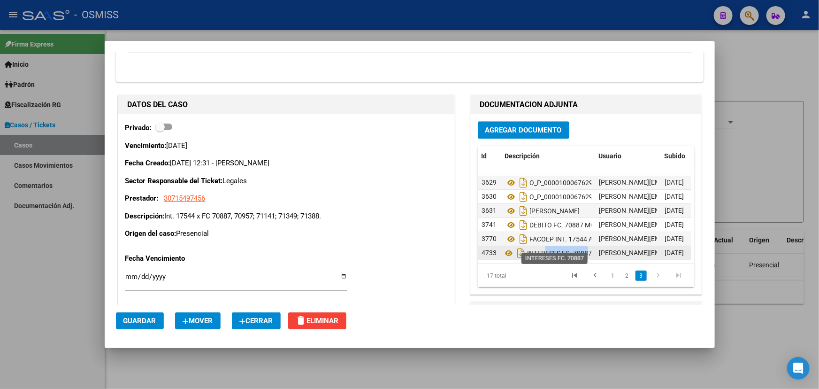
drag, startPoint x: 542, startPoint y: 241, endPoint x: 584, endPoint y: 245, distance: 42.0
click at [584, 249] on span "INTERESES FC. 70887" at bounding box center [559, 253] width 65 height 8
click at [585, 249] on span "INTERESES FC. 70887" at bounding box center [559, 253] width 65 height 8
drag, startPoint x: 586, startPoint y: 246, endPoint x: 524, endPoint y: 254, distance: 62.6
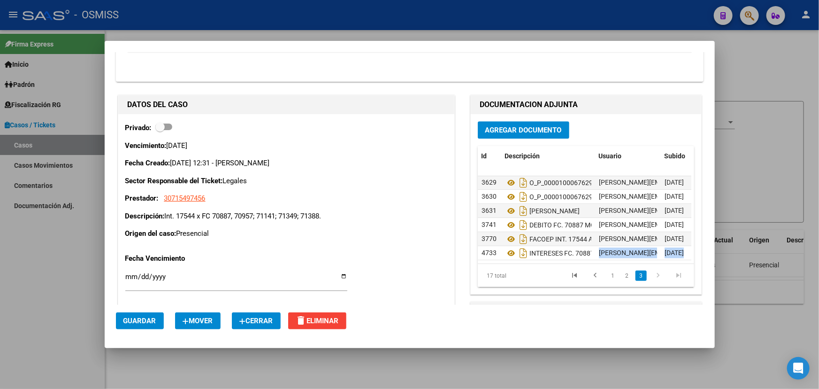
click at [522, 255] on datatable-body "3629 O_P_0000100067629 FACOEP florencia.vicens@osmiss.org.ar - Florencia Vicens…" at bounding box center [585, 219] width 214 height 87
click at [547, 246] on div "INTERESES FC. 70887" at bounding box center [548, 253] width 86 height 15
drag, startPoint x: 297, startPoint y: 214, endPoint x: 386, endPoint y: 201, distance: 90.0
click at [385, 202] on div "Vencimiento: 04/04/2025 Fecha Creado: 31/03/2025 12:31 - Bracho Fany Sector Res…" at bounding box center [286, 189] width 322 height 99
click at [366, 211] on p "Descripción: Int. 17544 x FC 70887, 70957; 71141; 71349; 71388." at bounding box center [286, 216] width 322 height 11
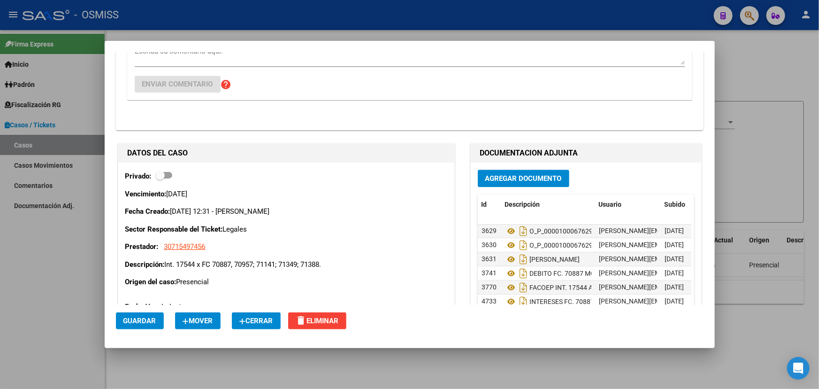
scroll to position [1070, 0]
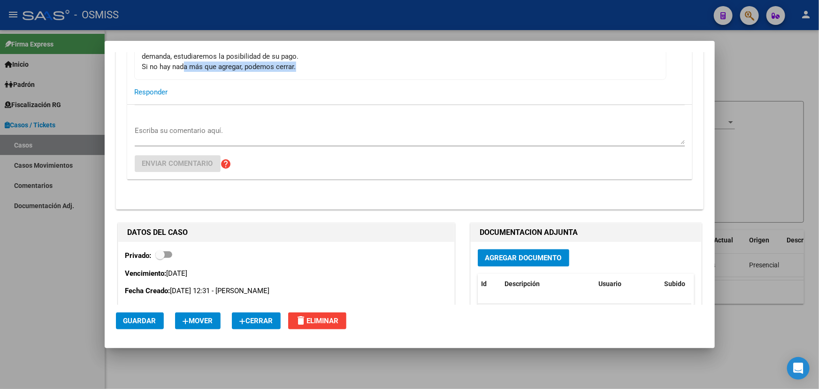
click at [334, 71] on mat-card-content "Flor, de acuerdo. De esta intimación, no se llegó a cancelar los intereses de l…" at bounding box center [400, 56] width 532 height 47
click at [331, 67] on div "Flor, de acuerdo. De esta intimación, no se llegó a cancelar los intereses de l…" at bounding box center [400, 56] width 516 height 31
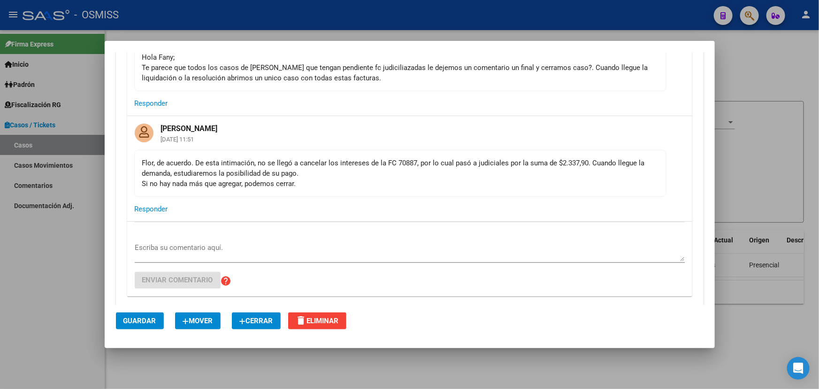
scroll to position [942, 0]
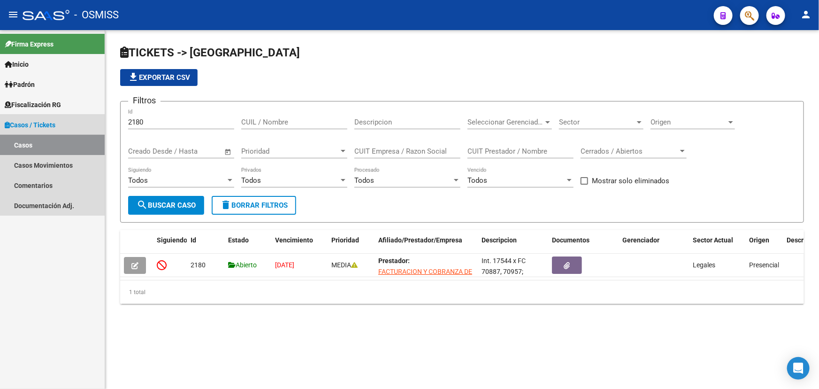
click at [46, 147] on link "Casos" at bounding box center [52, 145] width 105 height 20
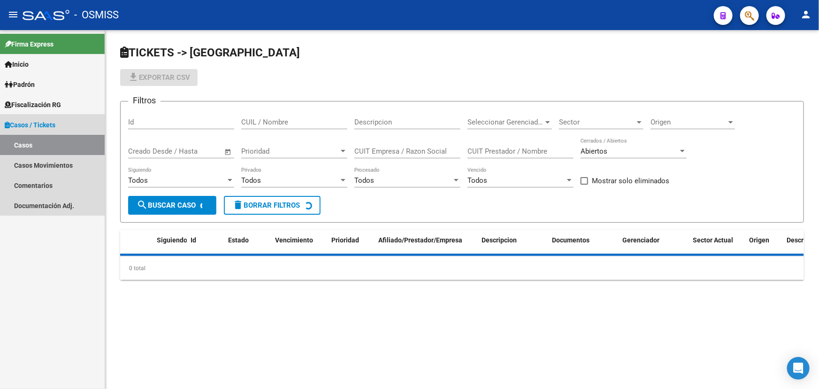
click at [45, 131] on link "Casos / Tickets" at bounding box center [52, 125] width 105 height 20
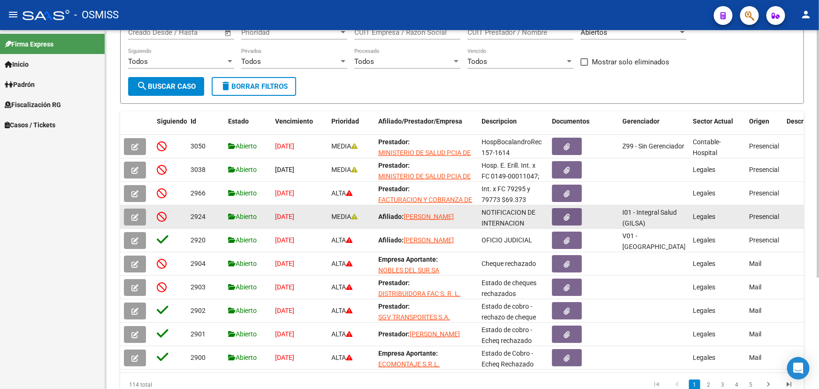
scroll to position [128, 0]
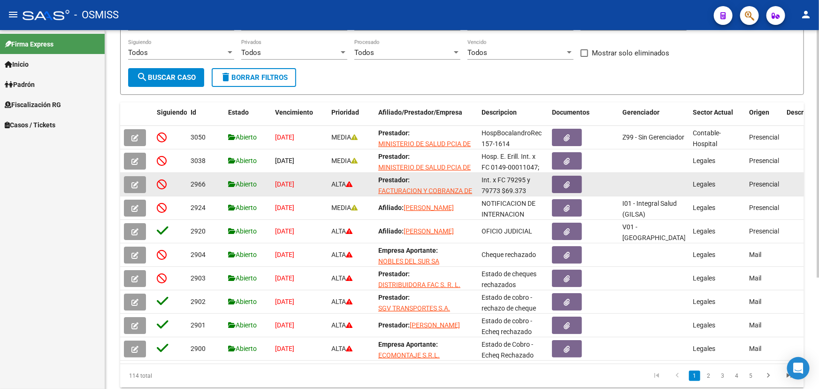
click at [420, 187] on span "FACTURACION Y COBRANZA DE LOS EFECTORES PUBLICOS S.E." at bounding box center [425, 196] width 94 height 18
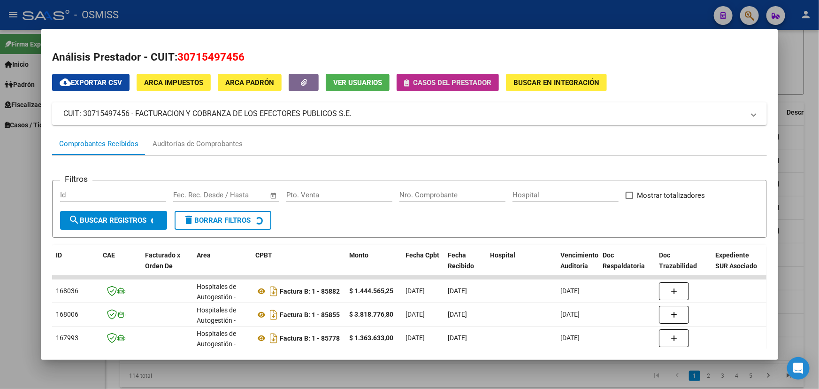
click at [435, 80] on span "Casos del prestador" at bounding box center [452, 82] width 78 height 8
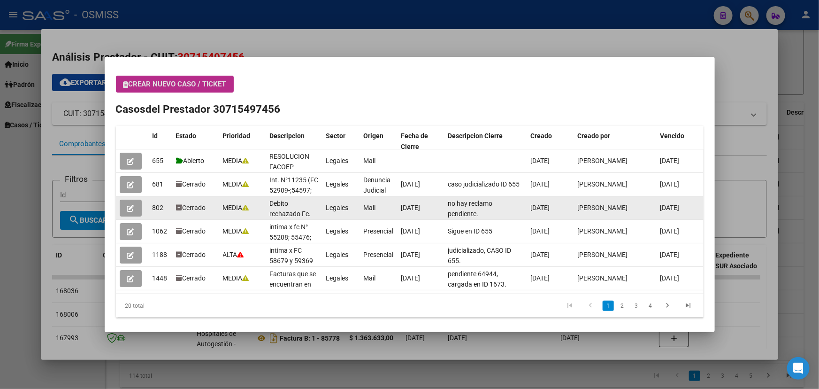
scroll to position [3, 0]
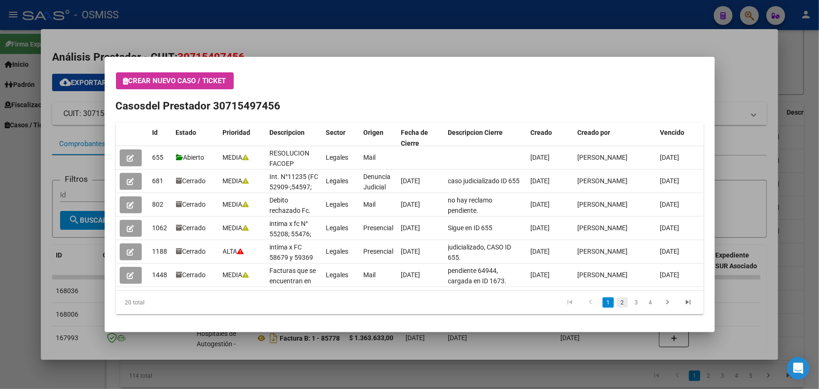
click at [617, 302] on link "2" at bounding box center [622, 302] width 11 height 10
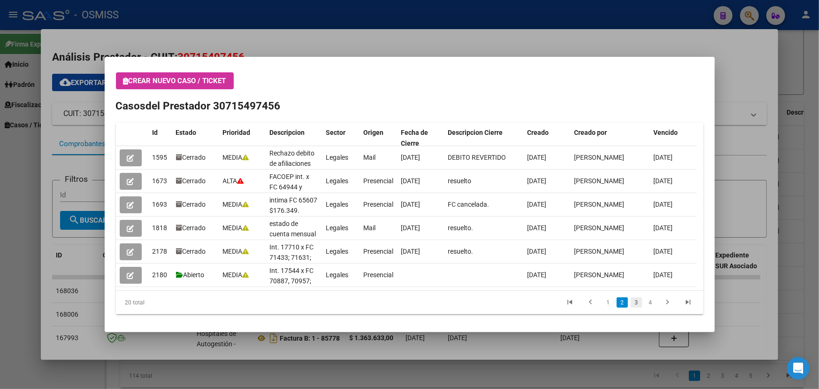
click at [631, 305] on link "3" at bounding box center [636, 302] width 11 height 10
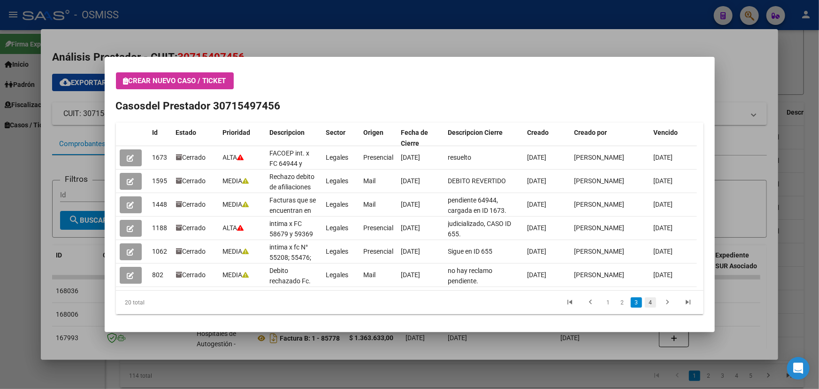
click at [645, 305] on link "4" at bounding box center [650, 302] width 11 height 10
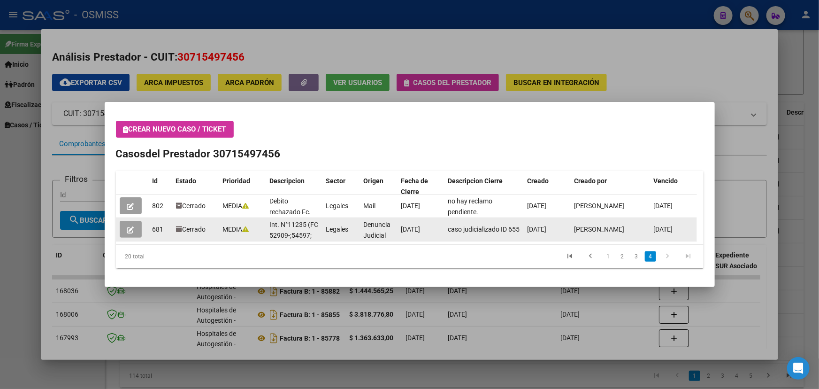
scroll to position [12, 0]
drag, startPoint x: 286, startPoint y: 207, endPoint x: 295, endPoint y: 229, distance: 24.0
click at [295, 229] on datatable-scroller "802 Cerrado MEDIA Debito rechazado Fc. 57510 Legales Mail 17/12/2024 no hay rec…" at bounding box center [406, 217] width 581 height 47
click at [295, 229] on span "Int. N°11235 (FC 52909-;54597; 54954 y 55076)" at bounding box center [294, 235] width 49 height 29
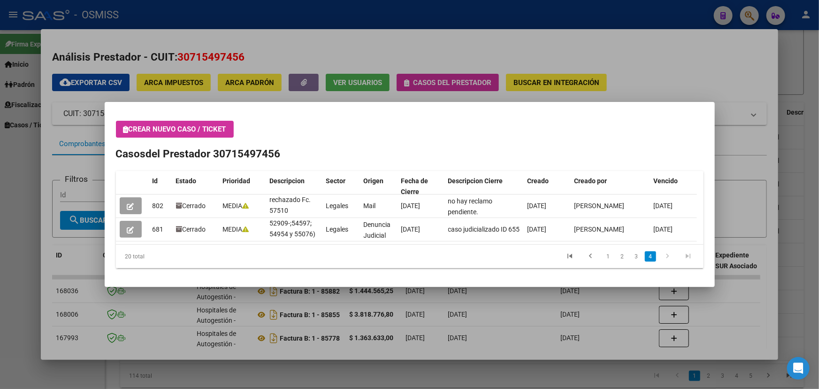
click at [657, 75] on div at bounding box center [409, 194] width 819 height 389
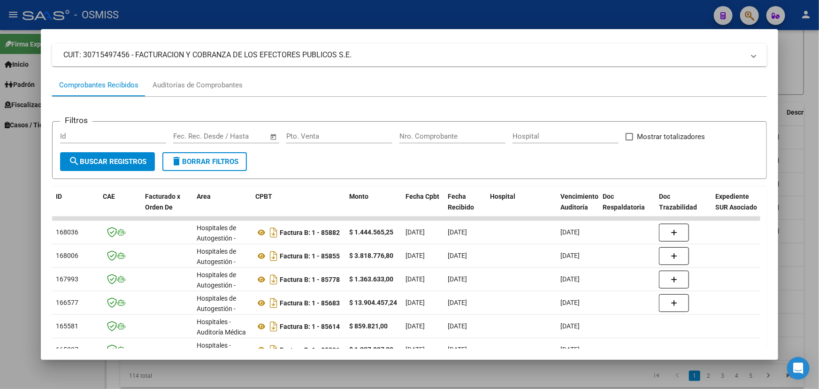
scroll to position [0, 0]
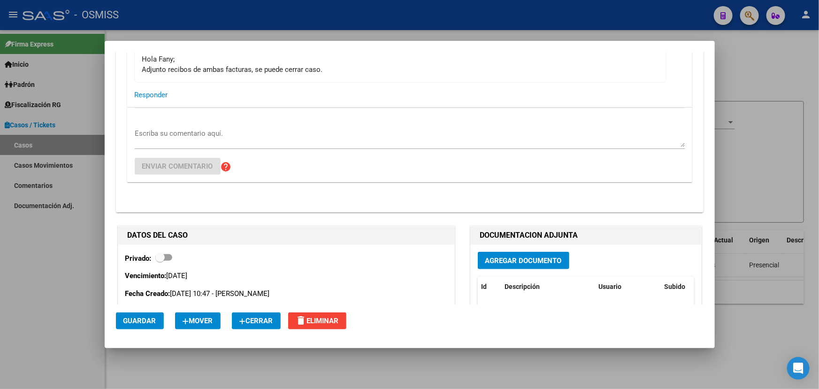
scroll to position [299, 0]
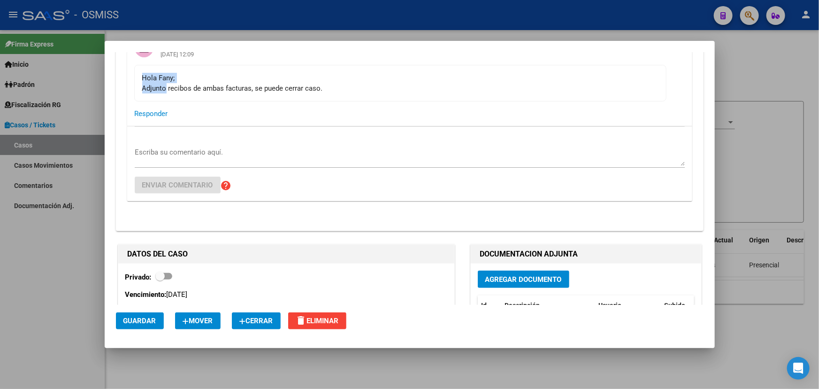
drag, startPoint x: 166, startPoint y: 87, endPoint x: 341, endPoint y: 77, distance: 175.4
click at [331, 76] on div "Hola Fany; Adjunto recibos de ambas facturas, se puede cerrar caso." at bounding box center [400, 83] width 516 height 21
click at [343, 78] on div "Hola Fany; Adjunto recibos de ambas facturas, se puede cerrar caso." at bounding box center [400, 83] width 516 height 21
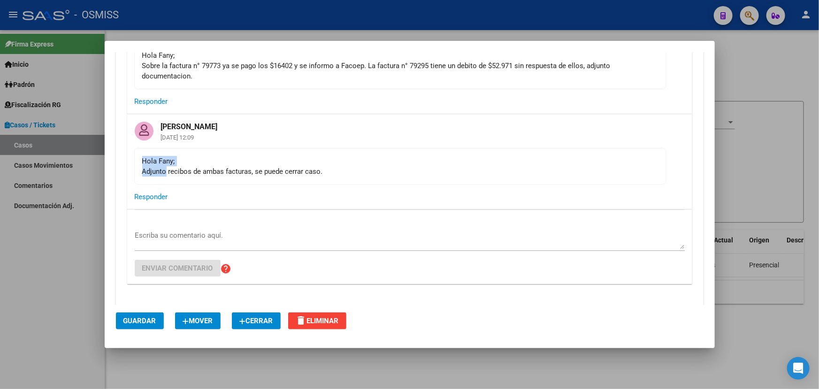
scroll to position [213, 0]
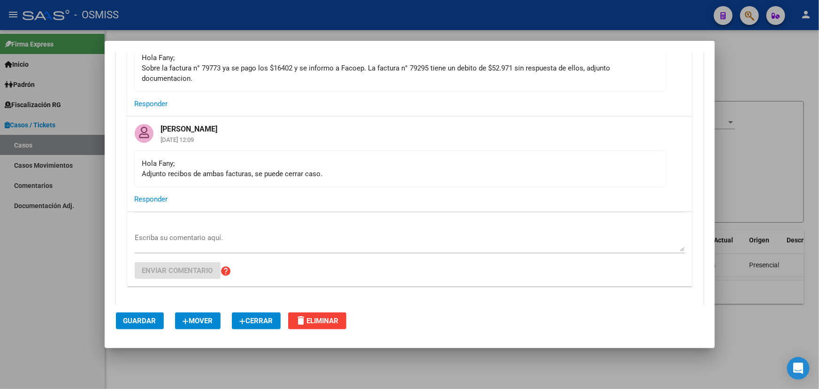
click at [222, 175] on div "Hola Fany; Adjunto recibos de ambas facturas, se puede cerrar caso." at bounding box center [400, 168] width 516 height 21
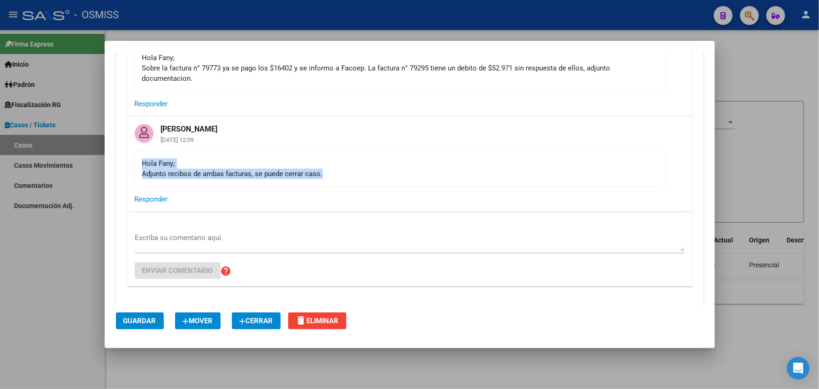
drag, startPoint x: 199, startPoint y: 165, endPoint x: 340, endPoint y: 173, distance: 141.5
click at [337, 173] on mat-card-content "Hola Fany; Adjunto recibos de ambas facturas, se puede cerrar caso." at bounding box center [400, 168] width 532 height 37
click at [357, 176] on div "Hola Fany; Adjunto recibos de ambas facturas, se puede cerrar caso." at bounding box center [400, 168] width 516 height 21
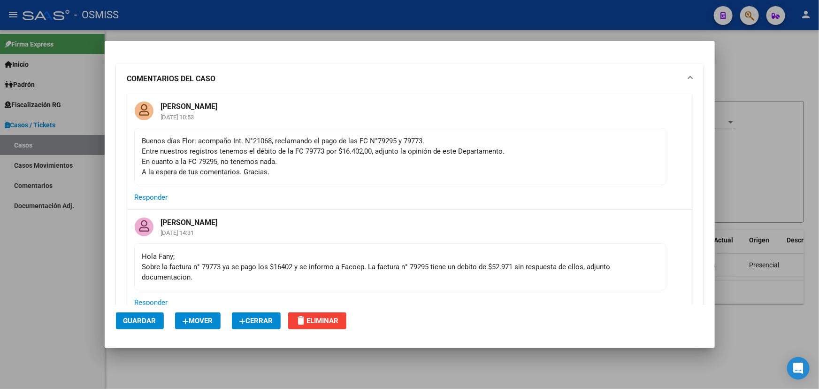
scroll to position [0, 0]
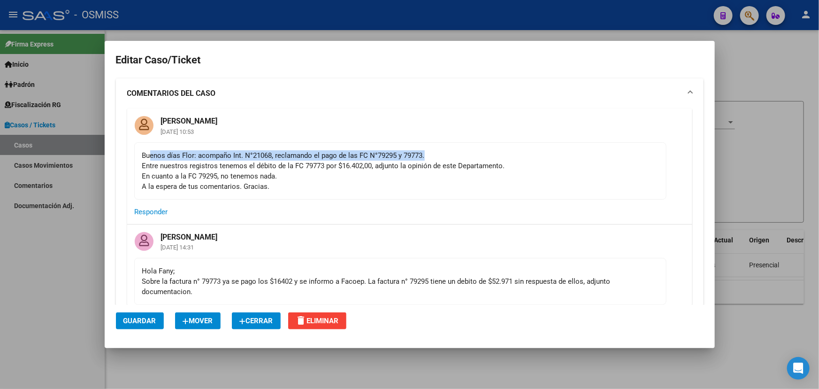
drag, startPoint x: 152, startPoint y: 152, endPoint x: 540, endPoint y: 165, distance: 388.5
click at [526, 158] on div "Buenos días Flor: acompaño Int. N°21068, reclamando el pago de las FC N°79295 y…" at bounding box center [400, 170] width 516 height 41
click at [540, 166] on div "Buenos días Flor: acompaño Int. N°21068, reclamando el pago de las FC N°79295 y…" at bounding box center [400, 170] width 516 height 41
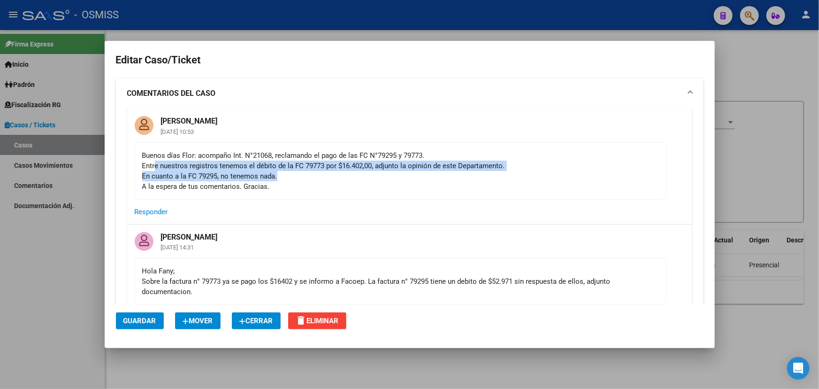
drag, startPoint x: 154, startPoint y: 163, endPoint x: 419, endPoint y: 172, distance: 265.4
click at [413, 172] on div "Buenos días Flor: acompaño Int. N°21068, reclamando el pago de las FC N°79295 y…" at bounding box center [400, 170] width 516 height 41
click at [453, 168] on div "Buenos días Flor: acompaño Int. N°21068, reclamando el pago de las FC N°79295 y…" at bounding box center [400, 170] width 516 height 41
drag, startPoint x: 324, startPoint y: 178, endPoint x: 487, endPoint y: 180, distance: 162.9
click at [481, 179] on div "Buenos días Flor: acompaño Int. N°21068, reclamando el pago de las FC N°79295 y…" at bounding box center [400, 170] width 516 height 41
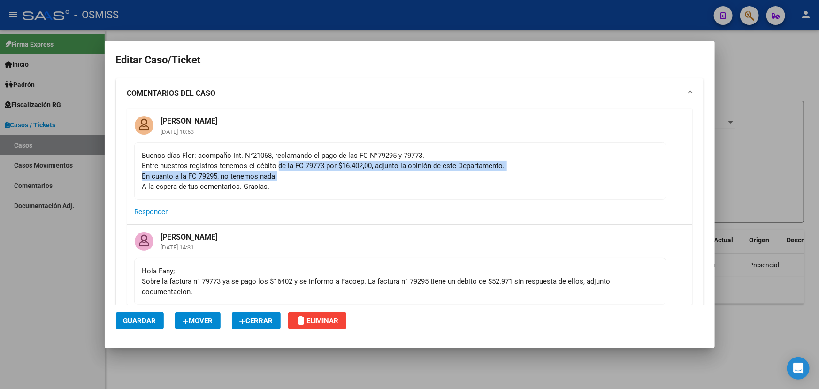
click at [507, 180] on div "Buenos días Flor: acompaño Int. N°21068, reclamando el pago de las FC N°79295 y…" at bounding box center [400, 170] width 516 height 41
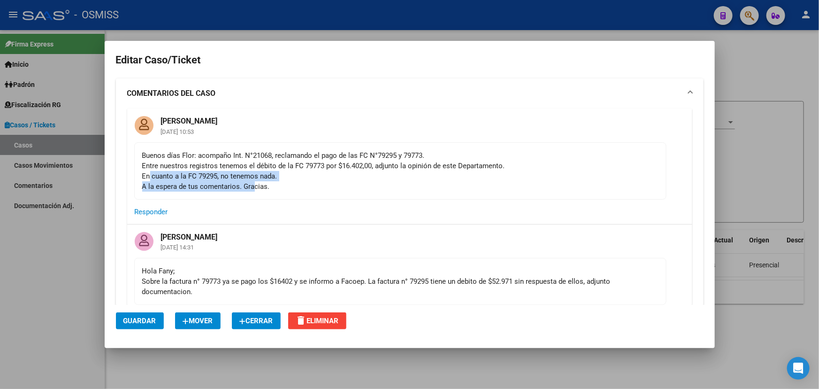
drag, startPoint x: 150, startPoint y: 178, endPoint x: 254, endPoint y: 184, distance: 103.9
click at [254, 184] on div "Buenos días Flor: acompaño Int. N°21068, reclamando el pago de las FC N°79295 y…" at bounding box center [400, 170] width 516 height 41
click at [334, 172] on div "Buenos días Flor: acompaño Int. N°21068, reclamando el pago de las FC N°79295 y…" at bounding box center [400, 170] width 516 height 41
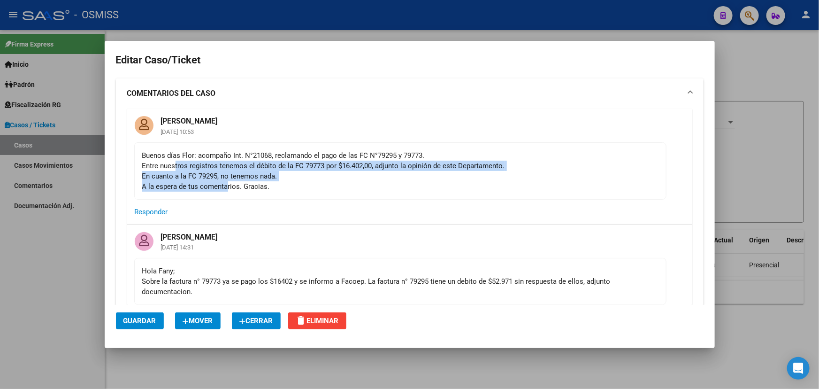
drag, startPoint x: 225, startPoint y: 187, endPoint x: 237, endPoint y: 187, distance: 11.7
click at [236, 187] on div "Buenos días Flor: acompaño Int. N°21068, reclamando el pago de las FC N°79295 y…" at bounding box center [400, 170] width 516 height 41
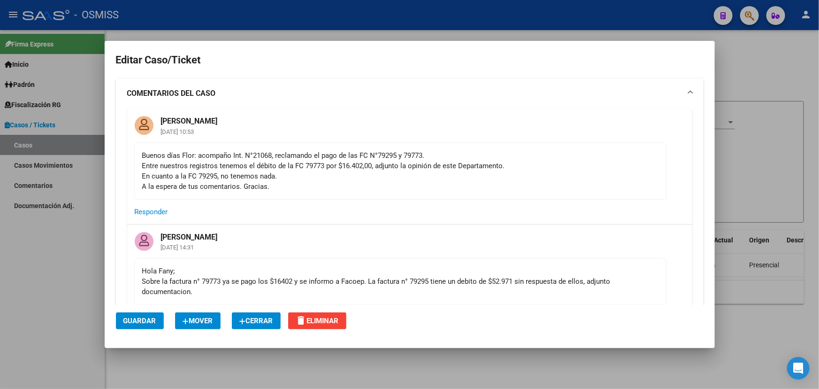
click at [313, 183] on div "Buenos días Flor: acompaño Int. N°21068, reclamando el pago de las FC N°79295 y…" at bounding box center [400, 170] width 516 height 41
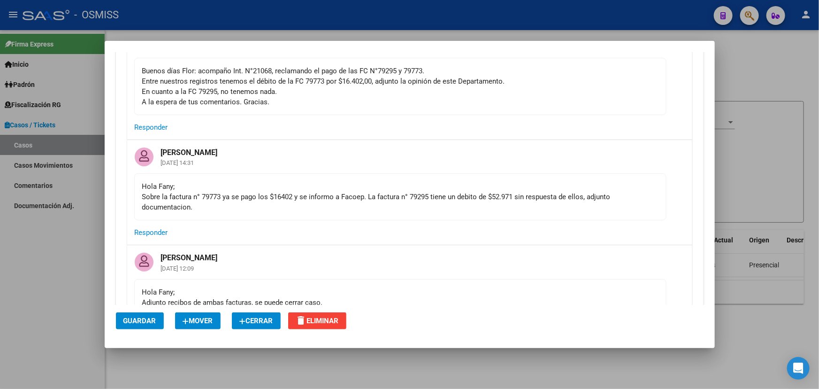
scroll to position [85, 0]
drag, startPoint x: 272, startPoint y: 194, endPoint x: 363, endPoint y: 200, distance: 91.3
click at [363, 200] on div "Hola Fany; Sobre la factura n° 79773 ya se pago los $16402 y se informo a Facoe…" at bounding box center [400, 196] width 516 height 31
click at [403, 208] on div "Hola Fany; Sobre la factura n° 79773 ya se pago los $16402 y se informo a Facoe…" at bounding box center [400, 196] width 516 height 31
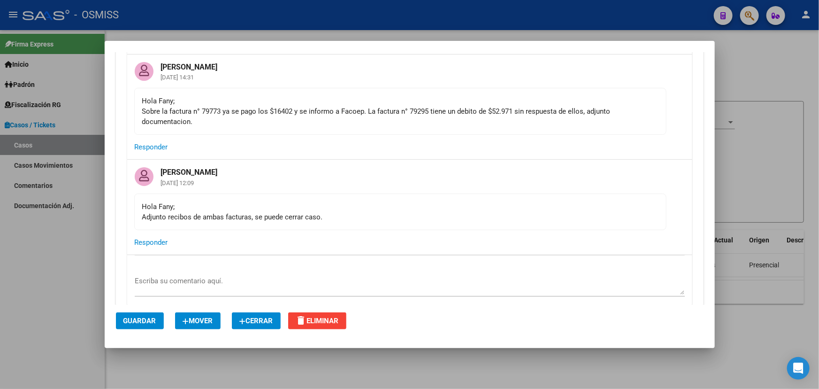
scroll to position [170, 0]
drag, startPoint x: 180, startPoint y: 213, endPoint x: 296, endPoint y: 225, distance: 116.2
click at [269, 223] on mat-card-content "Hola Fany; Adjunto recibos de ambas facturas, se puede cerrar caso." at bounding box center [400, 211] width 532 height 37
drag, startPoint x: 296, startPoint y: 225, endPoint x: 462, endPoint y: 173, distance: 174.2
click at [301, 226] on mat-card-content "Hola Fany; Adjunto recibos de ambas facturas, se puede cerrar caso." at bounding box center [400, 211] width 532 height 37
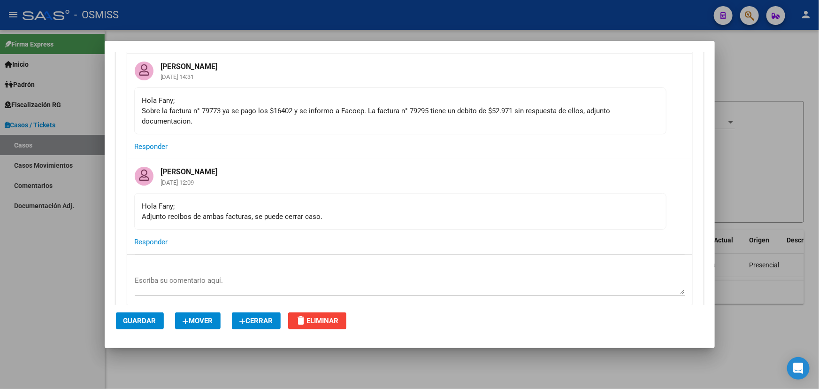
click at [427, 202] on div "Hola Fany; Adjunto recibos de ambas facturas, se puede cerrar caso." at bounding box center [400, 211] width 516 height 21
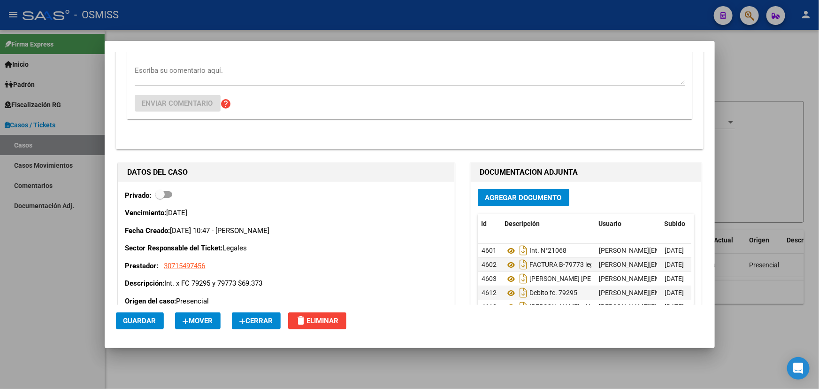
scroll to position [278, 0]
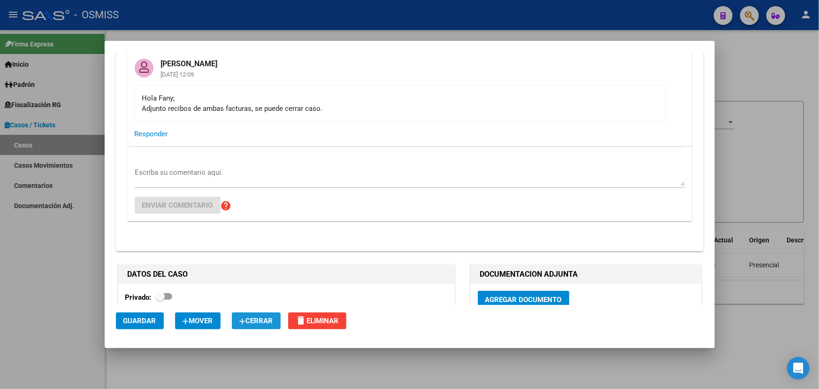
click at [268, 318] on span "Cerrar" at bounding box center [256, 320] width 34 height 8
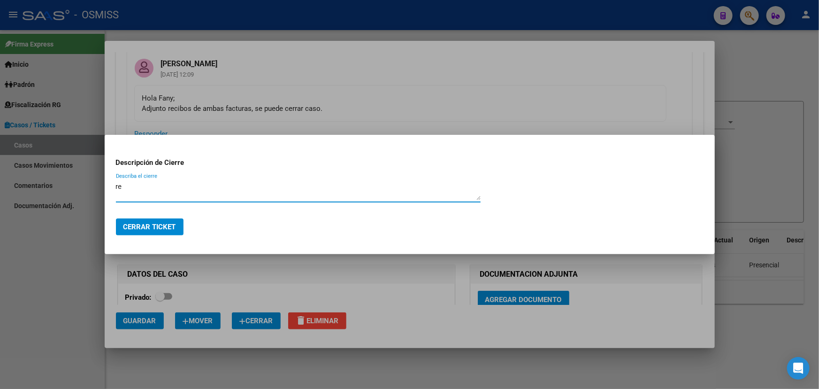
type textarea "r"
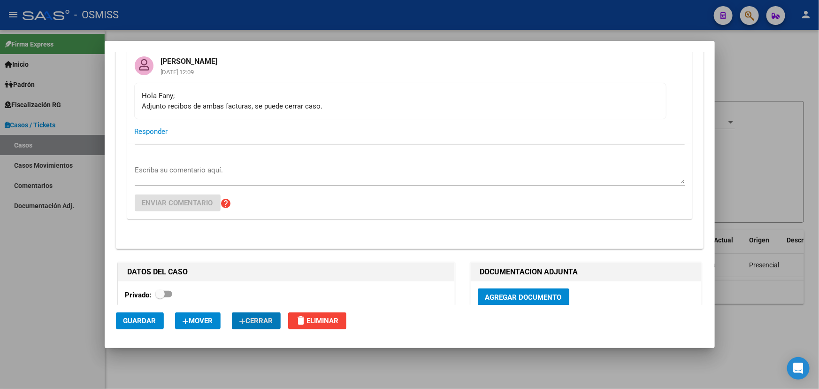
scroll to position [364, 0]
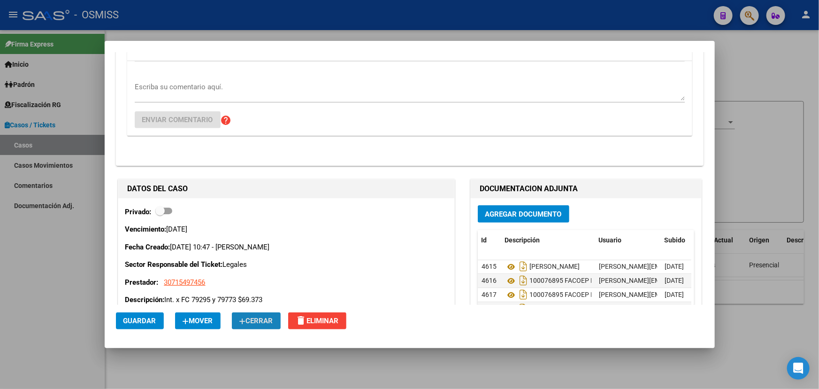
click at [273, 316] on span "Cerrar" at bounding box center [256, 320] width 34 height 8
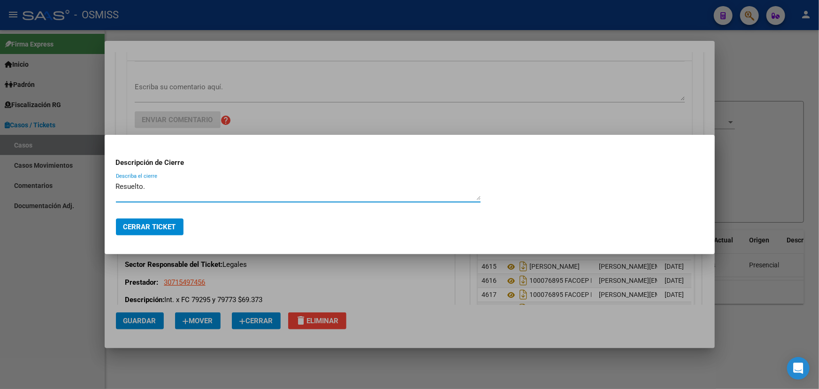
type textarea "Resuelto."
click at [149, 225] on span "Cerrar Ticket" at bounding box center [149, 227] width 53 height 8
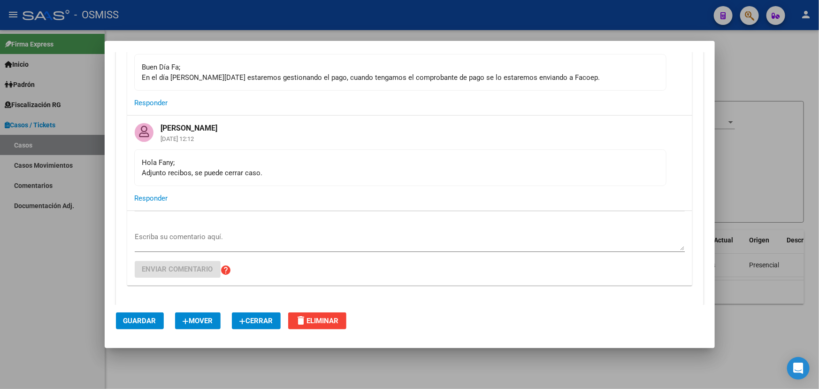
scroll to position [811, 0]
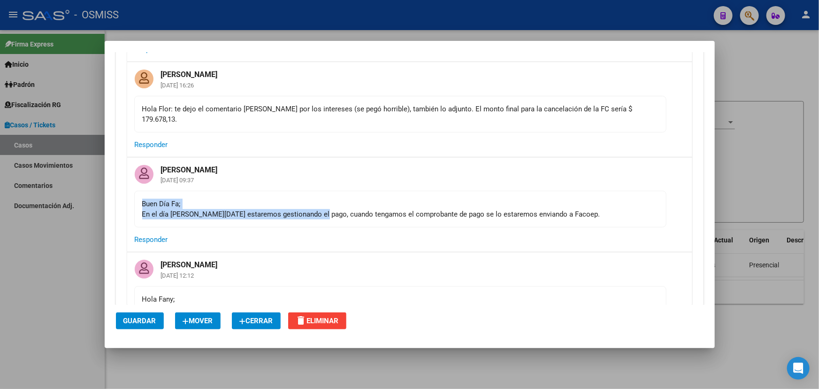
drag, startPoint x: 187, startPoint y: 199, endPoint x: 404, endPoint y: 203, distance: 216.9
click at [398, 203] on div "Buen Día Fa; En el día [PERSON_NAME][DATE] estaremos gestionando el pago, cuand…" at bounding box center [400, 209] width 516 height 21
click at [426, 203] on div "Buen Día Fa; En el día [PERSON_NAME][DATE] estaremos gestionando el pago, cuand…" at bounding box center [400, 209] width 516 height 21
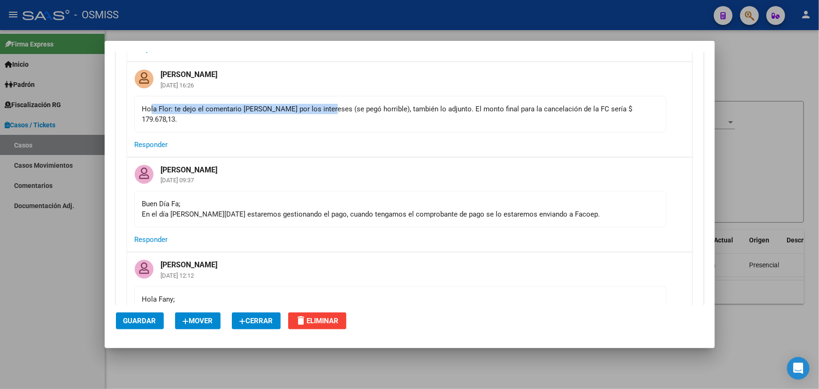
drag, startPoint x: 150, startPoint y: 107, endPoint x: 324, endPoint y: 121, distance: 174.8
click at [324, 121] on mat-card-content "Hola Flor: te dejo el comentario [PERSON_NAME] por los intereses (se pegó horri…" at bounding box center [400, 114] width 532 height 37
drag, startPoint x: 262, startPoint y: 111, endPoint x: 460, endPoint y: 120, distance: 197.4
click at [456, 118] on mat-card-content "Hola Flor: te dejo el comentario [PERSON_NAME] por los intereses (se pegó horri…" at bounding box center [400, 114] width 532 height 37
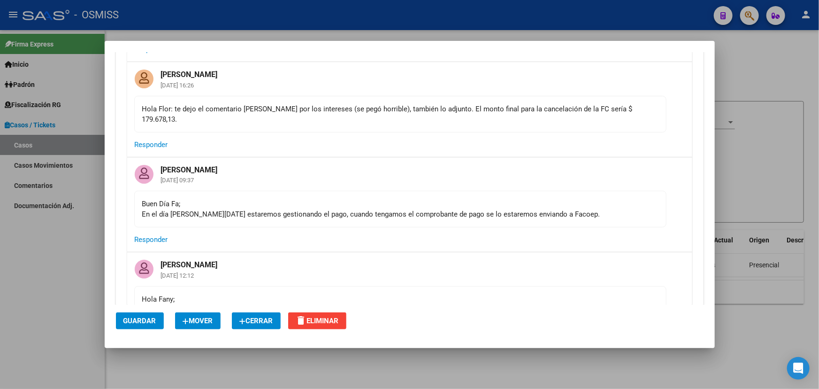
click at [461, 120] on mat-card-content "Hola Flor: te dejo el comentario [PERSON_NAME] por los intereses (se pegó horri…" at bounding box center [400, 114] width 532 height 37
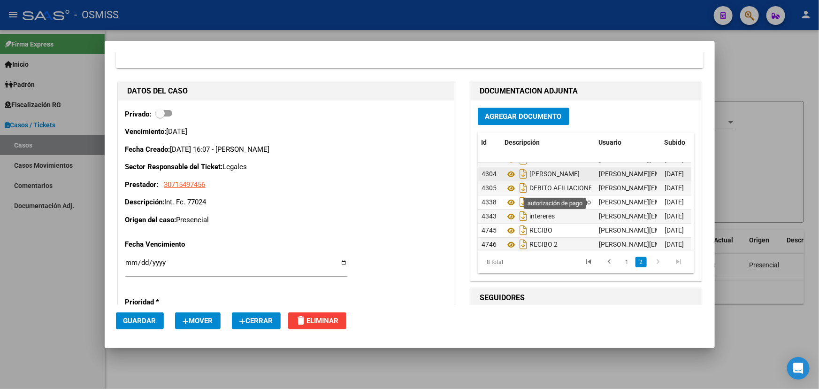
scroll to position [34, 0]
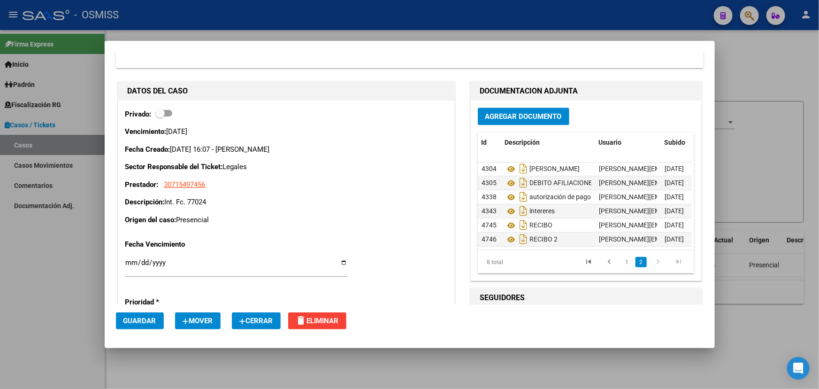
click at [256, 322] on span "Cerrar" at bounding box center [256, 320] width 34 height 8
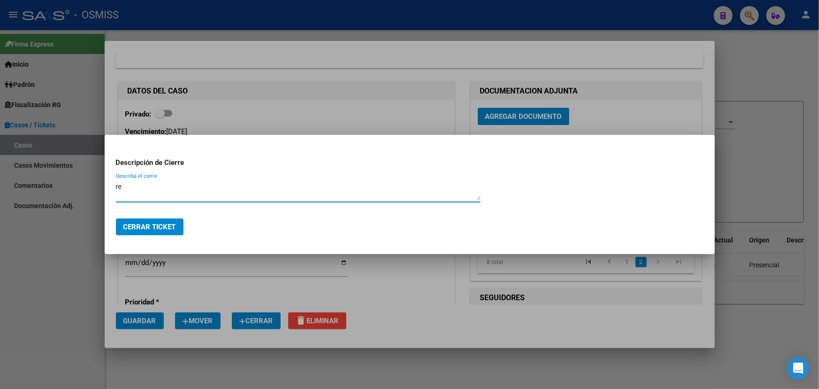
type textarea "r"
type textarea "Resuelto."
click at [155, 232] on button "Cerrar Ticket" at bounding box center [150, 226] width 68 height 17
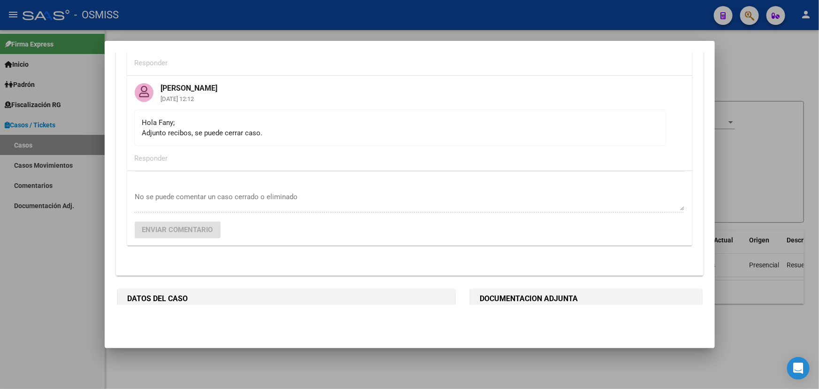
scroll to position [939, 0]
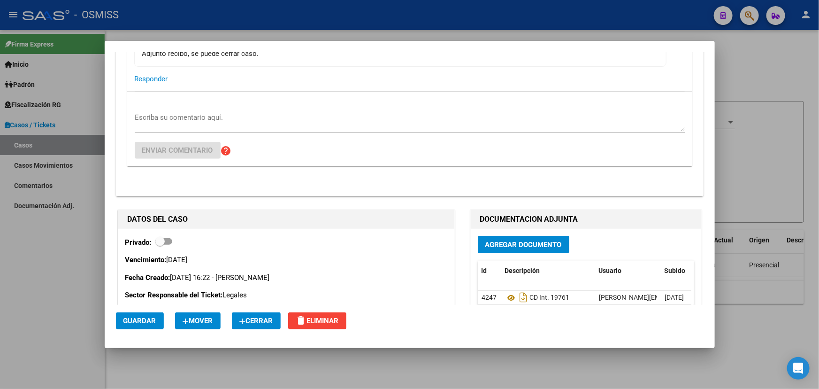
scroll to position [170, 0]
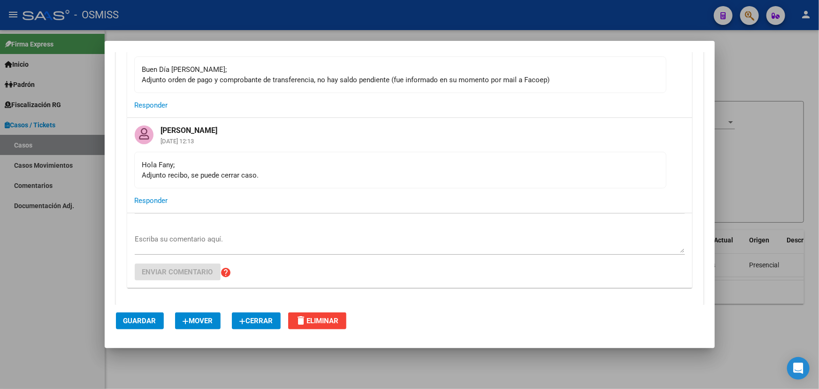
drag, startPoint x: 155, startPoint y: 169, endPoint x: 213, endPoint y: 182, distance: 58.8
click at [213, 182] on mat-card-content "[PERSON_NAME]; Adjunto recibo, se puede cerrar caso." at bounding box center [400, 170] width 532 height 37
click at [244, 184] on mat-card-content "[PERSON_NAME]; Adjunto recibo, se puede cerrar caso." at bounding box center [400, 170] width 532 height 37
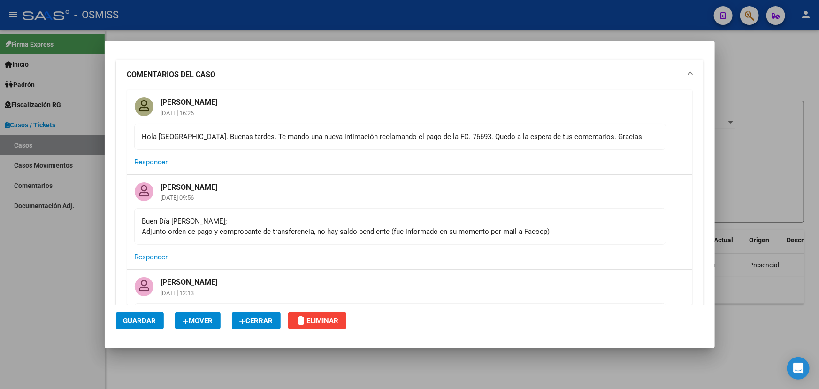
scroll to position [0, 0]
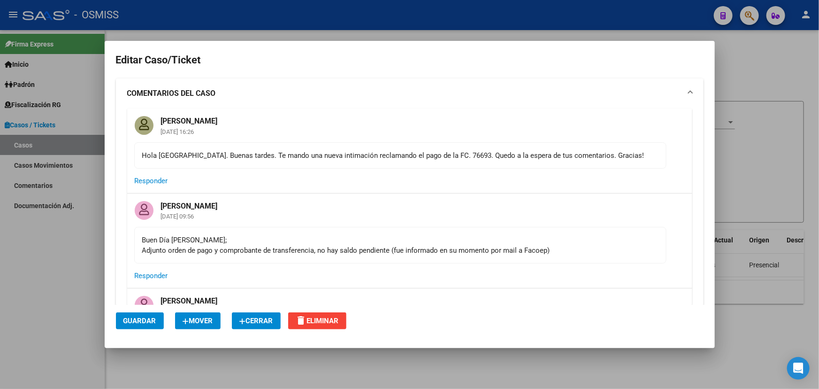
drag, startPoint x: 156, startPoint y: 152, endPoint x: 329, endPoint y: 164, distance: 173.2
click at [315, 159] on div "Hola [GEOGRAPHIC_DATA]. Buenas tardes. Te mando una nueva intimación reclamando…" at bounding box center [400, 155] width 516 height 10
drag, startPoint x: 329, startPoint y: 164, endPoint x: 463, endPoint y: 199, distance: 138.7
click at [338, 167] on mat-card-content "Hola [GEOGRAPHIC_DATA]. Buenas tardes. Te mando una nueva intimación reclamando…" at bounding box center [400, 155] width 532 height 26
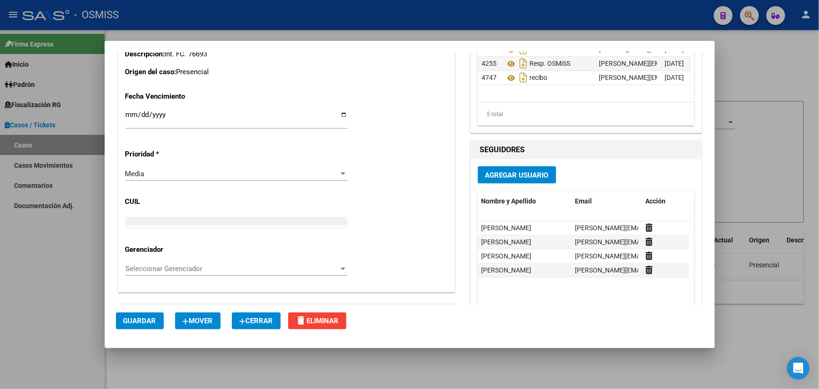
scroll to position [451, 0]
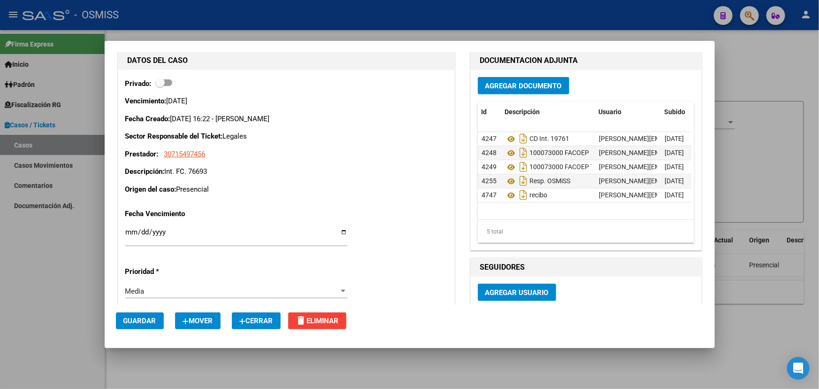
click at [249, 318] on span "Cerrar" at bounding box center [256, 320] width 34 height 8
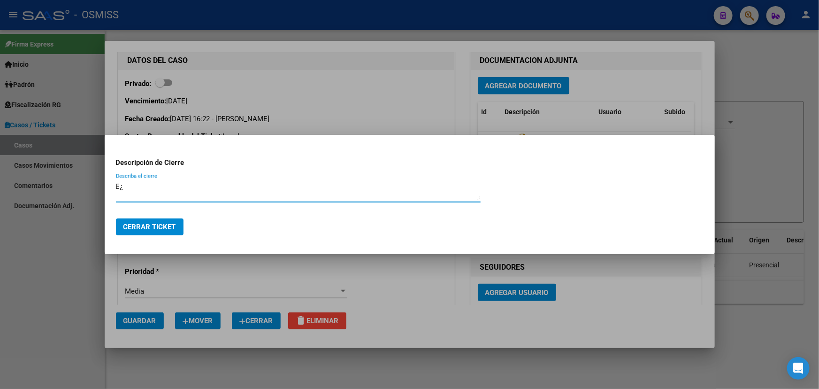
type textarea "E"
type textarea "Resuelto."
click at [163, 230] on span "Cerrar Ticket" at bounding box center [149, 227] width 53 height 8
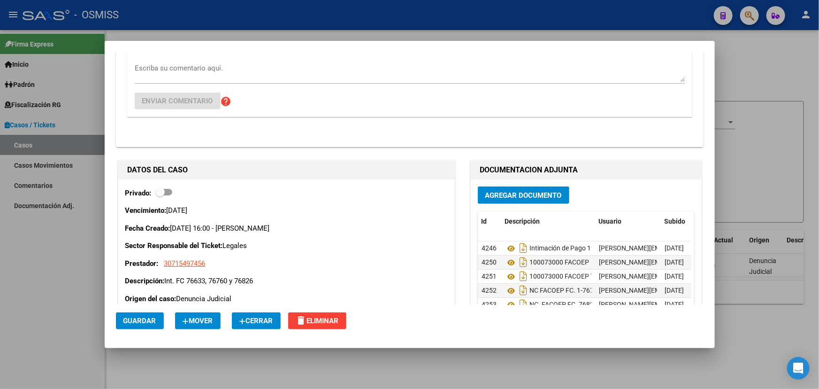
scroll to position [213, 0]
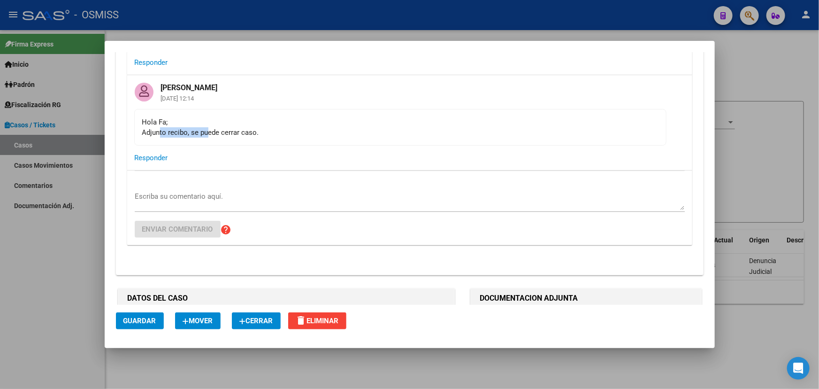
drag, startPoint x: 161, startPoint y: 128, endPoint x: 250, endPoint y: 133, distance: 89.8
click at [239, 133] on div "Hola Fa; Adjunto recibo, se puede cerrar caso." at bounding box center [400, 127] width 516 height 21
drag, startPoint x: 250, startPoint y: 133, endPoint x: 411, endPoint y: 158, distance: 162.9
click at [260, 137] on mat-card-content "Hola Fa; Adjunto recibo, se puede cerrar caso." at bounding box center [400, 127] width 532 height 37
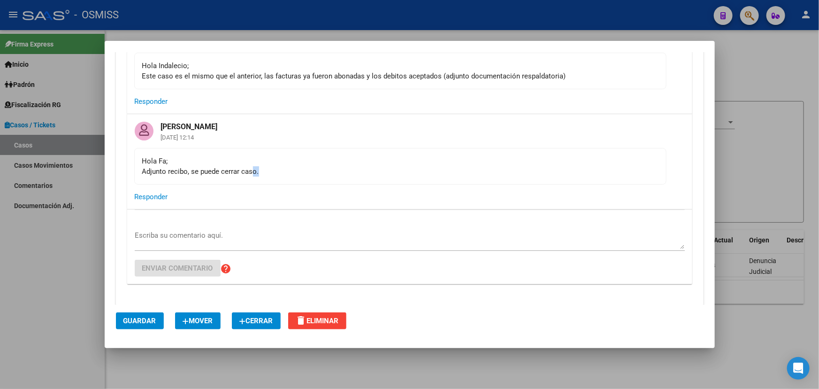
scroll to position [170, 0]
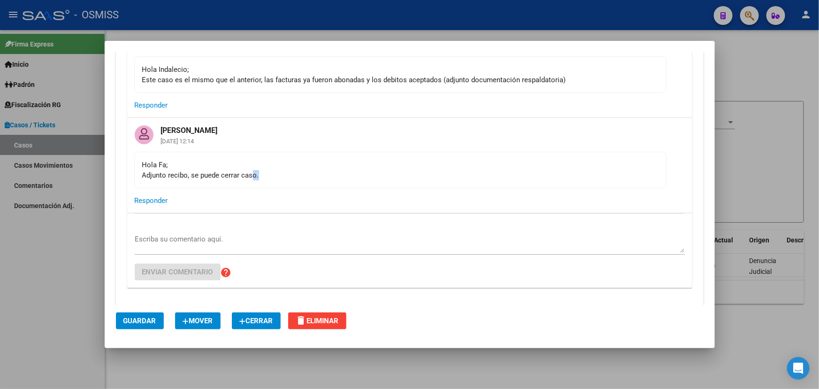
click at [251, 324] on span "Cerrar" at bounding box center [256, 320] width 34 height 8
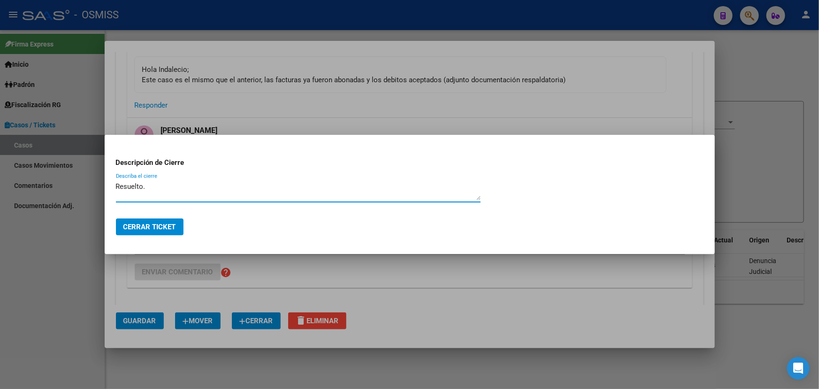
type textarea "Resuelto."
click at [148, 224] on span "Cerrar Ticket" at bounding box center [149, 227] width 53 height 8
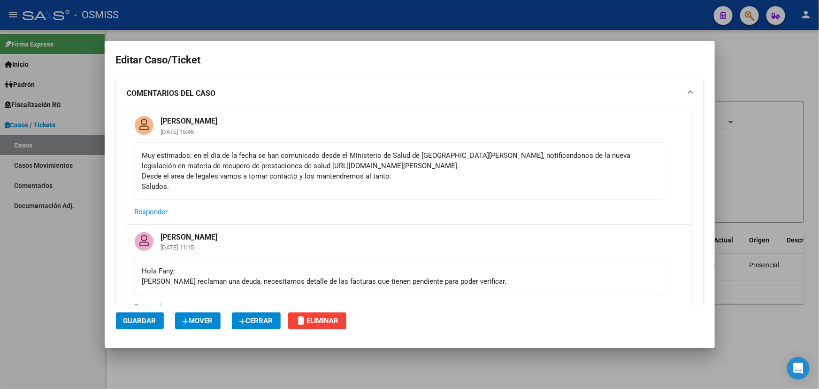
click at [716, 67] on div at bounding box center [409, 194] width 819 height 389
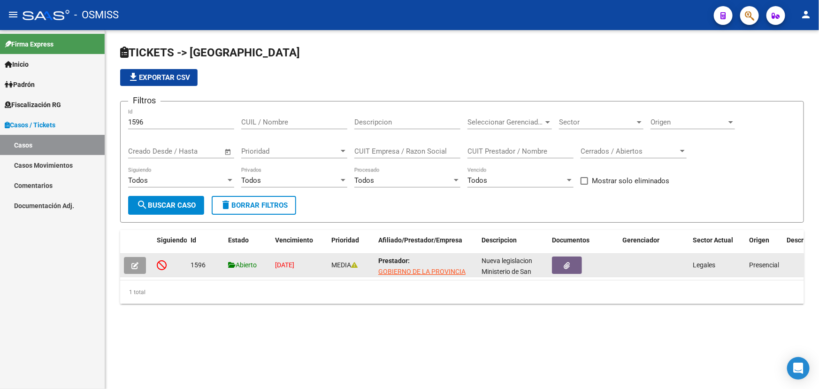
click at [132, 266] on icon "button" at bounding box center [134, 265] width 7 height 7
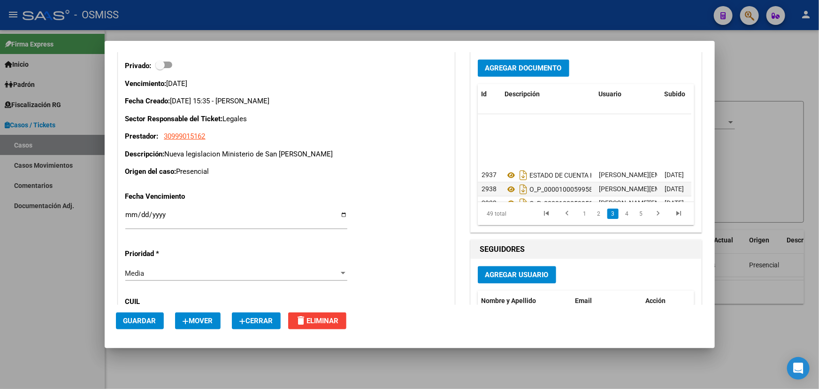
scroll to position [213, 0]
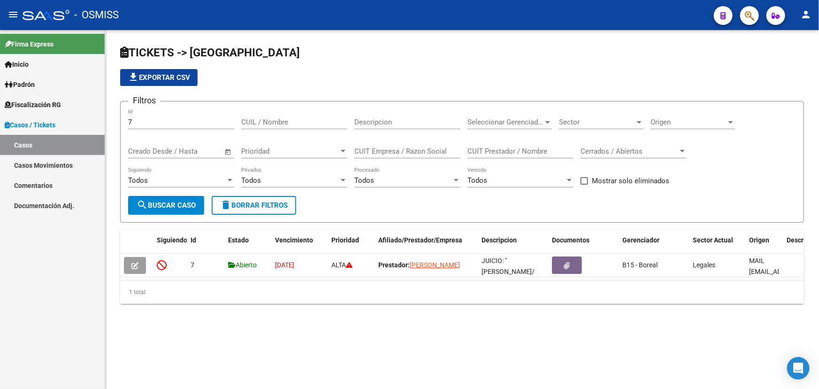
click at [33, 121] on span "Casos / Tickets" at bounding box center [30, 125] width 51 height 10
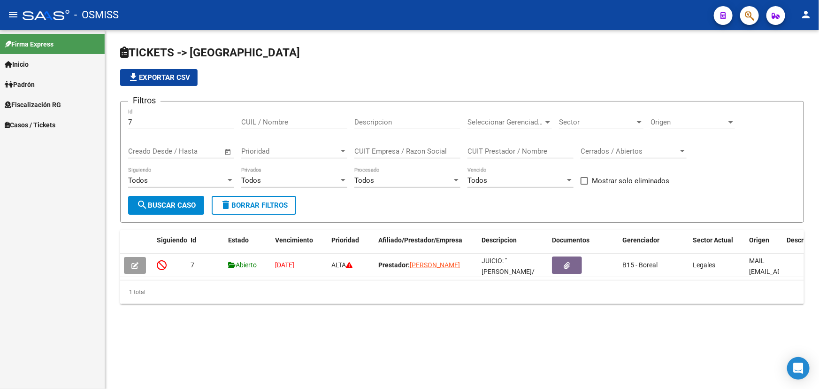
click at [37, 127] on span "Casos / Tickets" at bounding box center [30, 125] width 51 height 10
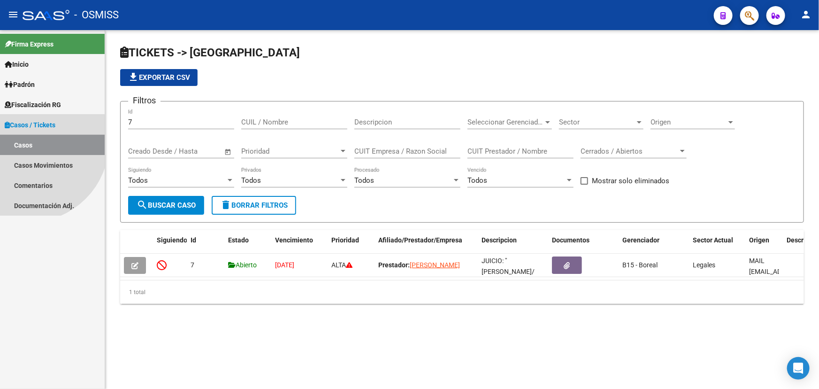
click at [28, 141] on link "Casos" at bounding box center [52, 145] width 105 height 20
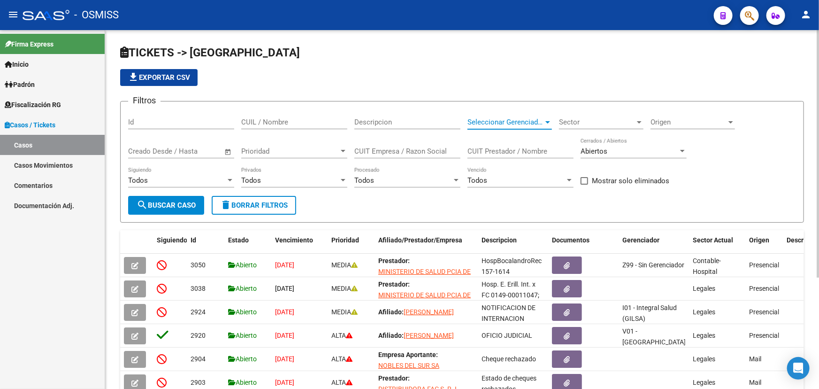
click at [541, 124] on span "Seleccionar Gerenciador" at bounding box center [506, 122] width 76 height 8
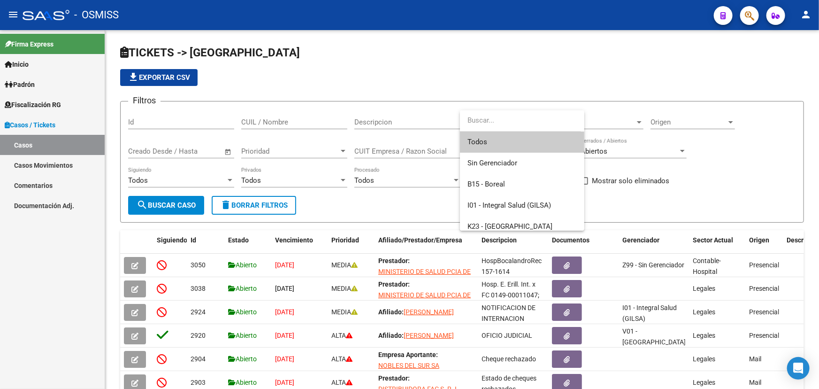
click at [589, 123] on div at bounding box center [409, 194] width 819 height 389
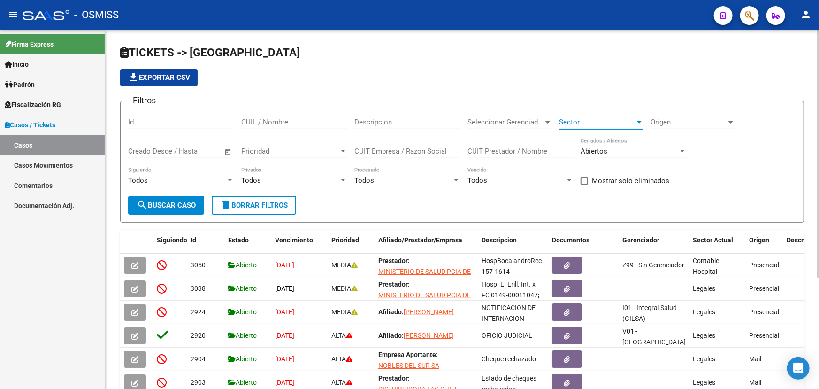
click at [612, 122] on span "Sector" at bounding box center [597, 122] width 76 height 8
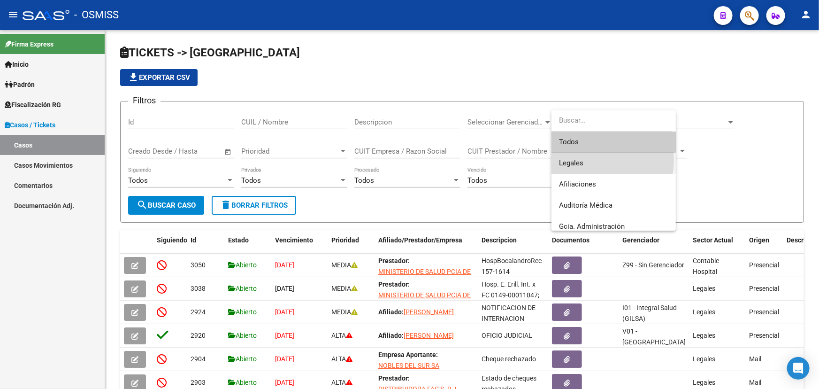
drag, startPoint x: 590, startPoint y: 160, endPoint x: 575, endPoint y: 162, distance: 14.7
click at [588, 161] on span "Legales" at bounding box center [613, 163] width 109 height 21
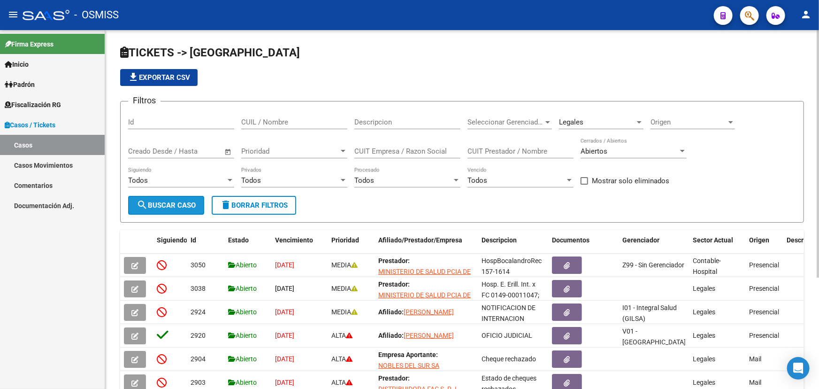
click at [166, 201] on span "search Buscar Caso" at bounding box center [166, 205] width 59 height 8
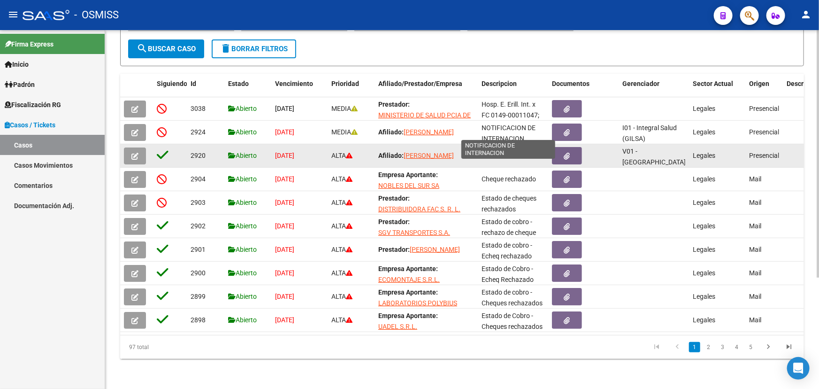
scroll to position [1, 0]
drag, startPoint x: 486, startPoint y: 123, endPoint x: 501, endPoint y: 145, distance: 25.9
click at [501, 145] on datatable-scroller "3038 Abierto 22/09/2025 MEDIA Prestador: MINISTERIO DE SALUD PCIA DE BS AS Hosp…" at bounding box center [462, 214] width 684 height 235
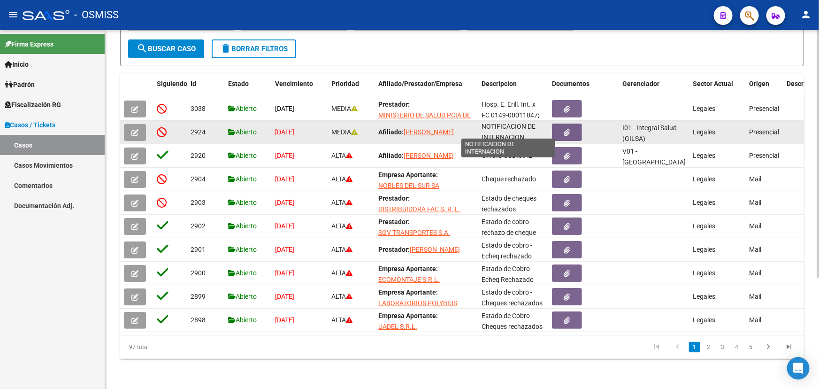
click at [503, 131] on span "NOTIFICACION DE INTERNACION" at bounding box center [509, 132] width 54 height 18
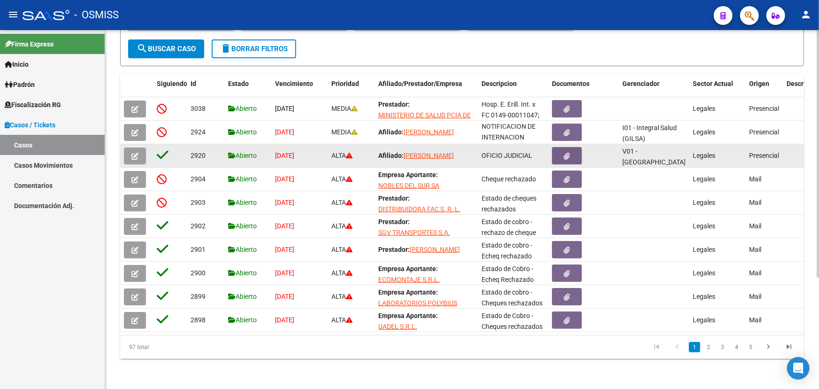
click at [137, 153] on icon "button" at bounding box center [134, 156] width 7 height 7
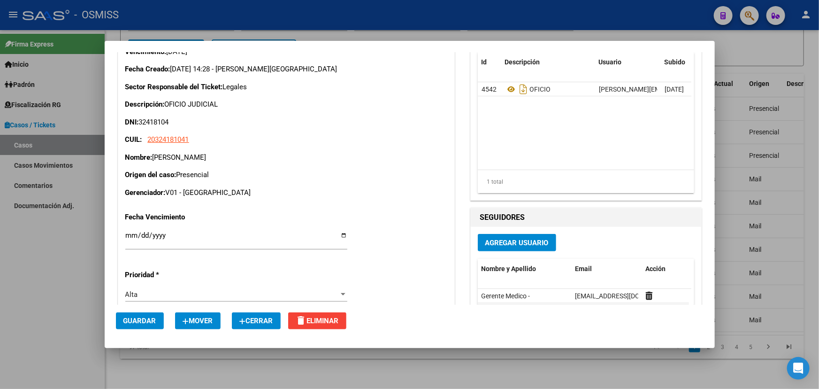
scroll to position [0, 0]
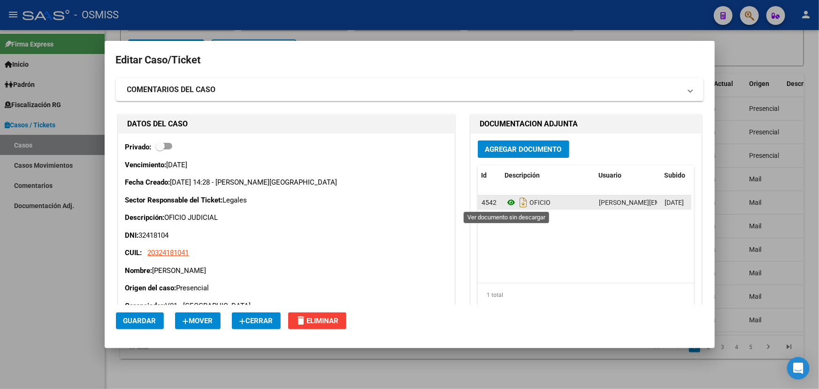
click at [507, 201] on icon at bounding box center [511, 202] width 12 height 11
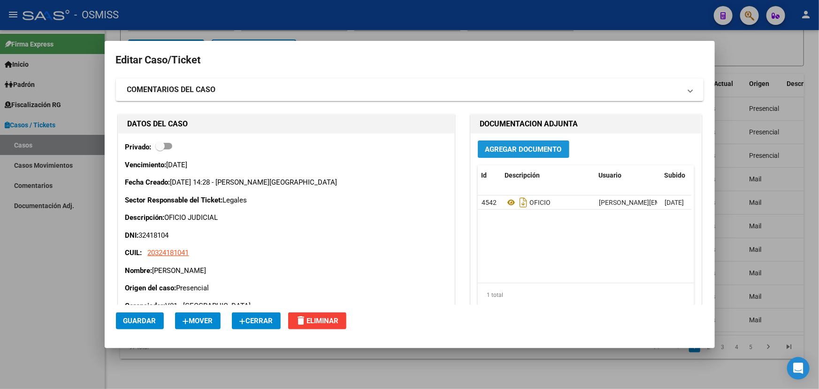
click at [498, 150] on span "Agregar Documento" at bounding box center [523, 149] width 77 height 8
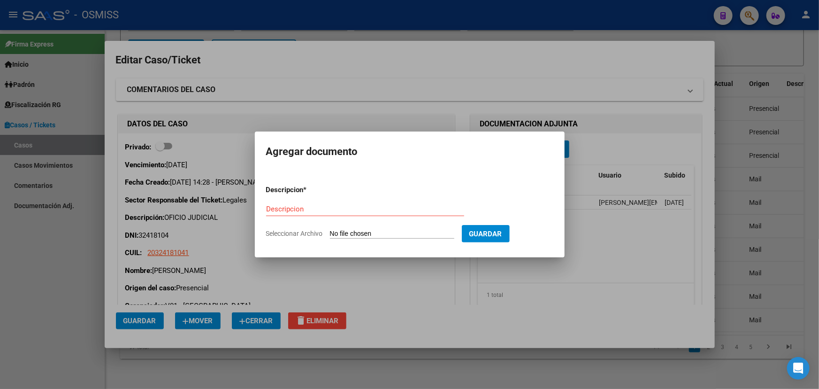
click at [373, 232] on input "Seleccionar Archivo" at bounding box center [392, 234] width 124 height 9
type input "C:\fakepath\_ Resp. Oficio Expte. 81111_2023.pdf"
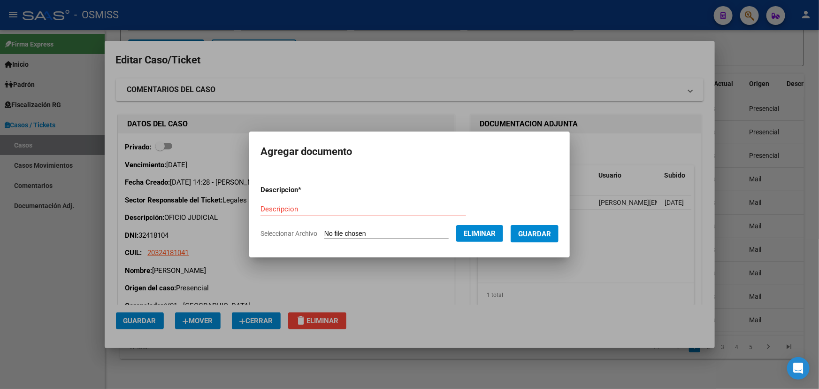
click at [277, 205] on input "Descripcion" at bounding box center [364, 209] width 206 height 8
type input "Resp. OSMiSS"
click at [544, 227] on button "Guardar" at bounding box center [535, 233] width 48 height 17
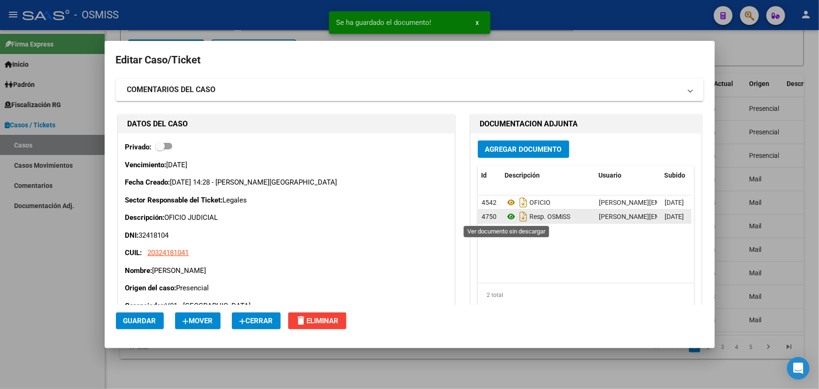
click at [505, 218] on icon at bounding box center [511, 216] width 12 height 11
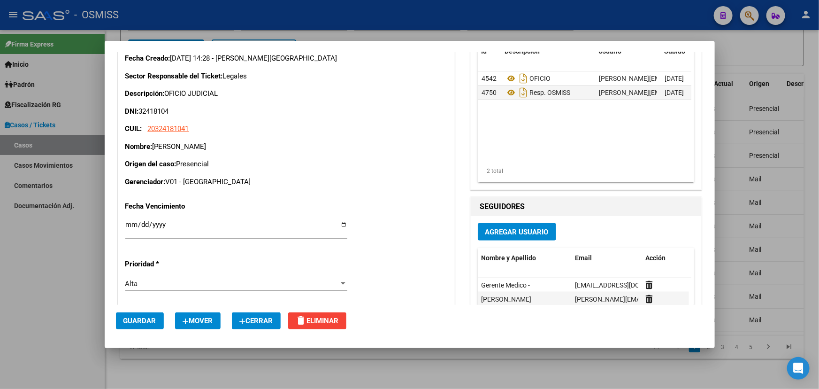
scroll to position [256, 0]
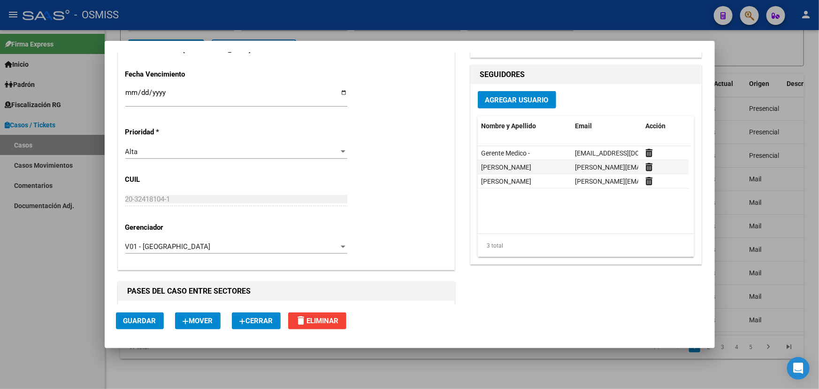
click at [268, 320] on span "Cerrar" at bounding box center [256, 320] width 34 height 8
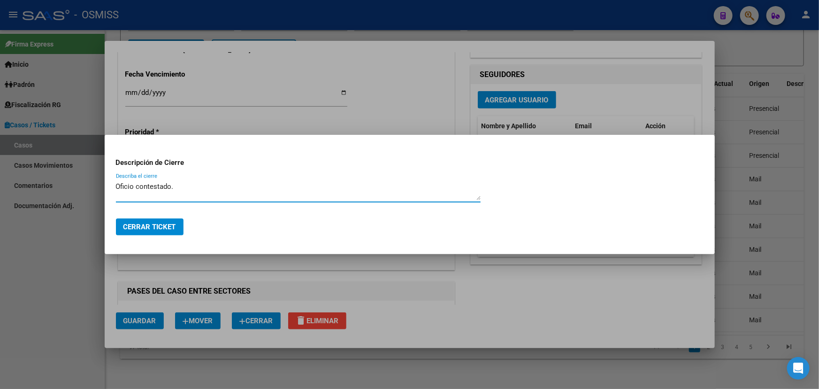
type textarea "Oficio contestado."
click at [171, 230] on span "Cerrar Ticket" at bounding box center [149, 227] width 53 height 8
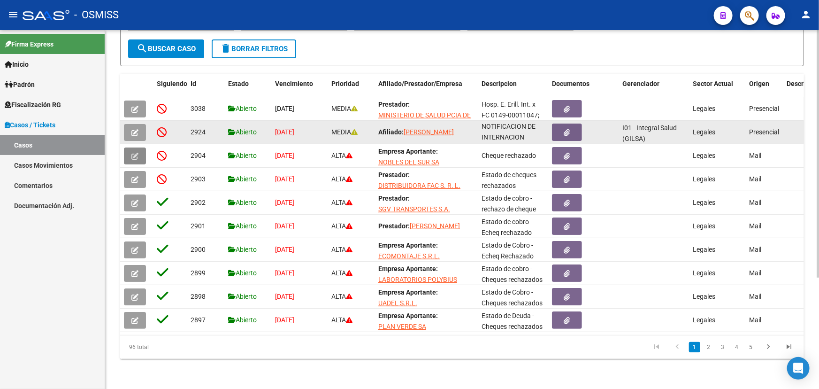
click at [132, 129] on icon "button" at bounding box center [134, 132] width 7 height 7
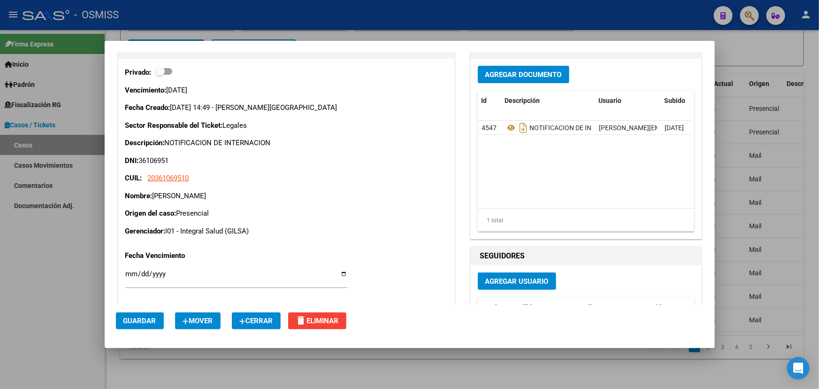
scroll to position [85, 0]
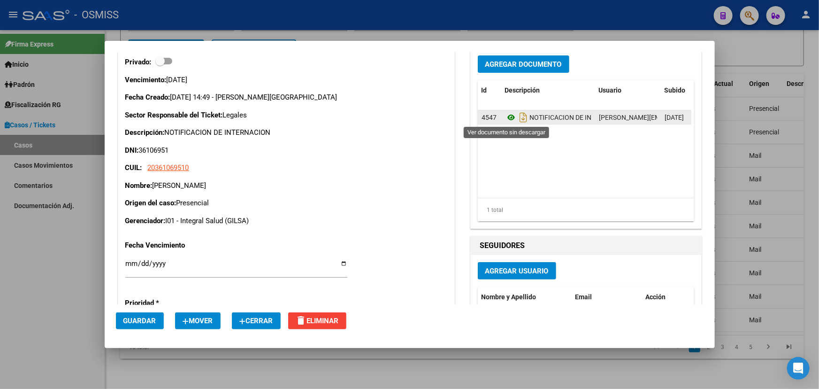
click at [505, 115] on icon at bounding box center [511, 117] width 12 height 11
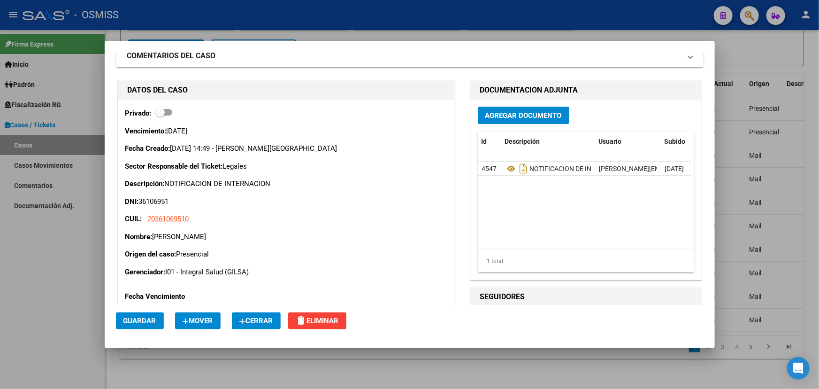
scroll to position [0, 0]
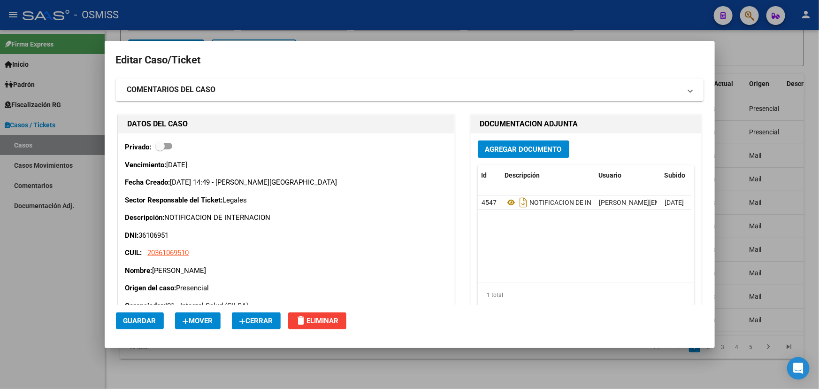
drag, startPoint x: 215, startPoint y: 94, endPoint x: 188, endPoint y: 94, distance: 27.7
click at [215, 94] on strong "COMENTARIOS DEL CASO" at bounding box center [171, 89] width 89 height 11
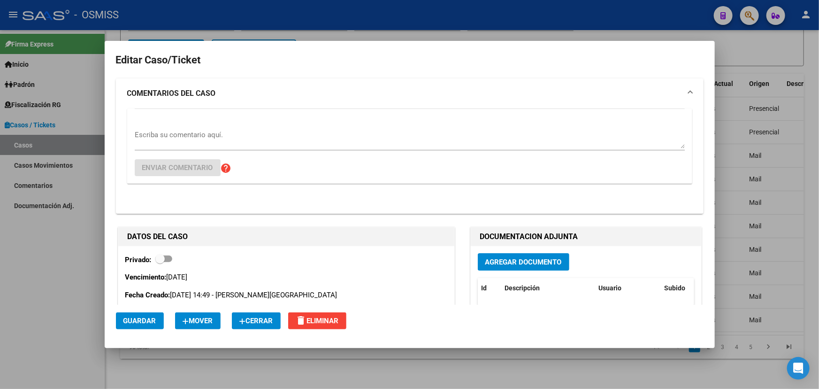
click at [163, 129] on div "Escriba su comentario aquí." at bounding box center [410, 139] width 550 height 23
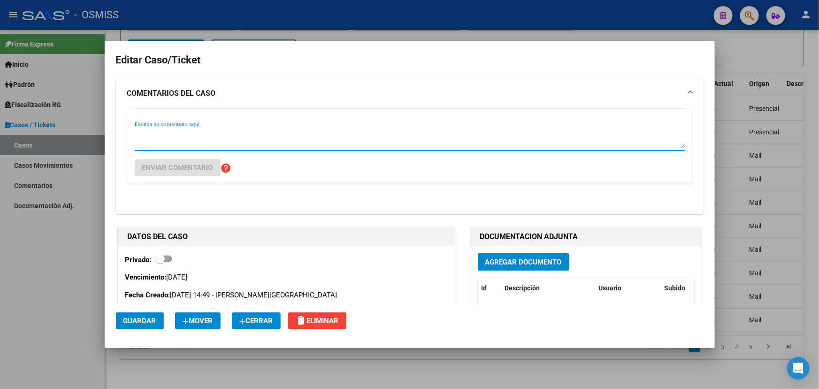
paste textarea "notificación por internación durante 30 días Fany Bracho <fany.bracho@osmiss.or…"
type textarea "notificación por internación durante 30 días Fany Bracho <fany.bracho@osmiss.or…"
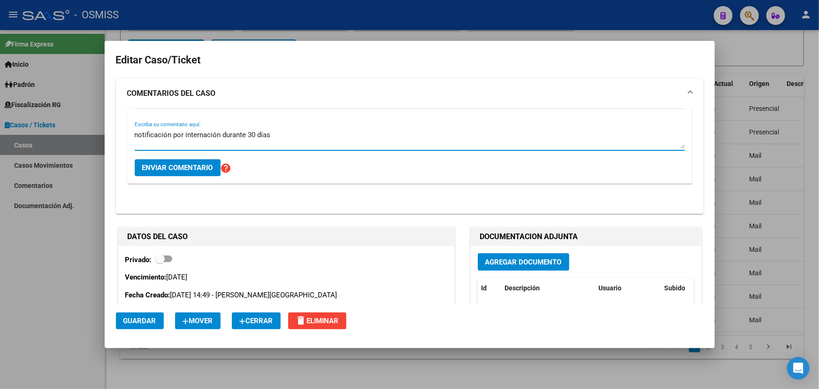
click at [200, 136] on textarea "notificación por internación durante 30 días Fany Bracho <fany.bracho@osmiss.or…" at bounding box center [410, 139] width 550 height 19
drag, startPoint x: 347, startPoint y: 136, endPoint x: 54, endPoint y: 116, distance: 294.6
click at [55, 116] on div "Editar Caso/Ticket COMENTARIOS DEL CASO notificación por internación durante 30…" at bounding box center [409, 194] width 819 height 389
click at [173, 130] on textarea "Escriba su comentario aquí." at bounding box center [410, 139] width 550 height 19
type textarea "Notificado a la prestadora"
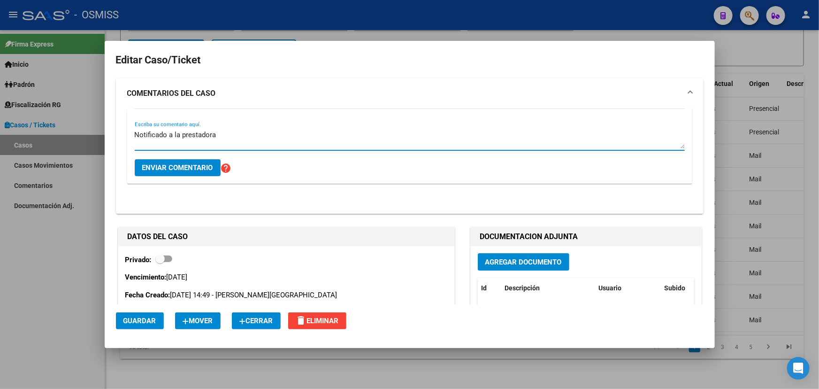
drag, startPoint x: 166, startPoint y: 135, endPoint x: 176, endPoint y: 137, distance: 10.0
click at [165, 135] on textarea "Notificado a la prestadora" at bounding box center [410, 139] width 550 height 19
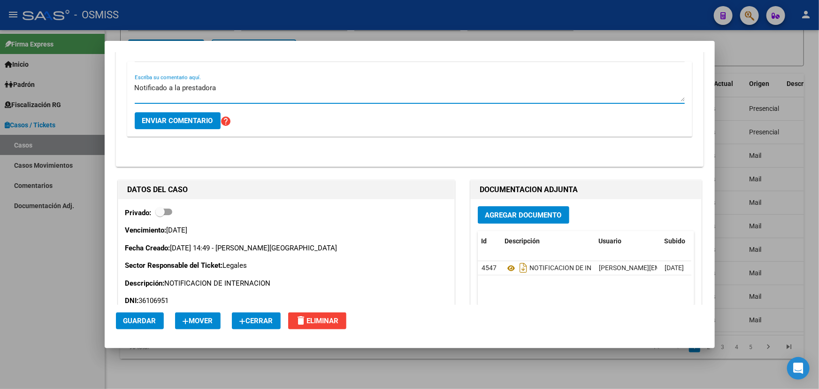
scroll to position [128, 0]
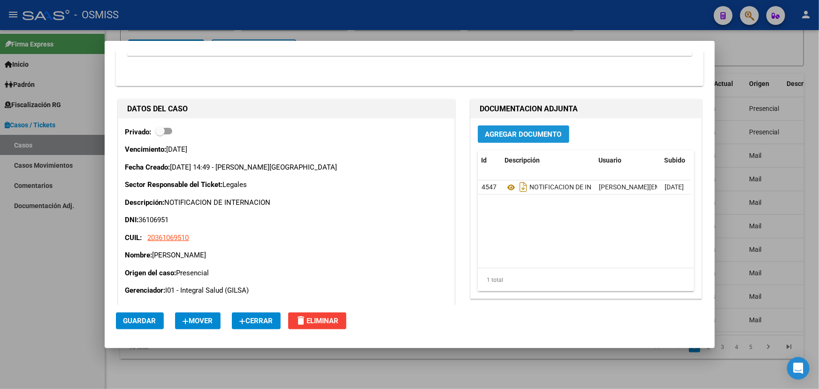
click at [510, 135] on span "Agregar Documento" at bounding box center [523, 134] width 77 height 8
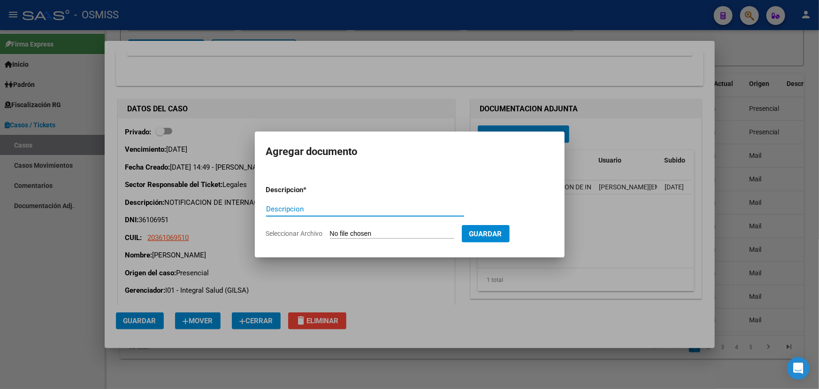
click at [367, 240] on form "Descripcion * Descripcion Seleccionar Archivo Guardar" at bounding box center [409, 211] width 287 height 69
click at [365, 233] on input "Seleccionar Archivo" at bounding box center [392, 234] width 124 height 9
type input "C:\fakepath\ALTA_ bb recién nacida Hosp. público.pdf"
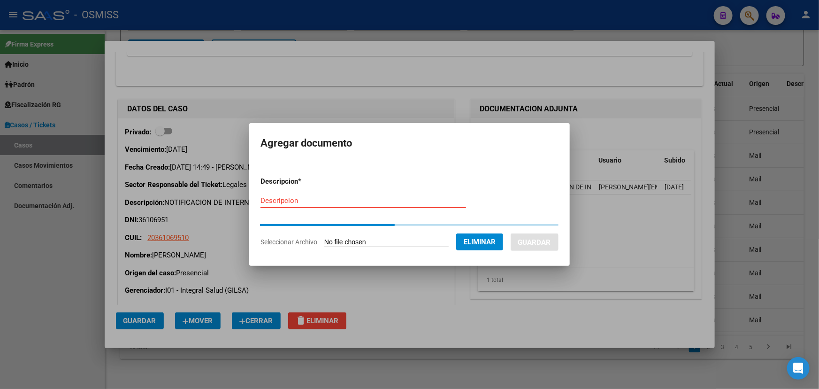
click at [294, 201] on input "Descripcion" at bounding box center [364, 200] width 206 height 8
type input "a"
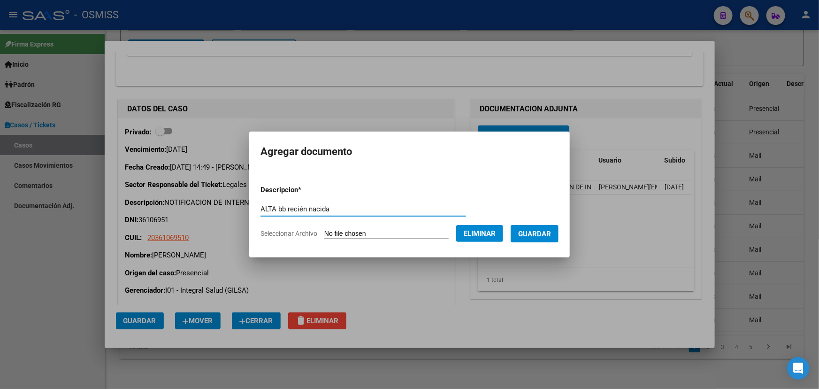
type input "ALTA bb recién nacida"
click at [542, 235] on span "Guardar" at bounding box center [534, 234] width 33 height 8
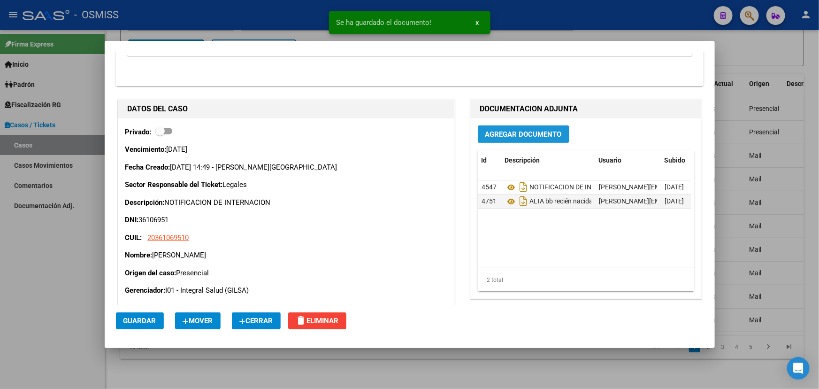
click at [512, 131] on span "Agregar Documento" at bounding box center [523, 134] width 77 height 8
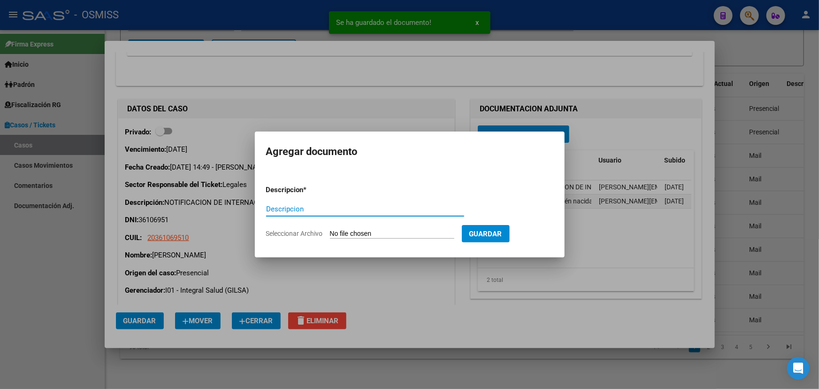
click at [390, 233] on input "Seleccionar Archivo" at bounding box center [392, 234] width 124 height 9
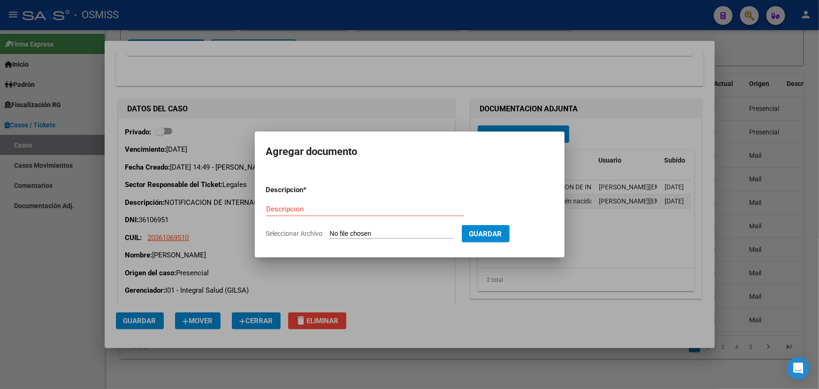
type input "C:\fakepath\Correo de OBRA SOCIAL DE MINISTROS, SECRETARIOS Y SUBSECRETA - noti…"
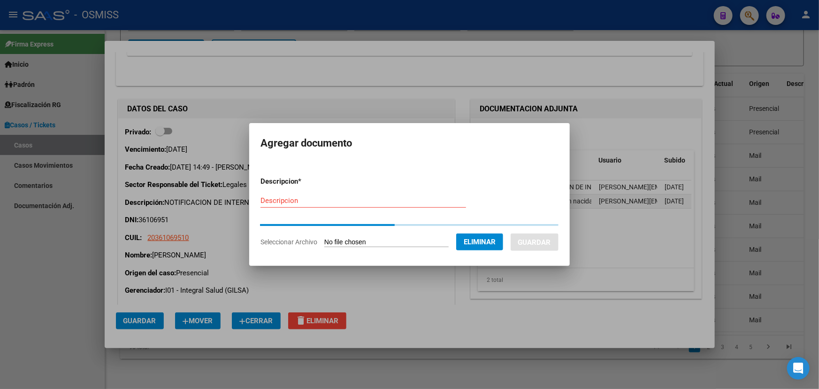
click at [261, 206] on div "Descripcion" at bounding box center [364, 200] width 206 height 14
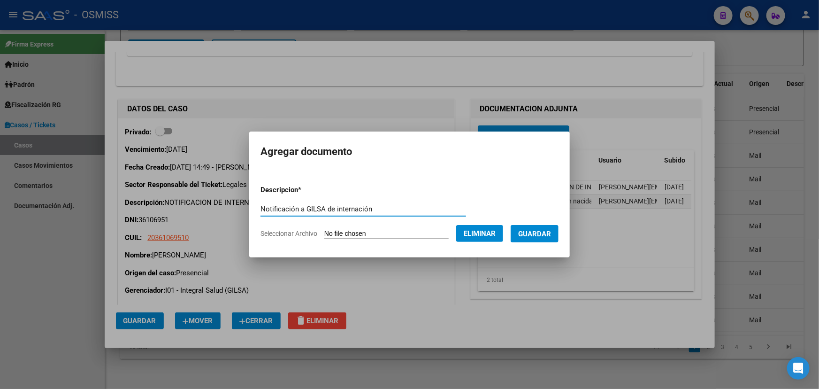
type input "Notificación a GILSA de internación"
click at [526, 242] on button "Guardar" at bounding box center [535, 233] width 48 height 17
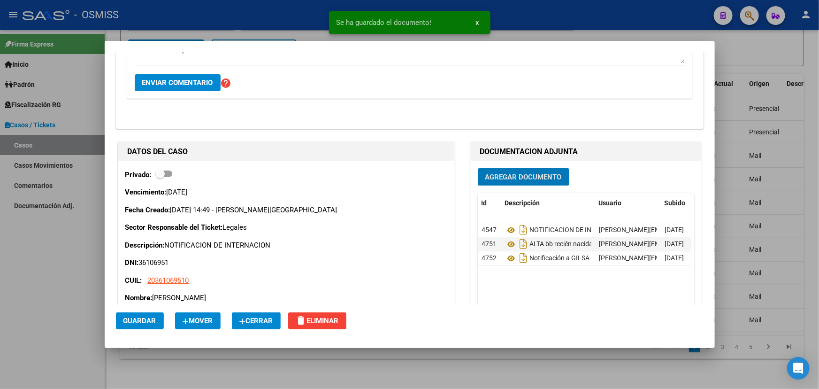
scroll to position [0, 0]
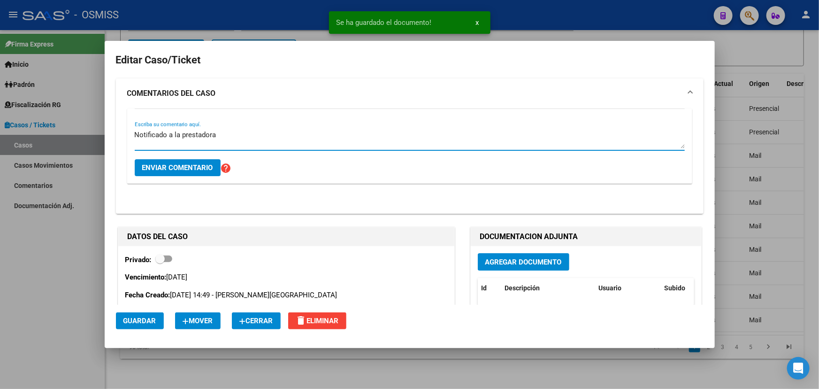
drag, startPoint x: 177, startPoint y: 131, endPoint x: 36, endPoint y: 144, distance: 141.9
click at [38, 142] on div "Editar Caso/Ticket COMENTARIOS DEL CASO Notificado a la prestadora Escriba su c…" at bounding box center [409, 194] width 819 height 389
type textarea "Notificado a la prestadora"
drag, startPoint x: 221, startPoint y: 139, endPoint x: 163, endPoint y: 157, distance: 59.9
click at [82, 146] on div "Editar Caso/Ticket COMENTARIOS DEL CASO Escriba su comentario aquí. Enviar come…" at bounding box center [409, 194] width 819 height 389
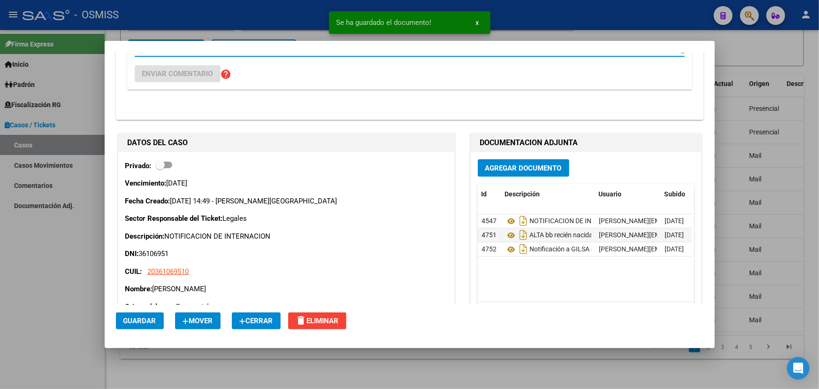
scroll to position [170, 0]
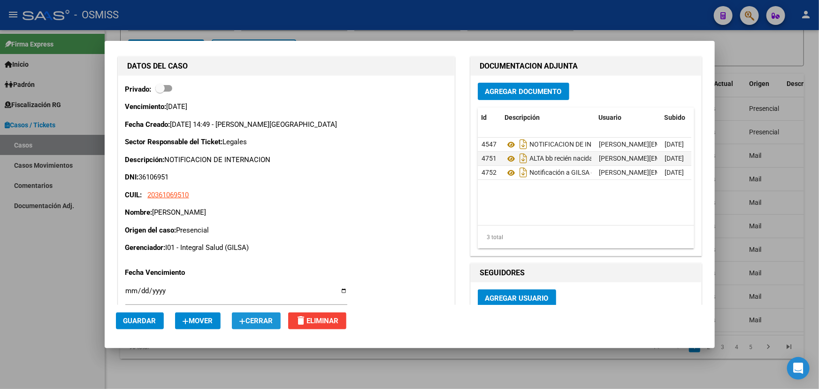
click at [259, 314] on button "Cerrar" at bounding box center [256, 320] width 49 height 17
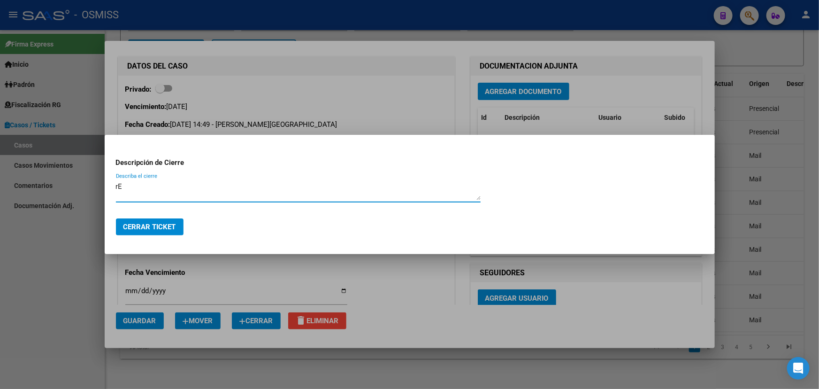
type textarea "r"
type textarea "Resuelto."
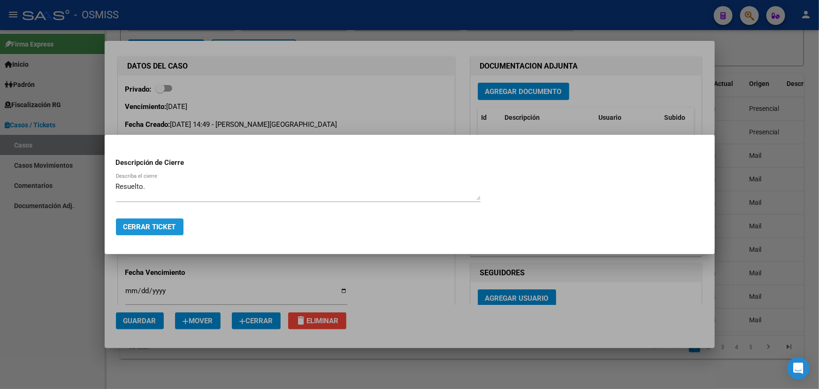
click at [139, 227] on span "Cerrar Ticket" at bounding box center [149, 227] width 53 height 8
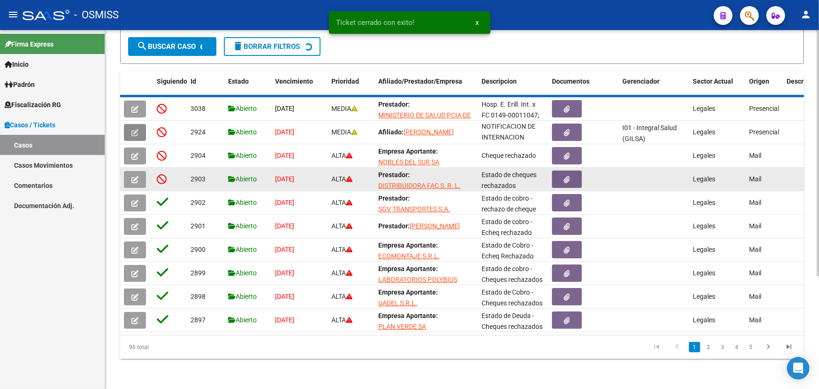
scroll to position [0, 0]
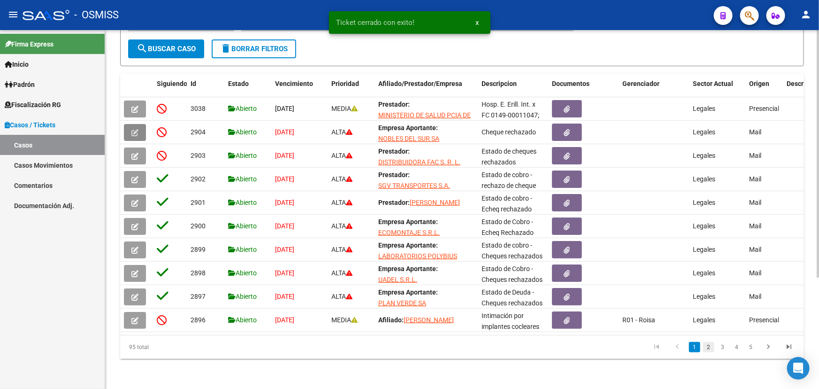
click at [707, 345] on link "2" at bounding box center [708, 347] width 11 height 10
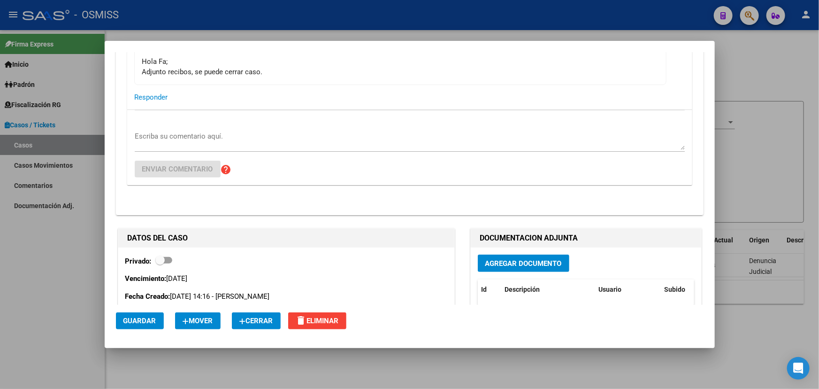
scroll to position [2048, 0]
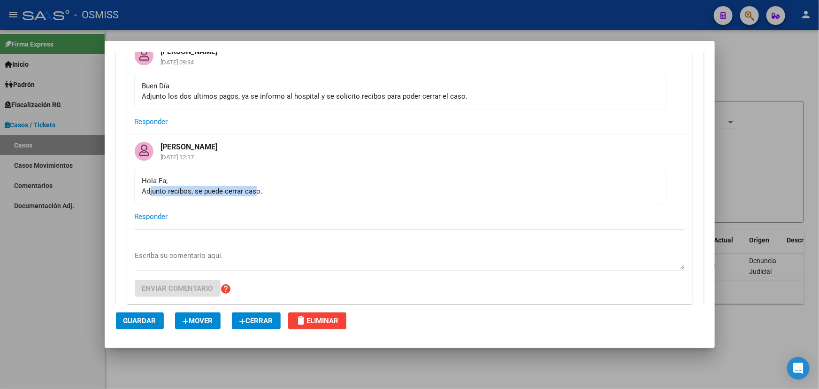
drag, startPoint x: 150, startPoint y: 167, endPoint x: 292, endPoint y: 167, distance: 141.3
click at [281, 176] on div "Hola Fa; Adjunto recibos, se puede cerrar caso." at bounding box center [400, 186] width 516 height 21
click at [292, 176] on div "Hola Fa; Adjunto recibos, se puede cerrar caso." at bounding box center [400, 186] width 516 height 21
click at [419, 204] on mat-card-actions "Responder" at bounding box center [409, 216] width 565 height 24
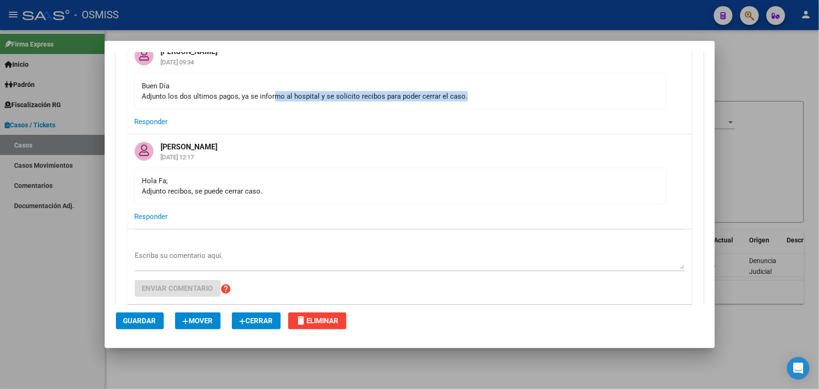
drag, startPoint x: 455, startPoint y: 80, endPoint x: 516, endPoint y: 79, distance: 60.6
click at [511, 79] on mat-card-content "Buen Día Adjunto los dos ultimos pagos, ya se informo al hospital y se solicito…" at bounding box center [400, 91] width 532 height 37
click at [516, 80] on mat-card-content "Buen Día Adjunto los dos ultimos pagos, ya se informo al hospital y se solicito…" at bounding box center [400, 91] width 532 height 37
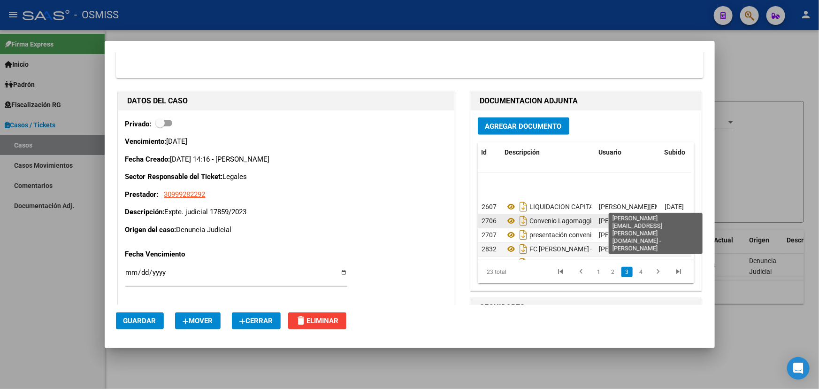
scroll to position [246, 0]
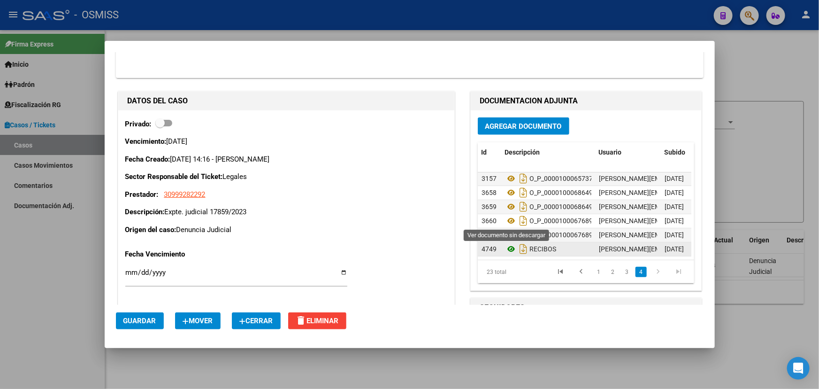
click at [508, 243] on icon at bounding box center [511, 248] width 12 height 11
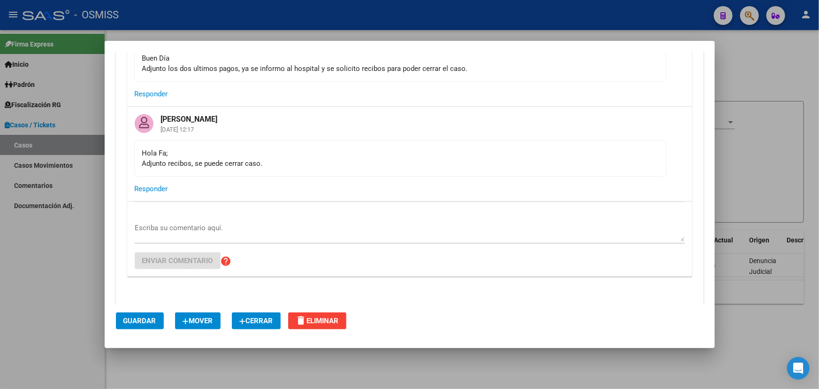
scroll to position [2091, 0]
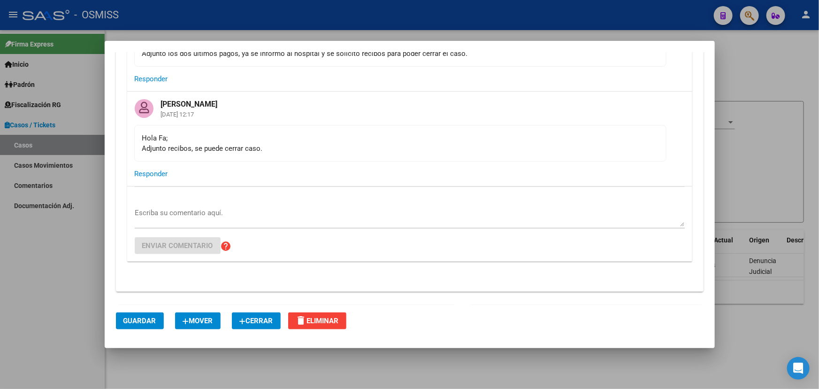
click at [264, 321] on span "Cerrar" at bounding box center [256, 320] width 34 height 8
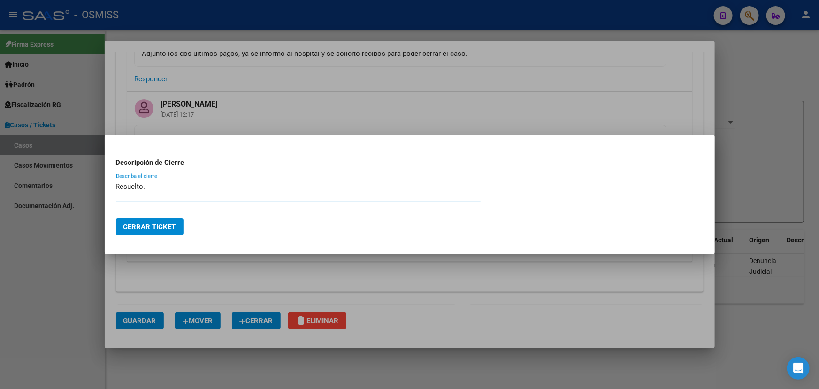
type textarea "Resuelto."
click at [159, 223] on span "Cerrar Ticket" at bounding box center [149, 227] width 53 height 8
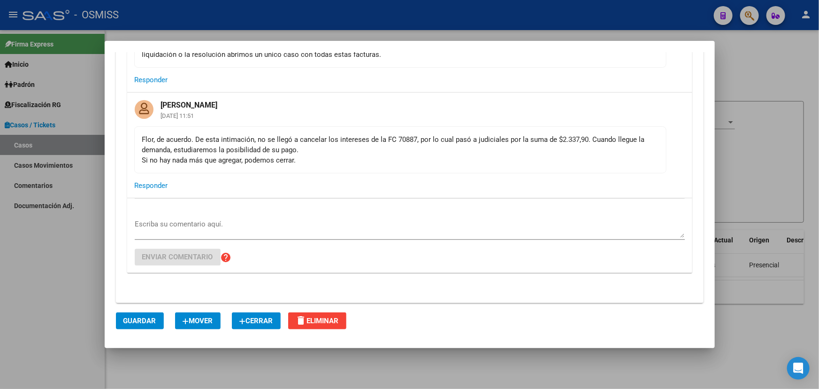
scroll to position [981, 0]
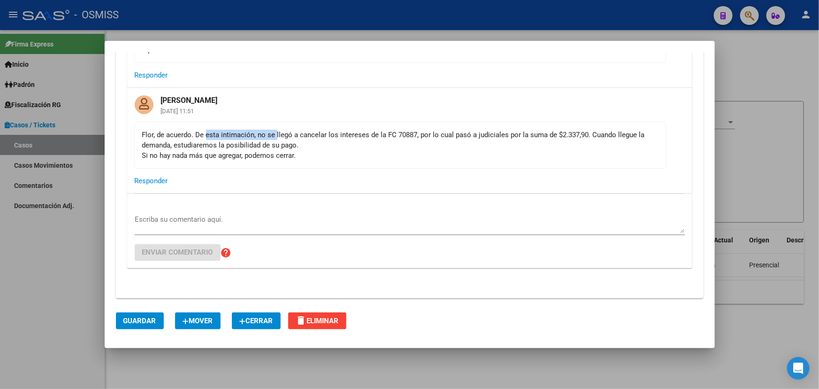
drag, startPoint x: 235, startPoint y: 129, endPoint x: 327, endPoint y: 131, distance: 92.5
click at [323, 131] on div "Flor, de acuerdo. De esta intimación, no se llegó a cancelar los intereses de l…" at bounding box center [400, 145] width 516 height 31
click at [335, 131] on div "Flor, de acuerdo. De esta intimación, no se llegó a cancelar los intereses de l…" at bounding box center [400, 145] width 516 height 31
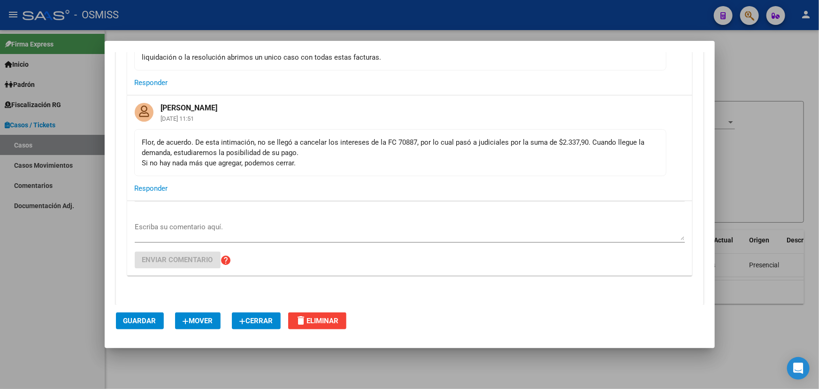
scroll to position [896, 0]
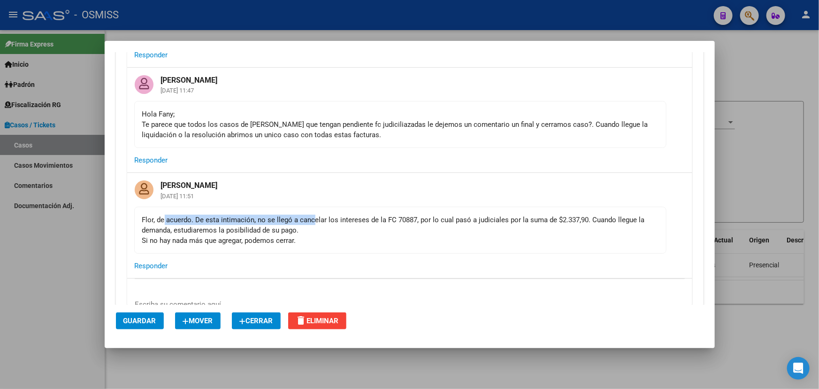
drag, startPoint x: 224, startPoint y: 222, endPoint x: 328, endPoint y: 226, distance: 103.8
click at [315, 222] on div "Flor, de acuerdo. De esta intimación, no se llegó a cancelar los intereses de l…" at bounding box center [400, 230] width 516 height 31
click at [355, 226] on div "Flor, de acuerdo. De esta intimación, no se llegó a cancelar los intereses de l…" at bounding box center [400, 230] width 516 height 31
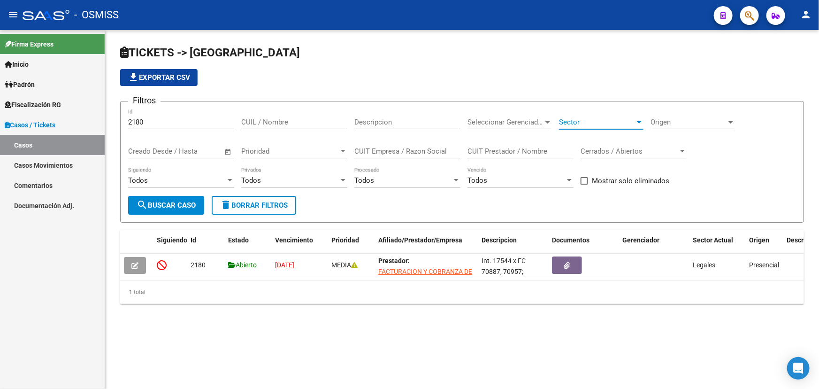
click at [583, 122] on span "Sector" at bounding box center [597, 122] width 76 height 8
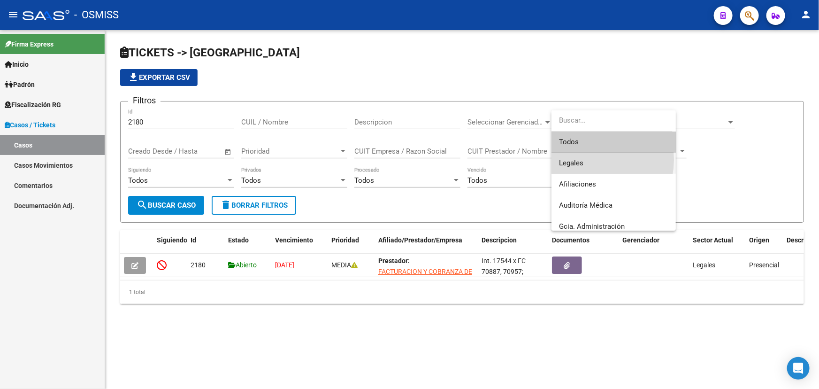
click at [587, 160] on span "Legales" at bounding box center [613, 163] width 109 height 21
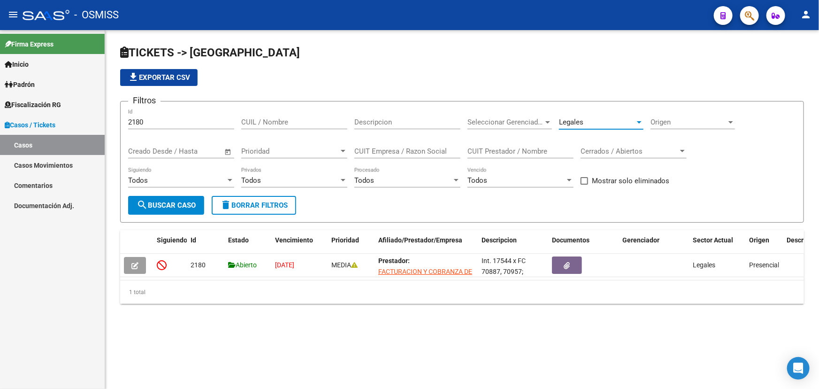
click at [164, 197] on button "search Buscar Caso" at bounding box center [166, 205] width 76 height 19
drag, startPoint x: 146, startPoint y: 122, endPoint x: 115, endPoint y: 133, distance: 33.4
click at [99, 125] on mat-sidenav-container "Firma Express Inicio Calendario SSS Instructivos Contacto OS Padrón Afiliados E…" at bounding box center [409, 209] width 819 height 359
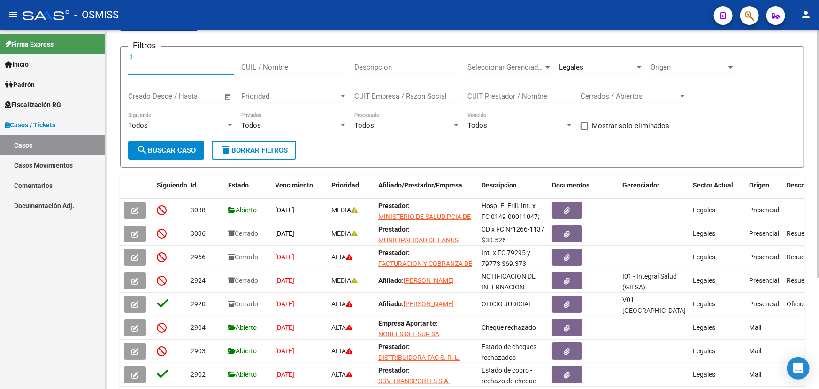
scroll to position [0, 0]
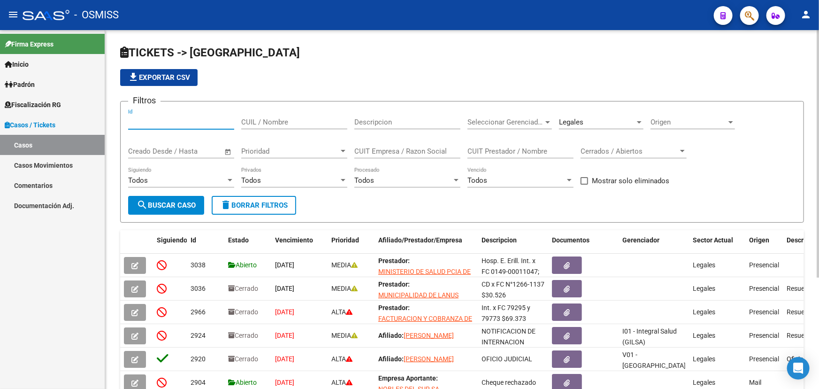
click at [629, 145] on div "Cerrados / Abiertos Cerrados / Abiertos" at bounding box center [634, 148] width 106 height 20
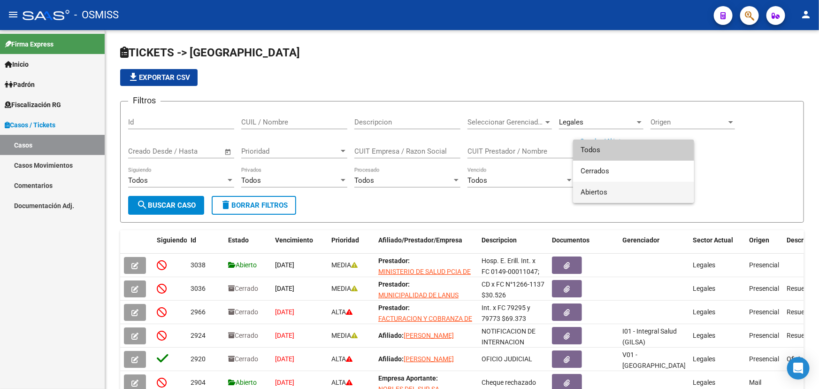
click at [614, 194] on span "Abiertos" at bounding box center [634, 192] width 106 height 21
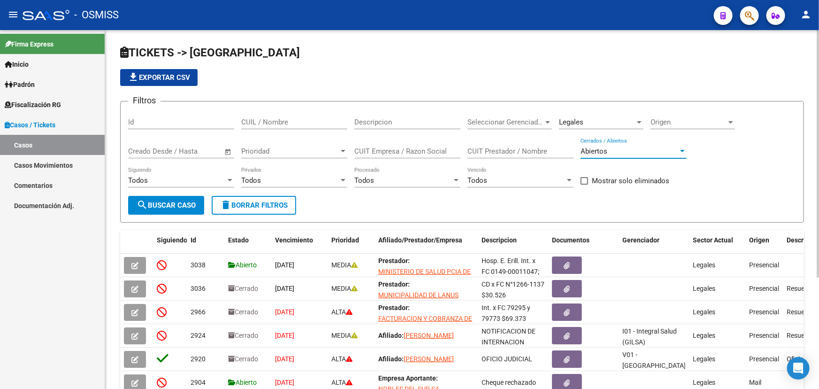
click at [171, 193] on div "Todos Siguiendo" at bounding box center [181, 181] width 106 height 29
click at [159, 206] on span "search Buscar Caso" at bounding box center [166, 205] width 59 height 8
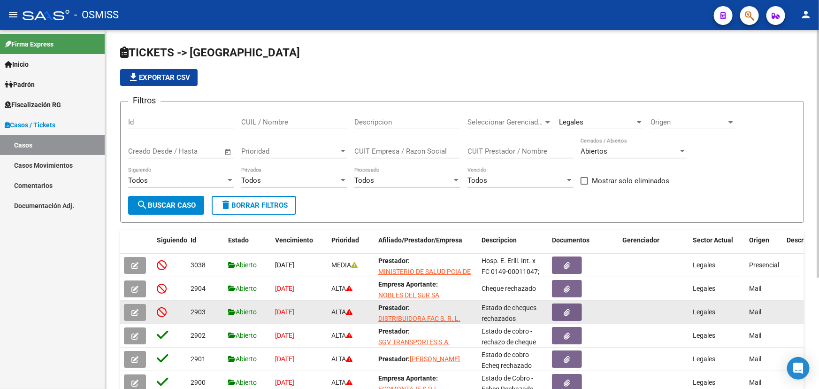
scroll to position [161, 0]
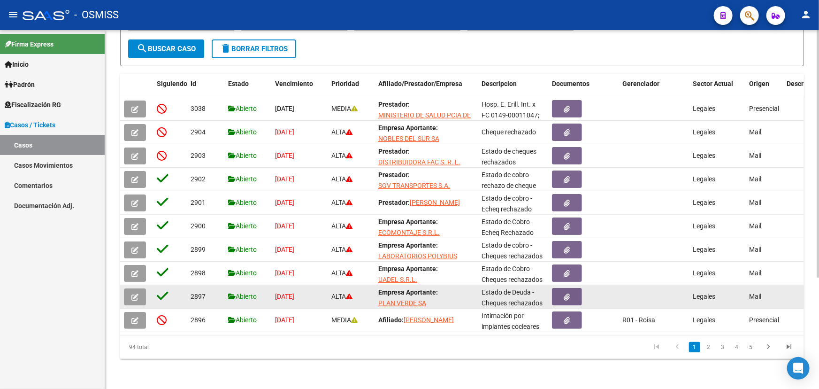
click at [135, 293] on icon "button" at bounding box center [134, 296] width 7 height 7
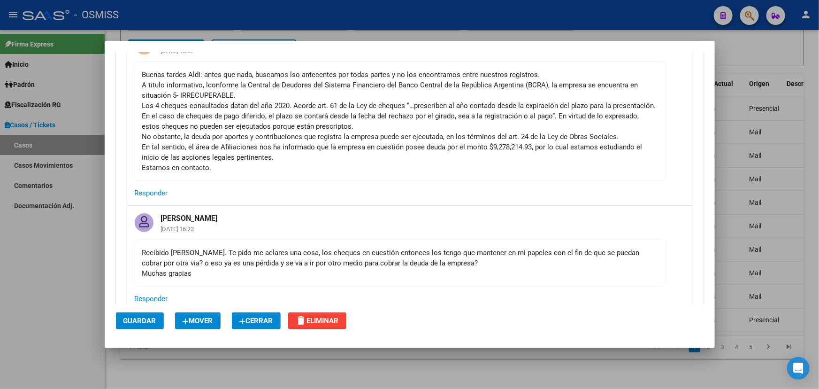
scroll to position [213, 0]
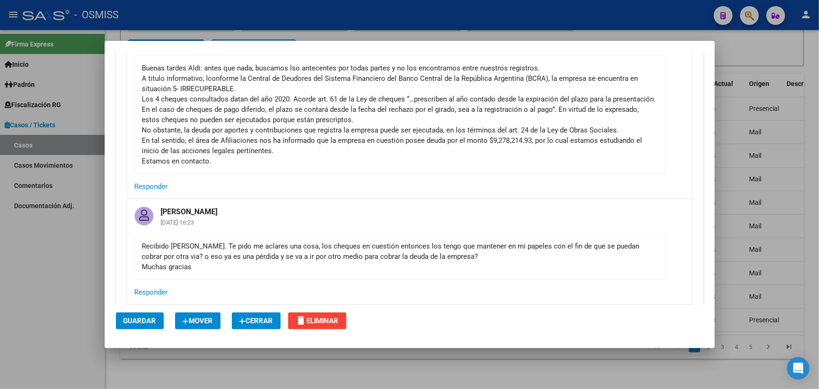
drag, startPoint x: 169, startPoint y: 246, endPoint x: 392, endPoint y: 255, distance: 223.7
click at [387, 254] on div "Recibido [PERSON_NAME]. Te pido me aclares una cosa, los cheques en cuestión en…" at bounding box center [400, 256] width 516 height 31
click at [392, 255] on div "Recibido [PERSON_NAME]. Te pido me aclares una cosa, los cheques en cuestión en…" at bounding box center [400, 256] width 516 height 31
drag, startPoint x: 185, startPoint y: 248, endPoint x: 290, endPoint y: 253, distance: 105.3
click at [286, 253] on div "Recibido [PERSON_NAME]. Te pido me aclares una cosa, los cheques en cuestión en…" at bounding box center [400, 256] width 516 height 31
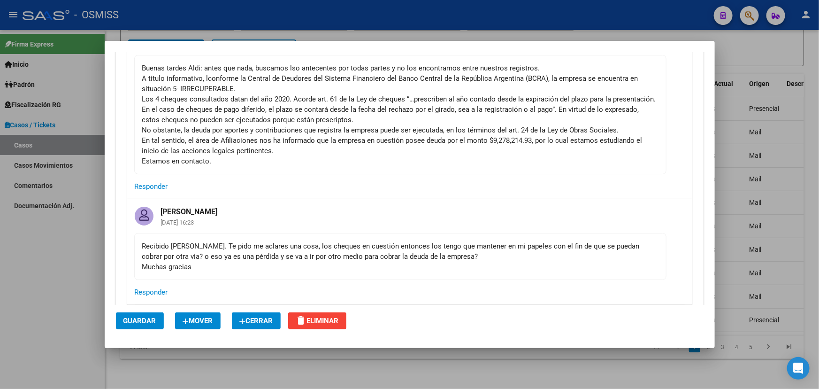
click at [314, 255] on div "Recibido [PERSON_NAME]. Te pido me aclares una cosa, los cheques en cuestión en…" at bounding box center [400, 256] width 516 height 31
drag, startPoint x: 300, startPoint y: 254, endPoint x: 536, endPoint y: 254, distance: 235.7
click at [533, 254] on div "Recibido [PERSON_NAME]. Te pido me aclares una cosa, los cheques en cuestión en…" at bounding box center [400, 256] width 516 height 31
click at [570, 258] on div "Recibido [PERSON_NAME]. Te pido me aclares una cosa, los cheques en cuestión en…" at bounding box center [400, 256] width 516 height 31
drag, startPoint x: 342, startPoint y: 248, endPoint x: 591, endPoint y: 252, distance: 248.9
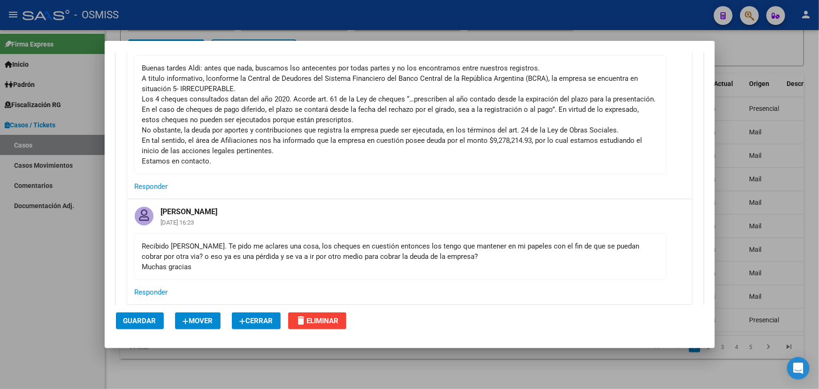
click at [584, 250] on div "Recibido [PERSON_NAME]. Te pido me aclares una cosa, los cheques en cuestión en…" at bounding box center [400, 256] width 516 height 31
click at [622, 254] on div "Recibido [PERSON_NAME]. Te pido me aclares una cosa, los cheques en cuestión en…" at bounding box center [400, 256] width 516 height 31
drag, startPoint x: 143, startPoint y: 256, endPoint x: 424, endPoint y: 257, distance: 281.2
click at [393, 257] on div "Recibido [PERSON_NAME]. Te pido me aclares una cosa, los cheques en cuestión en…" at bounding box center [400, 256] width 516 height 31
click at [449, 256] on div "Recibido [PERSON_NAME]. Te pido me aclares una cosa, los cheques en cuestión en…" at bounding box center [400, 256] width 516 height 31
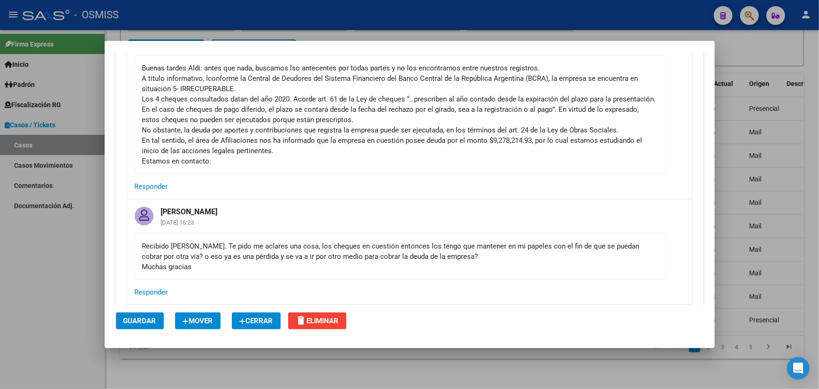
drag, startPoint x: 493, startPoint y: 255, endPoint x: 230, endPoint y: 254, distance: 262.9
click at [233, 254] on div "Recibido [PERSON_NAME]. Te pido me aclares una cosa, los cheques en cuestión en…" at bounding box center [400, 256] width 516 height 31
click at [230, 254] on div "Recibido [PERSON_NAME]. Te pido me aclares una cosa, los cheques en cuestión en…" at bounding box center [400, 256] width 516 height 31
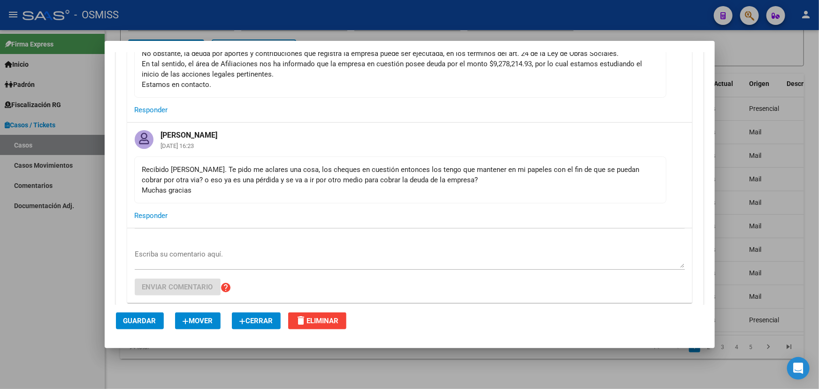
scroll to position [384, 0]
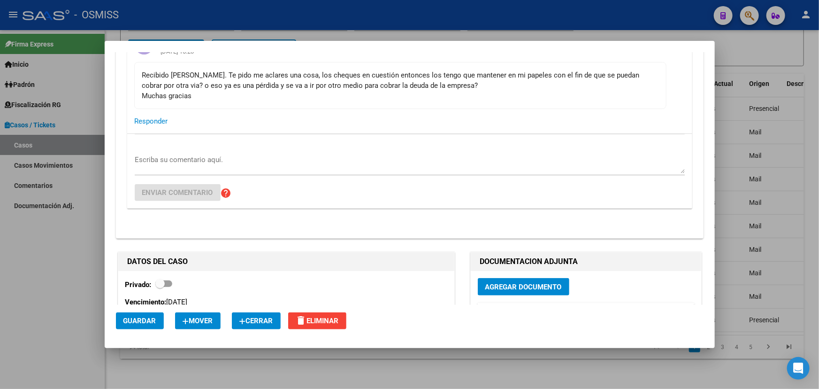
click at [235, 151] on div "Escriba su comentario aquí. Enviar comentario help" at bounding box center [410, 171] width 550 height 75
click at [220, 166] on textarea "Escriba su comentario aquí." at bounding box center [410, 163] width 550 height 19
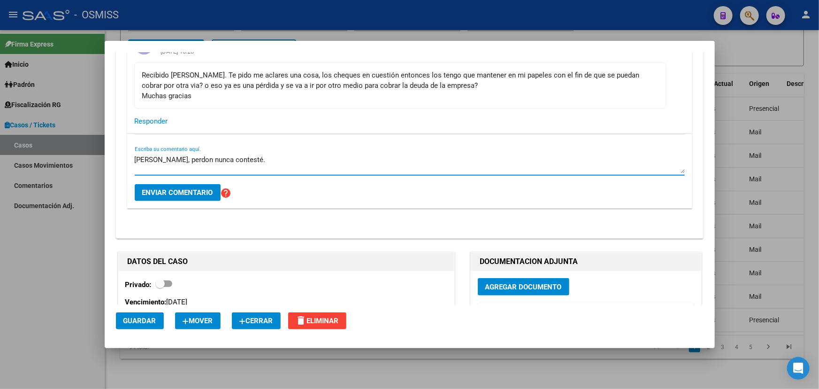
click at [256, 160] on textarea "[PERSON_NAME], perdon nunca contesté." at bounding box center [410, 163] width 550 height 19
click at [277, 160] on textarea "[PERSON_NAME], perdon nunca contesté." at bounding box center [410, 163] width 550 height 19
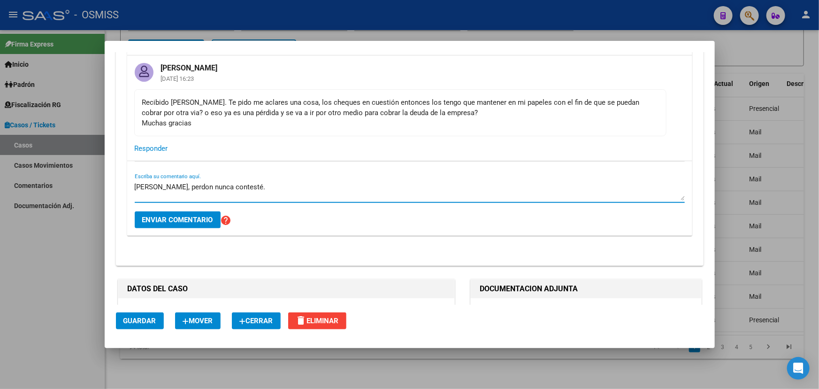
scroll to position [341, 0]
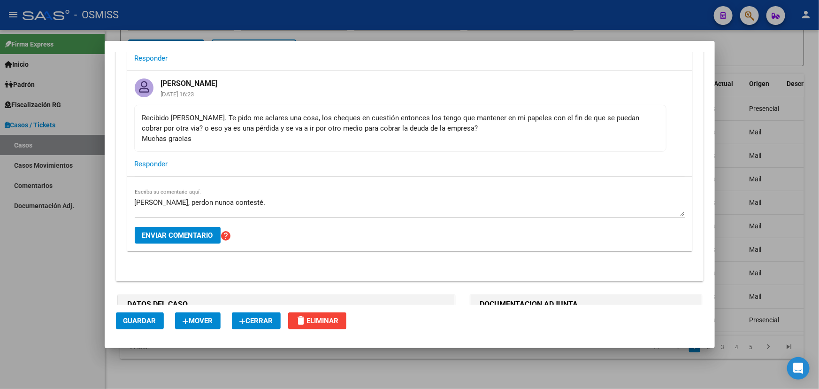
drag, startPoint x: 193, startPoint y: 119, endPoint x: 431, endPoint y: 131, distance: 238.3
click at [316, 127] on div "Recibido [PERSON_NAME]. Te pido me aclares una cosa, los cheques en cuestión en…" at bounding box center [400, 128] width 516 height 31
click at [432, 131] on div "Recibido [PERSON_NAME]. Te pido me aclares una cosa, los cheques en cuestión en…" at bounding box center [400, 128] width 516 height 31
drag, startPoint x: 462, startPoint y: 131, endPoint x: 153, endPoint y: 112, distance: 310.0
click at [142, 116] on div "Recibido [PERSON_NAME]. Te pido me aclares una cosa, los cheques en cuestión en…" at bounding box center [400, 128] width 516 height 31
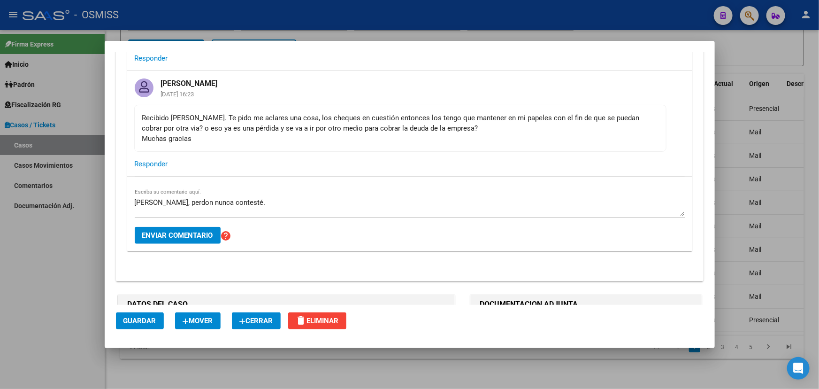
click at [156, 110] on mat-card-content "Recibido [PERSON_NAME]. Te pido me aclares una cosa, los cheques en cuestión en…" at bounding box center [400, 128] width 532 height 47
click at [279, 190] on div "[PERSON_NAME], perdon nunca contesté. Escriba su comentario aquí. Enviar coment…" at bounding box center [410, 214] width 550 height 75
click at [252, 199] on textarea "[PERSON_NAME], perdon nunca contesté." at bounding box center [410, 206] width 550 height 19
drag, startPoint x: 300, startPoint y: 122, endPoint x: 438, endPoint y: 129, distance: 137.7
click at [414, 129] on div "Recibido [PERSON_NAME]. Te pido me aclares una cosa, los cheques en cuestión en…" at bounding box center [400, 128] width 516 height 31
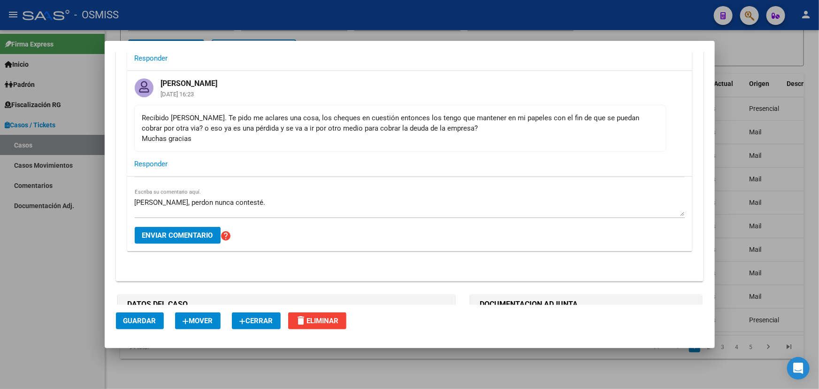
click at [454, 128] on div "Recibido [PERSON_NAME]. Te pido me aclares una cosa, los cheques en cuestión en…" at bounding box center [400, 128] width 516 height 31
drag, startPoint x: 279, startPoint y: 121, endPoint x: 356, endPoint y: 123, distance: 77.0
click at [350, 123] on div "Recibido [PERSON_NAME]. Te pido me aclares una cosa, los cheques en cuestión en…" at bounding box center [400, 128] width 516 height 31
click at [379, 123] on div "Recibido [PERSON_NAME]. Te pido me aclares una cosa, los cheques en cuestión en…" at bounding box center [400, 128] width 516 height 31
drag, startPoint x: 329, startPoint y: 119, endPoint x: 531, endPoint y: 119, distance: 202.4
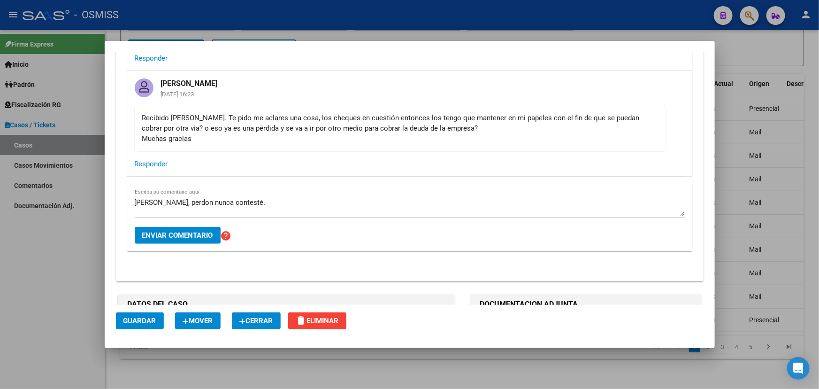
click at [494, 113] on div "Recibido [PERSON_NAME]. Te pido me aclares una cosa, los cheques en cuestión en…" at bounding box center [400, 128] width 516 height 31
click at [553, 126] on div "Recibido [PERSON_NAME]. Te pido me aclares una cosa, los cheques en cuestión en…" at bounding box center [400, 128] width 516 height 31
drag, startPoint x: 367, startPoint y: 118, endPoint x: 608, endPoint y: 122, distance: 241.8
click at [597, 120] on div "Recibido [PERSON_NAME]. Te pido me aclares una cosa, los cheques en cuestión en…" at bounding box center [400, 128] width 516 height 31
click at [621, 122] on div "Recibido [PERSON_NAME]. Te pido me aclares una cosa, los cheques en cuestión en…" at bounding box center [400, 128] width 516 height 31
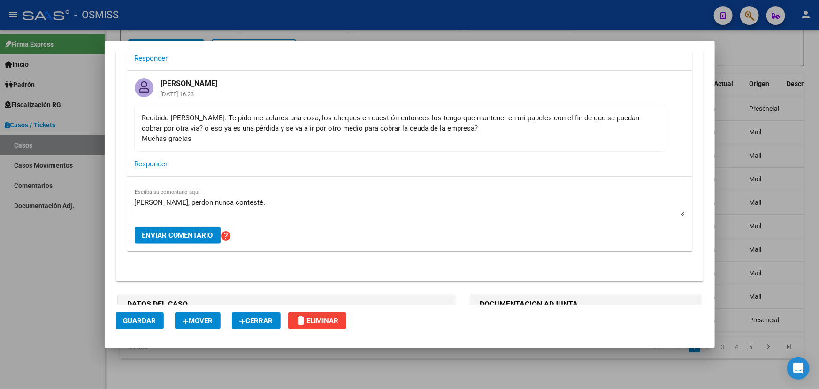
drag, startPoint x: 523, startPoint y: 117, endPoint x: 531, endPoint y: 140, distance: 24.4
click at [531, 140] on div "Recibido [PERSON_NAME]. Te pido me aclares una cosa, los cheques en cuestión en…" at bounding box center [400, 128] width 516 height 31
click at [372, 144] on mat-card-content "Recibido [PERSON_NAME]. Te pido me aclares una cosa, los cheques en cuestión en…" at bounding box center [400, 128] width 532 height 47
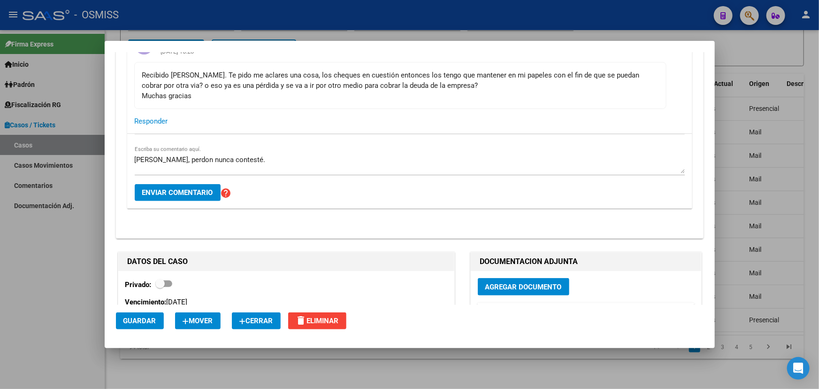
scroll to position [640, 0]
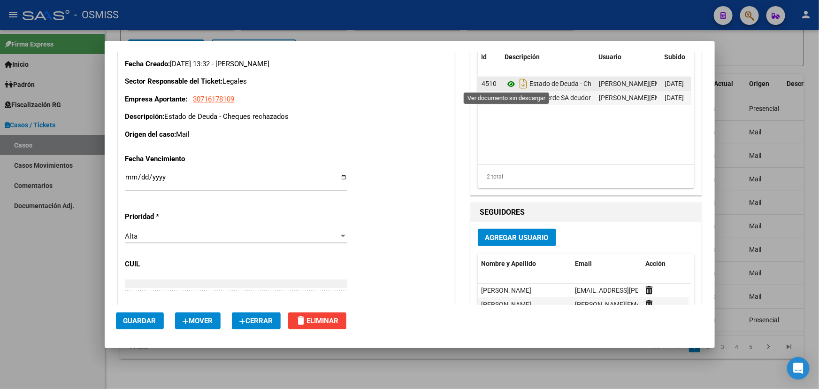
click at [509, 84] on icon at bounding box center [511, 83] width 12 height 11
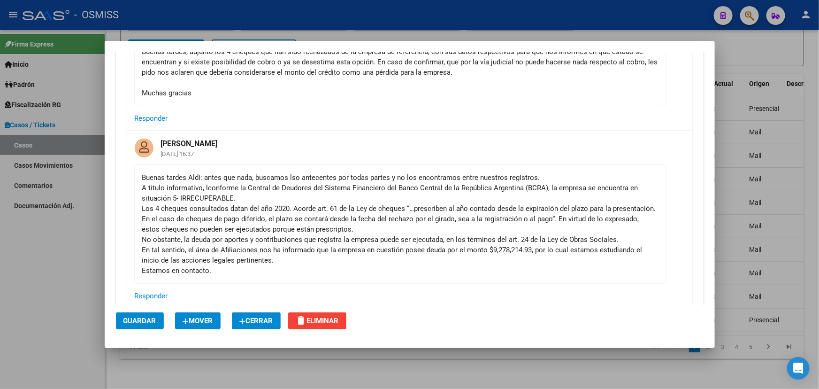
scroll to position [128, 0]
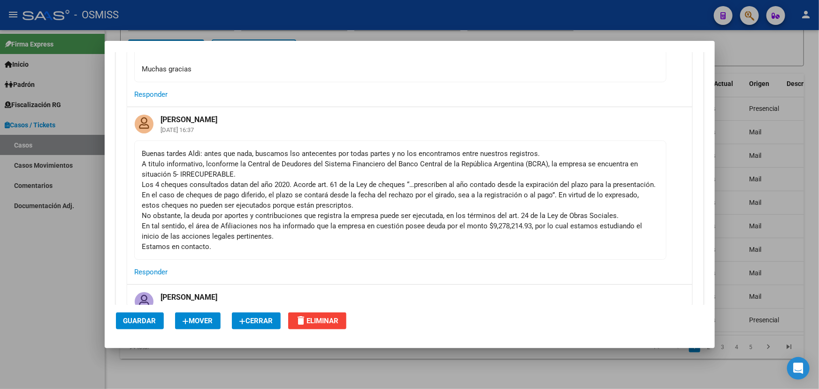
drag, startPoint x: 302, startPoint y: 215, endPoint x: 474, endPoint y: 209, distance: 171.9
click at [439, 212] on div "Buenas tardes Aldi: antes que nada, buscamos lso antecentes por todas partes y …" at bounding box center [400, 199] width 516 height 103
drag, startPoint x: 493, startPoint y: 206, endPoint x: 468, endPoint y: 219, distance: 28.1
click at [493, 206] on div "Buenas tardes Aldi: antes que nada, buscamos lso antecentes por todas partes y …" at bounding box center [400, 199] width 516 height 103
drag, startPoint x: 431, startPoint y: 218, endPoint x: 643, endPoint y: 212, distance: 211.4
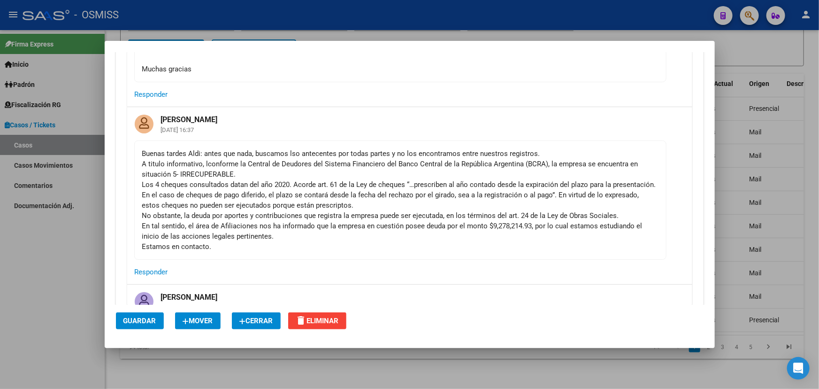
click at [643, 212] on div "Buenas tardes Aldi: antes que nada, buscamos lso antecentes por todas partes y …" at bounding box center [400, 199] width 516 height 103
click at [657, 209] on mat-card-content "Buenas tardes Aldi: antes que nada, buscamos lso antecentes por todas partes y …" at bounding box center [400, 199] width 532 height 119
drag, startPoint x: 184, startPoint y: 230, endPoint x: 248, endPoint y: 225, distance: 64.5
click at [235, 227] on div "Buenas tardes Aldi: antes que nada, buscamos lso antecentes por todas partes y …" at bounding box center [400, 199] width 516 height 103
click at [281, 221] on div "Buenas tardes Aldi: antes que nada, buscamos lso antecentes por todas partes y …" at bounding box center [400, 199] width 516 height 103
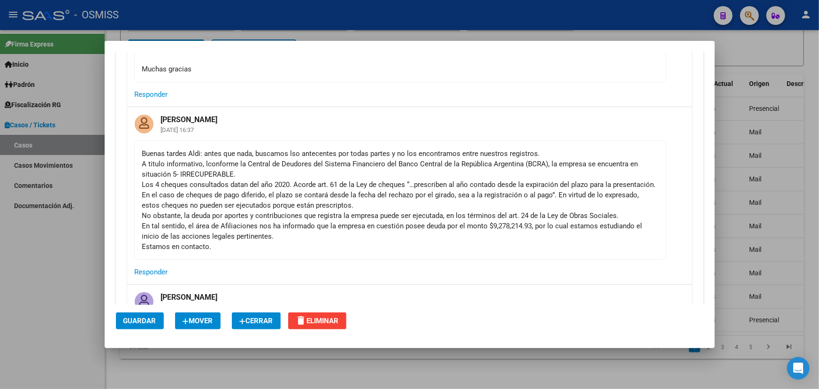
drag, startPoint x: 223, startPoint y: 243, endPoint x: 286, endPoint y: 243, distance: 63.9
click at [277, 243] on div "Buenas tardes Aldi: antes que nada, buscamos lso antecentes por todas partes y …" at bounding box center [400, 199] width 516 height 103
click at [329, 241] on div "Buenas tardes Aldi: antes que nada, buscamos lso antecentes por todas partes y …" at bounding box center [400, 199] width 516 height 103
click at [360, 227] on div "Buenas tardes Aldi: antes que nada, buscamos lso antecentes por todas partes y …" at bounding box center [400, 199] width 516 height 103
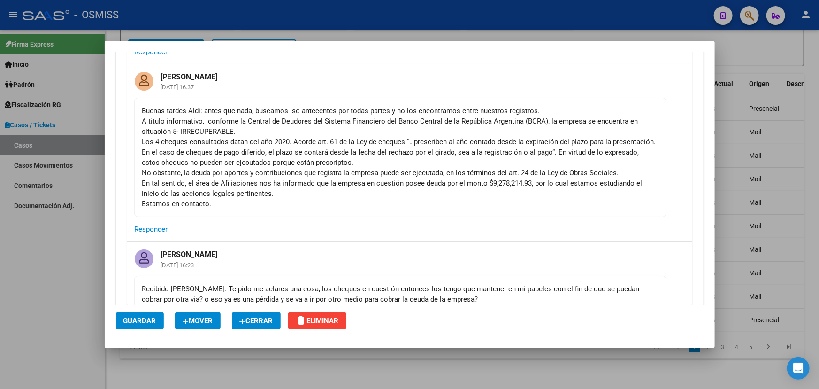
scroll to position [213, 0]
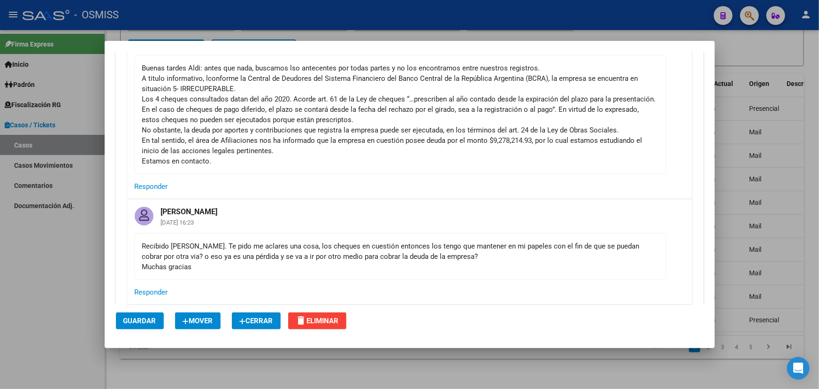
drag, startPoint x: 224, startPoint y: 239, endPoint x: 347, endPoint y: 241, distance: 123.0
click at [307, 240] on mat-card-content "Recibido [PERSON_NAME]. Te pido me aclares una cosa, los cheques en cuestión en…" at bounding box center [400, 256] width 532 height 47
click at [352, 241] on div "Recibido [PERSON_NAME]. Te pido me aclares una cosa, los cheques en cuestión en…" at bounding box center [400, 256] width 516 height 31
drag, startPoint x: 291, startPoint y: 247, endPoint x: 450, endPoint y: 267, distance: 160.4
click at [324, 270] on div "Recibido [PERSON_NAME]. Te pido me aclares una cosa, los cheques en cuestión en…" at bounding box center [400, 256] width 516 height 31
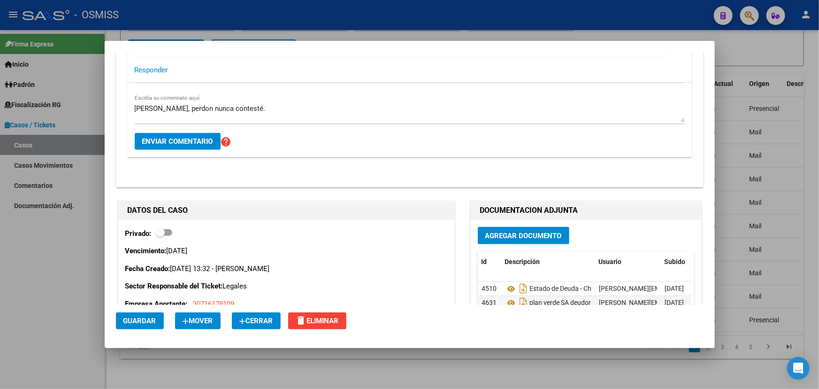
scroll to position [384, 0]
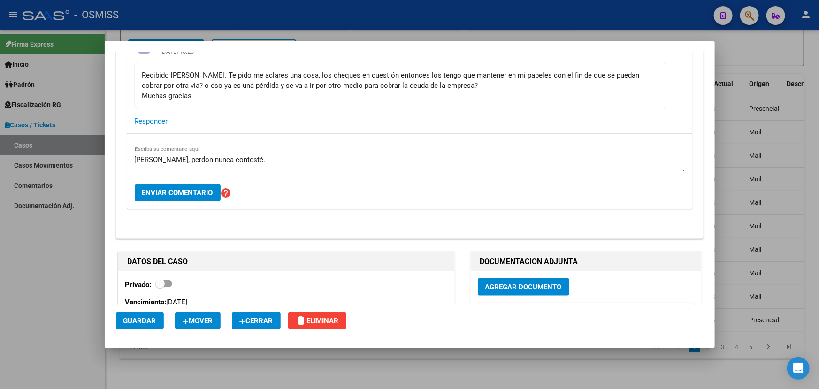
click at [268, 165] on textarea "[PERSON_NAME], perdon nunca contesté." at bounding box center [410, 163] width 550 height 19
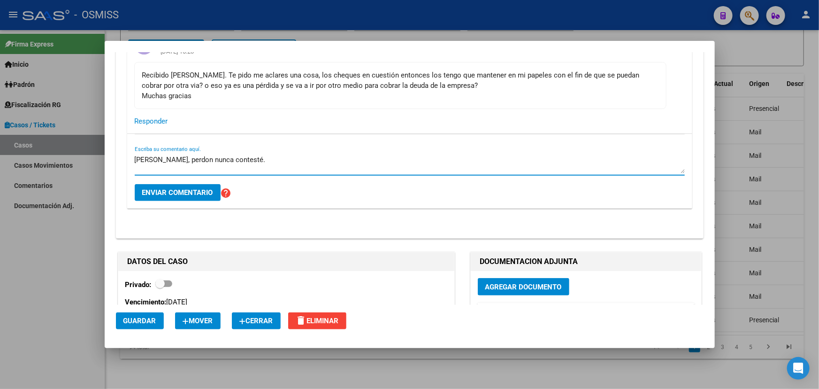
click at [256, 164] on textarea "[PERSON_NAME], perdon nunca contesté." at bounding box center [410, 163] width 550 height 19
click at [272, 154] on textarea "[PERSON_NAME], perdon nunca contesté." at bounding box center [410, 163] width 550 height 19
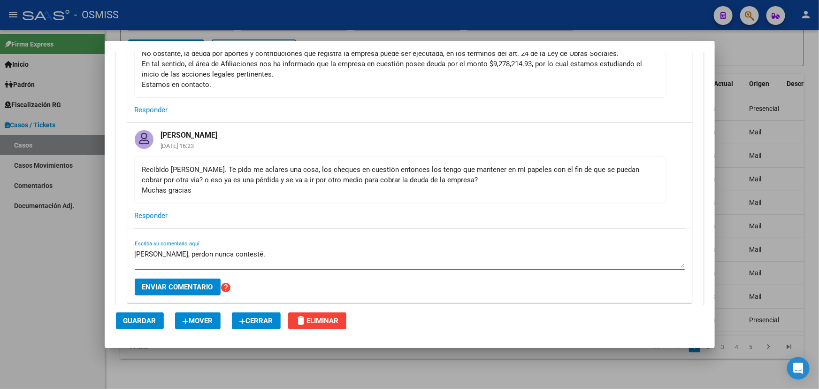
scroll to position [299, 0]
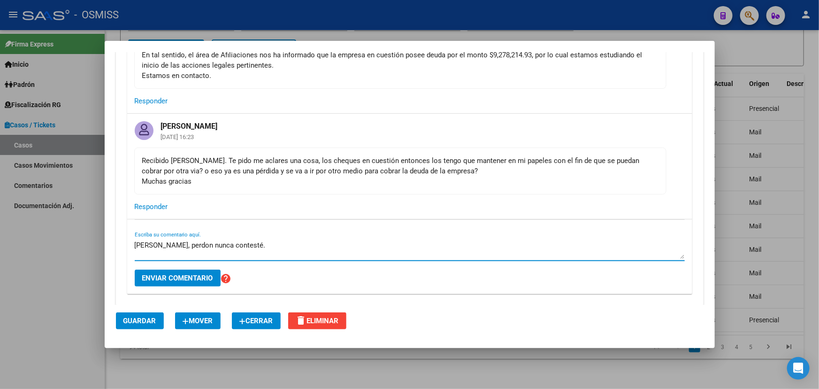
click at [256, 240] on textarea "[PERSON_NAME], perdon nunca contesté." at bounding box center [410, 249] width 550 height 19
click at [297, 246] on textarea "[PERSON_NAME], perdon nunca contesté." at bounding box center [410, 249] width 550 height 19
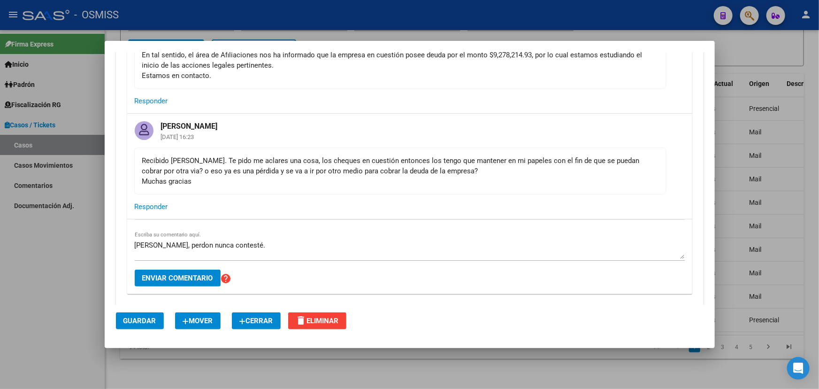
click at [163, 160] on div "Recibido [PERSON_NAME]. Te pido me aclares una cosa, los cheques en cuestión en…" at bounding box center [400, 170] width 516 height 31
drag, startPoint x: 182, startPoint y: 160, endPoint x: 430, endPoint y: 166, distance: 248.0
click at [416, 168] on div "Recibido [PERSON_NAME]. Te pido me aclares una cosa, los cheques en cuestión en…" at bounding box center [400, 170] width 516 height 31
click at [468, 159] on div "Recibido [PERSON_NAME]. Te pido me aclares una cosa, los cheques en cuestión en…" at bounding box center [400, 170] width 516 height 31
drag, startPoint x: 176, startPoint y: 163, endPoint x: 559, endPoint y: 172, distance: 383.2
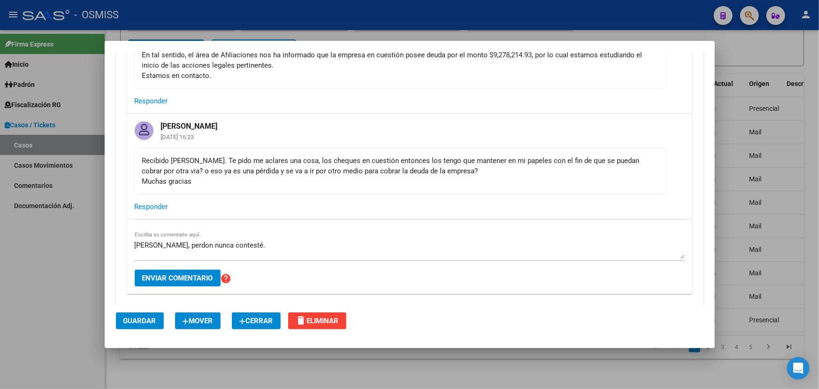
click at [449, 169] on div "Recibido [PERSON_NAME]. Te pido me aclares una cosa, los cheques en cuestión en…" at bounding box center [400, 170] width 516 height 31
click at [559, 172] on div "Recibido [PERSON_NAME]. Te pido me aclares una cosa, los cheques en cuestión en…" at bounding box center [400, 170] width 516 height 31
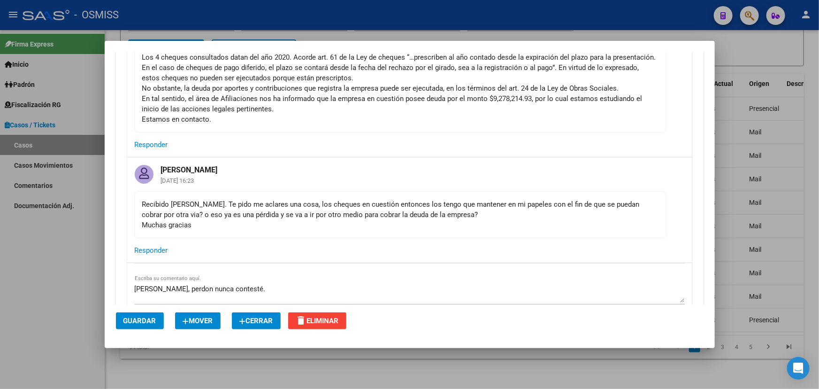
scroll to position [256, 0]
drag, startPoint x: 185, startPoint y: 213, endPoint x: 300, endPoint y: 208, distance: 115.1
click at [300, 208] on div "Recibido [PERSON_NAME]. Te pido me aclares una cosa, los cheques en cuestión en…" at bounding box center [400, 213] width 516 height 31
click at [359, 207] on div "Recibido [PERSON_NAME]. Te pido me aclares una cosa, los cheques en cuestión en…" at bounding box center [400, 213] width 516 height 31
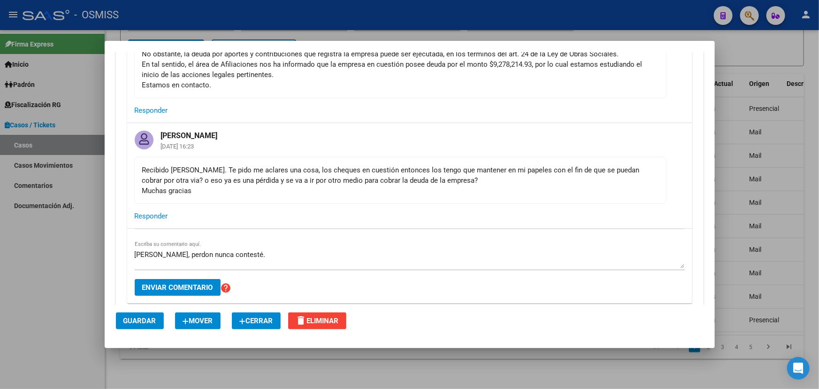
scroll to position [299, 0]
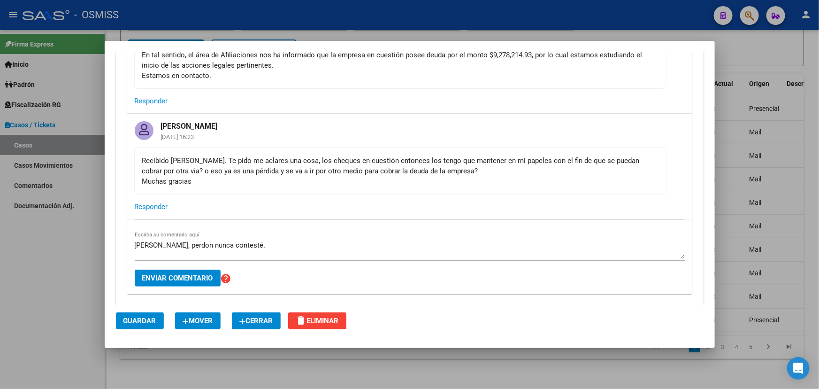
click at [277, 250] on textarea "[PERSON_NAME], perdon nunca contesté." at bounding box center [410, 249] width 550 height 19
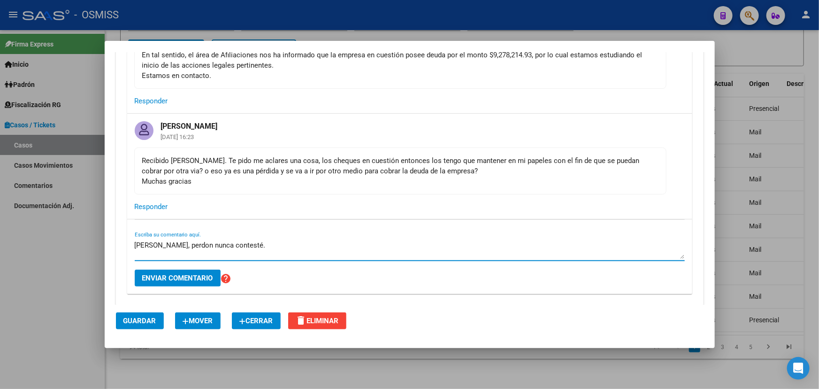
click at [264, 244] on textarea "[PERSON_NAME], perdon nunca contesté." at bounding box center [410, 249] width 550 height 19
drag, startPoint x: 287, startPoint y: 244, endPoint x: 330, endPoint y: 244, distance: 42.3
click at [326, 244] on textarea "[PERSON_NAME], perdon nunca contesté. Esos cheques ya no sirven." at bounding box center [410, 249] width 550 height 19
click at [341, 244] on textarea "[PERSON_NAME], perdon nunca contesté. Esos cheques ya no sirven." at bounding box center [410, 249] width 550 height 19
drag, startPoint x: 174, startPoint y: 247, endPoint x: 315, endPoint y: 244, distance: 141.8
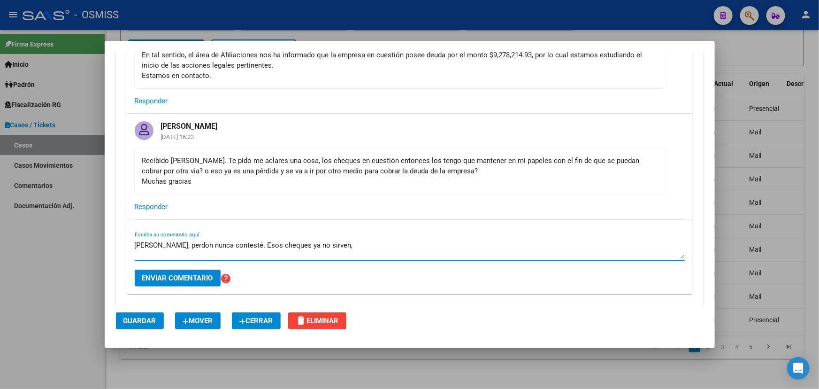
click at [315, 244] on textarea "[PERSON_NAME], perdon nunca contesté. Esos cheques ya no sirven," at bounding box center [410, 249] width 550 height 19
click at [343, 243] on textarea "[PERSON_NAME], perdon nunca contesté. Esos cheques ya no sirven," at bounding box center [410, 249] width 550 height 19
click at [384, 243] on textarea "[PERSON_NAME], perdon nunca contesté. Esos cheques ya no sirven," at bounding box center [410, 249] width 550 height 19
drag, startPoint x: 361, startPoint y: 243, endPoint x: 342, endPoint y: 241, distance: 19.3
click at [342, 241] on textarea "[PERSON_NAME], perdon nunca contesté. Esos cheques ya no sirven," at bounding box center [410, 249] width 550 height 19
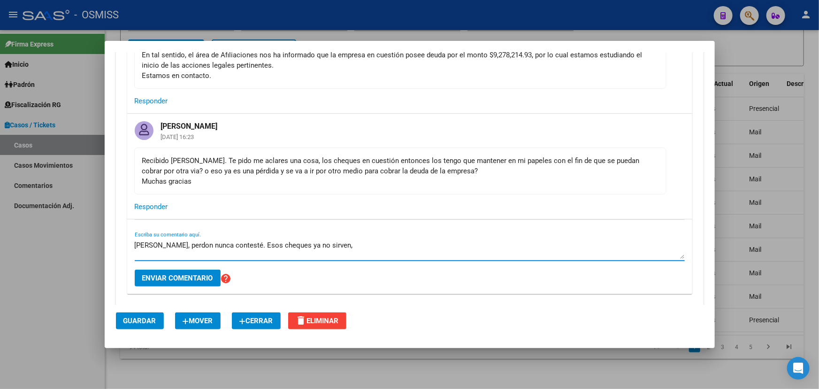
click at [366, 244] on textarea "[PERSON_NAME], perdon nunca contesté. Esos cheques ya no sirven," at bounding box center [410, 249] width 550 height 19
drag, startPoint x: 240, startPoint y: 242, endPoint x: 350, endPoint y: 243, distance: 109.9
click at [334, 244] on textarea "[PERSON_NAME], perdon nunca contesté. Esos cheques ya no sirven. Una vez hecha …" at bounding box center [410, 249] width 550 height 19
click at [350, 243] on textarea "[PERSON_NAME], perdon nunca contesté. Esos cheques ya no sirven. Una vez hecha …" at bounding box center [410, 249] width 550 height 19
drag, startPoint x: 330, startPoint y: 255, endPoint x: 421, endPoint y: 249, distance: 91.8
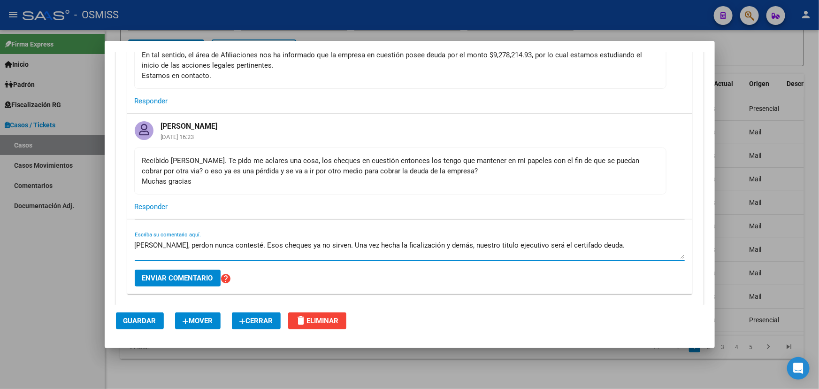
click at [399, 252] on textarea "[PERSON_NAME], perdon nunca contesté. Esos cheques ya no sirven. Una vez hecha …" at bounding box center [410, 249] width 550 height 19
click at [431, 247] on textarea "[PERSON_NAME], perdon nunca contesté. Esos cheques ya no sirven. Una vez hecha …" at bounding box center [410, 249] width 550 height 19
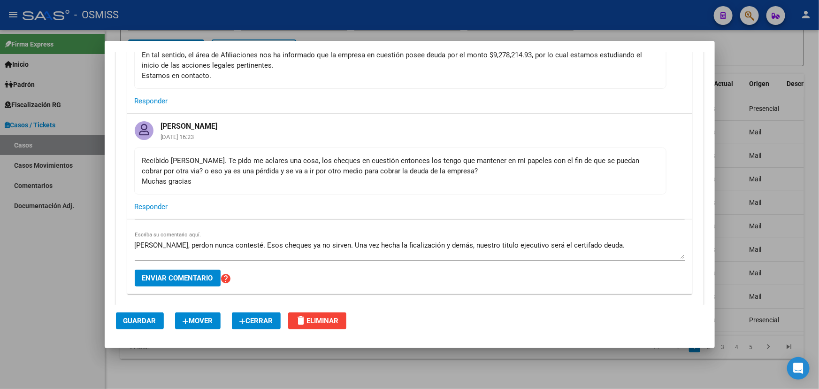
click at [374, 231] on div "[PERSON_NAME], perdon nunca contesté. Esos cheques ya no sirven. Una vez hecha …" at bounding box center [410, 256] width 550 height 75
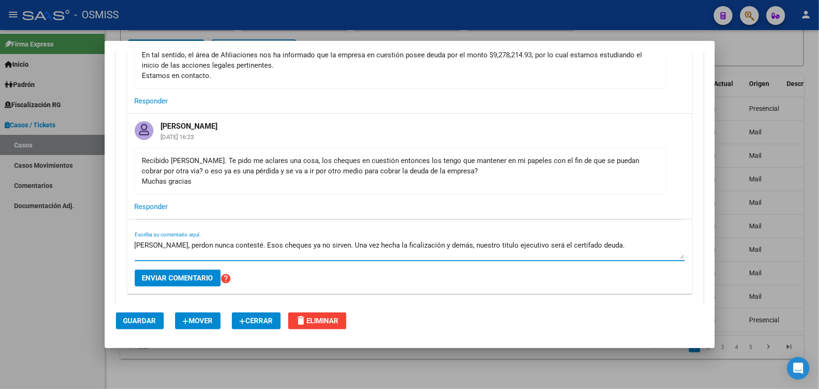
click at [375, 246] on textarea "[PERSON_NAME], perdon nunca contesté. Esos cheques ya no sirven. Una vez hecha …" at bounding box center [410, 249] width 550 height 19
click at [418, 244] on textarea "[PERSON_NAME], perdon nunca contesté. Esos cheques ya no sirven. Una vez hecha …" at bounding box center [410, 249] width 550 height 19
drag, startPoint x: 564, startPoint y: 246, endPoint x: 631, endPoint y: 241, distance: 66.9
click at [621, 241] on textarea "[PERSON_NAME], perdon nunca contesté. Esos cheques ya no sirven. Una vez hecha …" at bounding box center [410, 249] width 550 height 19
click at [641, 240] on textarea "[PERSON_NAME], perdon nunca contesté. Esos cheques ya no sirven. Una vez hecha …" at bounding box center [410, 249] width 550 height 19
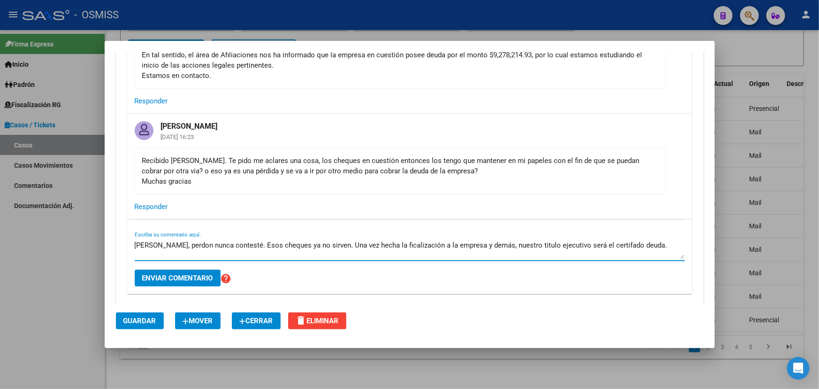
click at [631, 247] on textarea "[PERSON_NAME], perdon nunca contesté. Esos cheques ya no sirven. Una vez hecha …" at bounding box center [410, 249] width 550 height 19
click at [635, 245] on textarea "[PERSON_NAME], perdon nunca contesté. Esos cheques ya no sirven. Una vez hecha …" at bounding box center [410, 249] width 550 height 19
click at [646, 241] on textarea "[PERSON_NAME], perdon nunca contesté. Esos cheques ya no sirven. Una vez hecha …" at bounding box center [410, 249] width 550 height 19
drag, startPoint x: 491, startPoint y: 246, endPoint x: 595, endPoint y: 245, distance: 104.2
click at [577, 246] on textarea "[PERSON_NAME], perdon nunca contesté. Esos cheques ya no sirven. Una vez hecha …" at bounding box center [410, 249] width 550 height 19
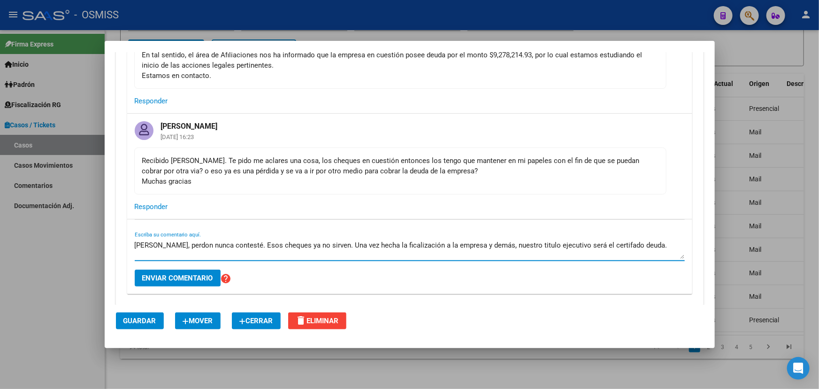
drag, startPoint x: 595, startPoint y: 245, endPoint x: 647, endPoint y: 247, distance: 52.6
click at [597, 246] on textarea "[PERSON_NAME], perdon nunca contesté. Esos cheques ya no sirven. Una vez hecha …" at bounding box center [410, 249] width 550 height 19
click at [657, 244] on textarea "[PERSON_NAME], perdon nunca contesté. Esos cheques ya no sirven. Una vez hecha …" at bounding box center [410, 249] width 550 height 19
drag, startPoint x: 206, startPoint y: 245, endPoint x: 265, endPoint y: 244, distance: 58.7
click at [262, 244] on textarea "[PERSON_NAME], perdon nunca contesté. Esos cheques ya no sirven. Una vez hecha …" at bounding box center [410, 249] width 550 height 19
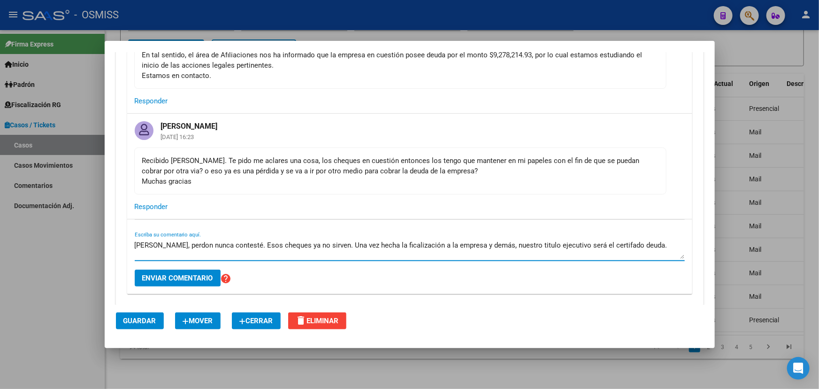
click at [295, 244] on textarea "[PERSON_NAME], perdon nunca contesté. Esos cheques ya no sirven. Una vez hecha …" at bounding box center [410, 249] width 550 height 19
drag, startPoint x: 335, startPoint y: 243, endPoint x: 477, endPoint y: 245, distance: 141.8
click at [464, 243] on textarea "[PERSON_NAME], perdon nunca contesté. Esos cheques ya no sirven. Una vez hecha …" at bounding box center [410, 249] width 550 height 19
click at [494, 246] on textarea "[PERSON_NAME], perdon nunca contesté. Esos cheques ya no sirven. Una vez hecha …" at bounding box center [410, 249] width 550 height 19
drag, startPoint x: 521, startPoint y: 245, endPoint x: 578, endPoint y: 249, distance: 57.4
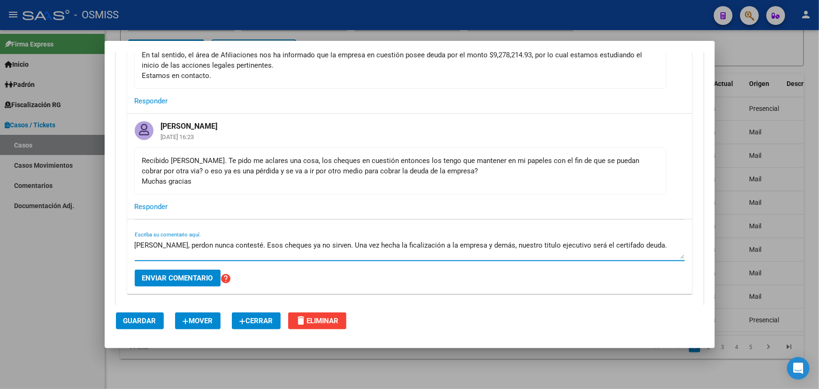
click at [577, 249] on textarea "[PERSON_NAME], perdon nunca contesté. Esos cheques ya no sirven. Una vez hecha …" at bounding box center [410, 249] width 550 height 19
click at [627, 244] on textarea "[PERSON_NAME], perdon nunca contesté. Esos cheques ya no sirven. Una vez hecha …" at bounding box center [410, 249] width 550 height 19
click at [662, 240] on textarea "[PERSON_NAME], perdon nunca contesté. Esos cheques ya no sirven. Una vez hecha …" at bounding box center [410, 249] width 550 height 19
drag, startPoint x: 333, startPoint y: 244, endPoint x: 386, endPoint y: 246, distance: 52.6
click at [369, 246] on textarea "[PERSON_NAME], perdon nunca contesté. Esos cheques ya no sirven. Una vez hecha …" at bounding box center [410, 249] width 550 height 19
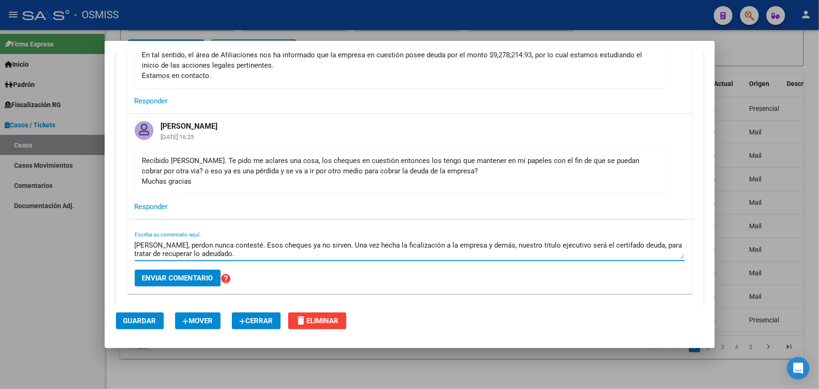
click at [409, 246] on textarea "[PERSON_NAME], perdon nunca contesté. Esos cheques ya no sirven. Una vez hecha …" at bounding box center [410, 249] width 550 height 19
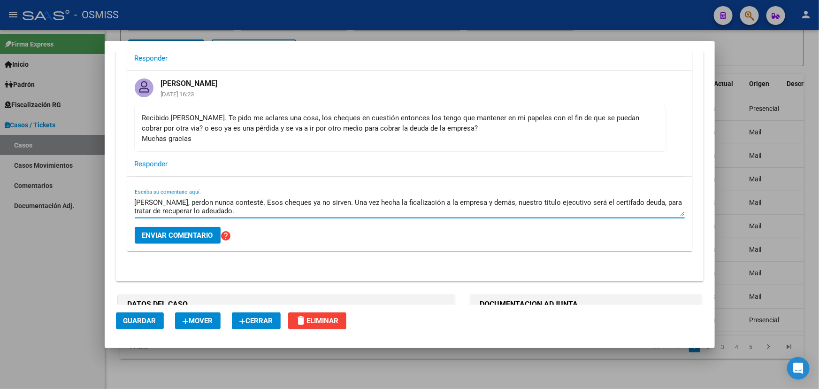
scroll to position [8, 0]
drag, startPoint x: 155, startPoint y: 199, endPoint x: 229, endPoint y: 211, distance: 74.8
click at [222, 211] on textarea "[PERSON_NAME], perdon nunca contesté. Esos cheques ya no sirven. Una vez hecha …" at bounding box center [410, 206] width 550 height 19
click at [233, 211] on textarea "[PERSON_NAME], perdon nunca contesté. Esos cheques ya no sirven. Una vez hecha …" at bounding box center [410, 206] width 550 height 19
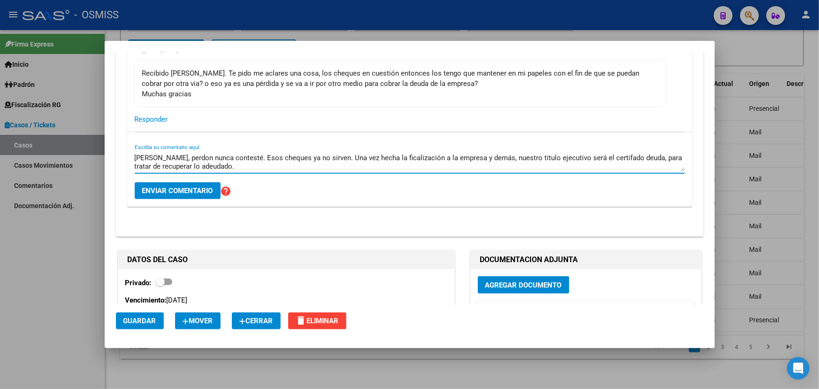
scroll to position [384, 0]
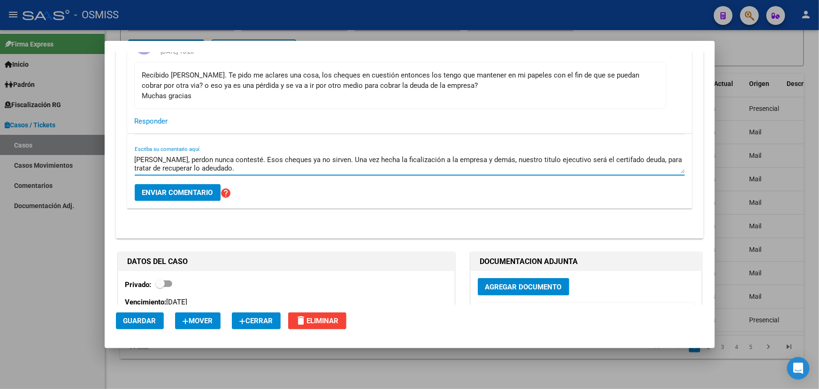
type textarea "[PERSON_NAME], perdon nunca contesté. Esos cheques ya no sirven. Una vez hecha …"
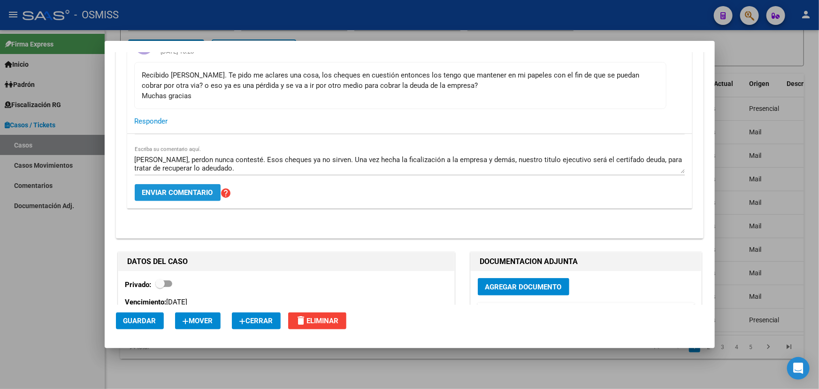
click at [175, 188] on span "Enviar comentario" at bounding box center [177, 192] width 71 height 8
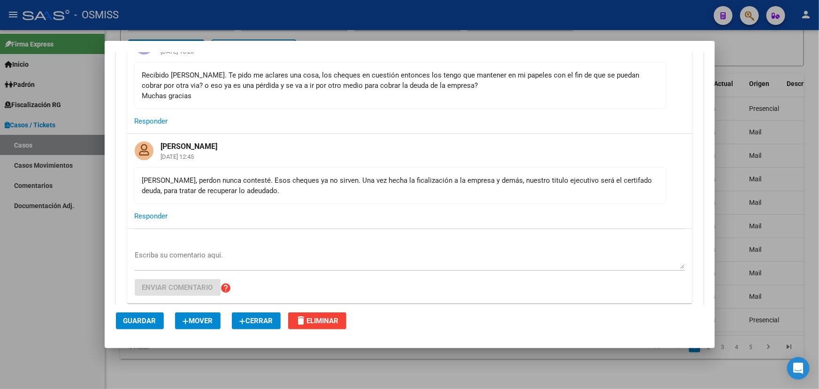
drag, startPoint x: 176, startPoint y: 187, endPoint x: 350, endPoint y: 190, distance: 174.7
click at [349, 190] on div "[PERSON_NAME], perdon nunca contesté. Esos cheques ya no sirven. Una vez hecha …" at bounding box center [400, 185] width 516 height 21
click at [350, 190] on div "[PERSON_NAME], perdon nunca contesté. Esos cheques ya no sirven. Una vez hecha …" at bounding box center [400, 185] width 516 height 21
drag, startPoint x: 352, startPoint y: 185, endPoint x: 477, endPoint y: 195, distance: 124.9
click at [471, 195] on div "[PERSON_NAME], perdon nunca contesté. Esos cheques ya no sirven. Una vez hecha …" at bounding box center [400, 185] width 516 height 21
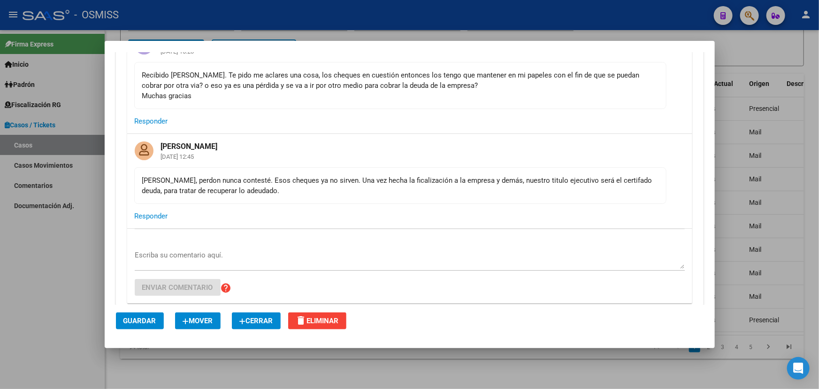
click at [503, 197] on mat-card-content "[PERSON_NAME], perdon nunca contesté. Esos cheques ya no sirven. Una vez hecha …" at bounding box center [400, 185] width 532 height 37
drag, startPoint x: 514, startPoint y: 193, endPoint x: 582, endPoint y: 193, distance: 67.6
click at [569, 193] on div "[PERSON_NAME], perdon nunca contesté. Esos cheques ya no sirven. Una vez hecha …" at bounding box center [400, 185] width 516 height 21
click at [588, 193] on div "[PERSON_NAME], perdon nunca contesté. Esos cheques ya no sirven. Una vez hecha …" at bounding box center [400, 185] width 516 height 21
drag, startPoint x: 234, startPoint y: 194, endPoint x: 397, endPoint y: 205, distance: 163.3
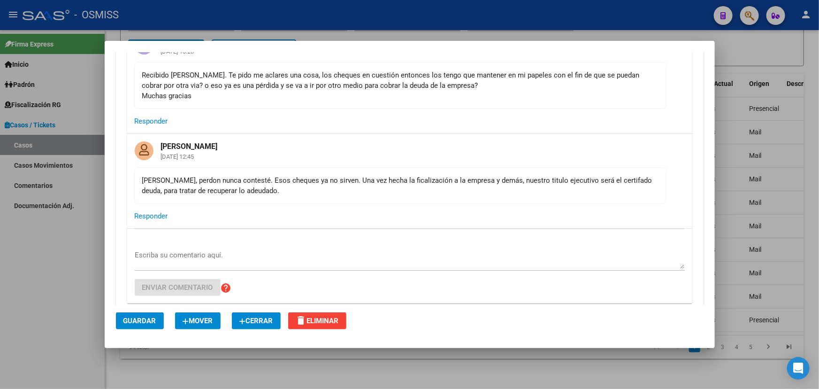
click at [286, 202] on mat-card-content "[PERSON_NAME], perdon nunca contesté. Esos cheques ya no sirven. Una vez hecha …" at bounding box center [400, 185] width 532 height 37
click at [397, 205] on mat-card-actions "Responder" at bounding box center [409, 216] width 565 height 24
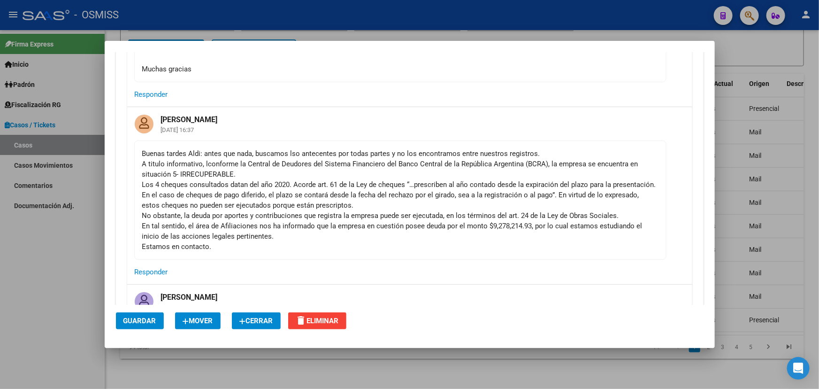
scroll to position [0, 0]
